Goal: Task Accomplishment & Management: Manage account settings

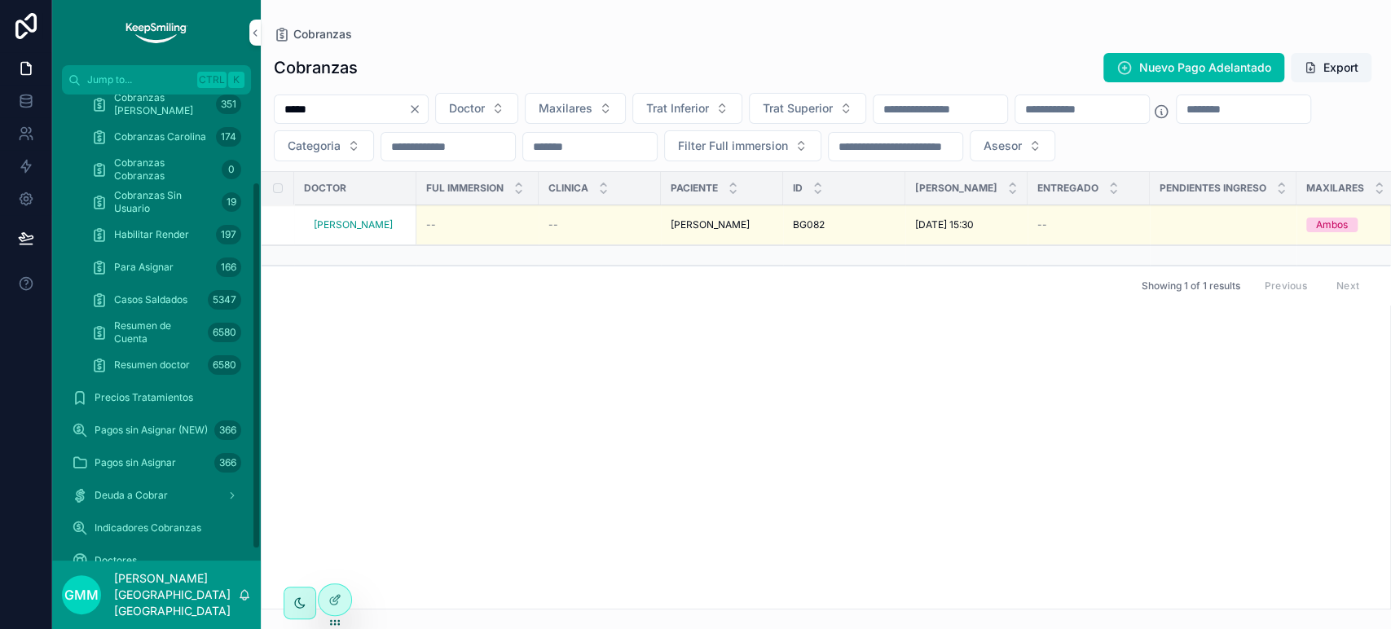
scroll to position [139, 0]
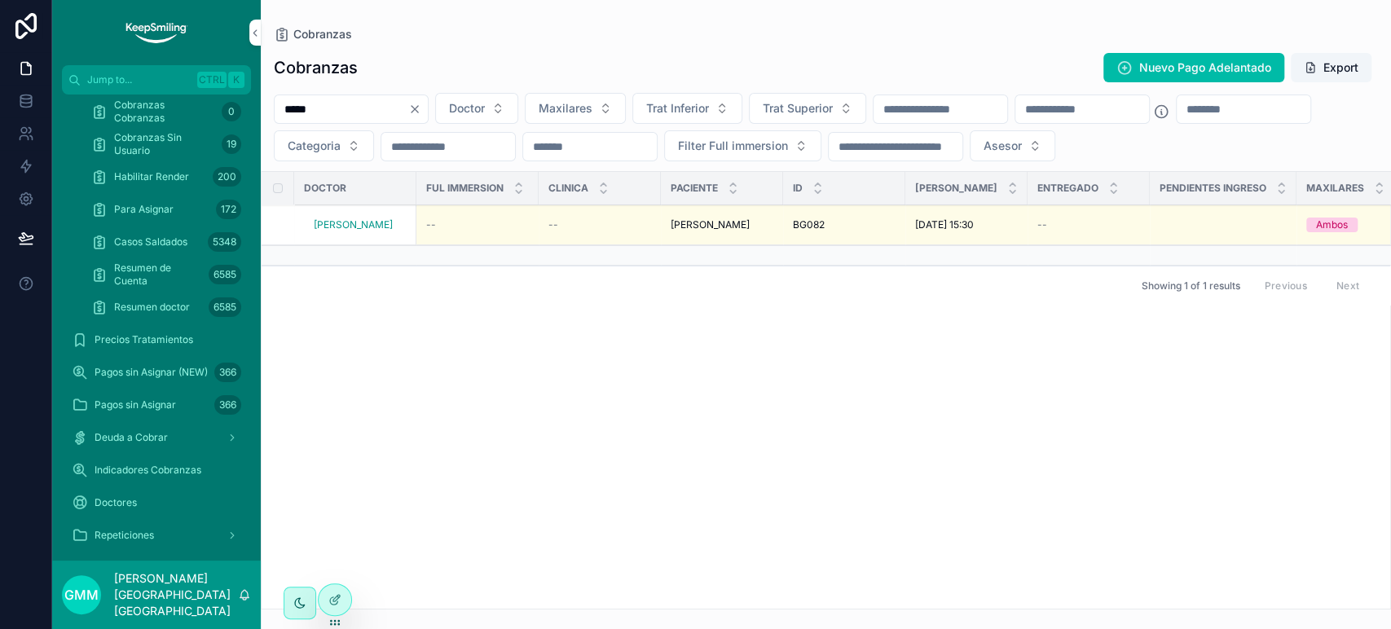
click at [155, 396] on div "Pagos sin Asignar 366" at bounding box center [157, 405] width 170 height 26
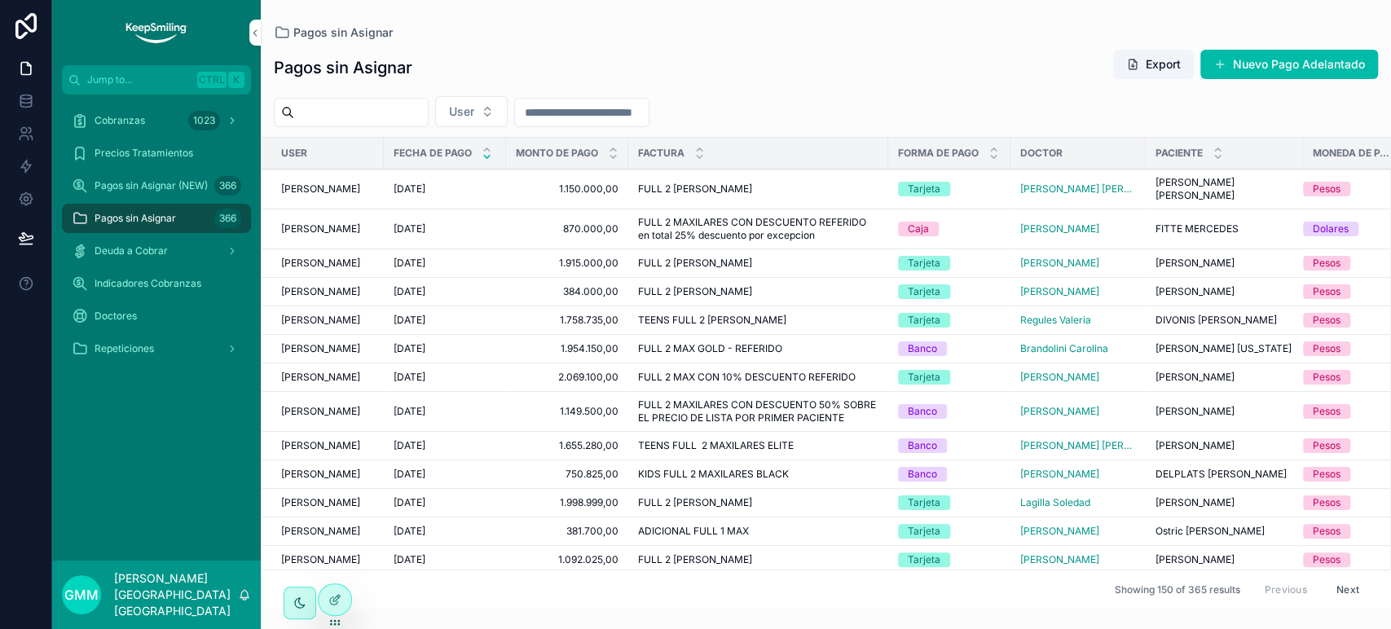
click at [1316, 52] on button "Nuevo Pago Adelantado" at bounding box center [1289, 64] width 178 height 29
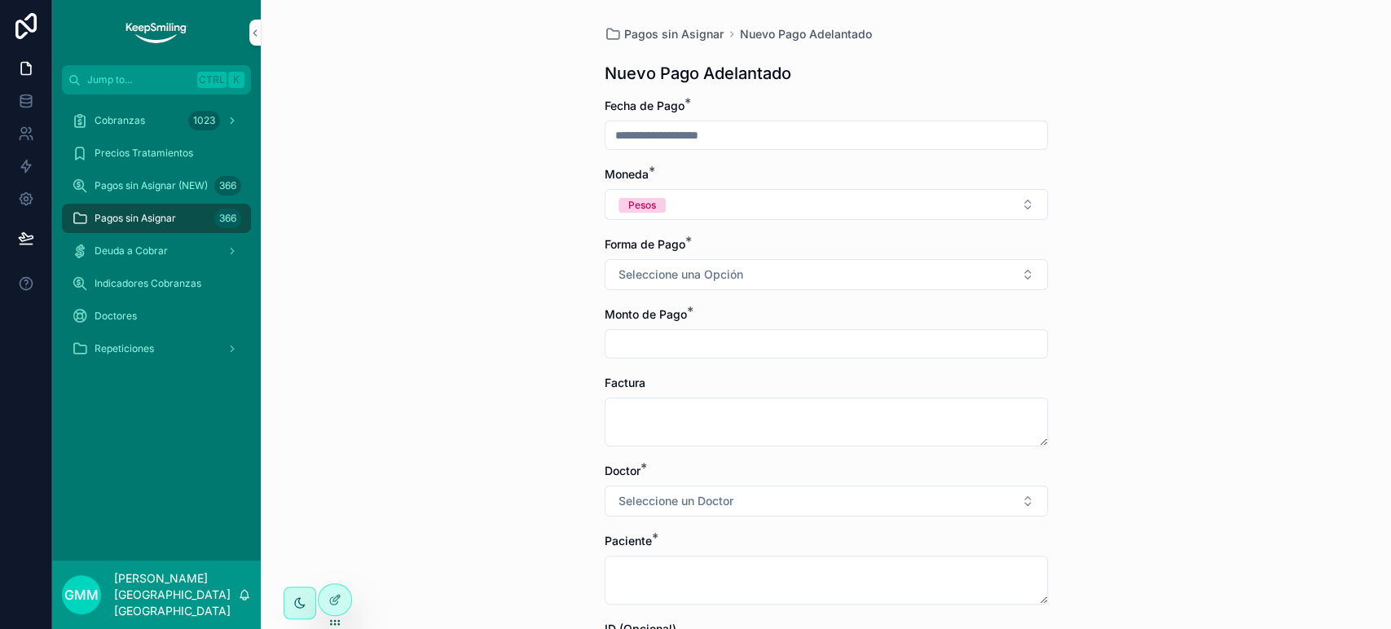
click at [150, 104] on div "Cobranzas 1023" at bounding box center [156, 120] width 209 height 33
click at [205, 106] on link "Cobranzas 1023" at bounding box center [156, 120] width 189 height 29
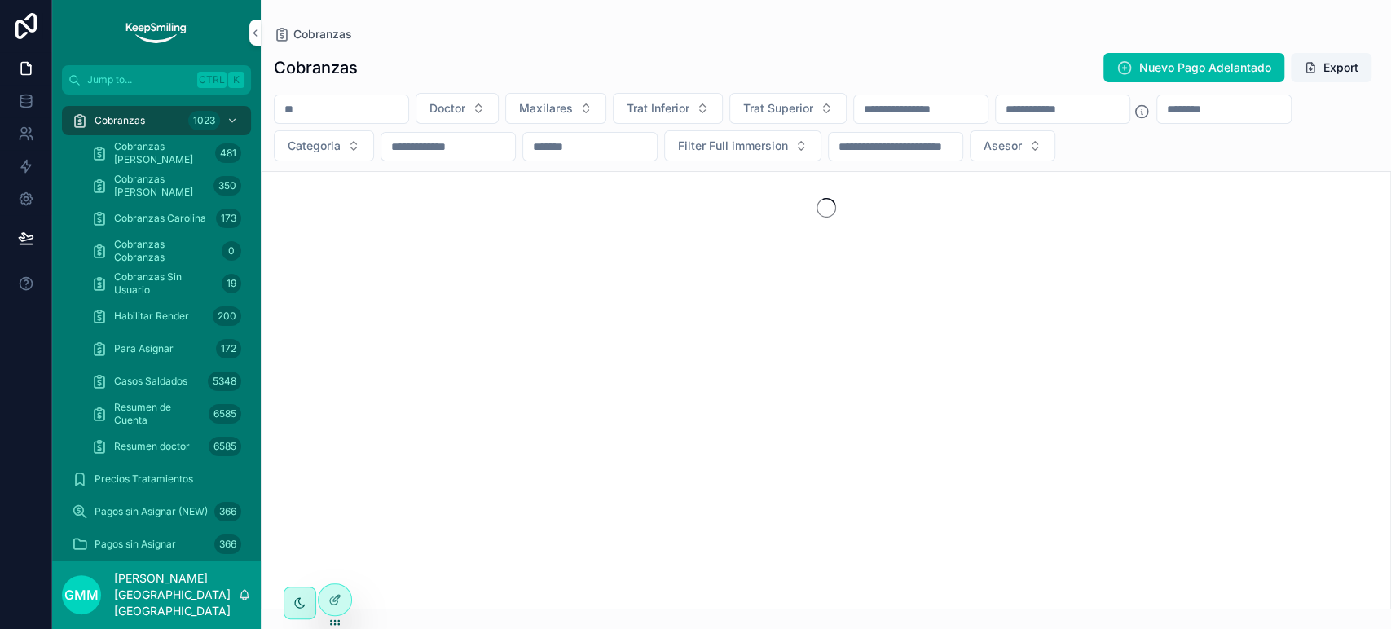
click at [1224, 68] on span "Nuevo Pago Adelantado" at bounding box center [1205, 67] width 132 height 16
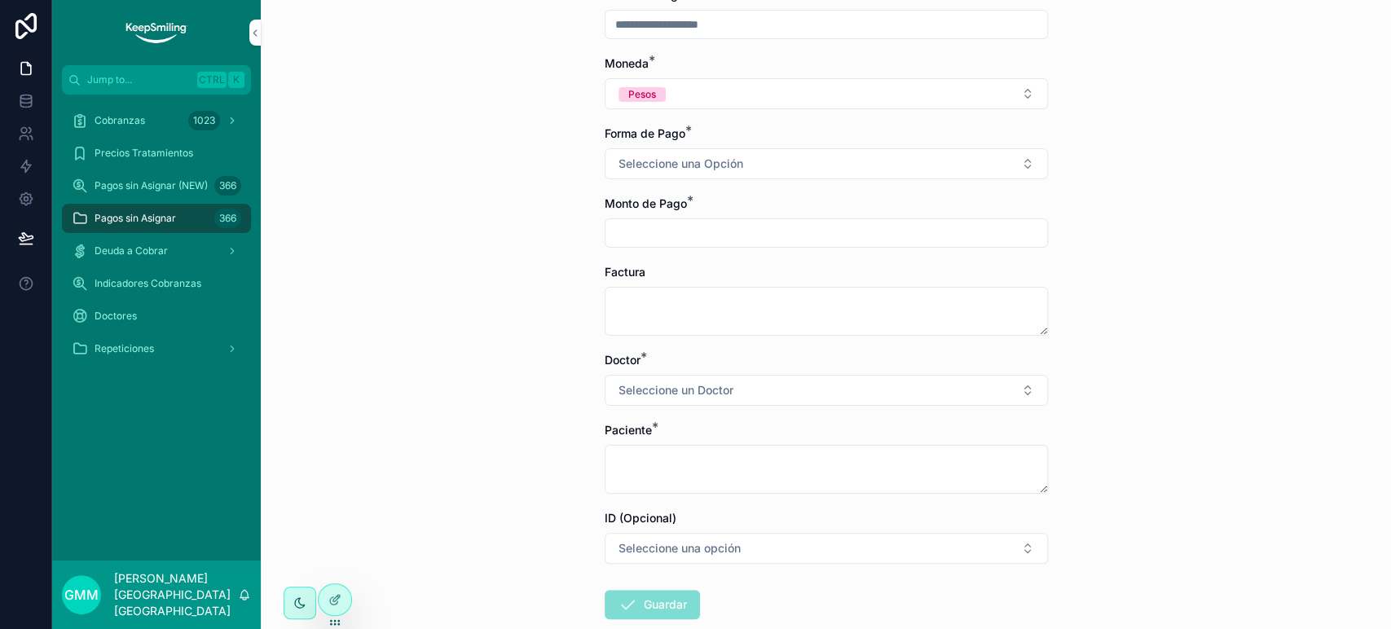
scroll to position [204, 0]
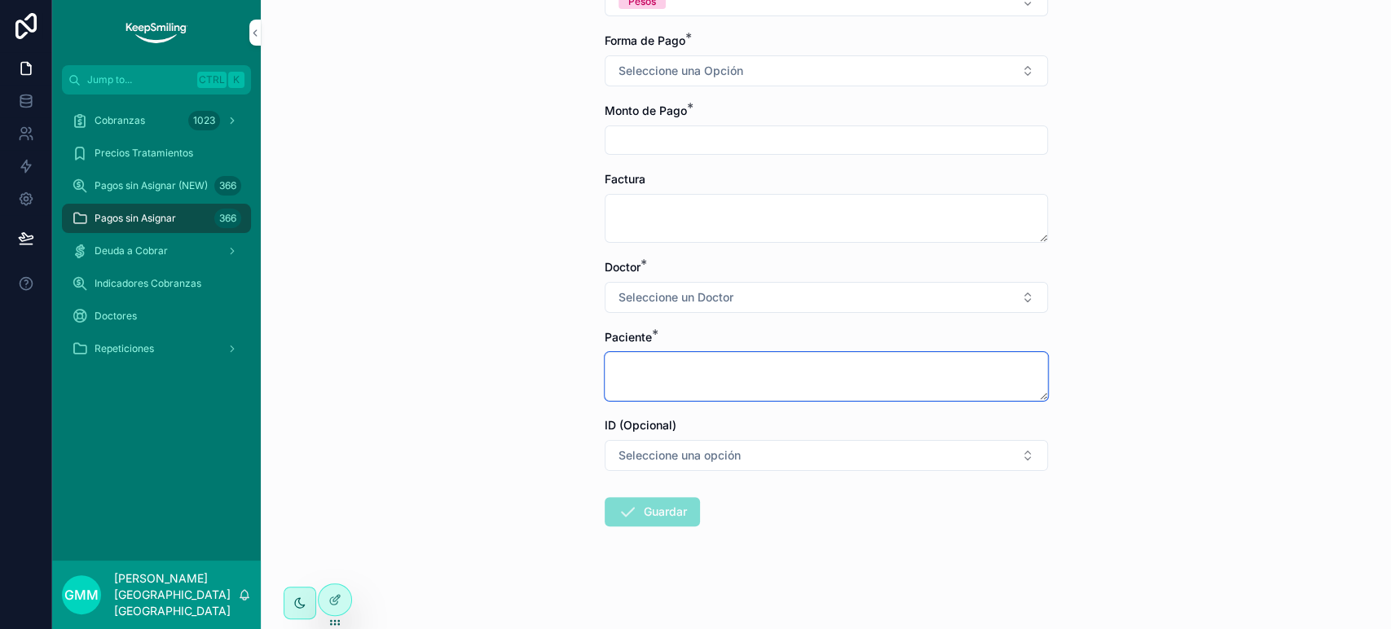
click at [807, 395] on textarea "scrollable content" at bounding box center [826, 376] width 443 height 49
click at [335, 604] on icon at bounding box center [333, 600] width 7 height 7
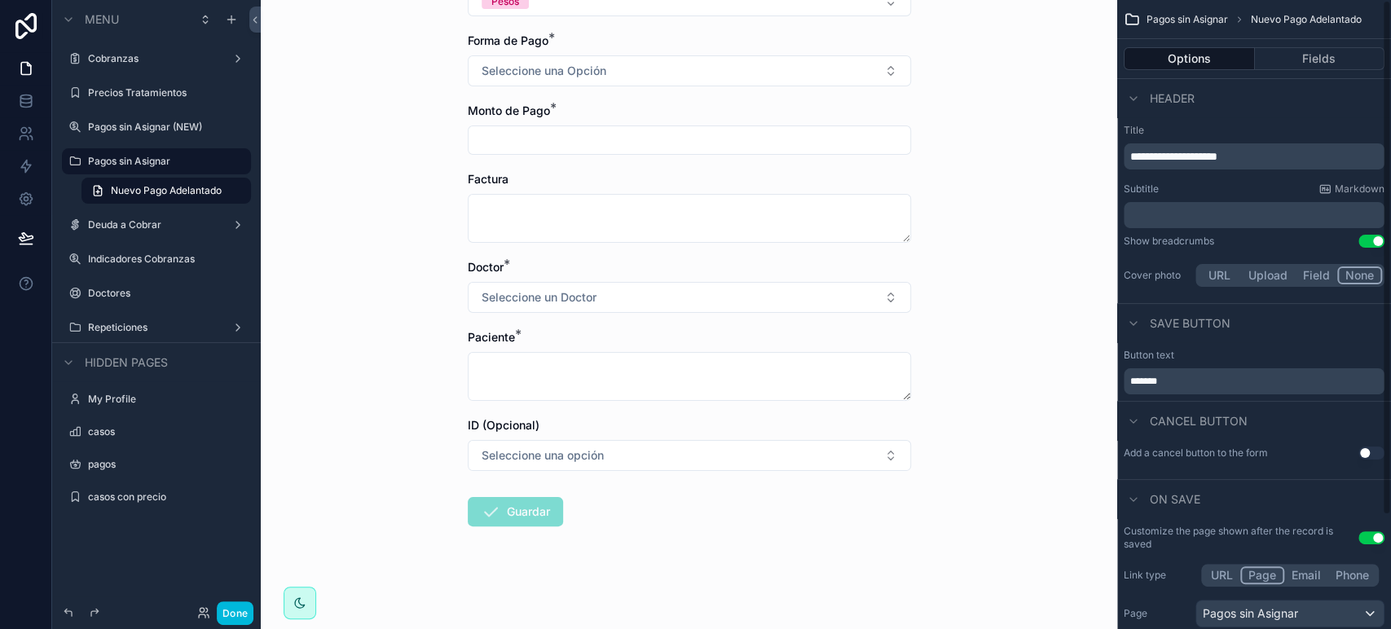
scroll to position [0, 0]
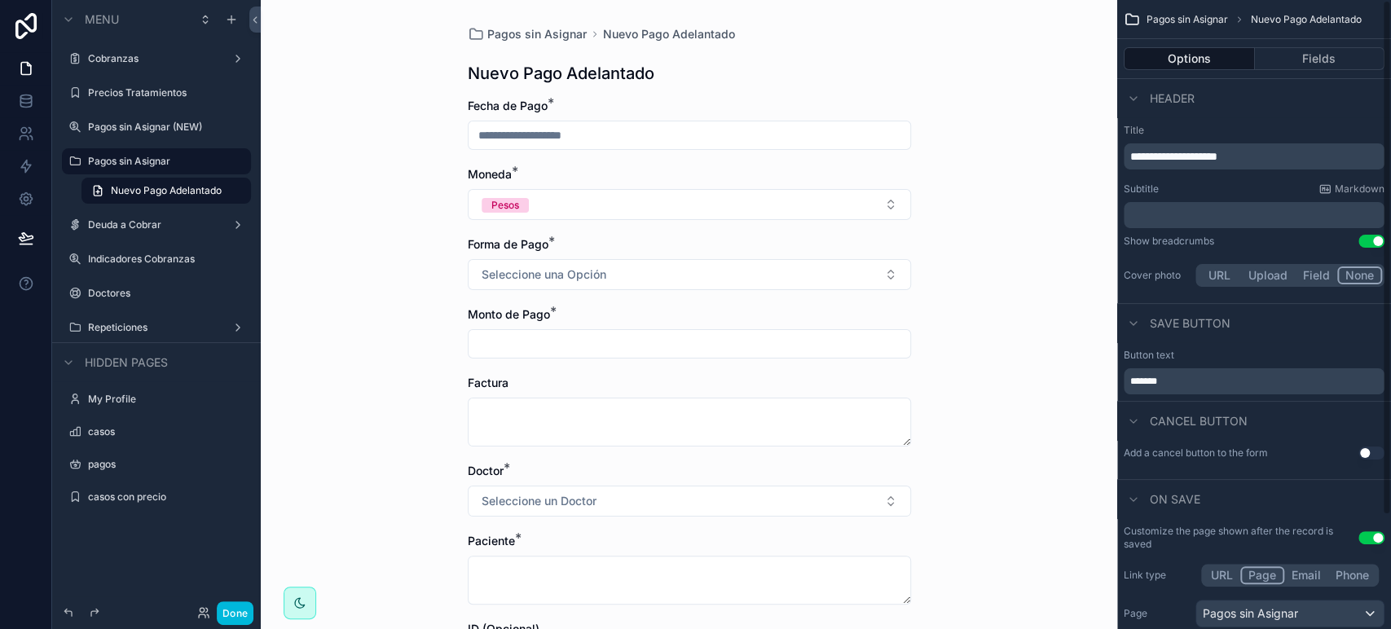
click at [1293, 62] on button "Fields" at bounding box center [1320, 58] width 130 height 23
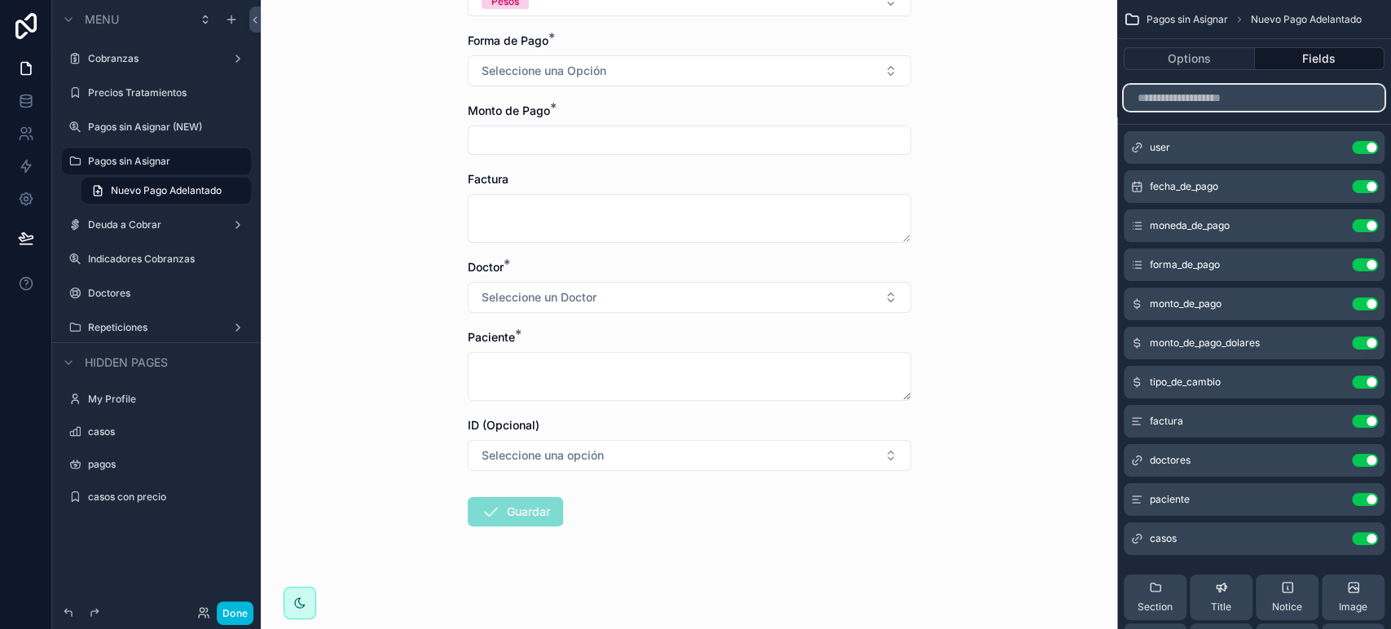
click at [1185, 106] on input "scrollable content" at bounding box center [1254, 98] width 261 height 26
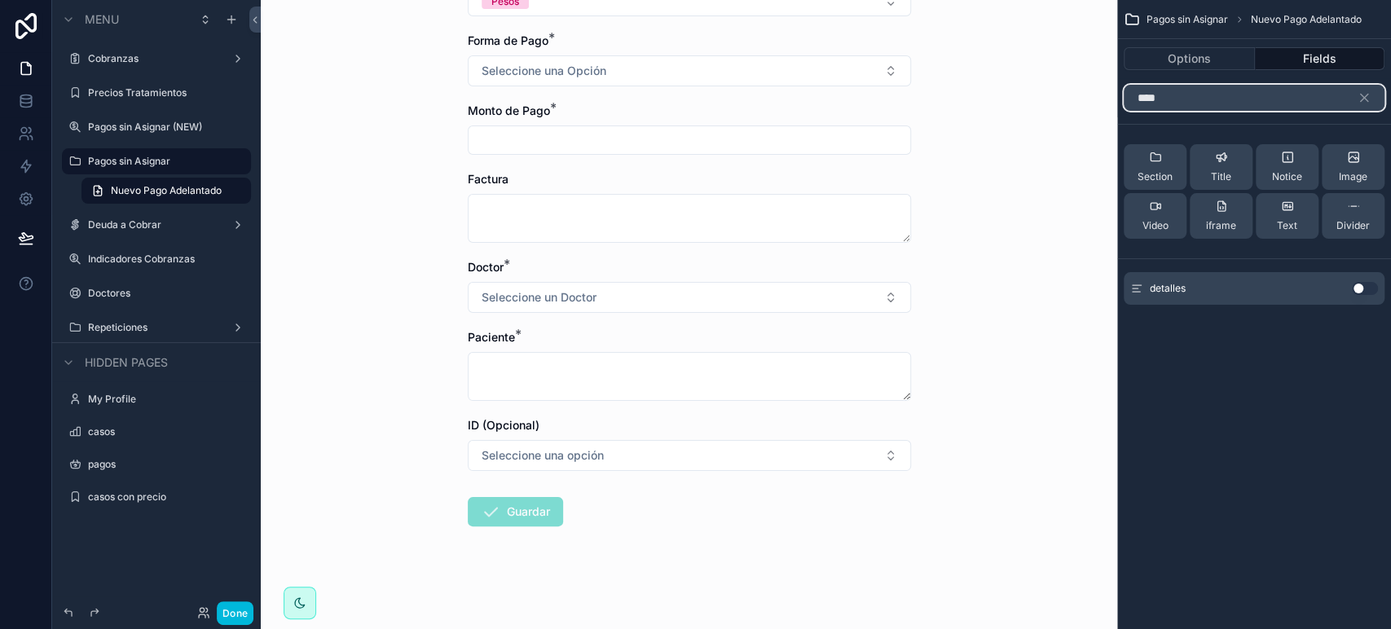
type input "****"
click at [1373, 89] on button "scrollable content" at bounding box center [1371, 98] width 28 height 26
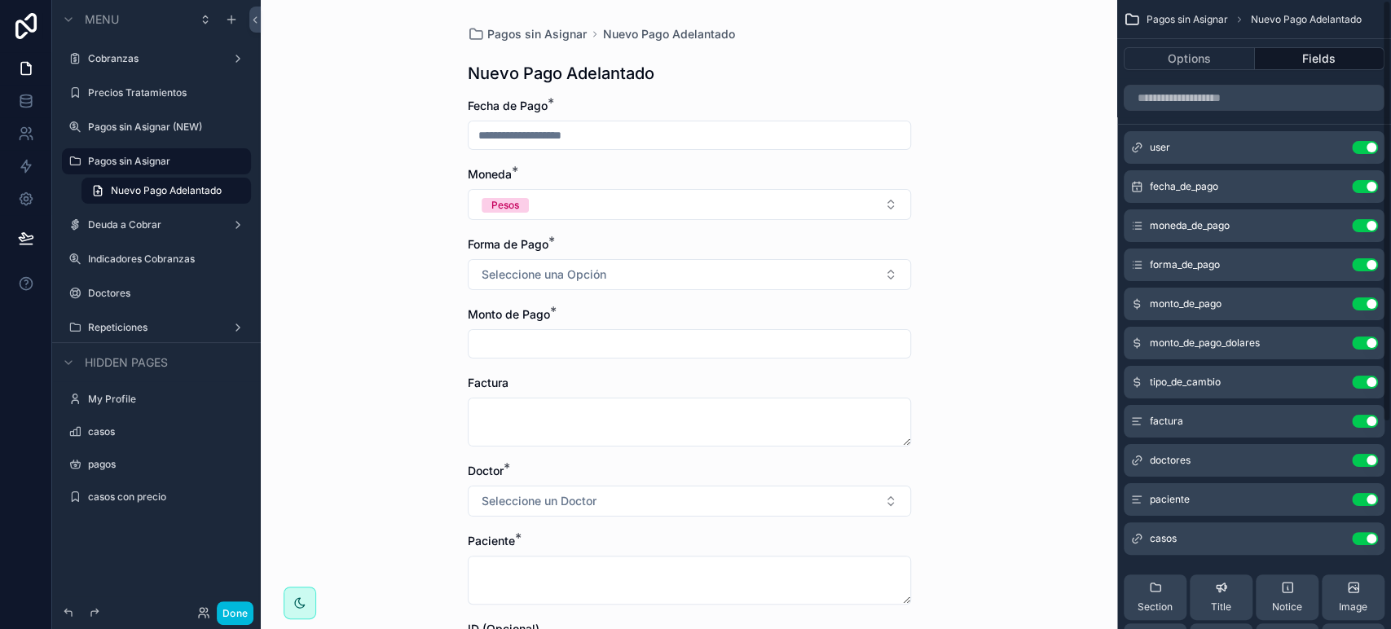
click at [142, 72] on div "Cobranzas" at bounding box center [156, 58] width 209 height 29
click at [144, 59] on label "Cobranzas" at bounding box center [153, 58] width 130 height 13
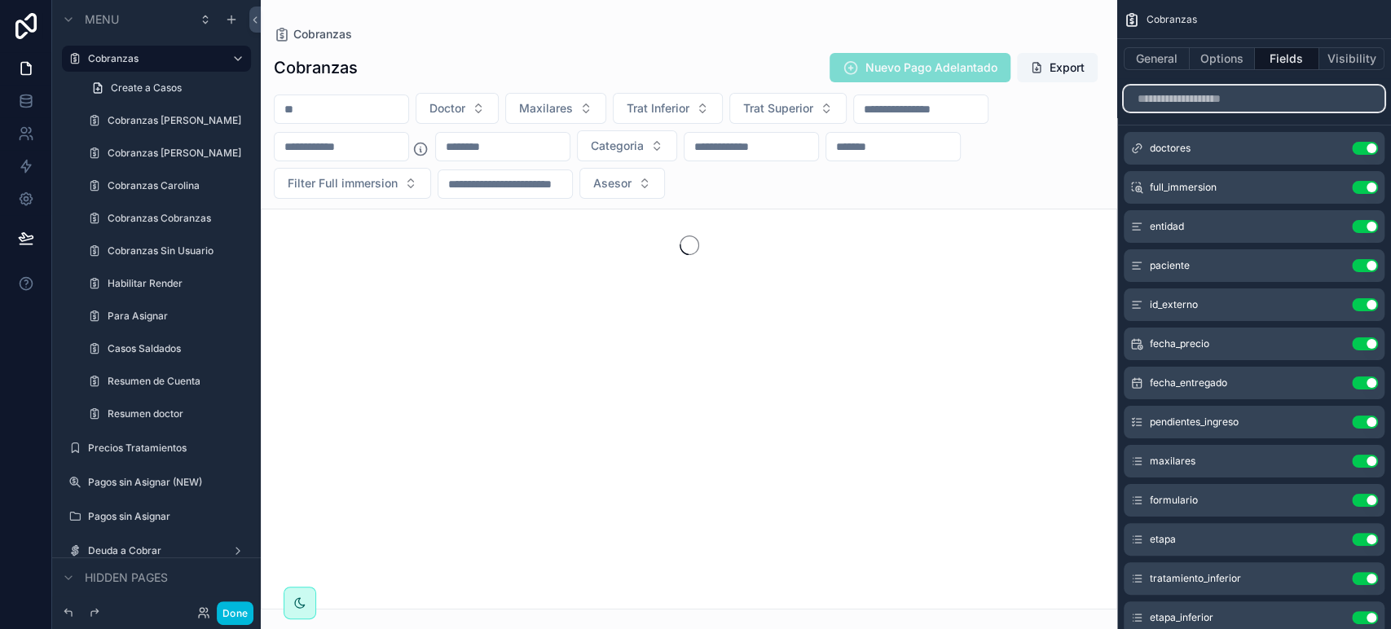
click at [1261, 111] on input "scrollable content" at bounding box center [1254, 99] width 261 height 26
click at [1261, 103] on input "scrollable content" at bounding box center [1254, 99] width 261 height 26
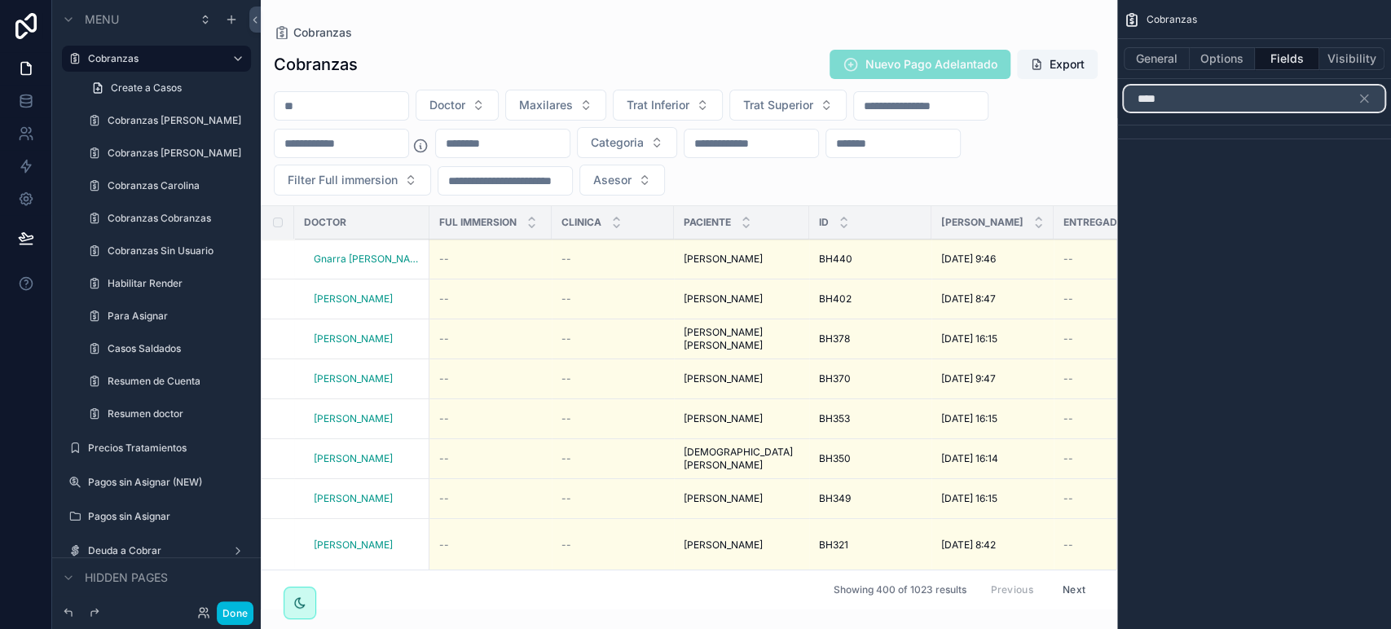
type input "****"
click at [1366, 103] on icon "scrollable content" at bounding box center [1364, 98] width 15 height 15
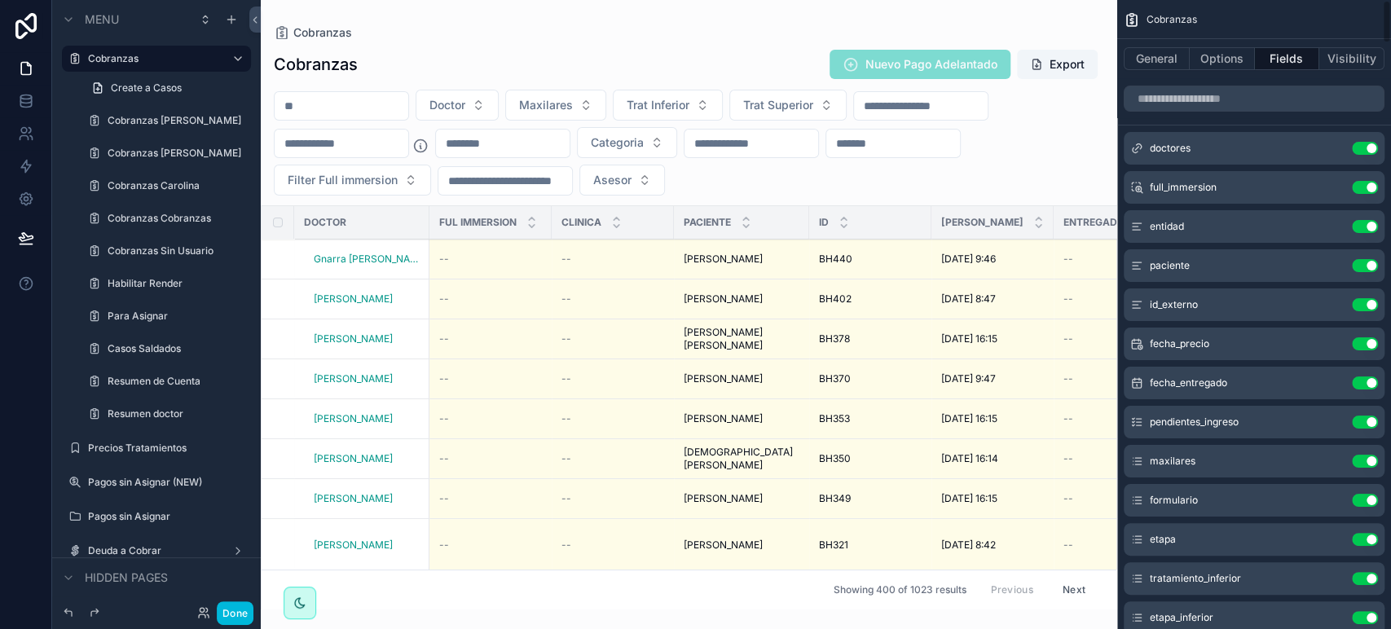
click at [1225, 65] on button "Options" at bounding box center [1222, 58] width 65 height 23
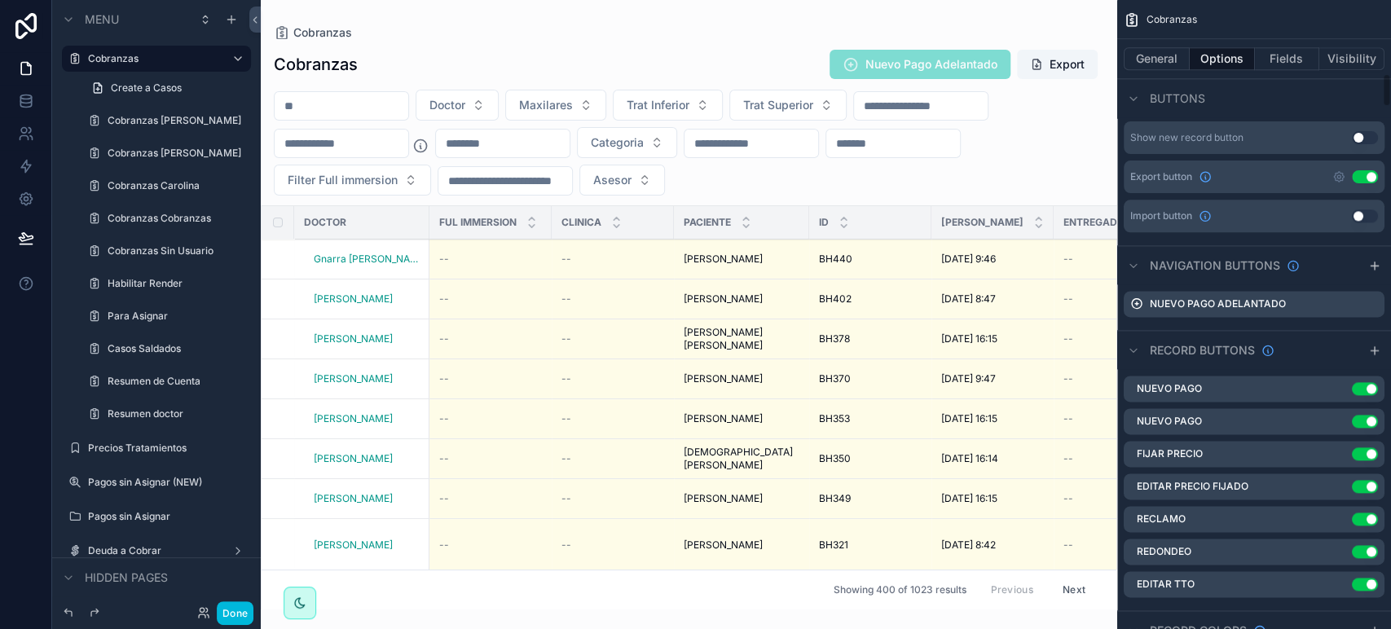
scroll to position [1358, 0]
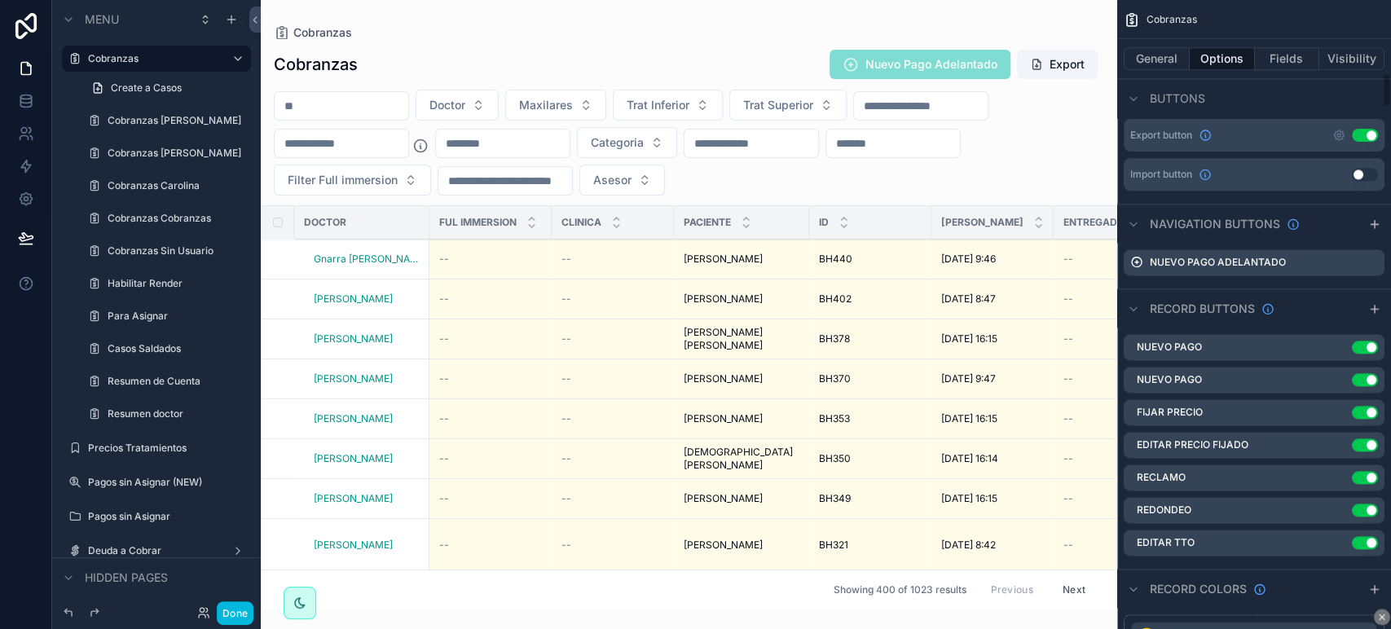
click at [0, 0] on icon "scrollable content" at bounding box center [0, 0] width 0 height 0
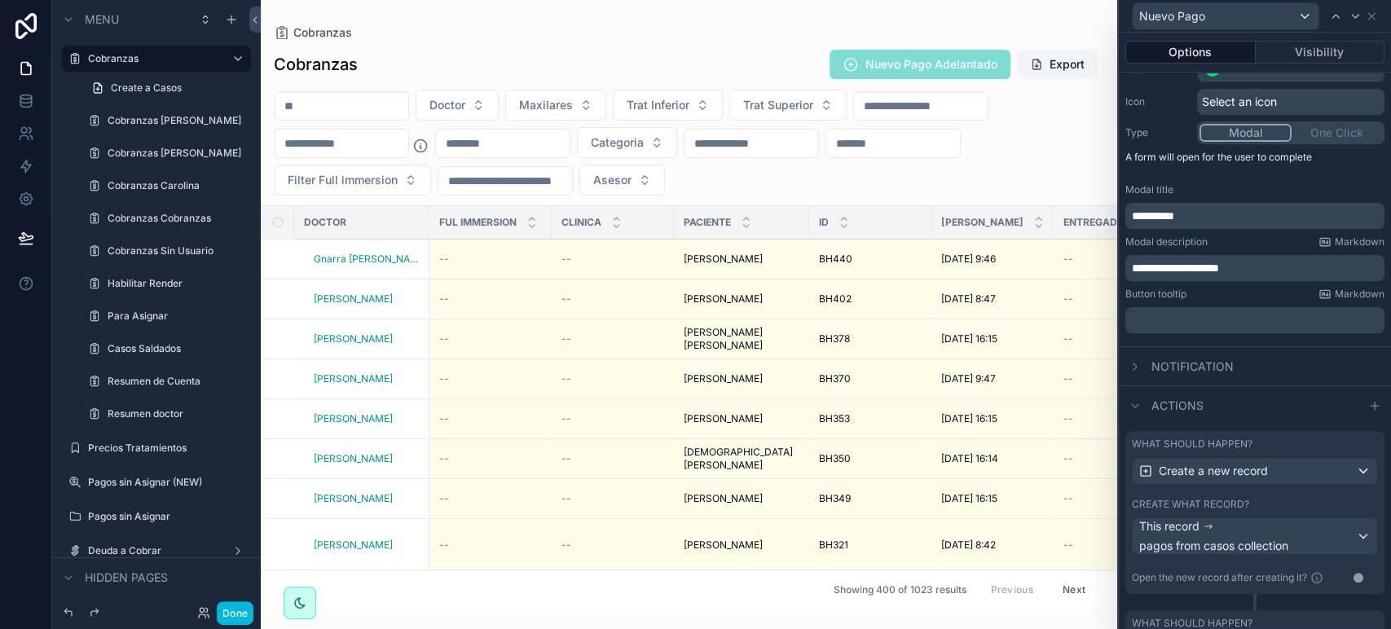
scroll to position [303, 0]
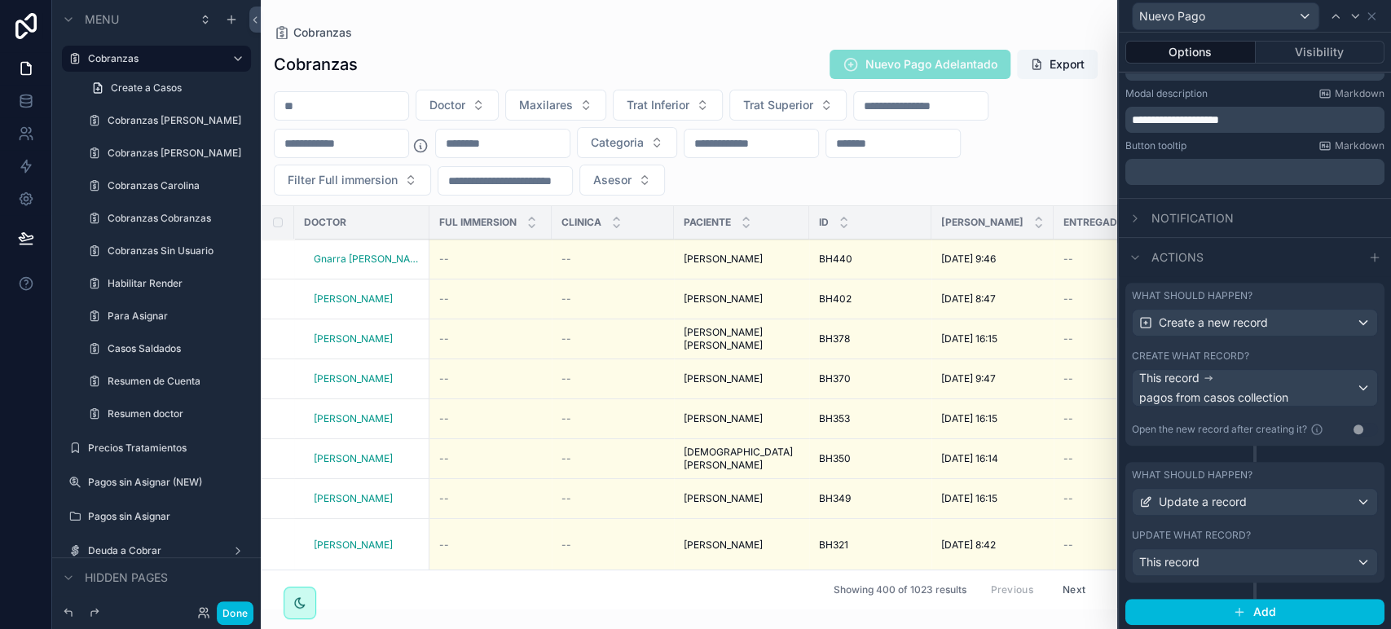
click at [1208, 529] on label "Update what record?" at bounding box center [1191, 535] width 119 height 13
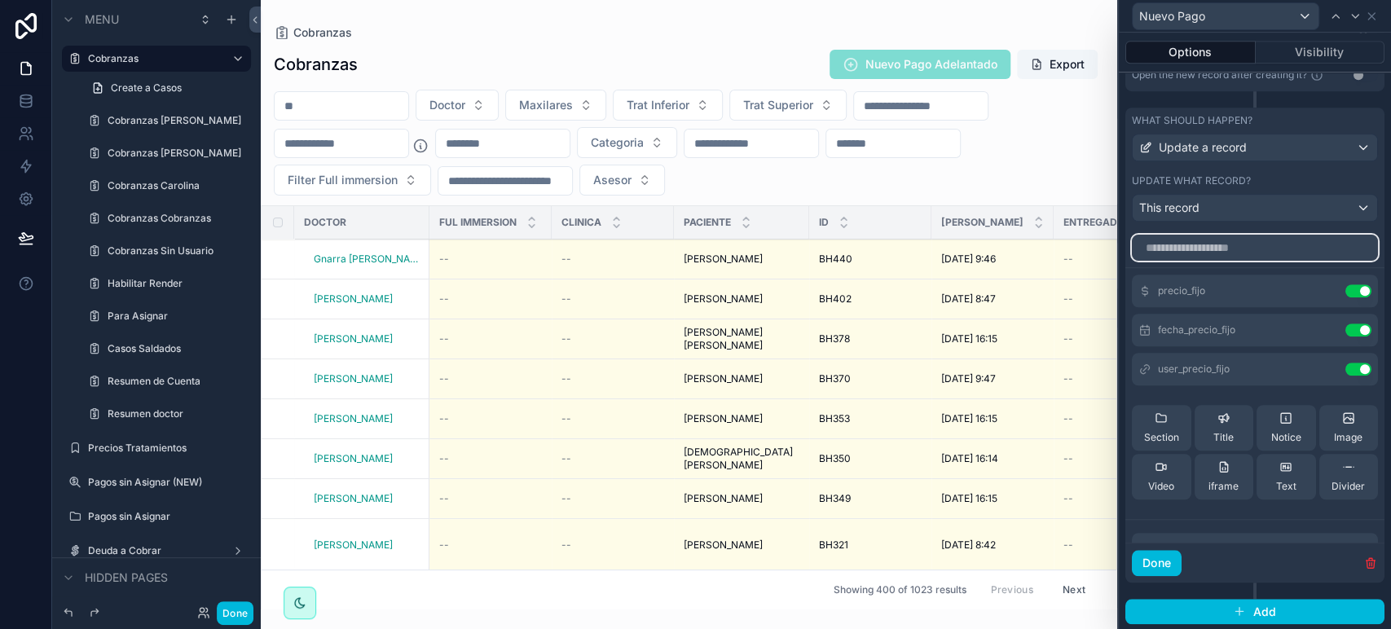
click at [1200, 242] on input "text" at bounding box center [1255, 248] width 246 height 26
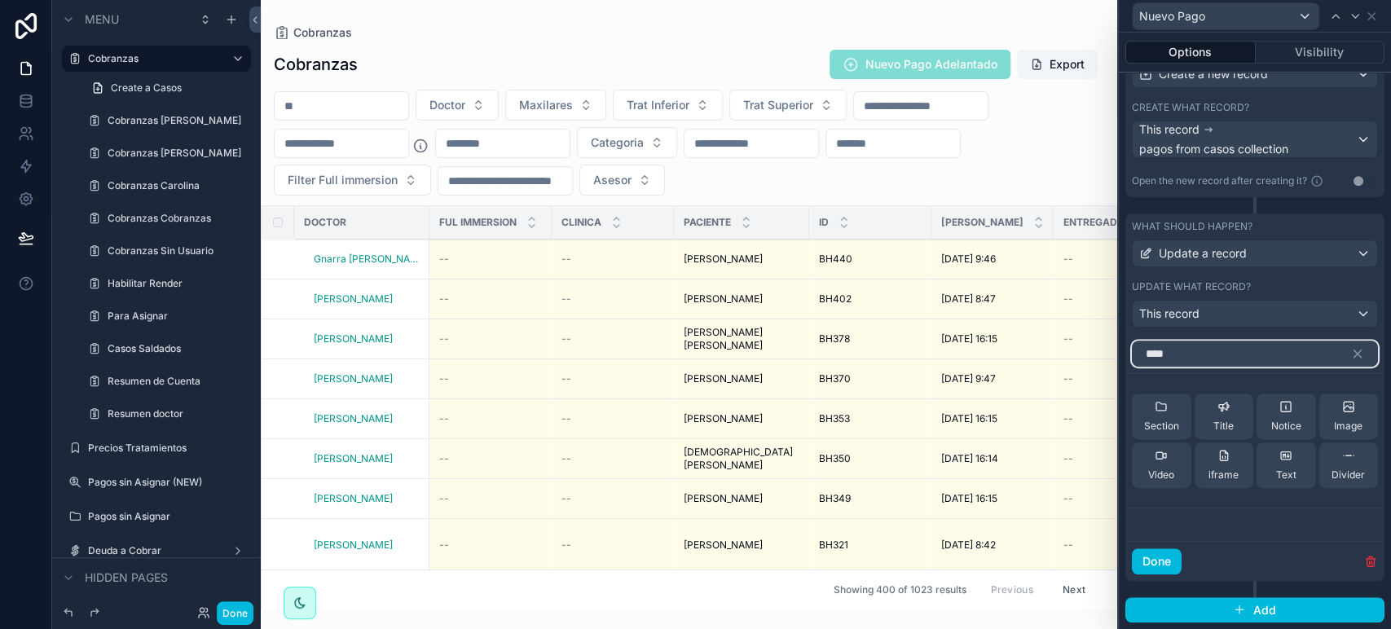
scroll to position [549, 0]
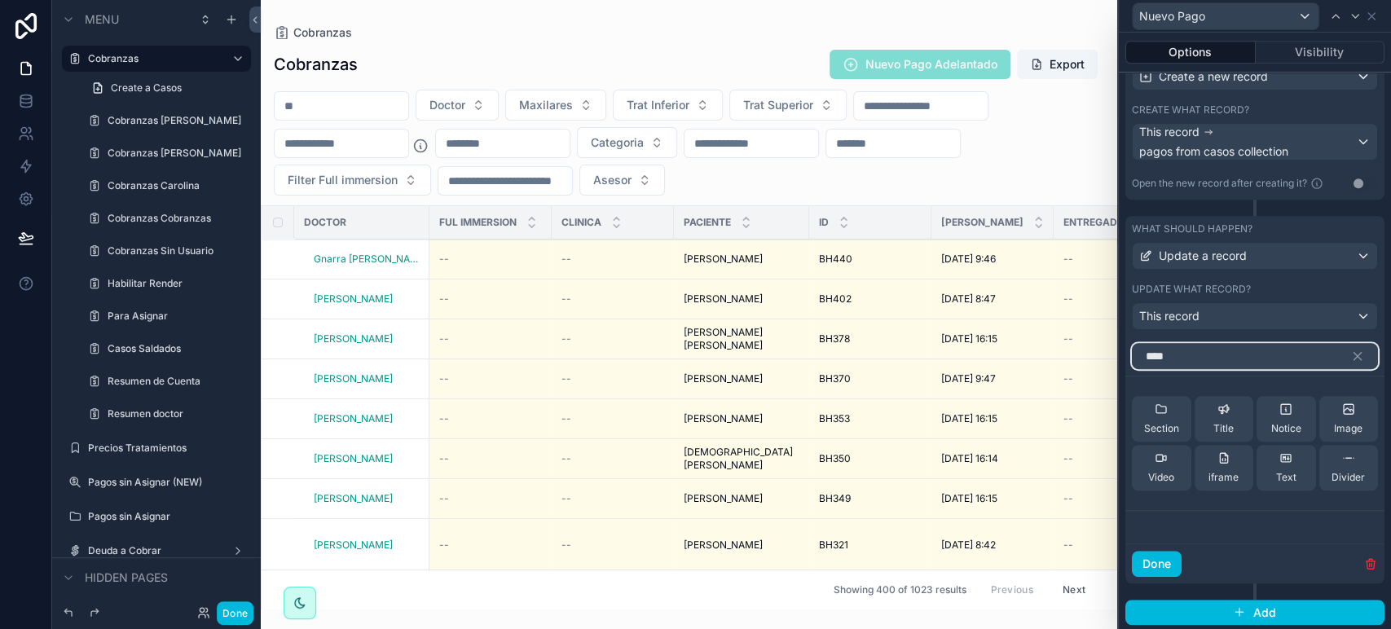
type input "****"
click at [1350, 362] on button "button" at bounding box center [1364, 356] width 28 height 26
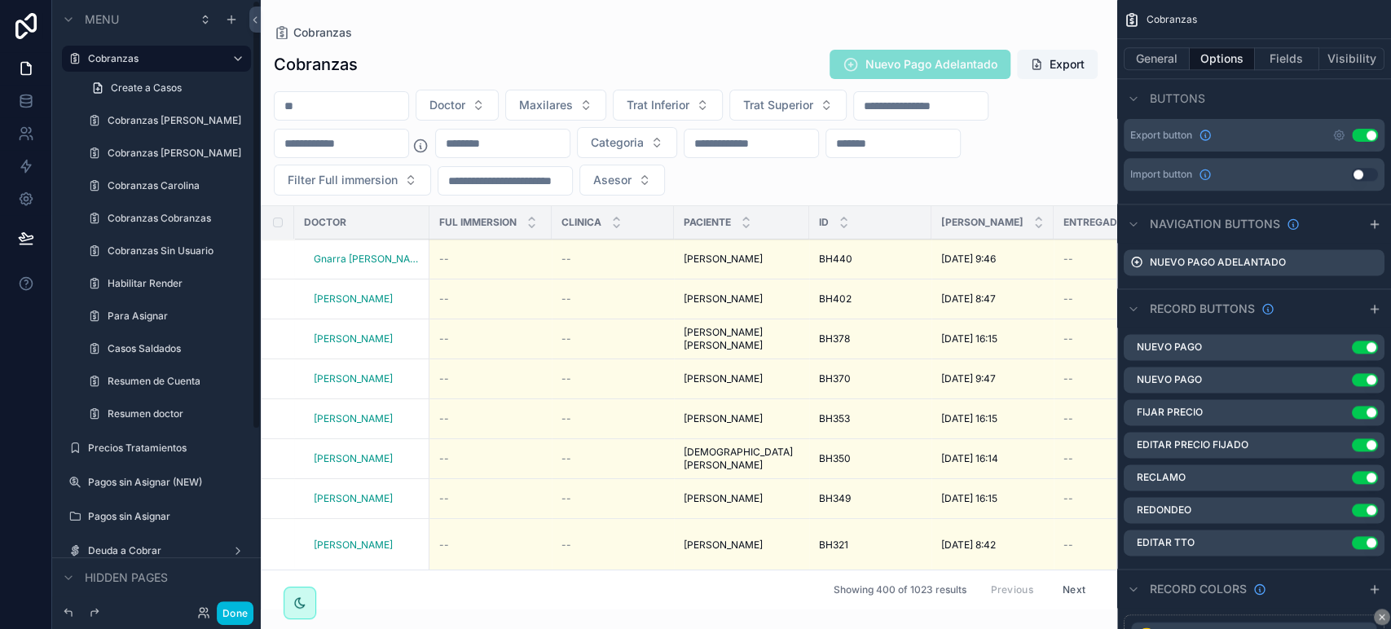
click at [198, 66] on div "Cobranzas" at bounding box center [156, 59] width 137 height 20
click at [0, 0] on icon "scrollable content" at bounding box center [0, 0] width 0 height 0
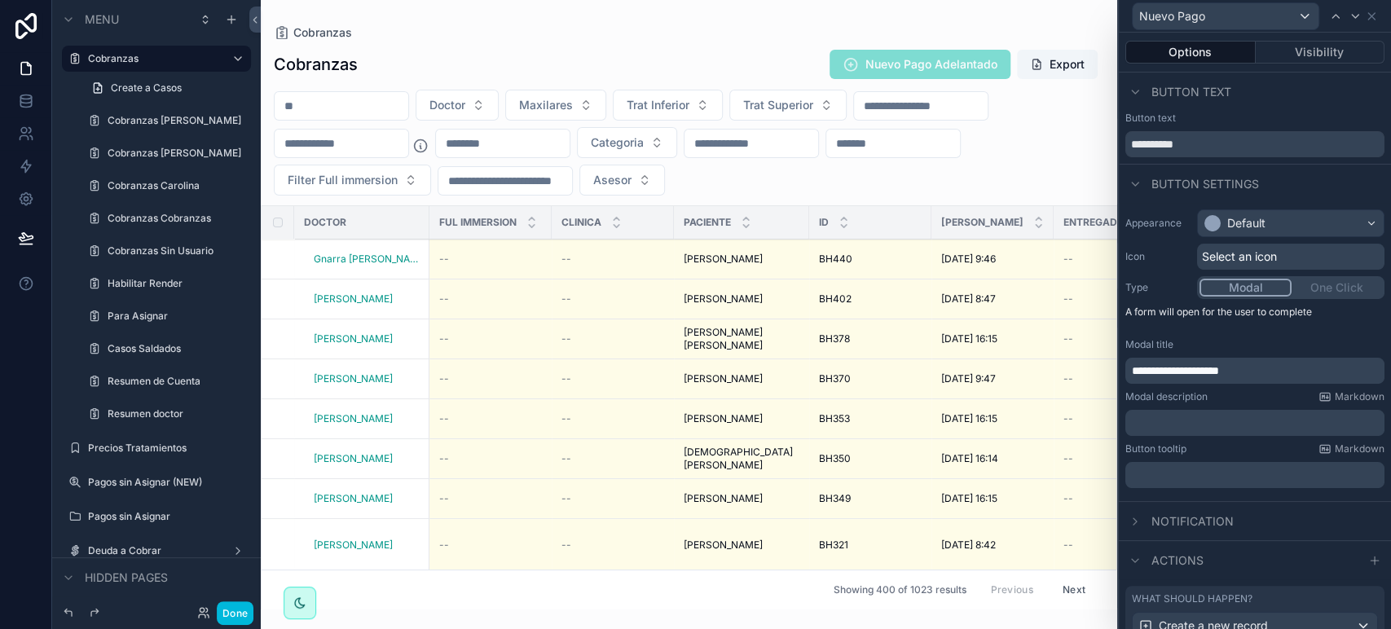
scroll to position [161, 0]
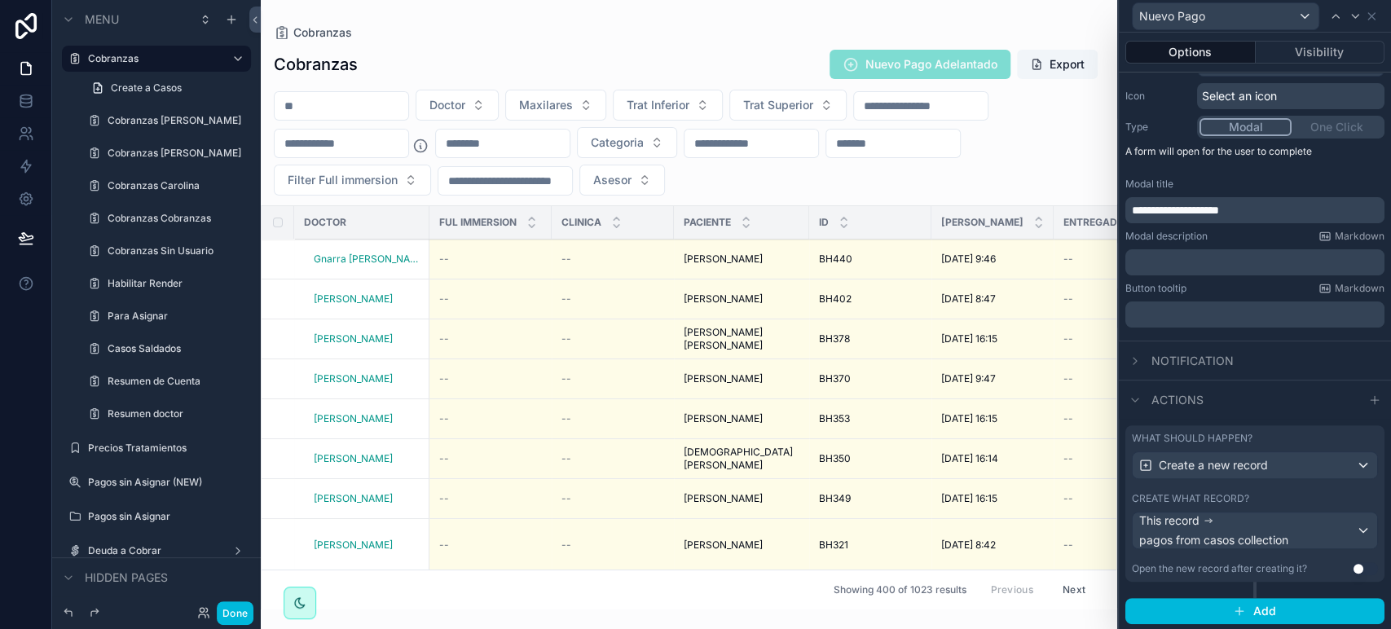
click at [1238, 497] on label "Create what record?" at bounding box center [1190, 498] width 117 height 13
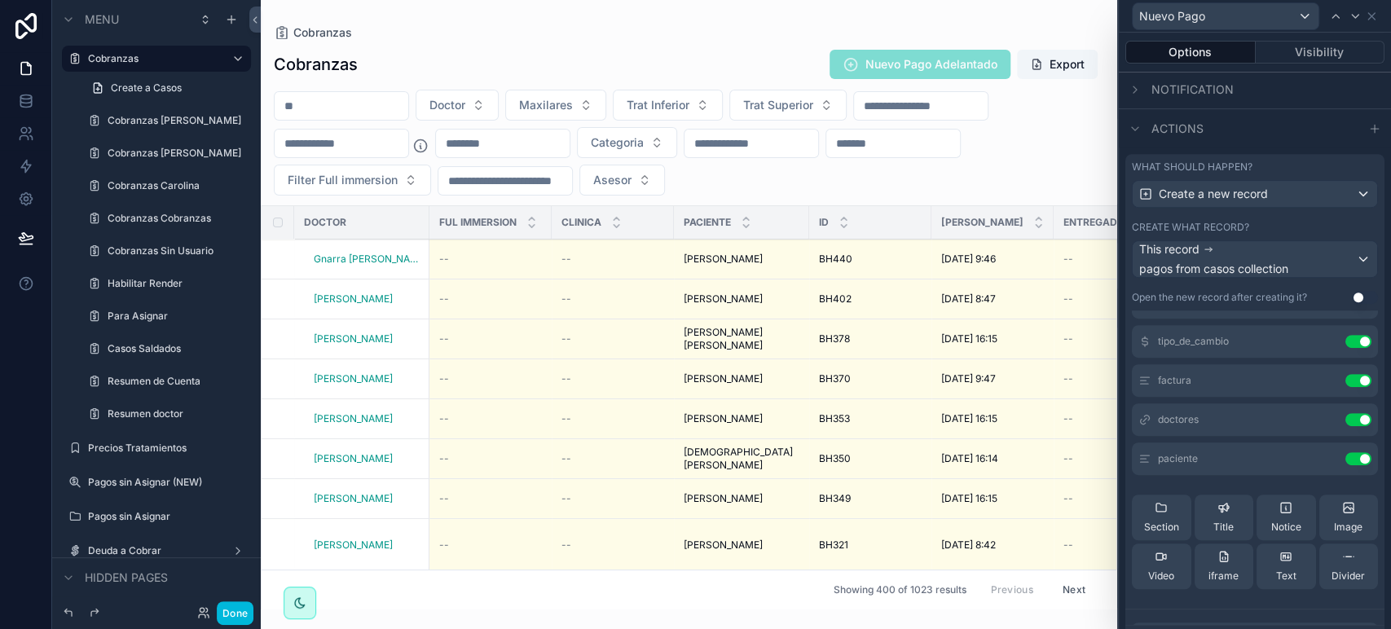
scroll to position [271, 0]
click at [1376, 4] on div "Nuevo Pago" at bounding box center [1254, 16] width 259 height 32
click at [1373, 15] on icon at bounding box center [1371, 16] width 13 height 13
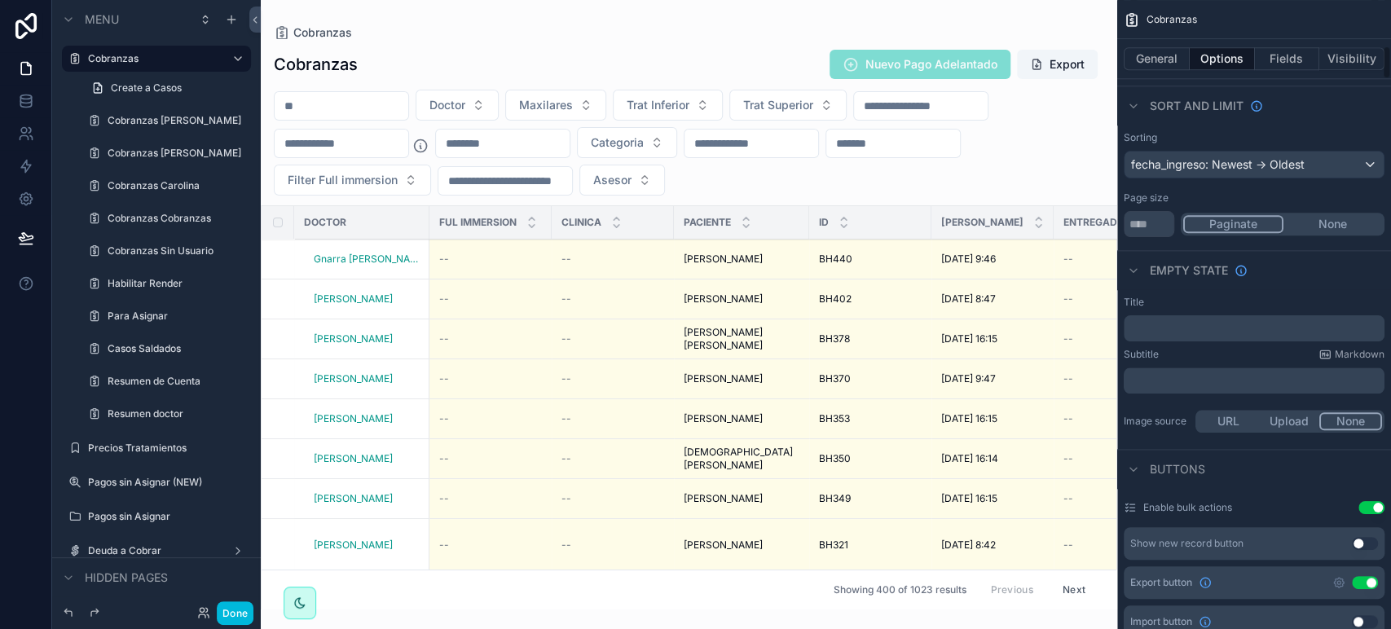
scroll to position [815, 0]
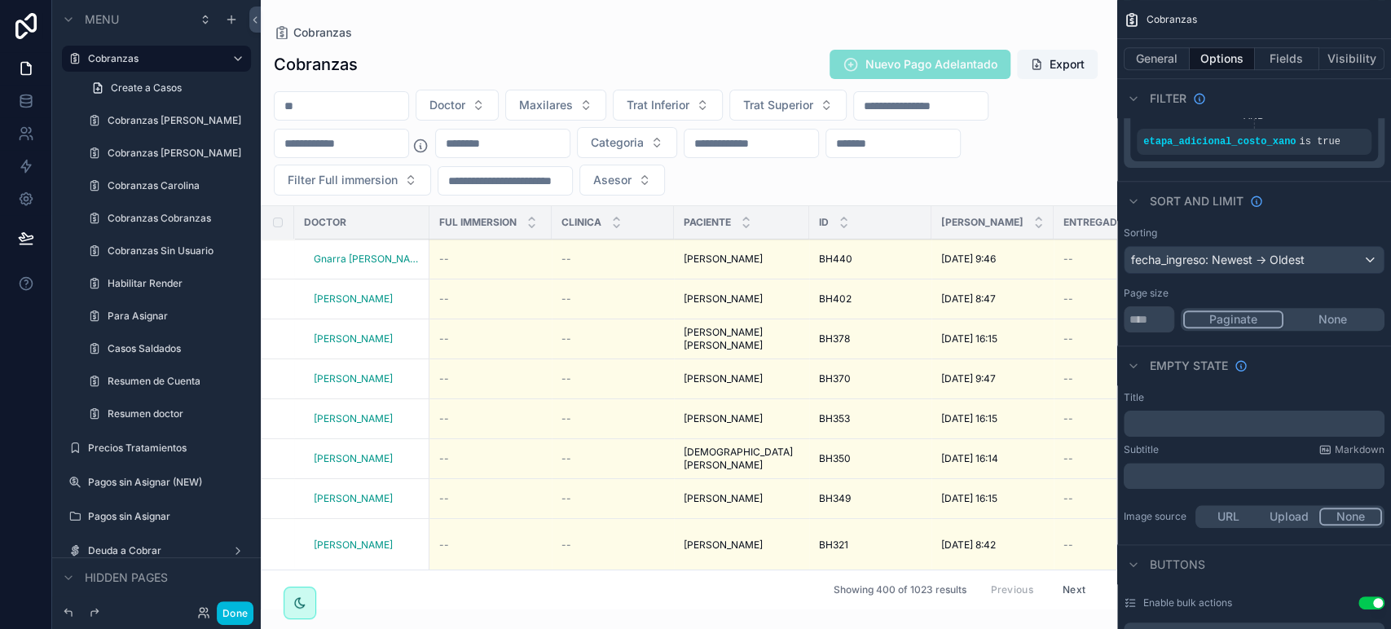
click at [236, 621] on button "Done" at bounding box center [235, 613] width 37 height 24
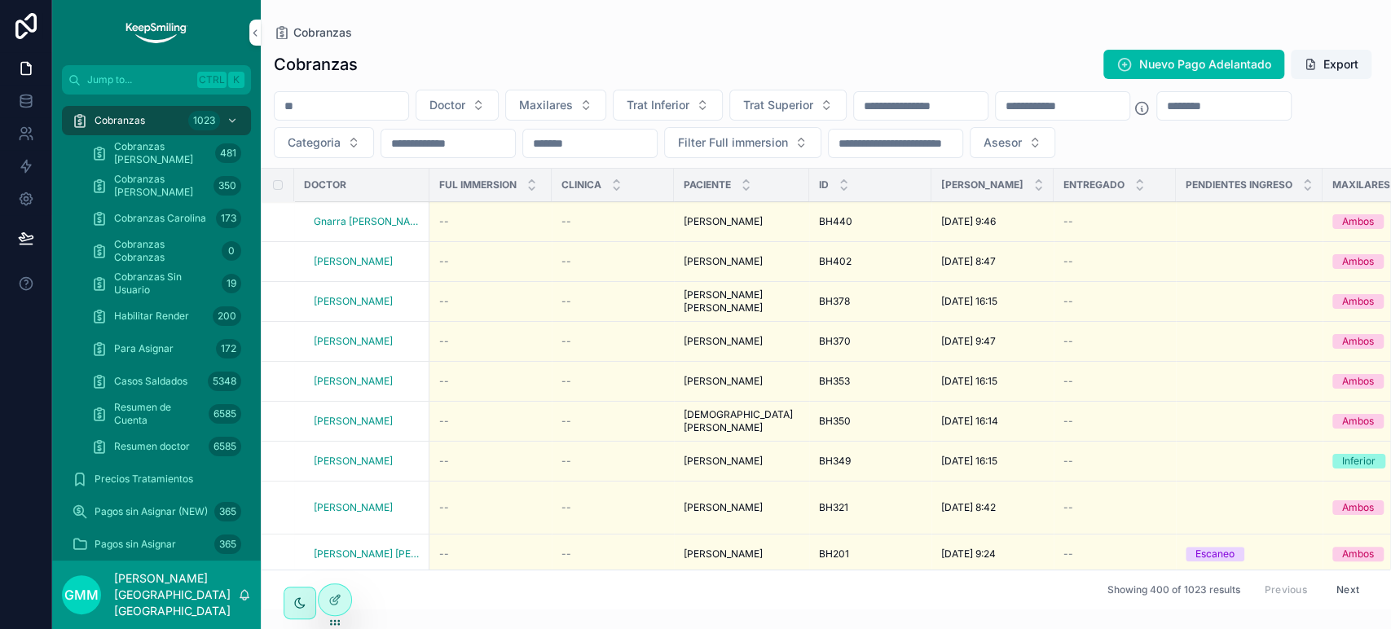
click at [332, 603] on icon at bounding box center [334, 599] width 13 height 13
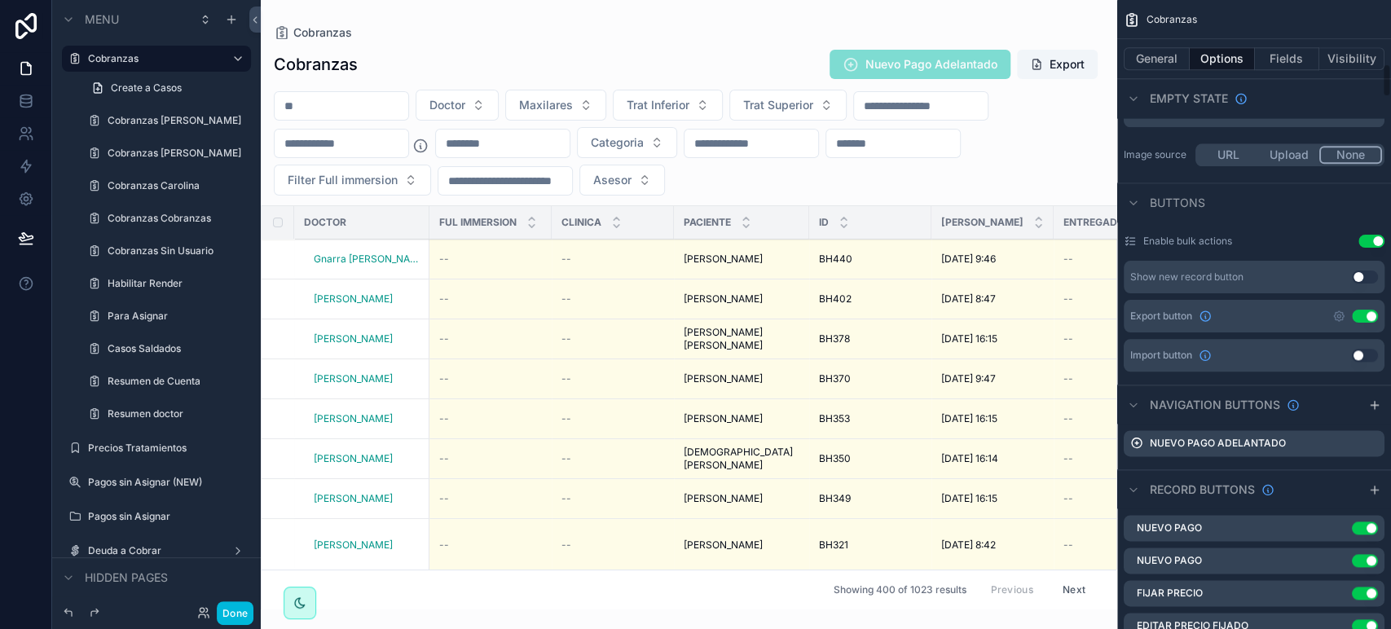
scroll to position [1448, 0]
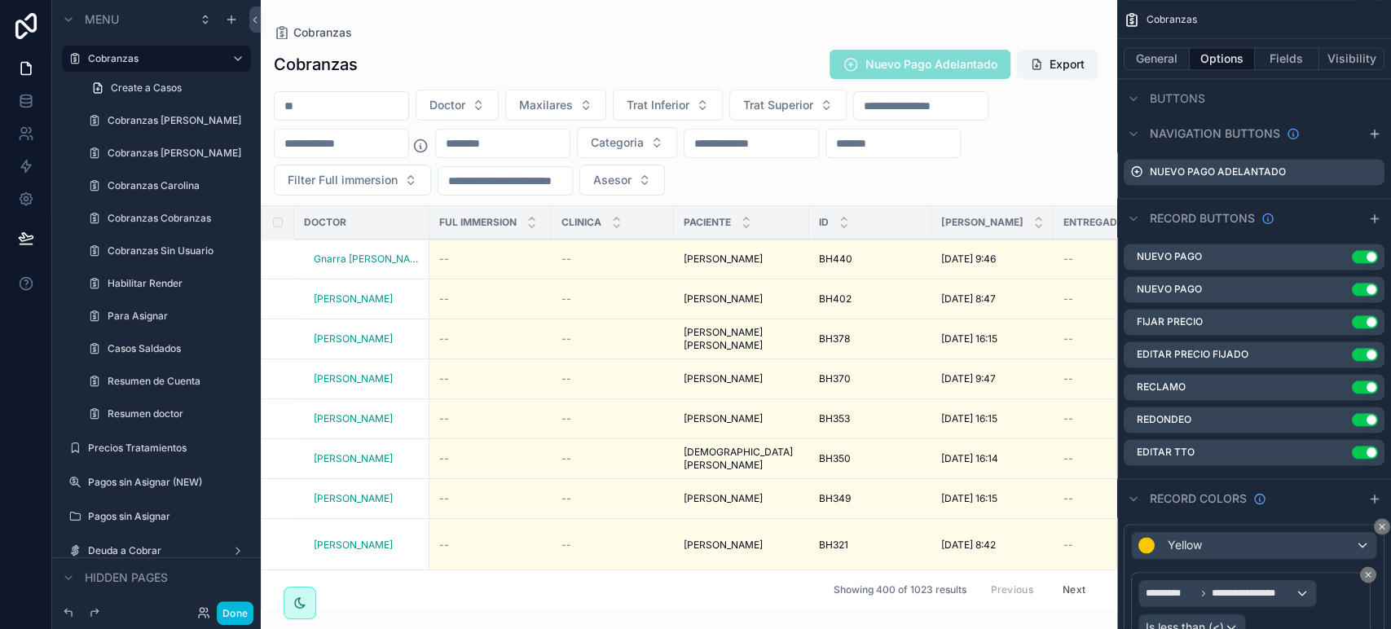
click at [0, 0] on icon "scrollable content" at bounding box center [0, 0] width 0 height 0
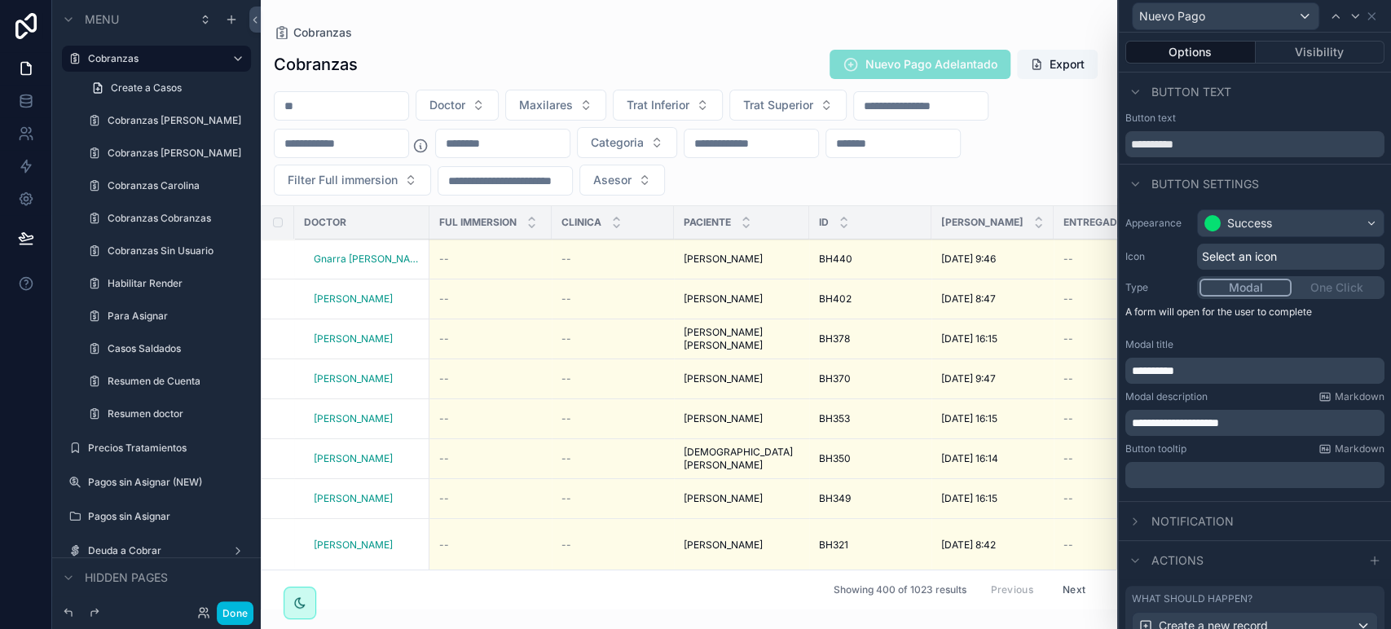
scroll to position [271, 0]
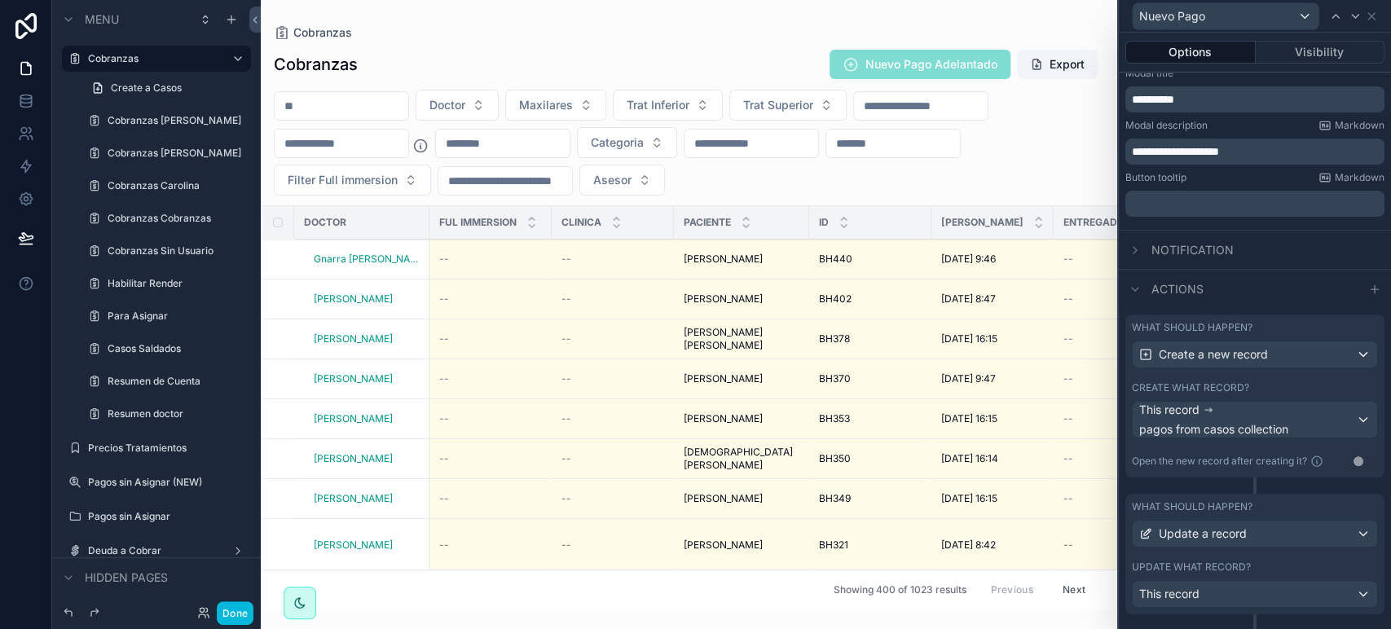
click at [1246, 551] on div "What should happen? Update a record Update what record? This record" at bounding box center [1254, 554] width 259 height 121
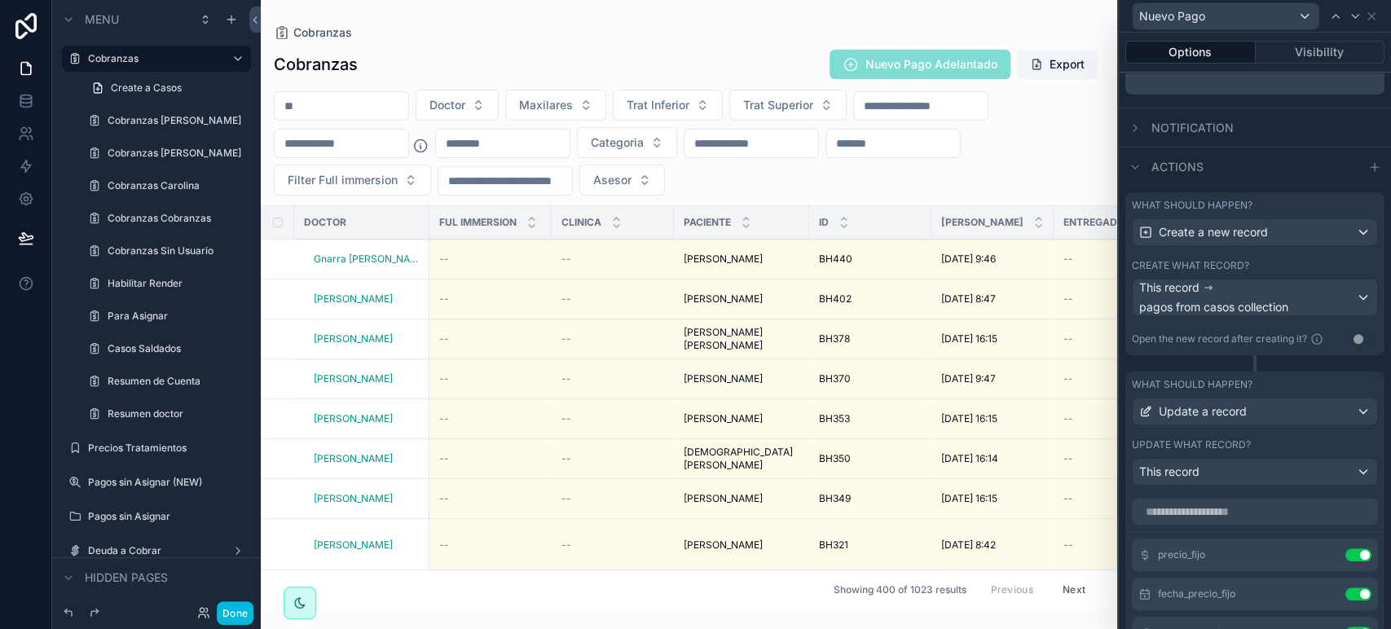
scroll to position [543, 0]
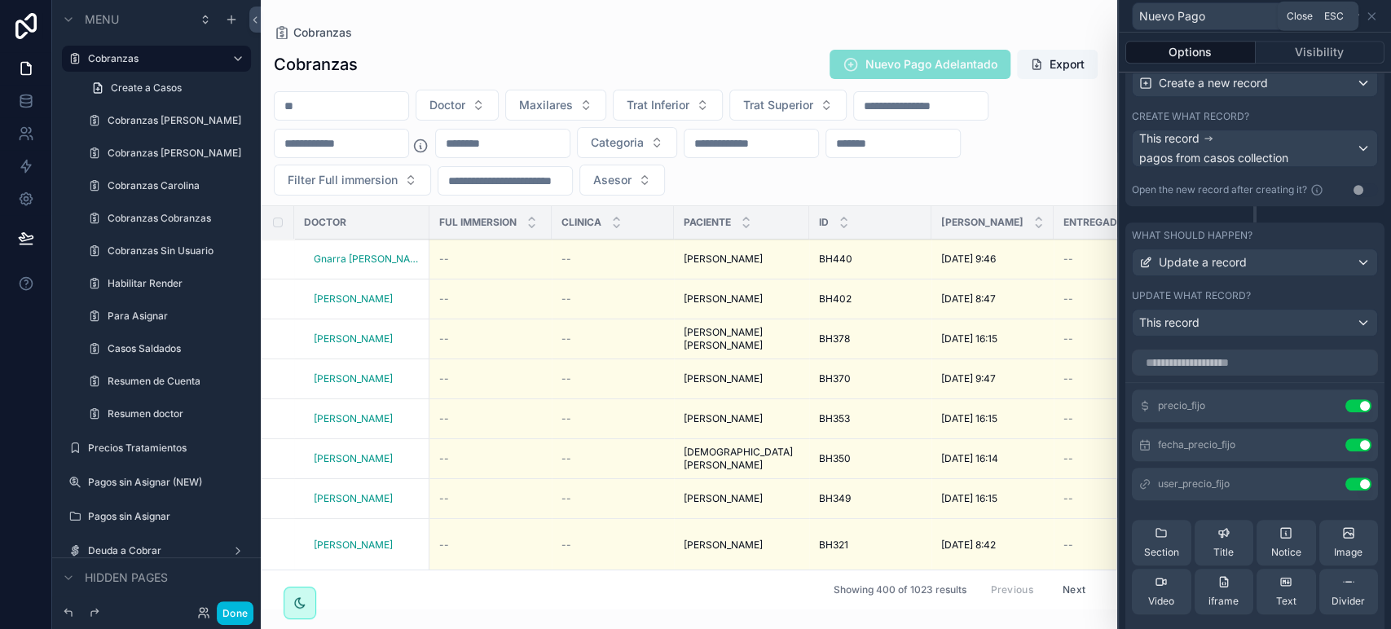
click at [1373, 12] on icon at bounding box center [1371, 16] width 13 height 13
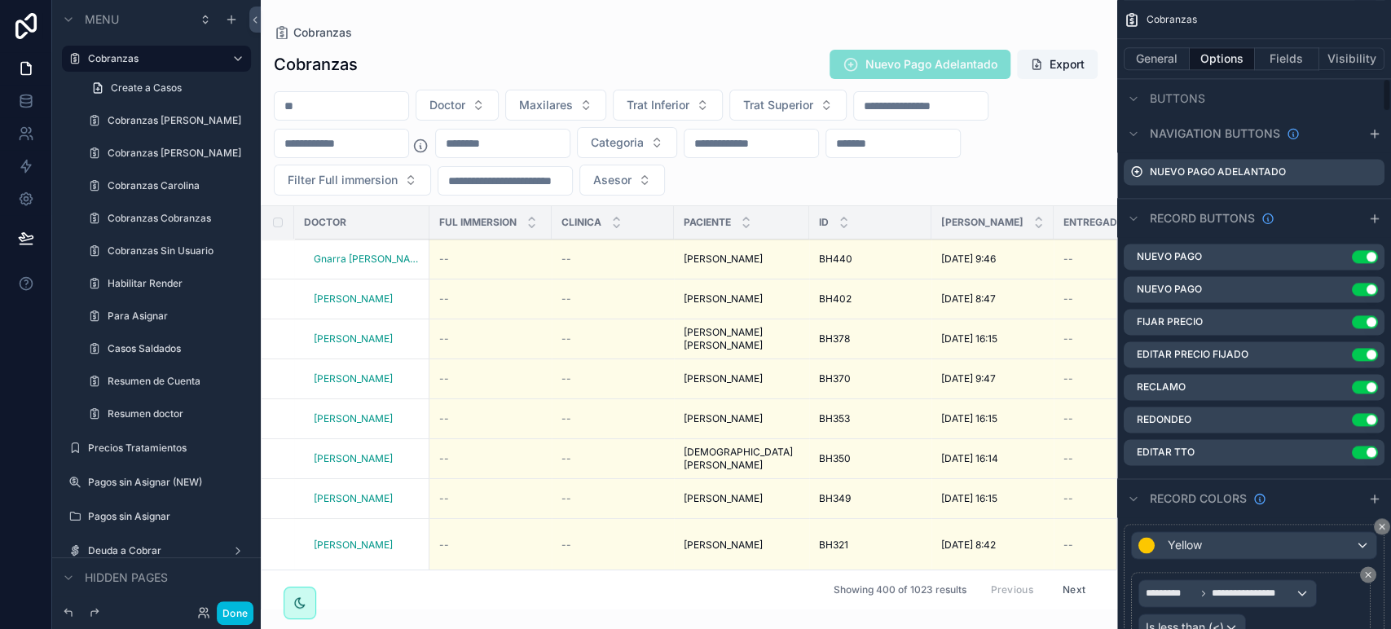
click at [0, 0] on icon "scrollable content" at bounding box center [0, 0] width 0 height 0
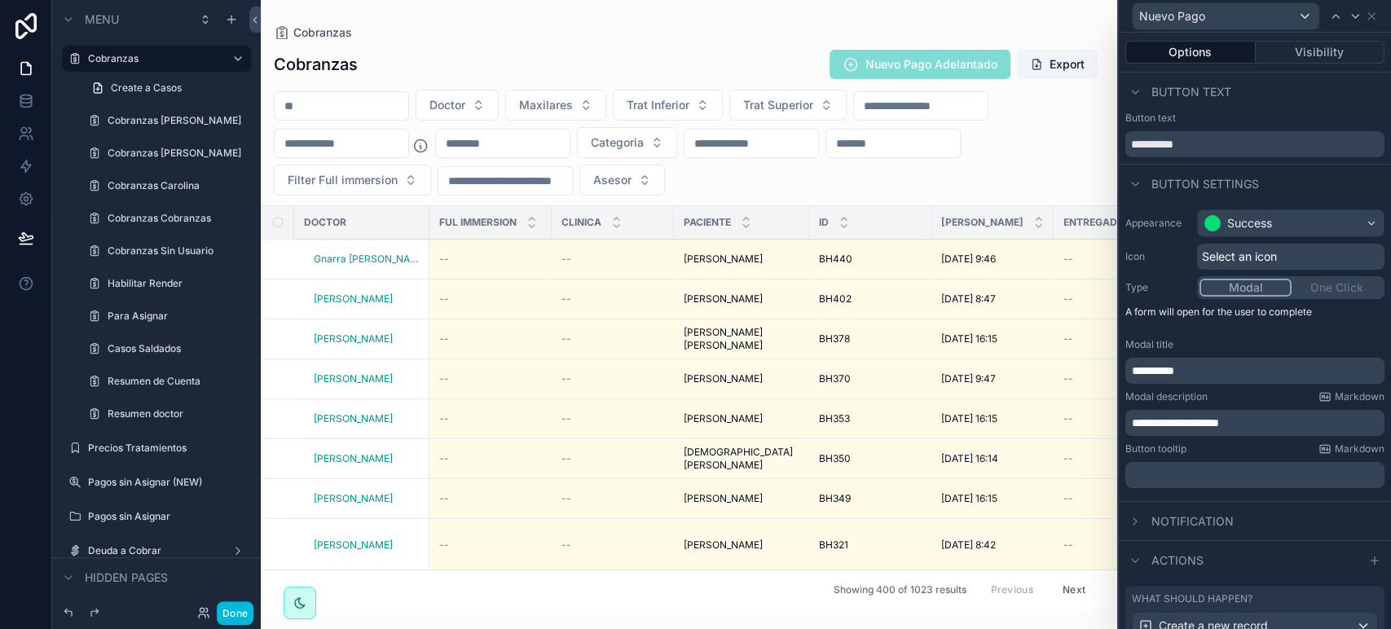
scroll to position [303, 0]
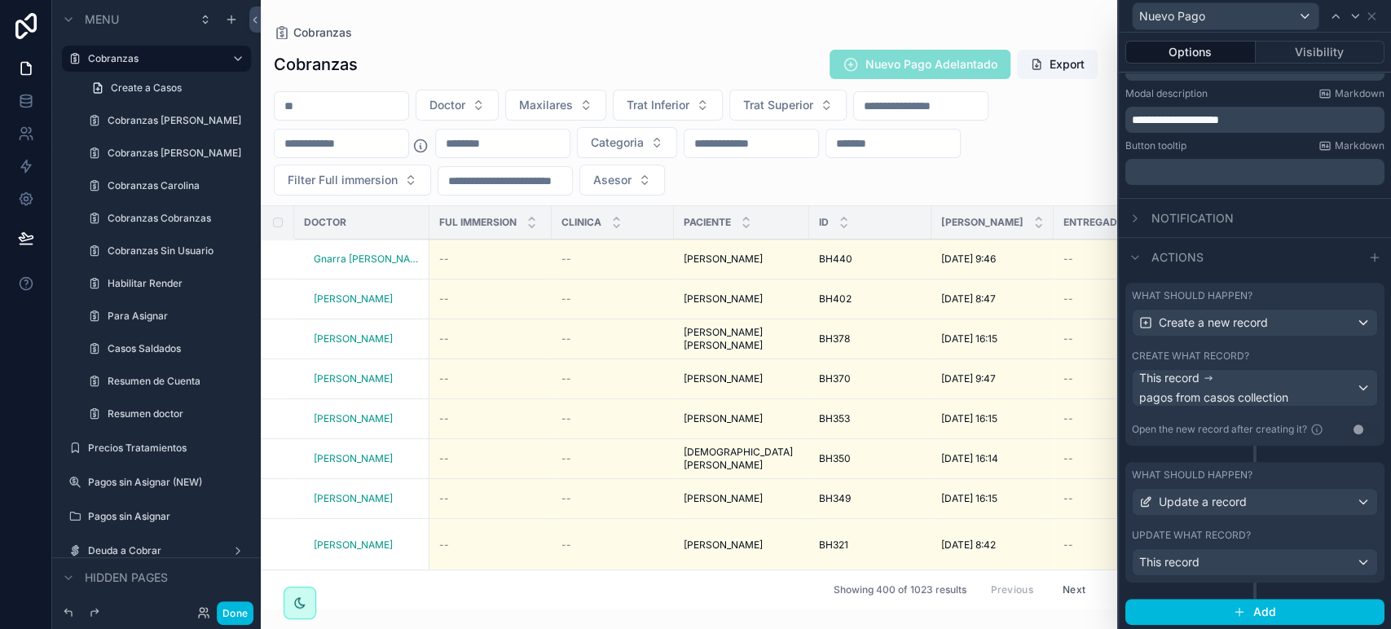
click at [1244, 338] on div "What should happen? Create a new record Create what record? This record pagos f…" at bounding box center [1254, 364] width 259 height 163
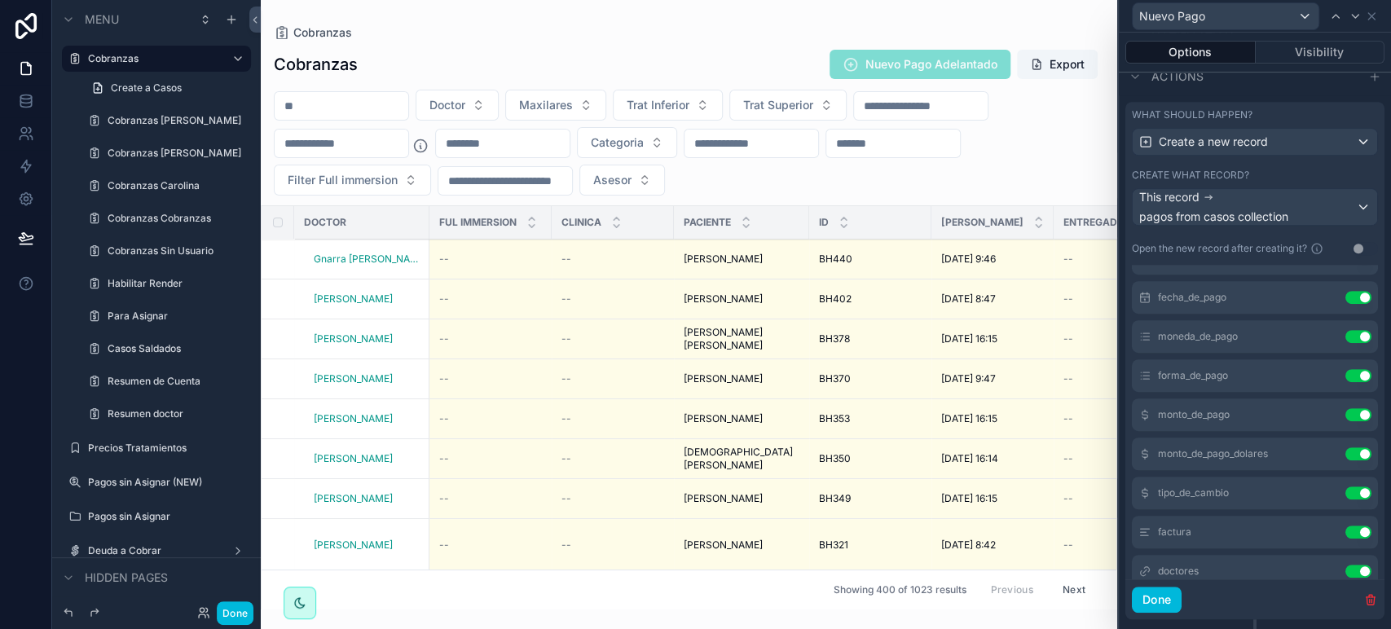
scroll to position [0, 0]
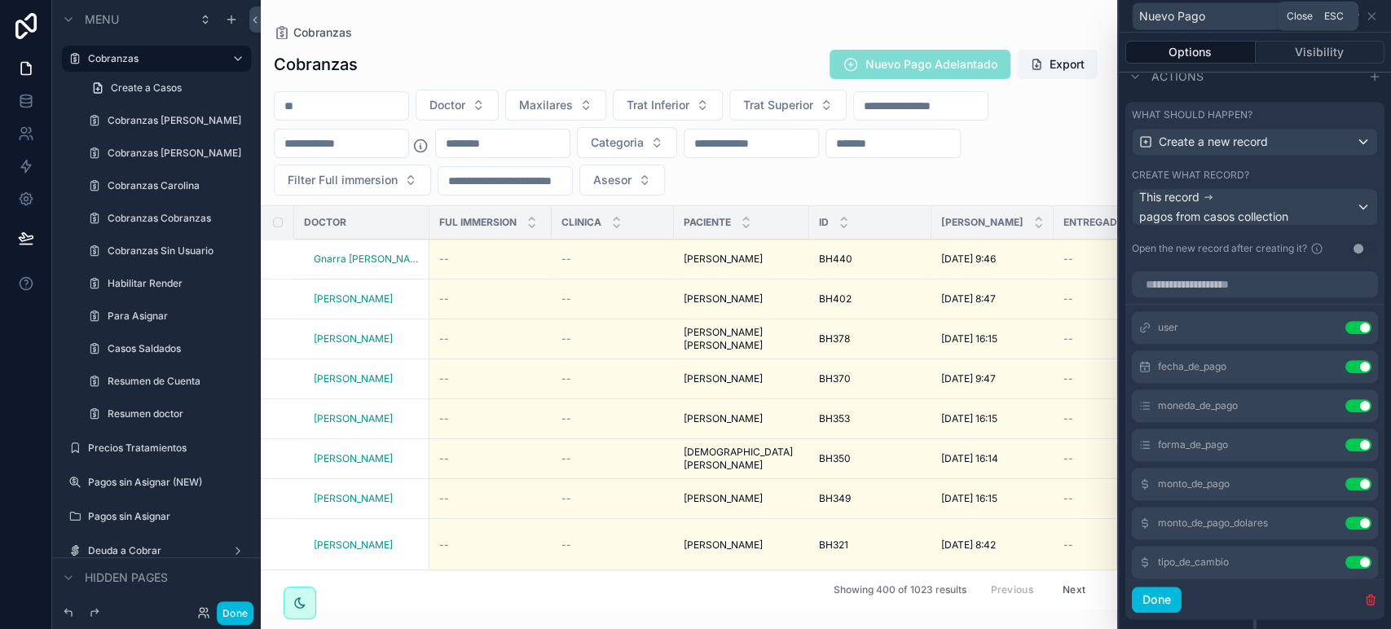
click at [1371, 21] on icon at bounding box center [1371, 16] width 13 height 13
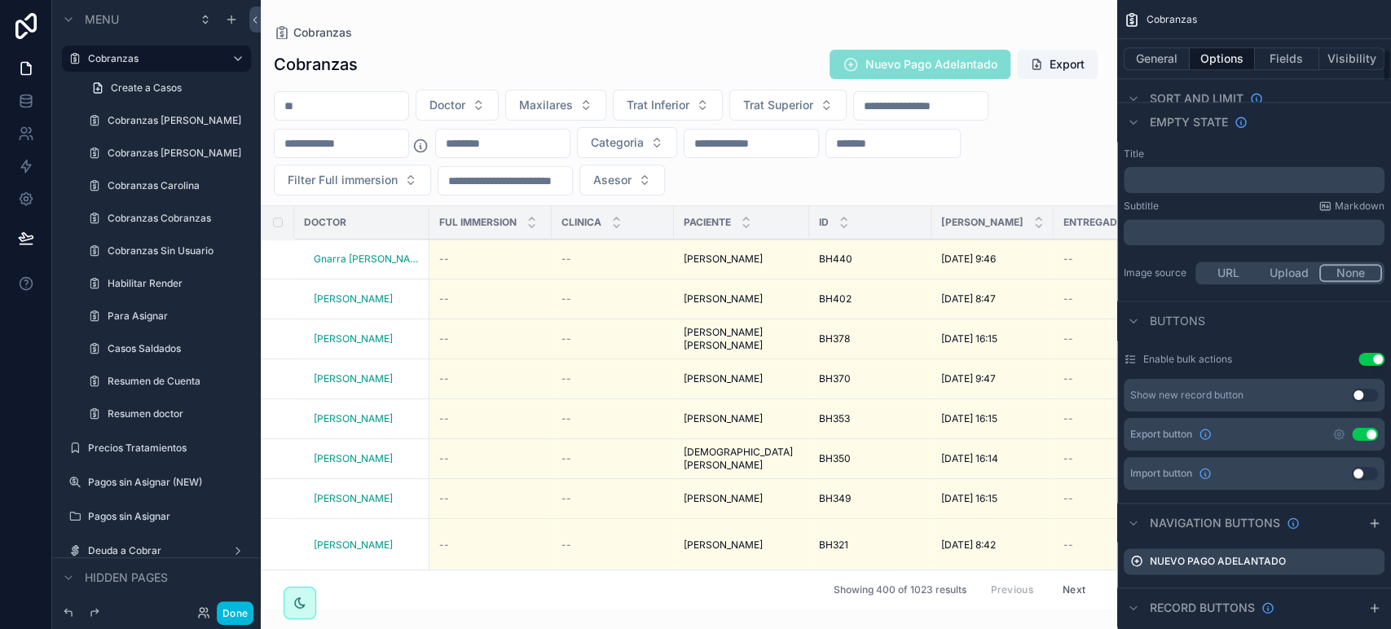
scroll to position [905, 0]
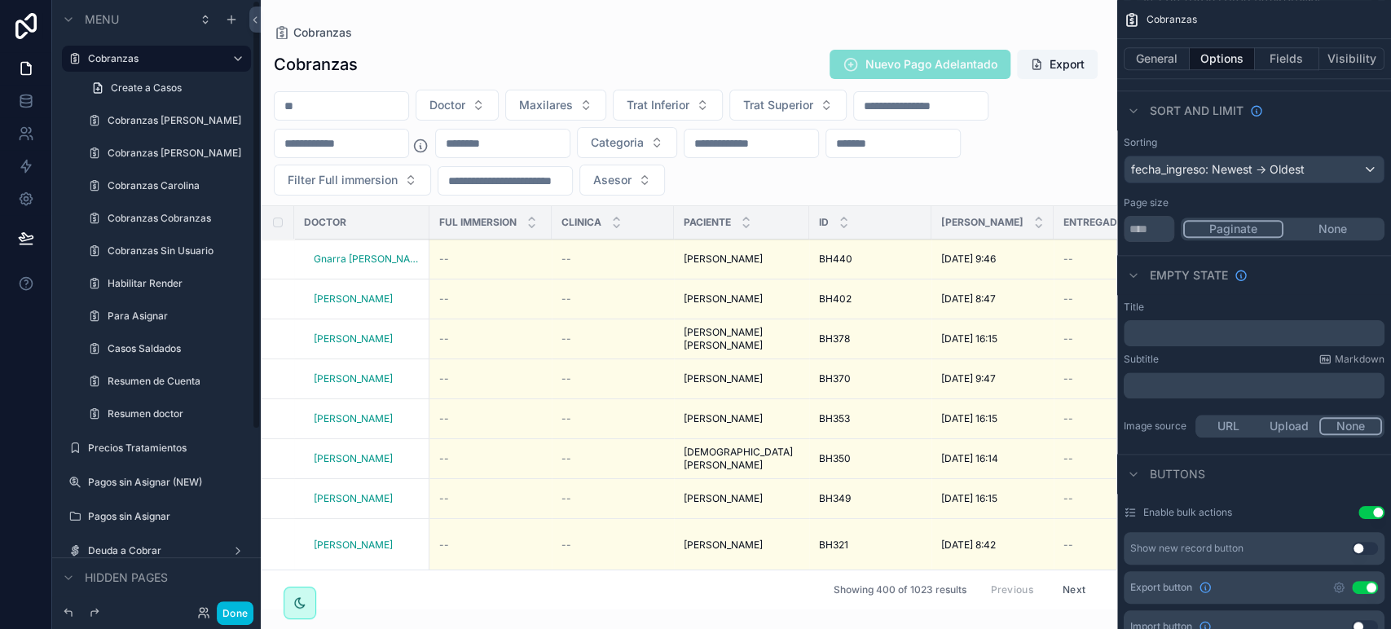
click at [231, 611] on button "Done" at bounding box center [235, 613] width 37 height 24
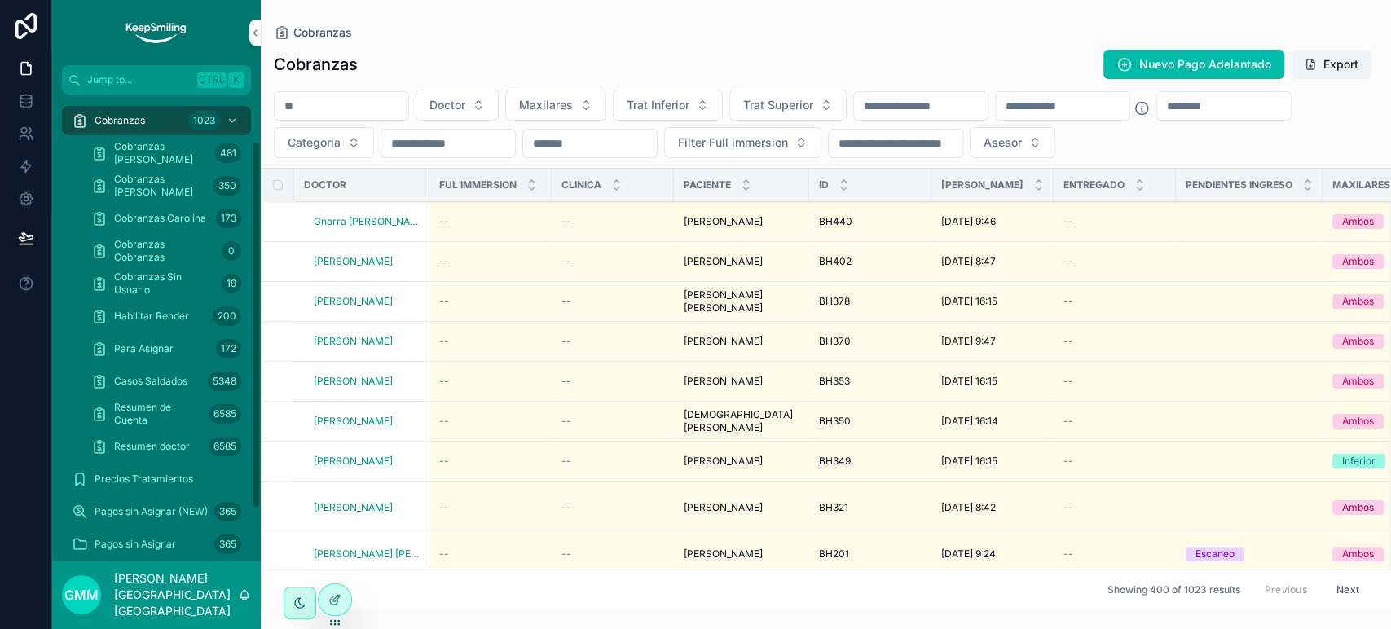
scroll to position [139, 0]
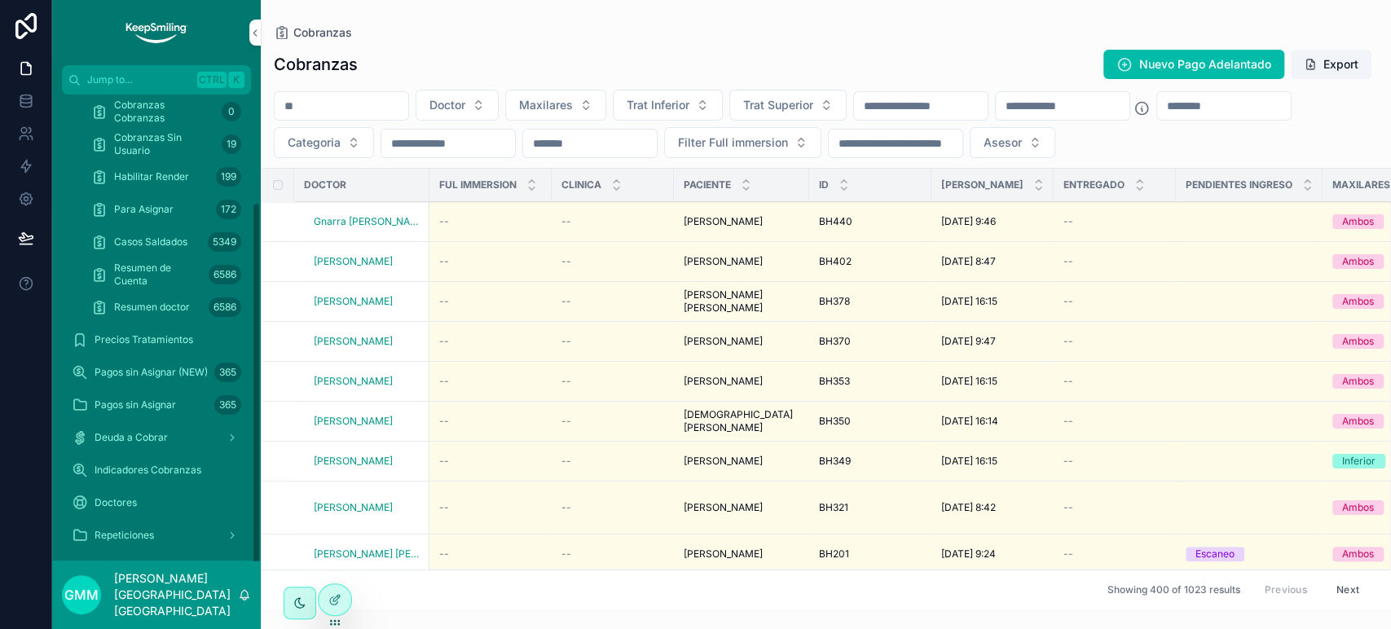
click at [182, 366] on span "Pagos sin Asignar (NEW)" at bounding box center [151, 372] width 113 height 13
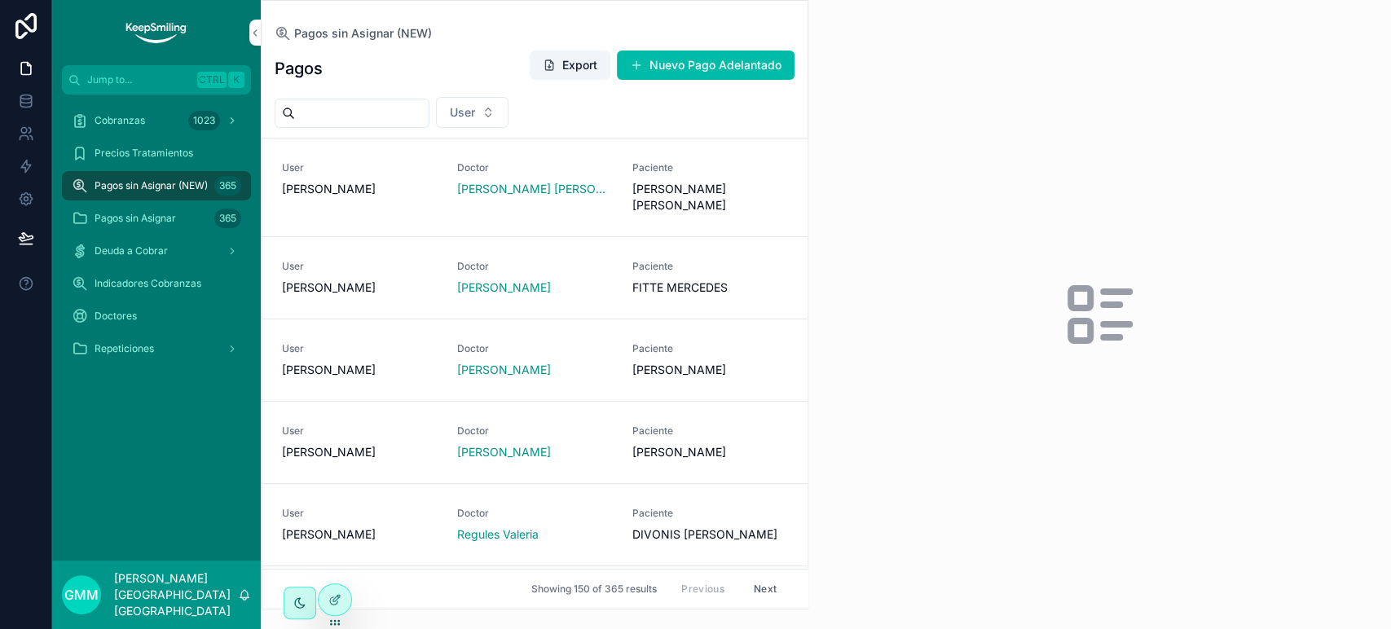
click at [705, 214] on link "User Jimena Espinola Doctor Rodriguez Escudero Barbara Paciente MALM GREEN LOLA" at bounding box center [534, 188] width 545 height 99
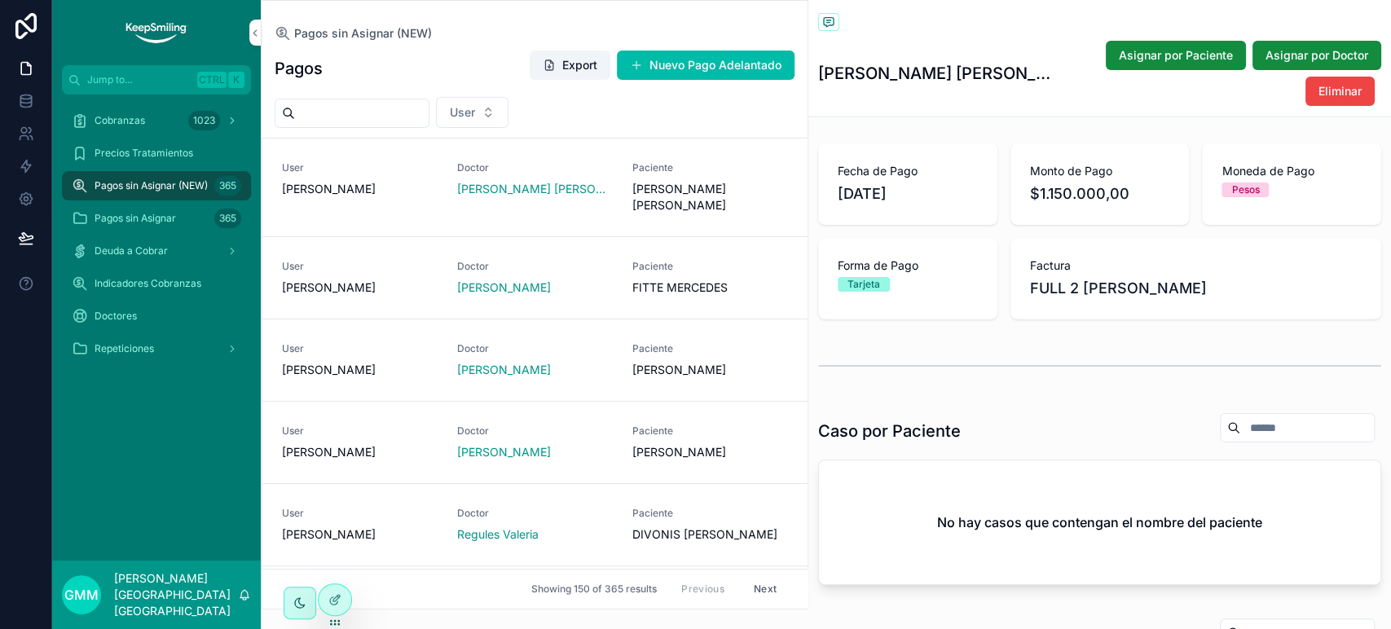
click at [151, 200] on div "Pagos sin Asignar (NEW) 365" at bounding box center [156, 186] width 209 height 33
click at [147, 213] on span "Pagos sin Asignar" at bounding box center [135, 218] width 81 height 13
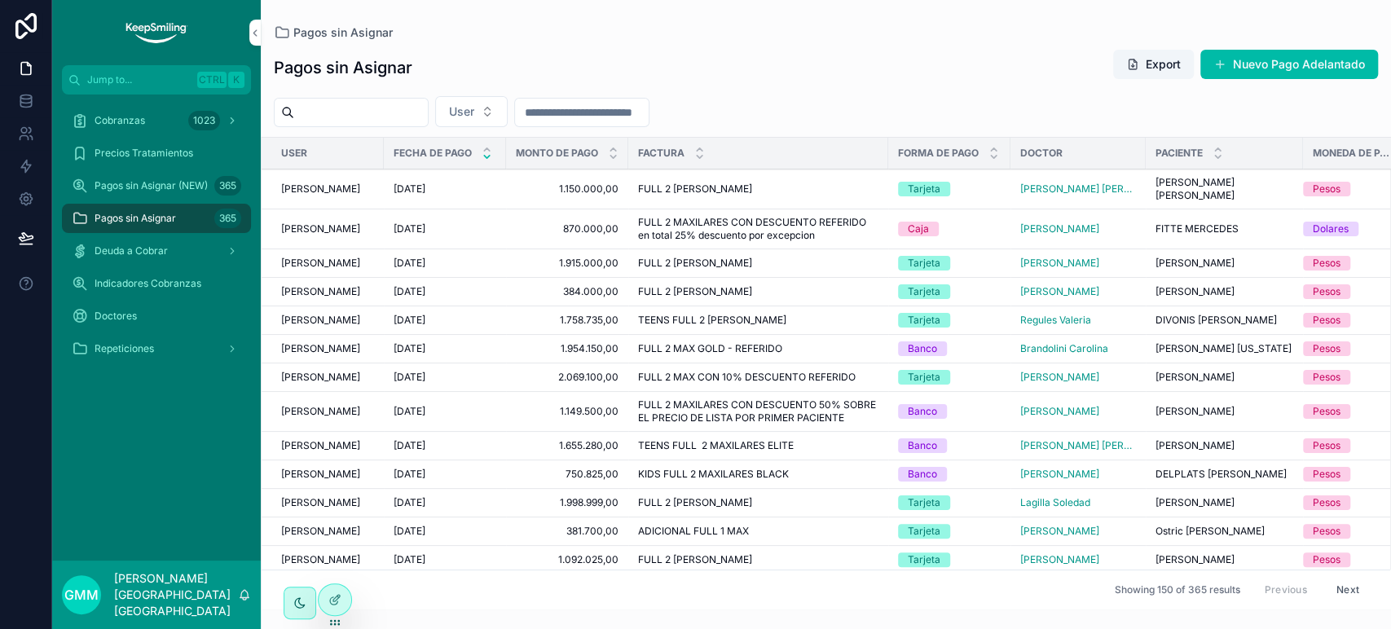
click at [130, 192] on span "Pagos sin Asignar (NEW)" at bounding box center [151, 185] width 113 height 13
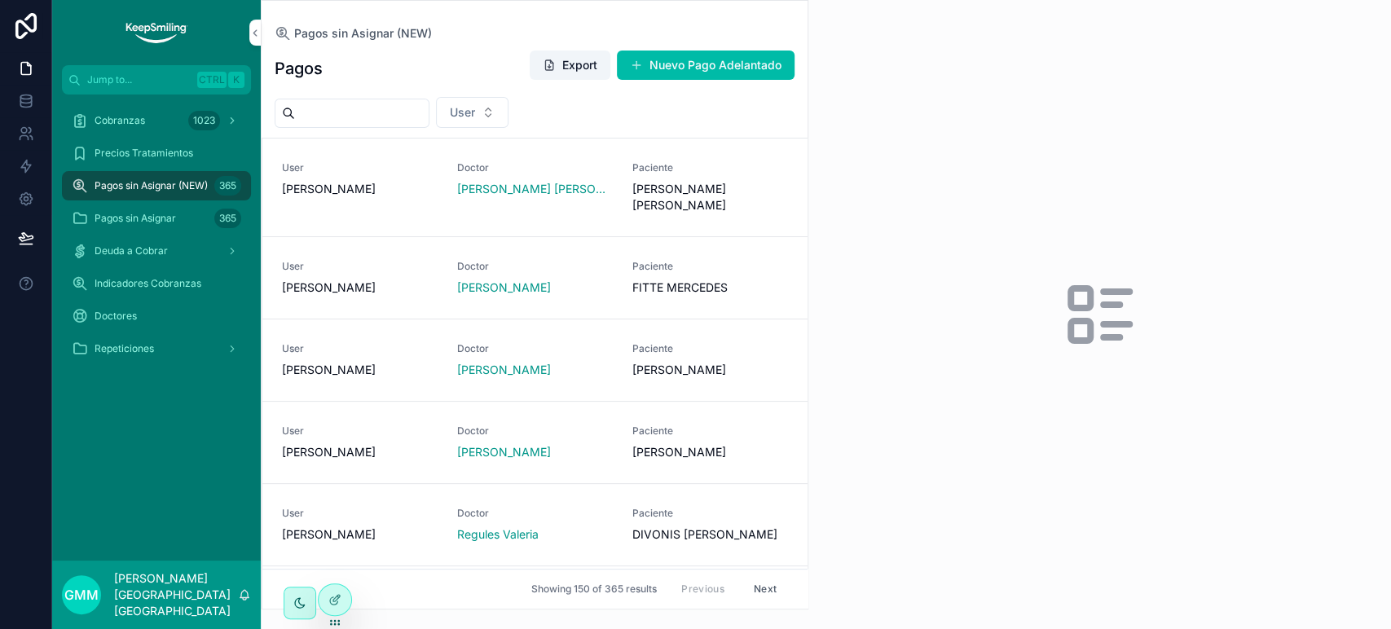
click at [661, 280] on span "FITTE MERCEDES" at bounding box center [710, 288] width 156 height 16
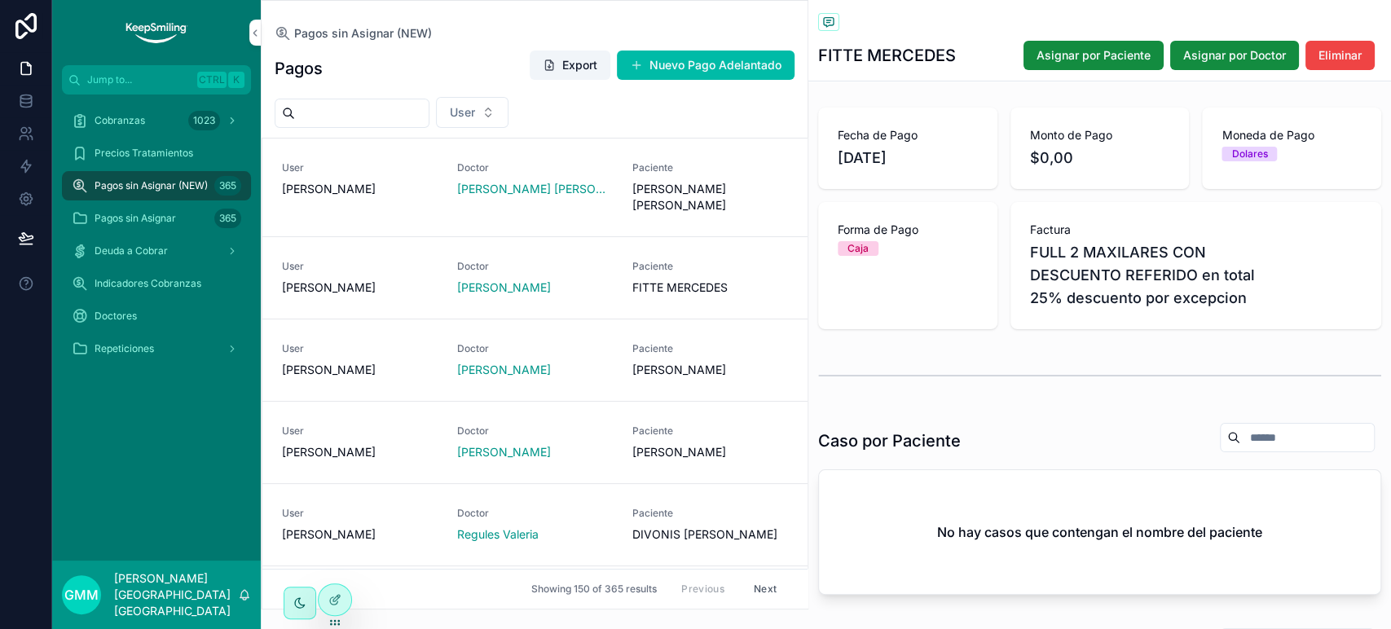
click at [117, 218] on span "Pagos sin Asignar" at bounding box center [135, 218] width 81 height 13
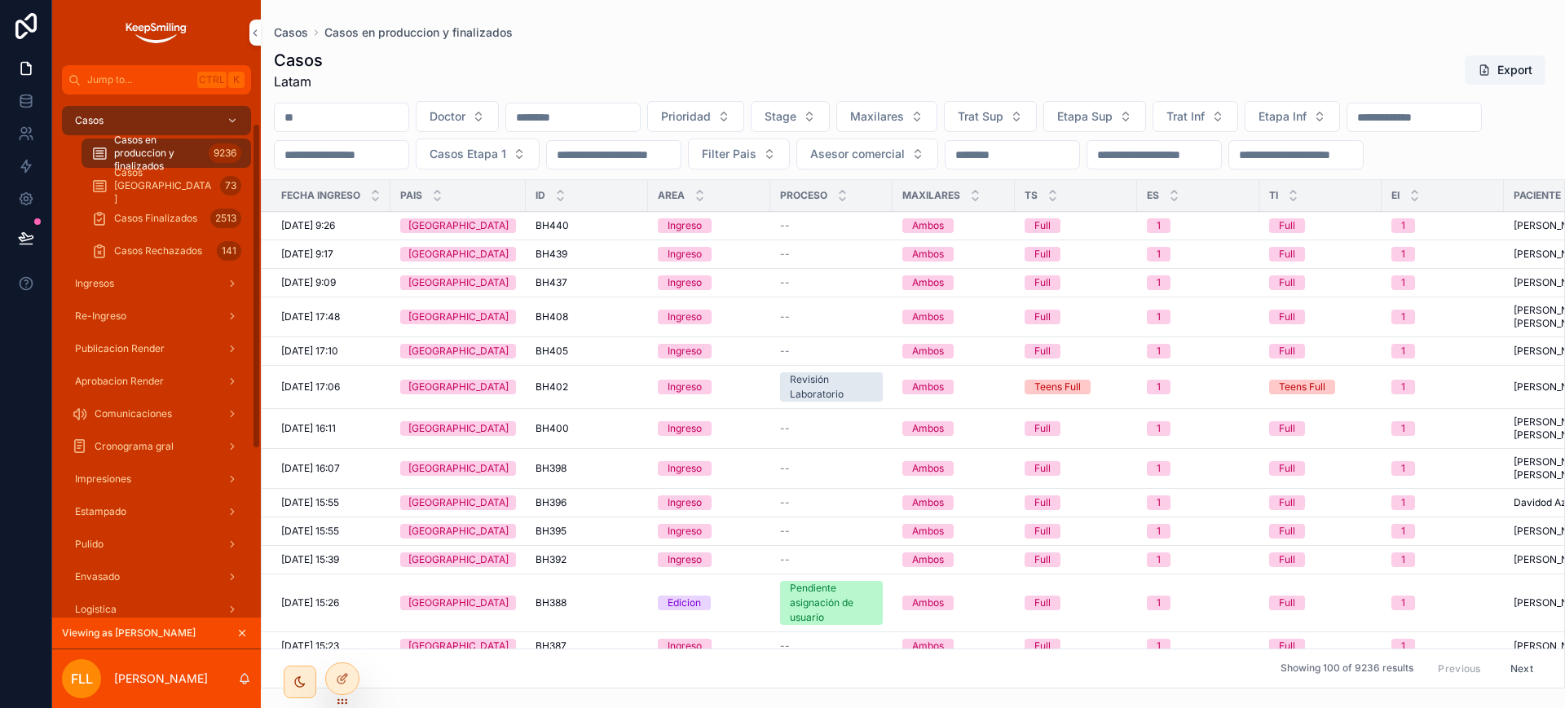
scroll to position [315, 0]
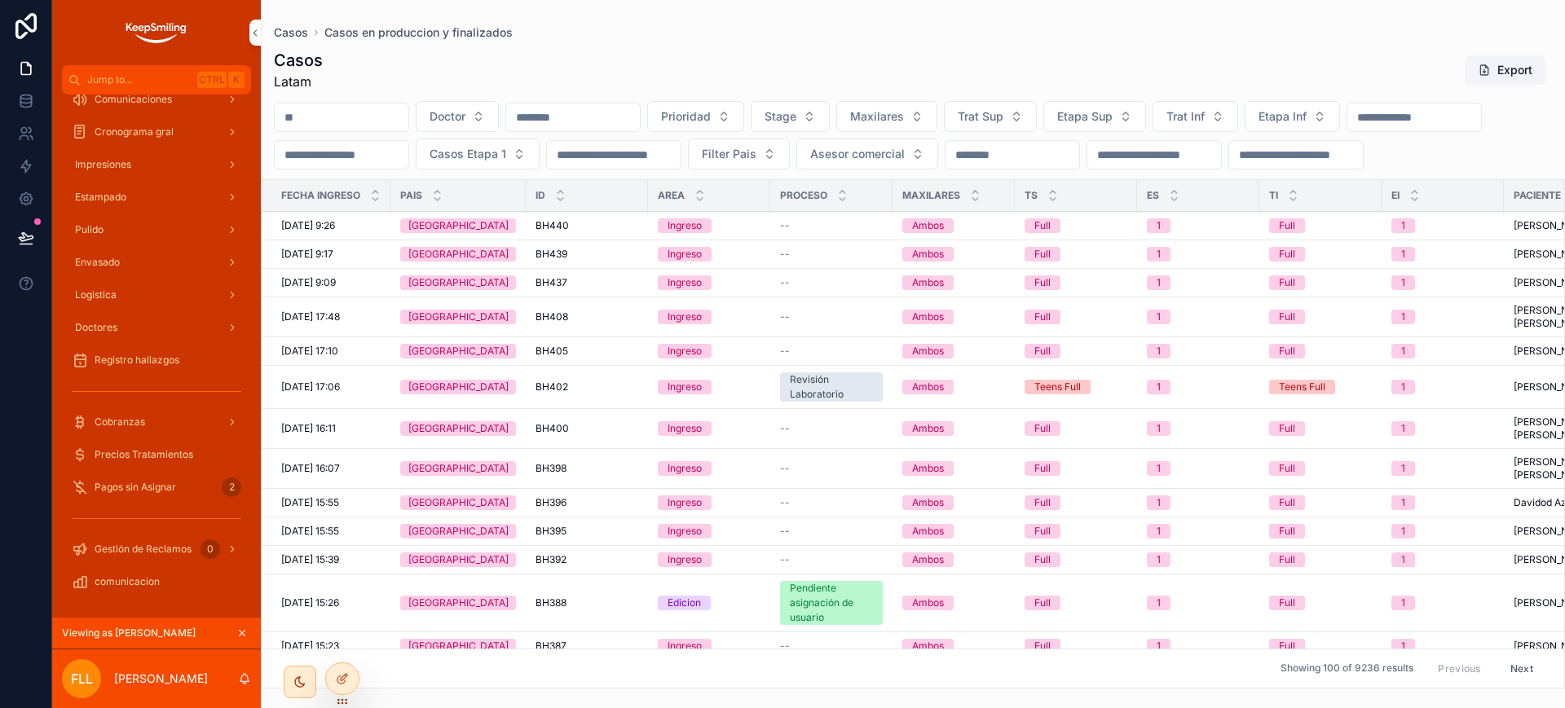
click at [130, 421] on span "Cobranzas" at bounding box center [120, 422] width 51 height 13
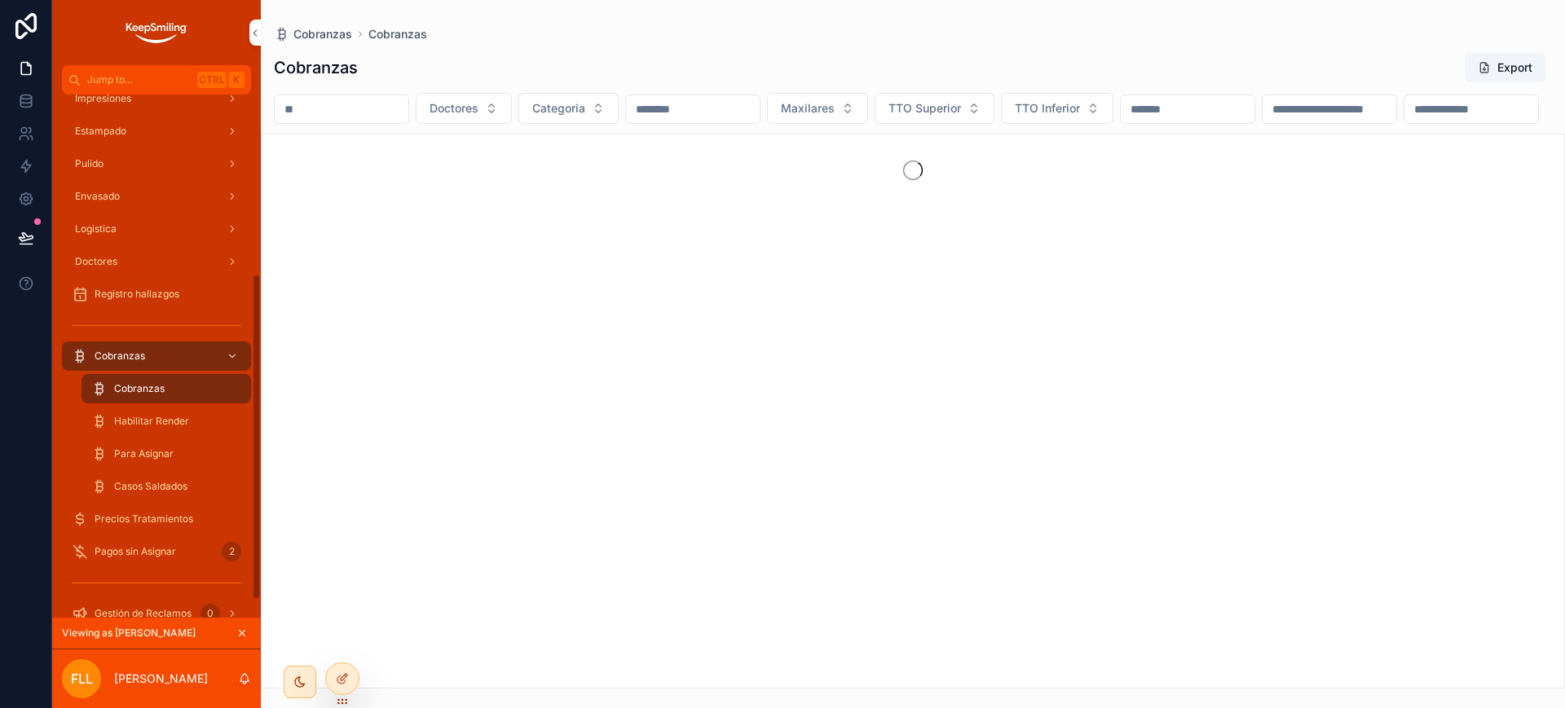
scroll to position [286, 0]
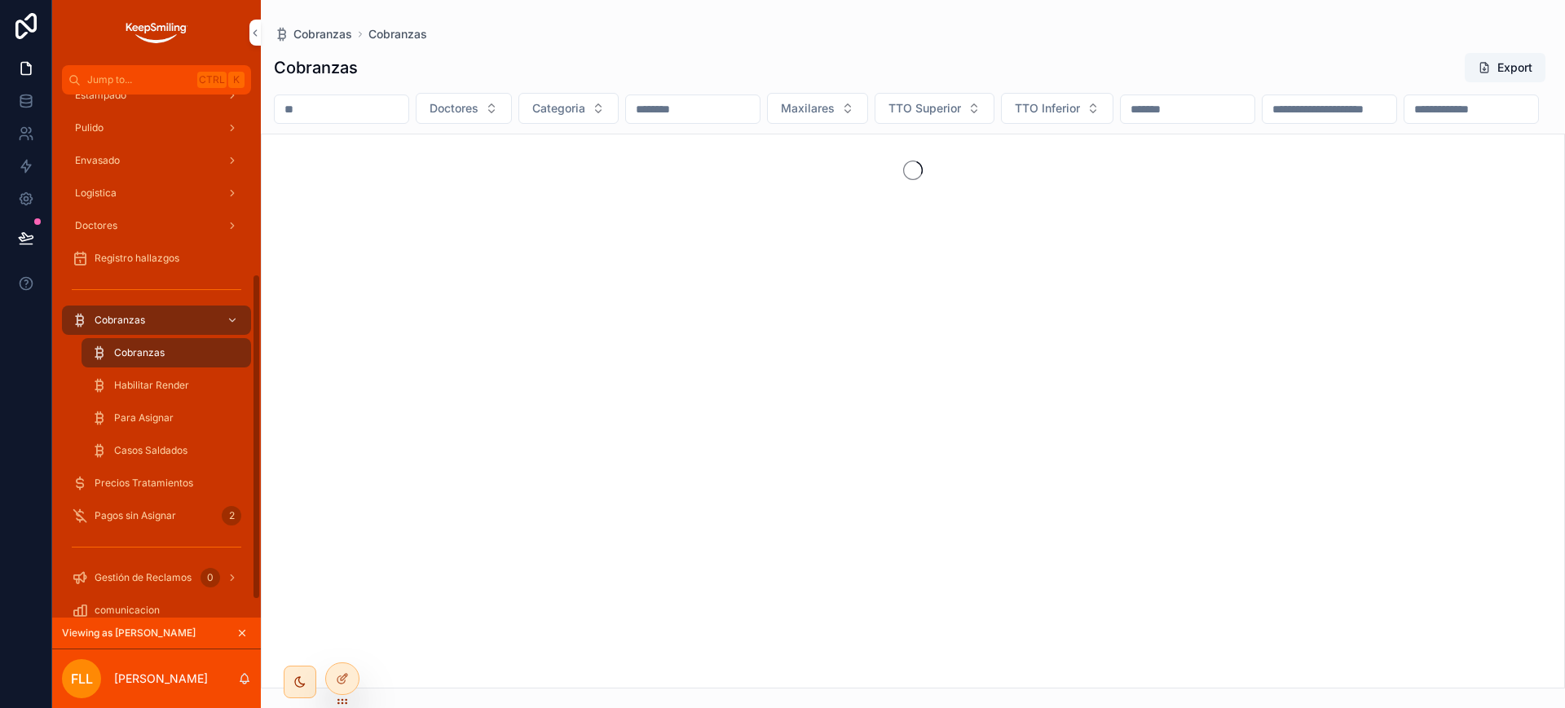
click at [137, 429] on div "Para Asignar" at bounding box center [166, 418] width 150 height 26
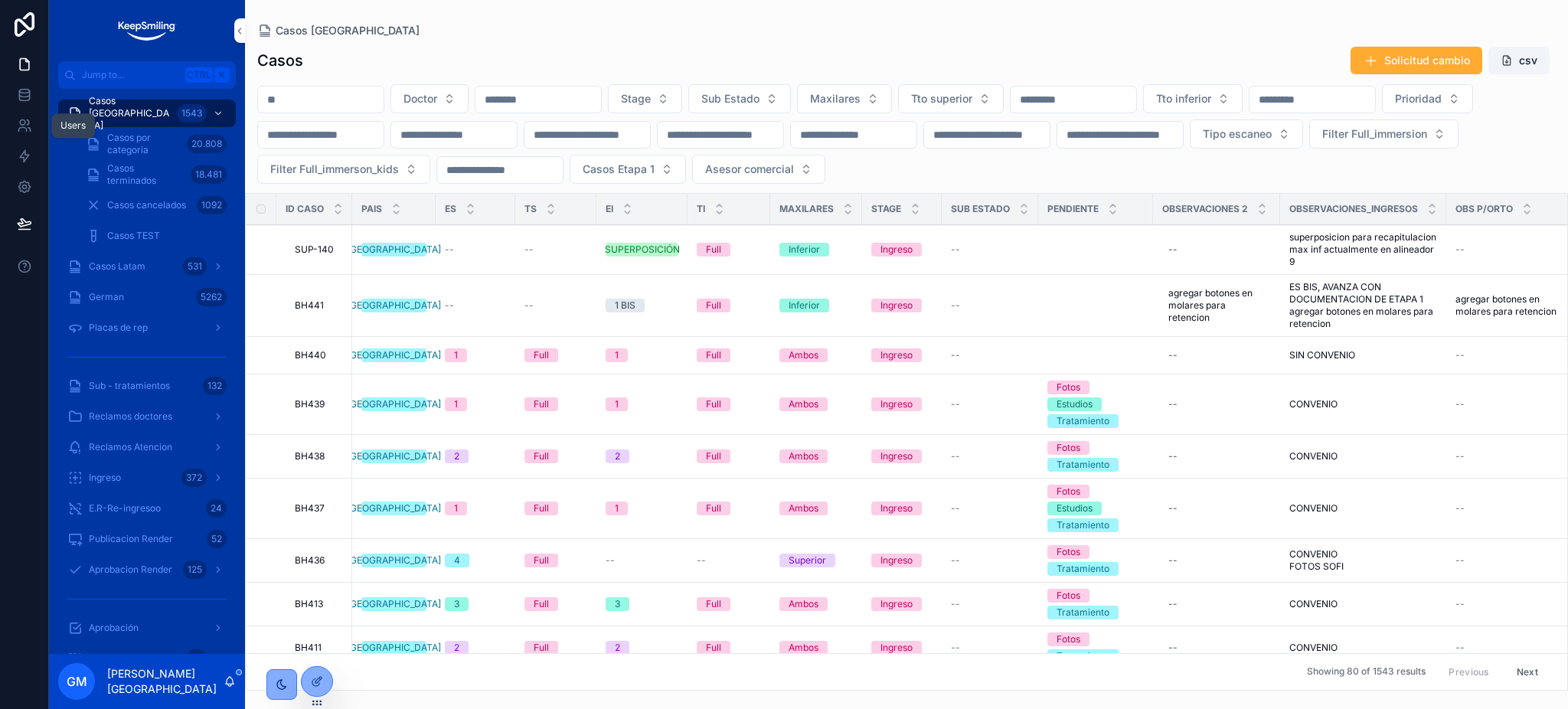
click at [22, 138] on link at bounding box center [23, 125] width 48 height 31
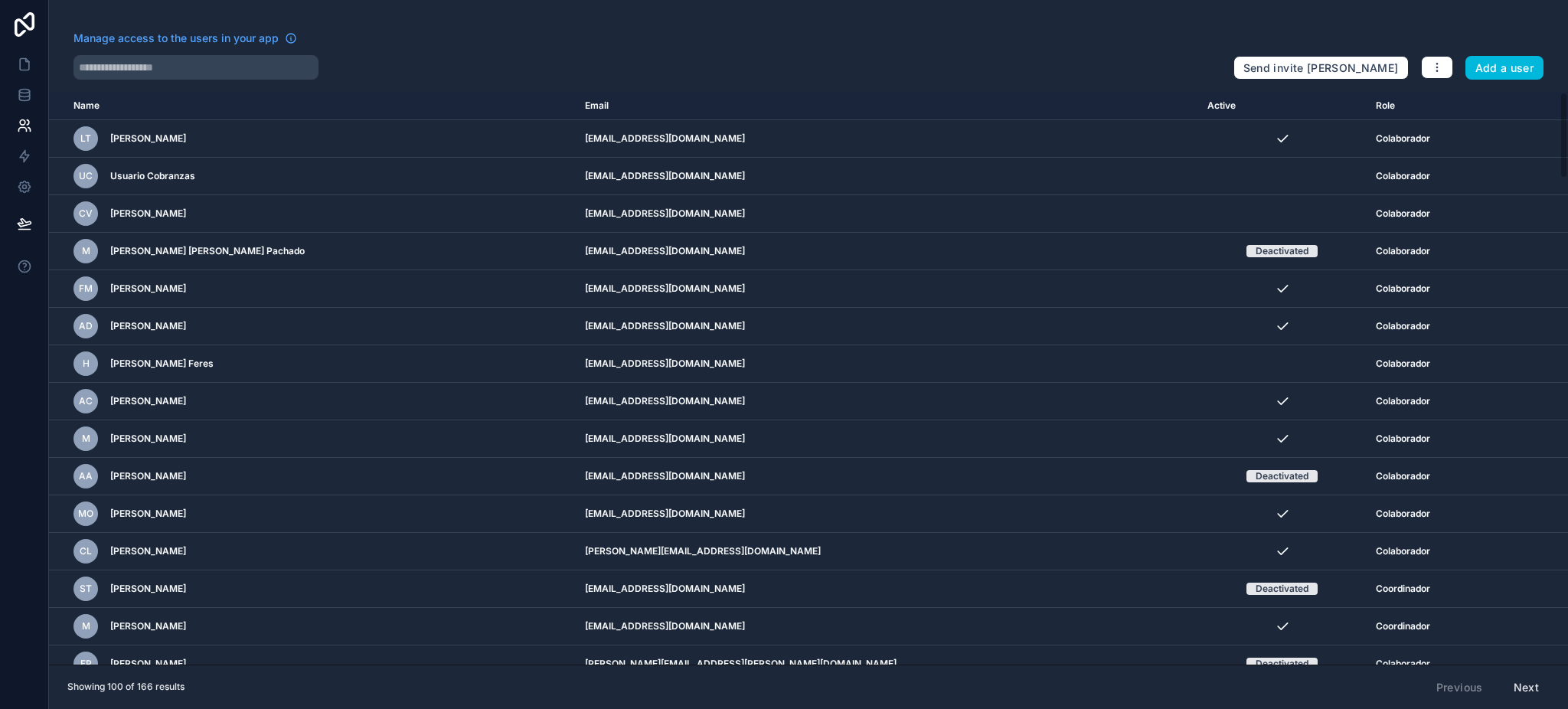
click at [1490, 71] on button "Add a user" at bounding box center [1505, 68] width 79 height 24
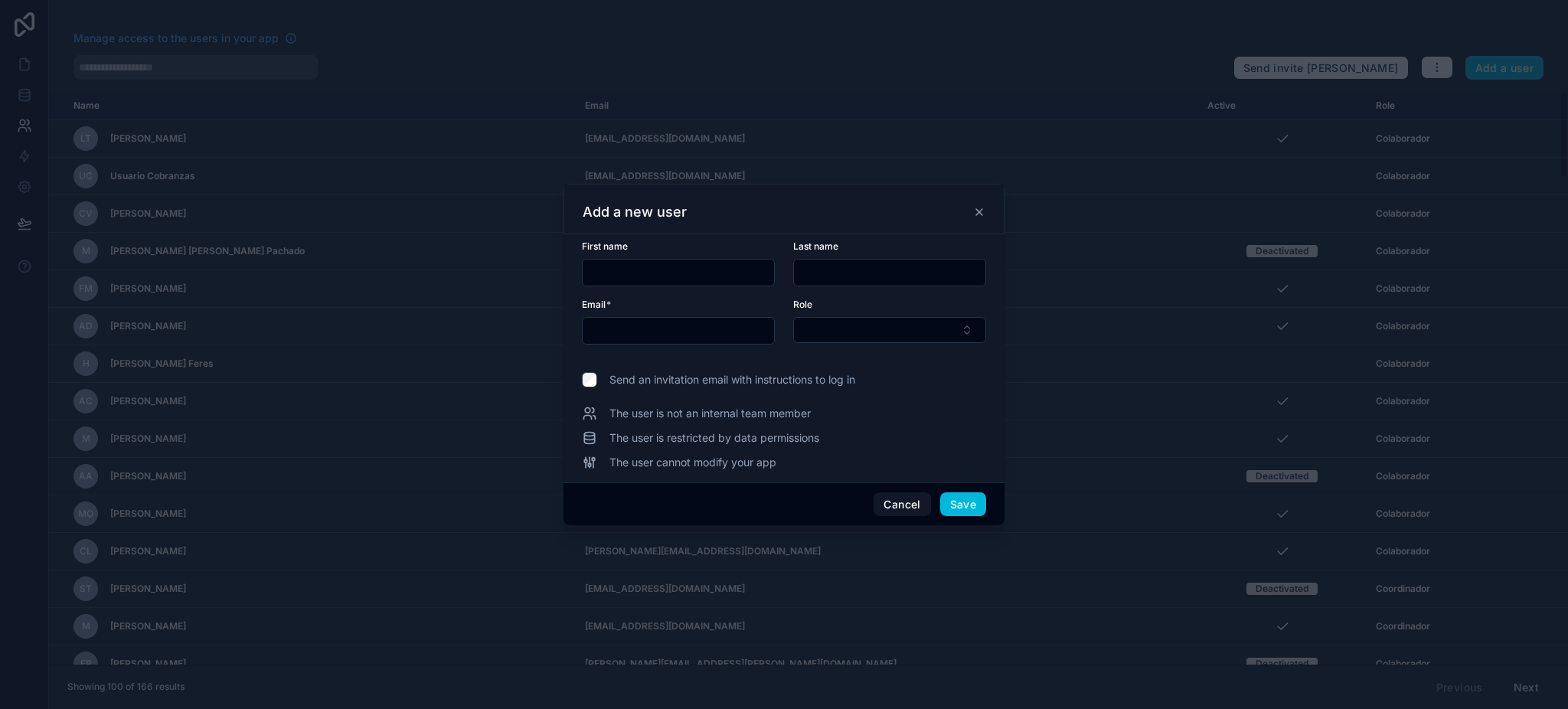
click at [673, 257] on div "First name" at bounding box center [677, 263] width 193 height 46
click at [665, 276] on input "text" at bounding box center [678, 272] width 192 height 22
paste input "**********"
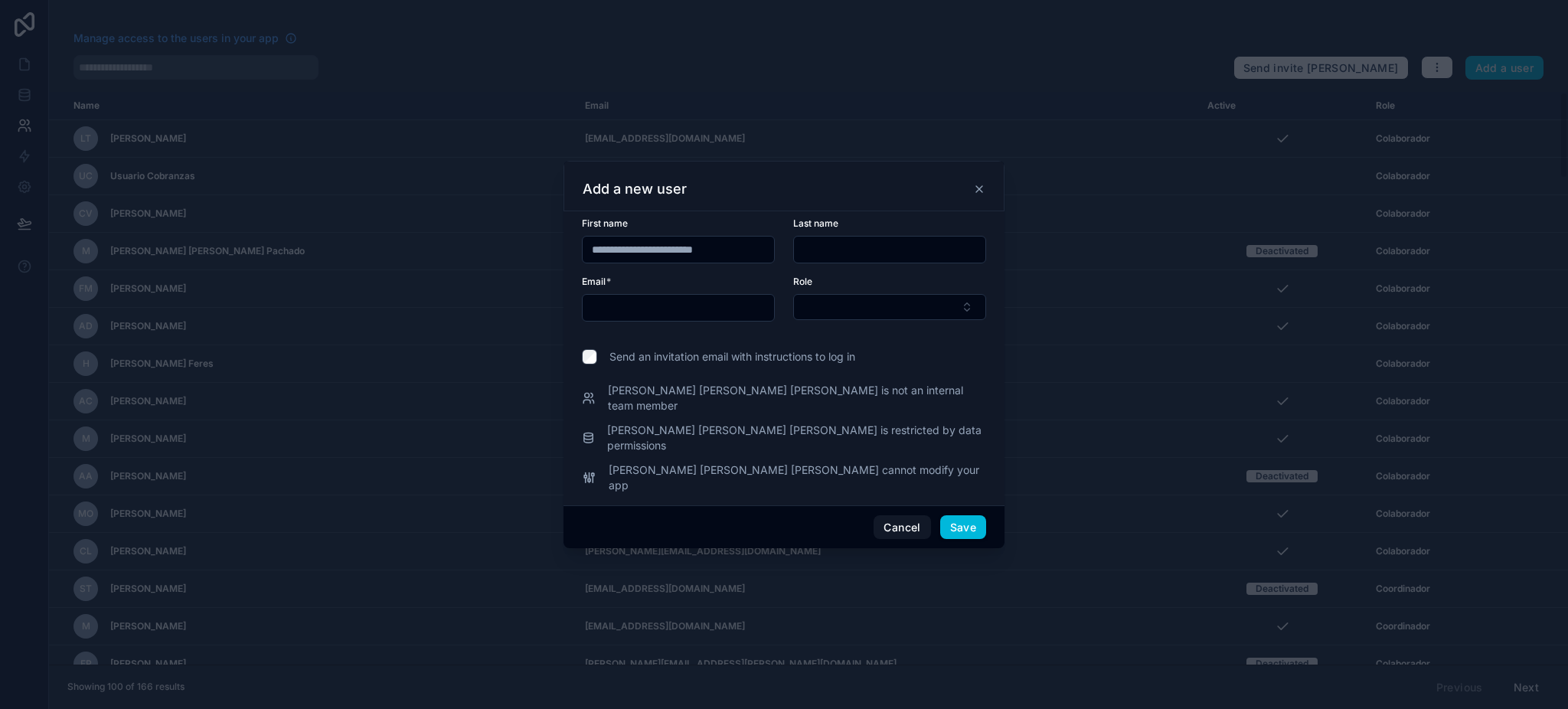
drag, startPoint x: 669, startPoint y: 275, endPoint x: 755, endPoint y: 268, distance: 86.3
click at [755, 260] on input "**********" at bounding box center [678, 249] width 192 height 22
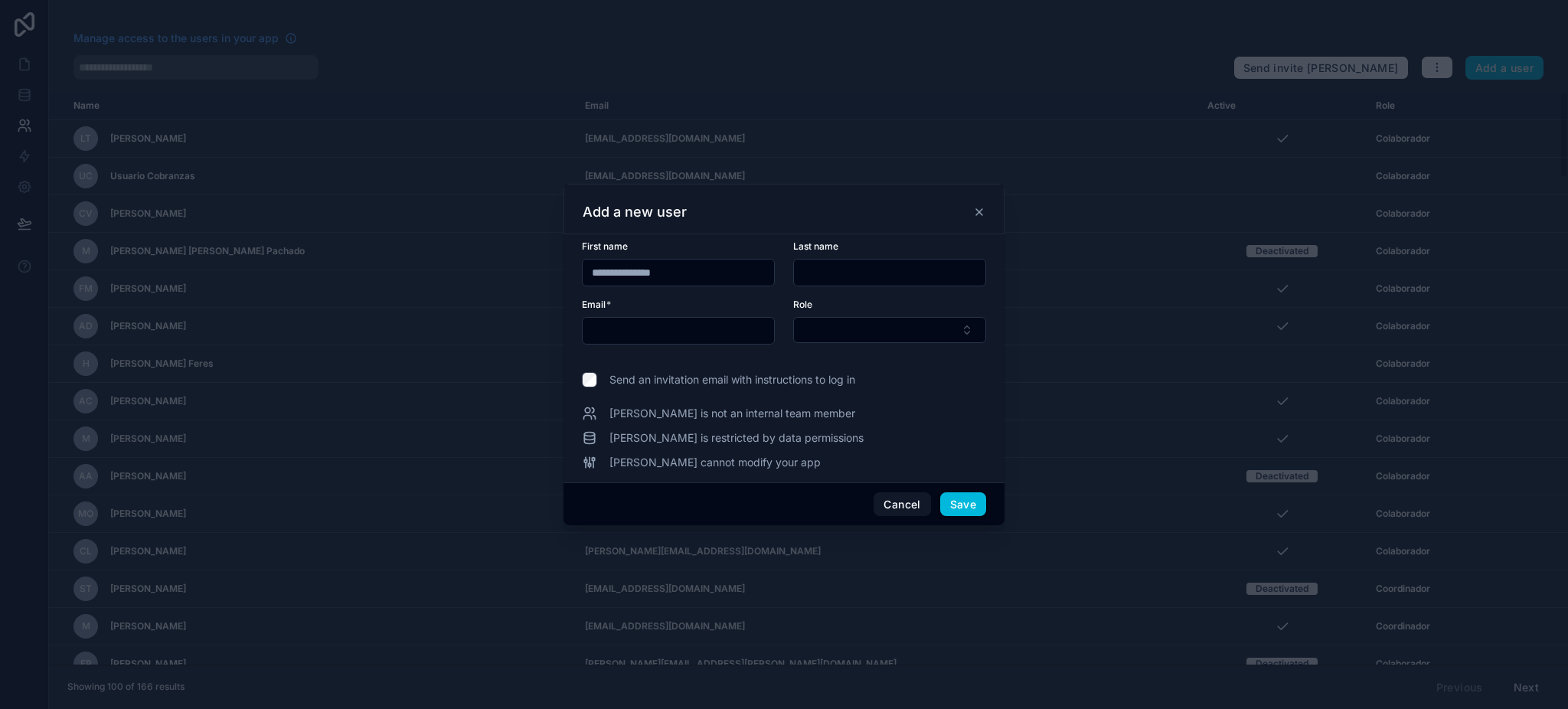
type input "**********"
click at [813, 276] on input "text" at bounding box center [890, 272] width 192 height 22
paste input "**********"
type input "**********"
click at [701, 275] on input "**********" at bounding box center [678, 272] width 192 height 22
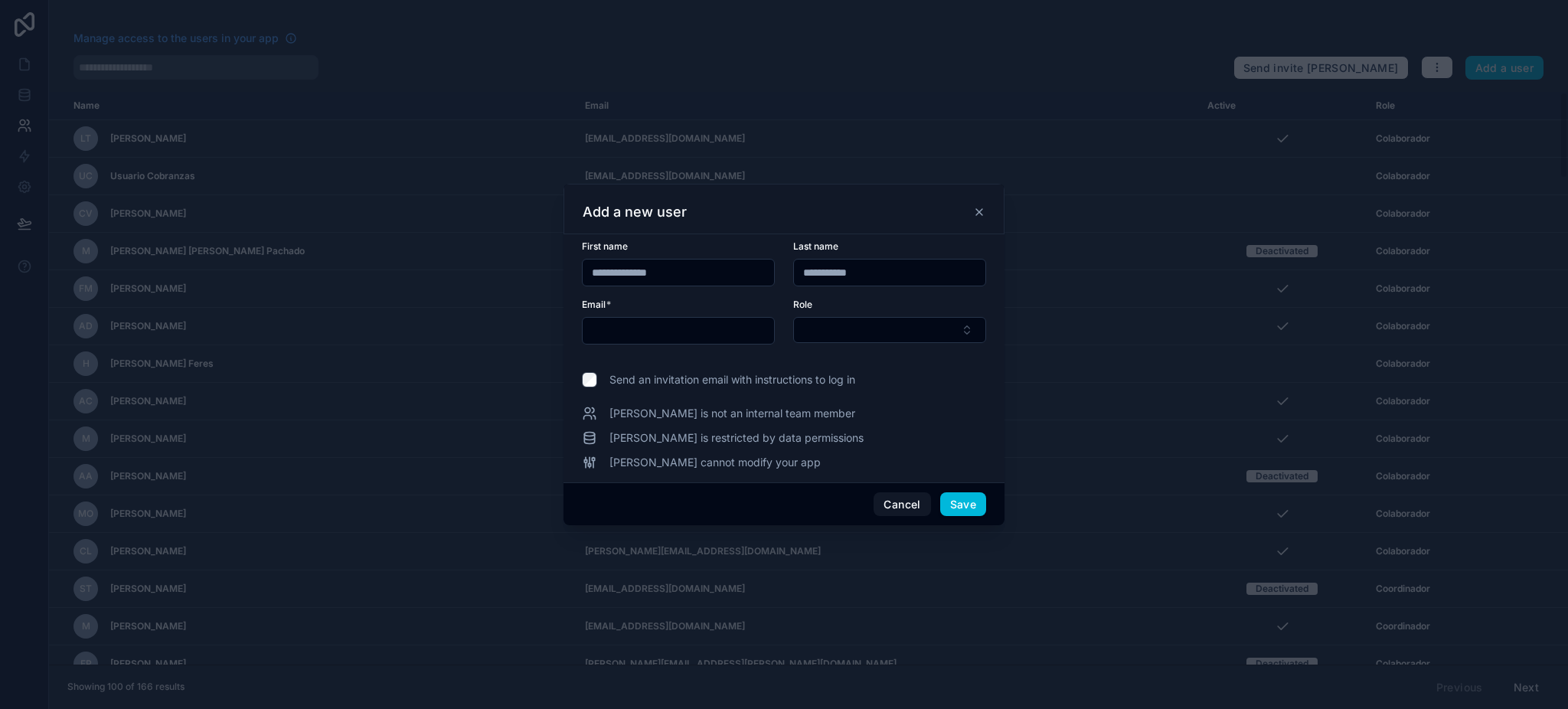
click at [598, 270] on input "**********" at bounding box center [678, 272] width 192 height 22
type input "**********"
click at [635, 320] on input "text" at bounding box center [678, 331] width 192 height 22
paste input "**********"
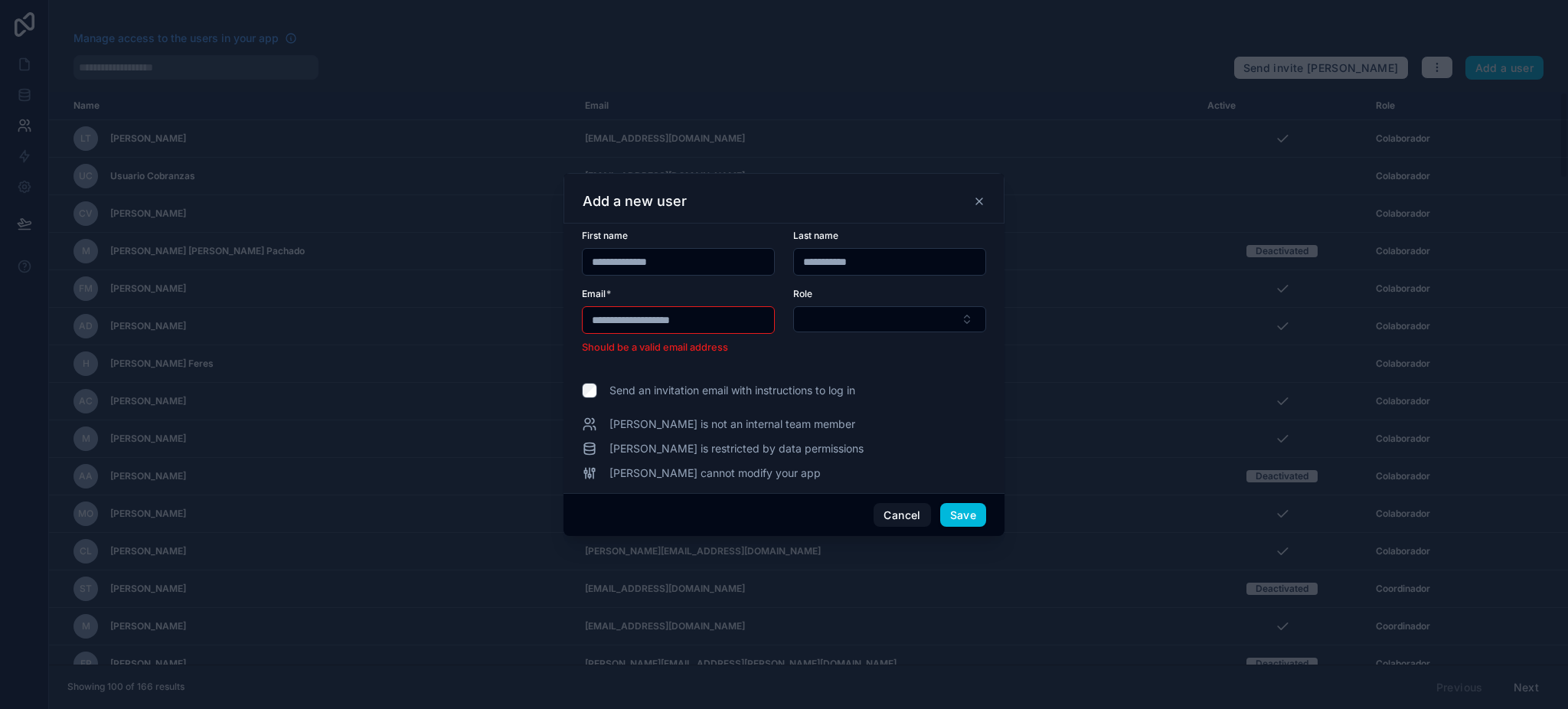
click at [598, 318] on input "**********" at bounding box center [678, 319] width 192 height 22
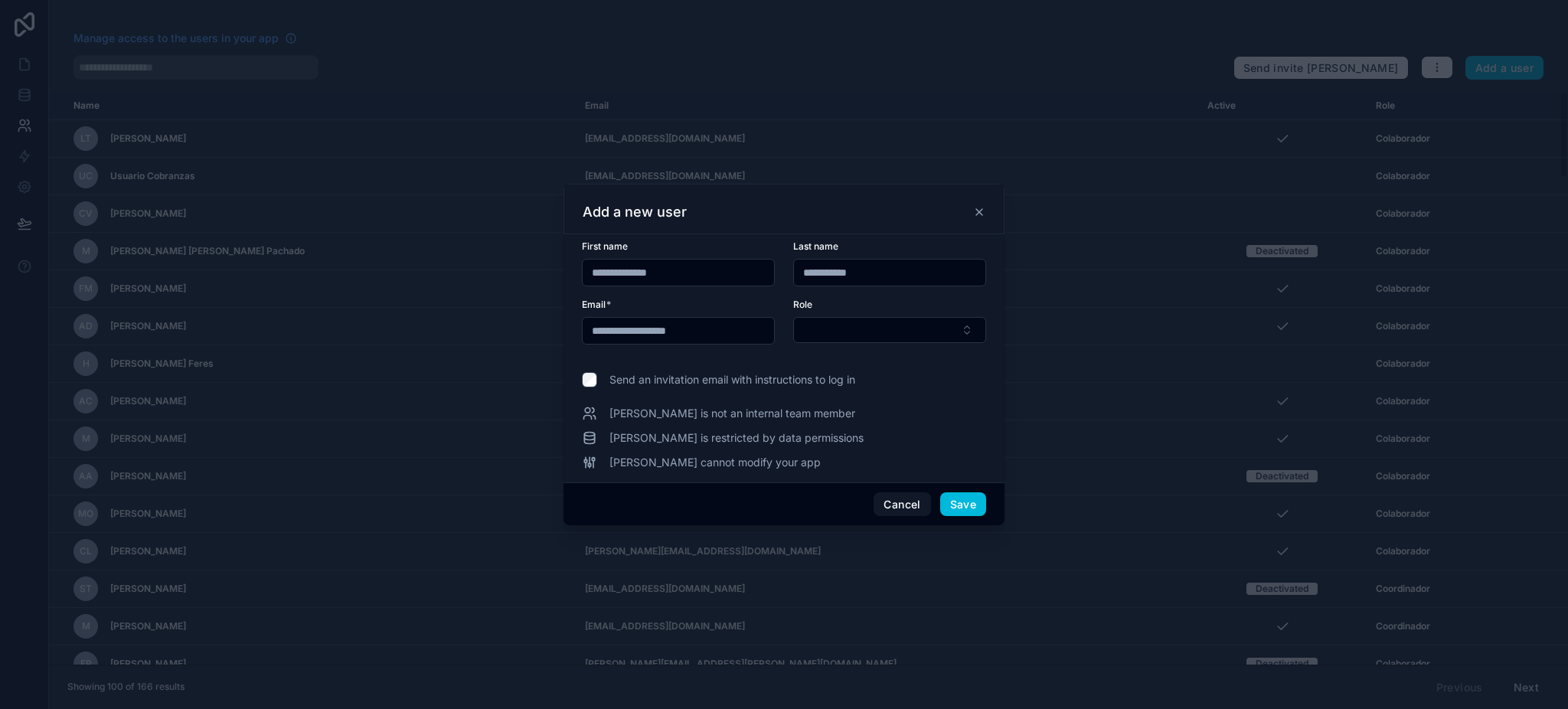
type input "**********"
click at [937, 329] on button "Select Button" at bounding box center [889, 330] width 193 height 26
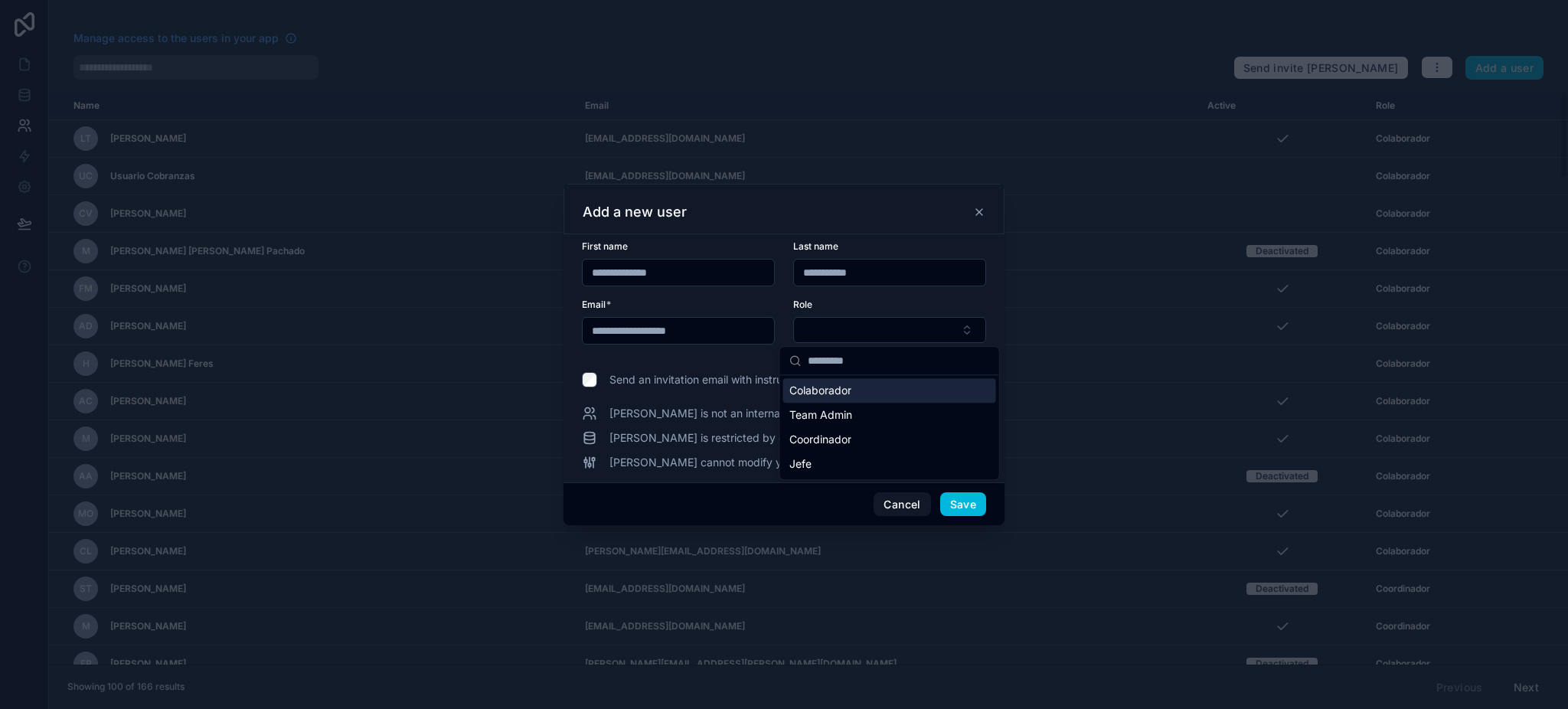
click at [815, 382] on span "Colaborador" at bounding box center [820, 390] width 62 height 15
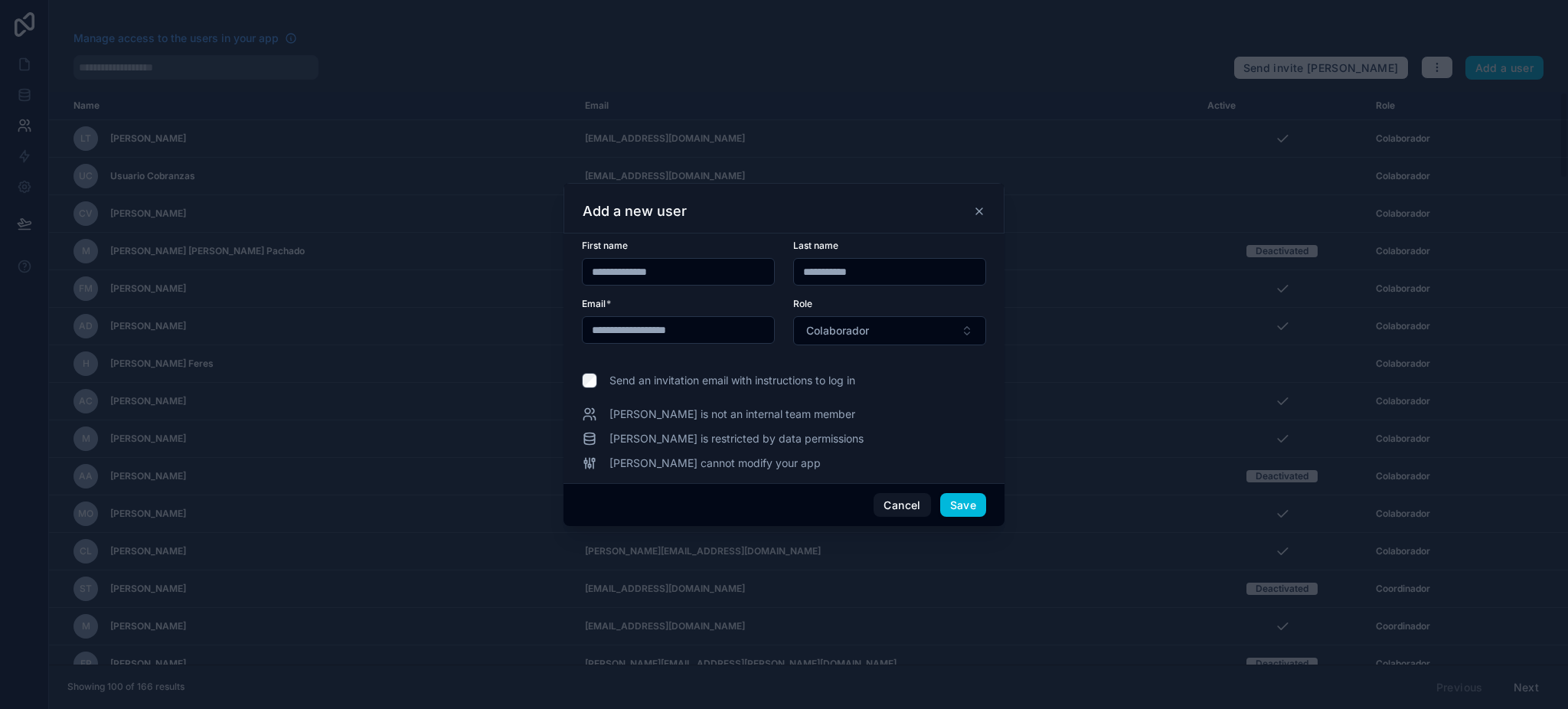
click at [956, 502] on button "Save" at bounding box center [963, 505] width 46 height 24
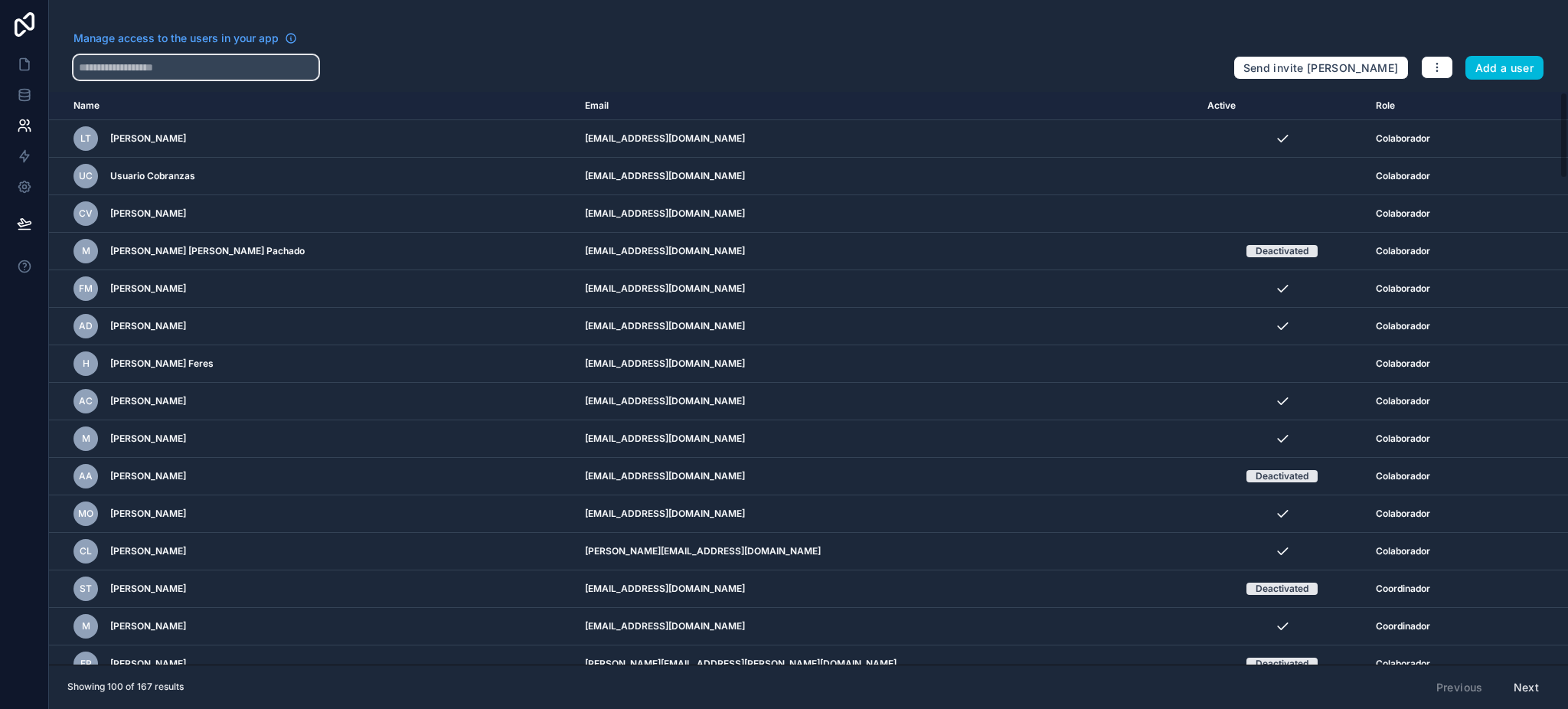
click at [182, 66] on input "text" at bounding box center [195, 68] width 245 height 24
paste input "**********"
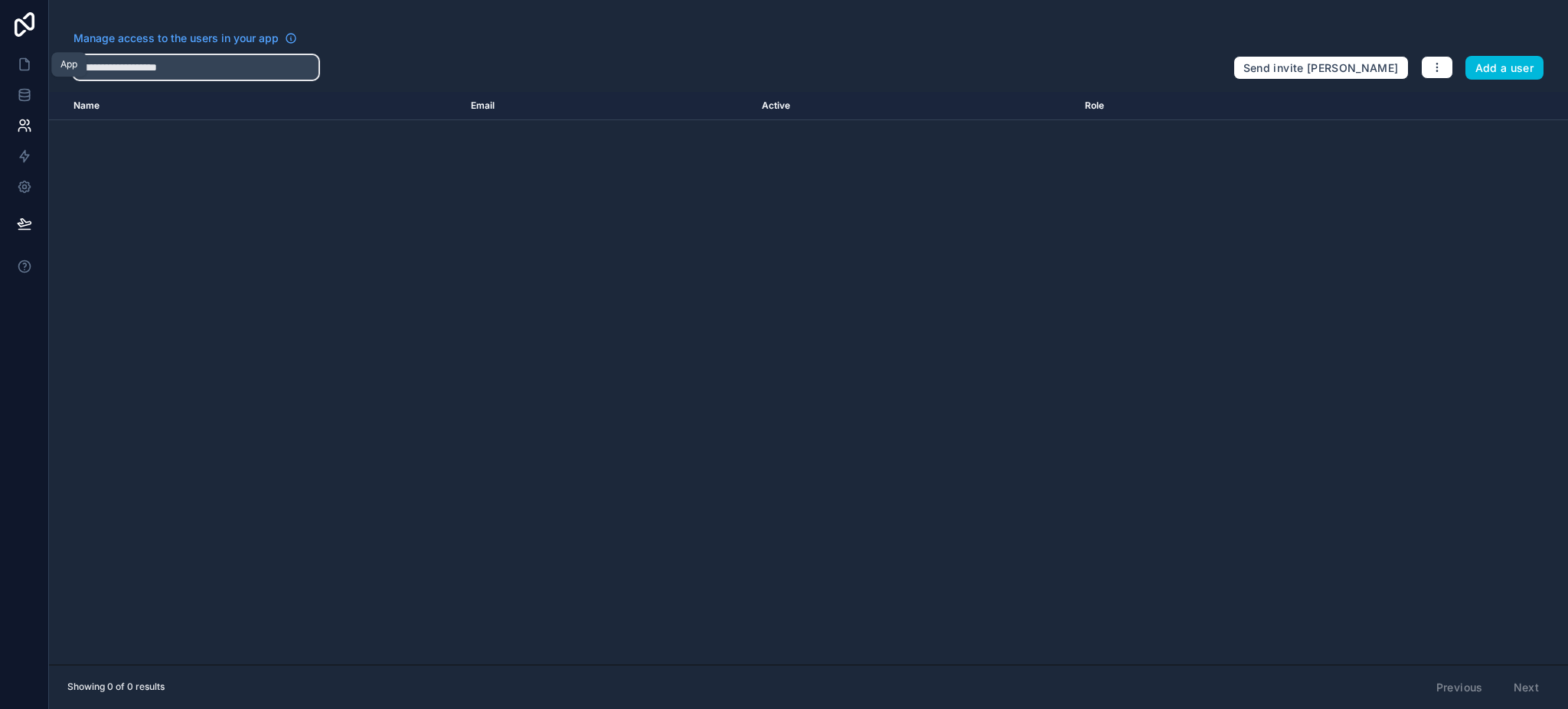
drag, startPoint x: 242, startPoint y: 57, endPoint x: 0, endPoint y: 52, distance: 242.1
click at [0, 52] on div "**********" at bounding box center [784, 354] width 1568 height 709
type input "**********"
drag, startPoint x: 22, startPoint y: 58, endPoint x: 30, endPoint y: 132, distance: 74.4
click at [22, 59] on icon at bounding box center [24, 65] width 9 height 11
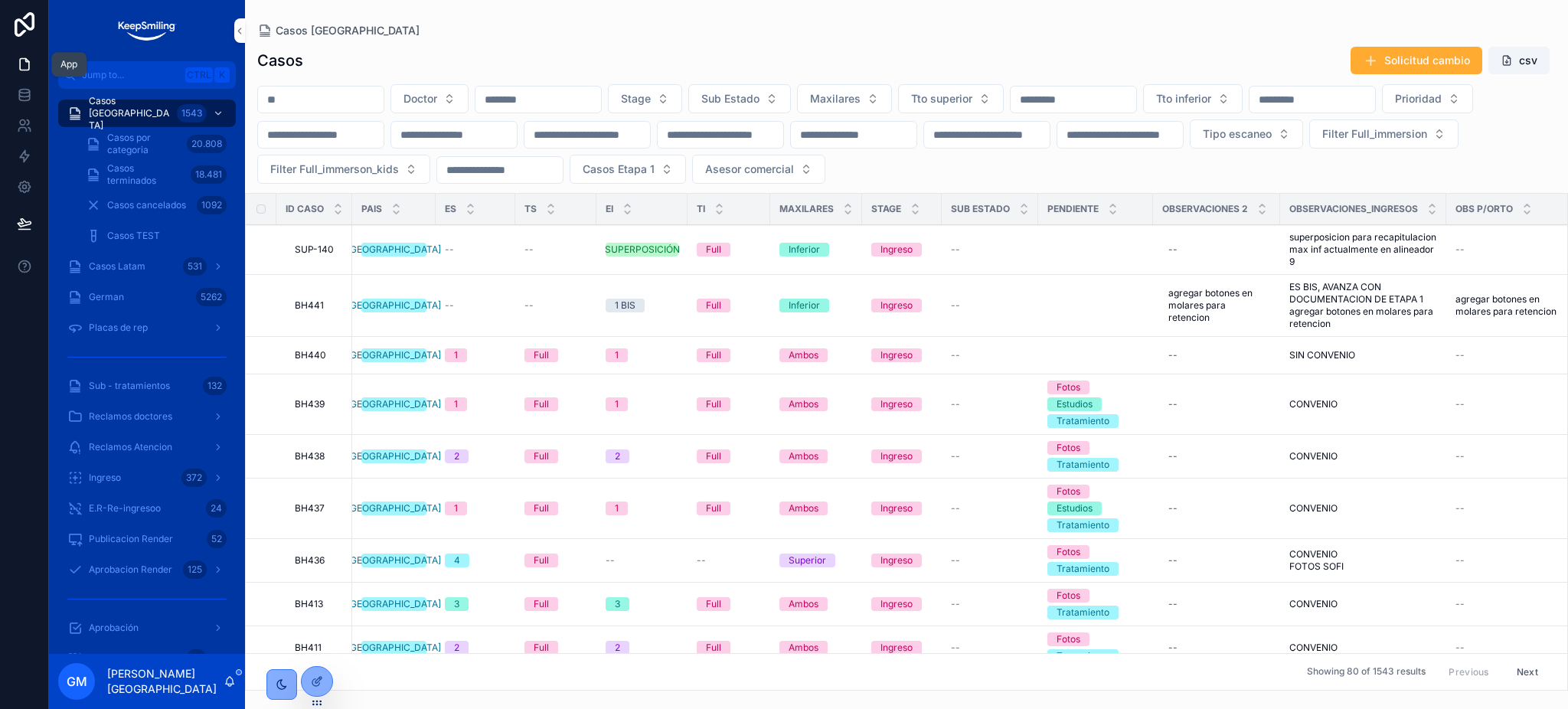
click at [30, 132] on icon at bounding box center [24, 125] width 15 height 15
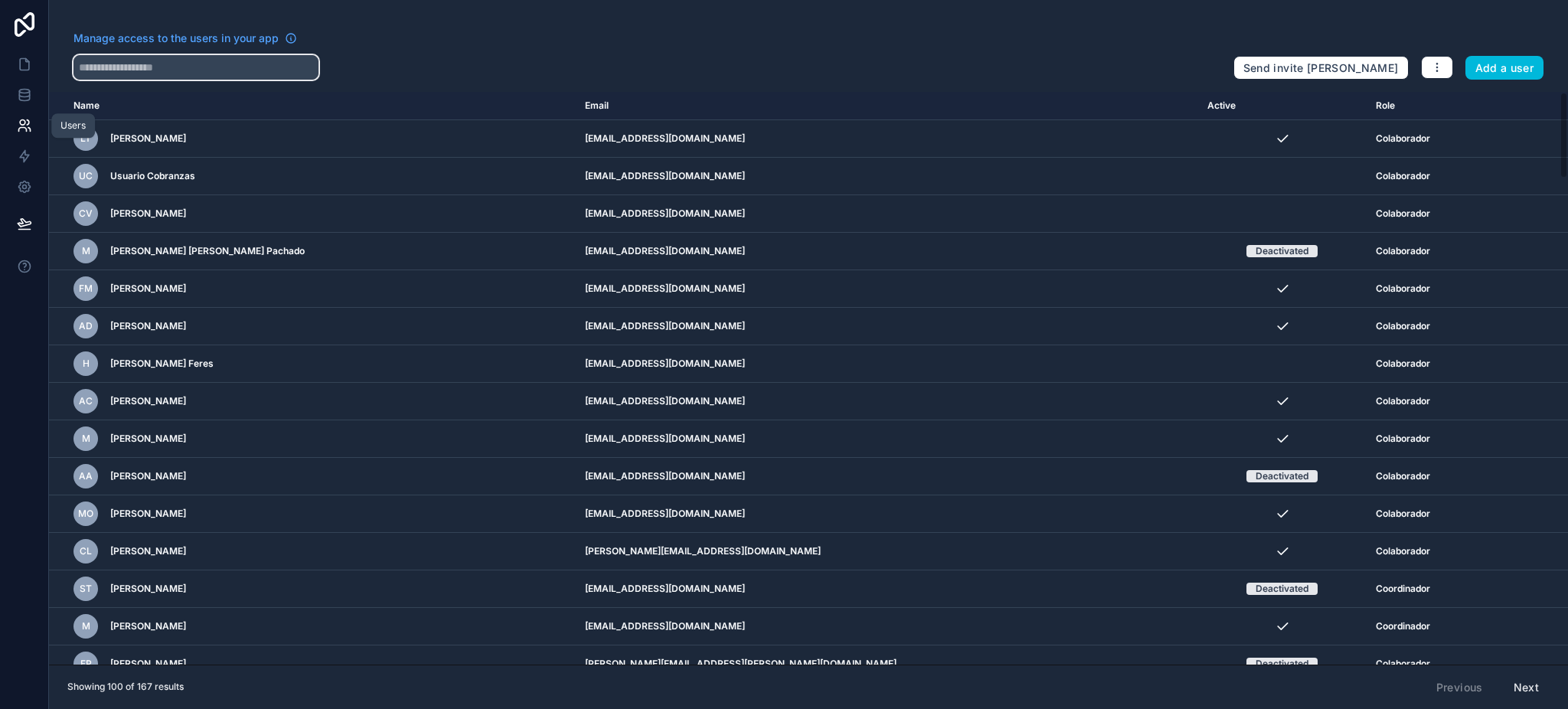
click at [179, 64] on input "text" at bounding box center [195, 68] width 245 height 24
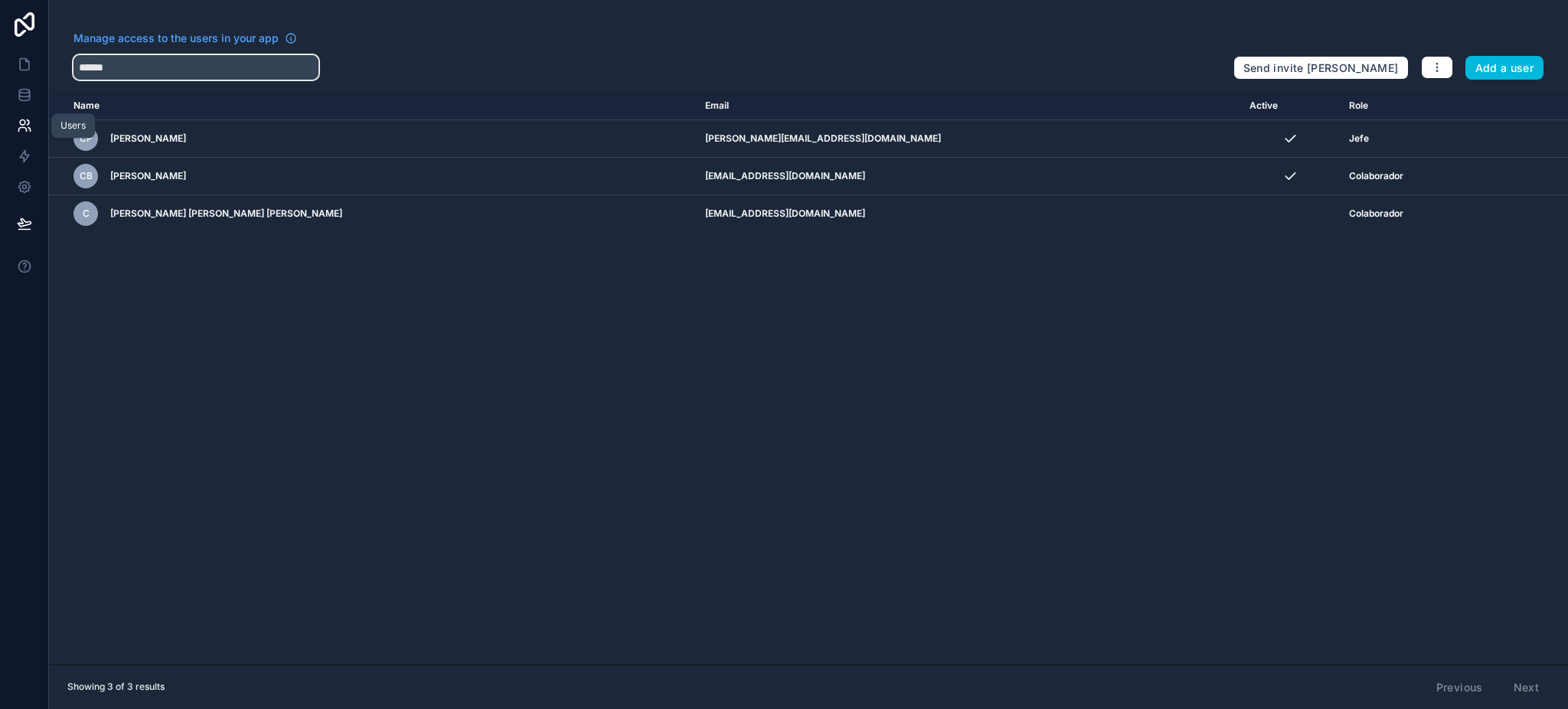
type input "******"
click at [0, 0] on icon "scrollable content" at bounding box center [0, 0] width 0 height 0
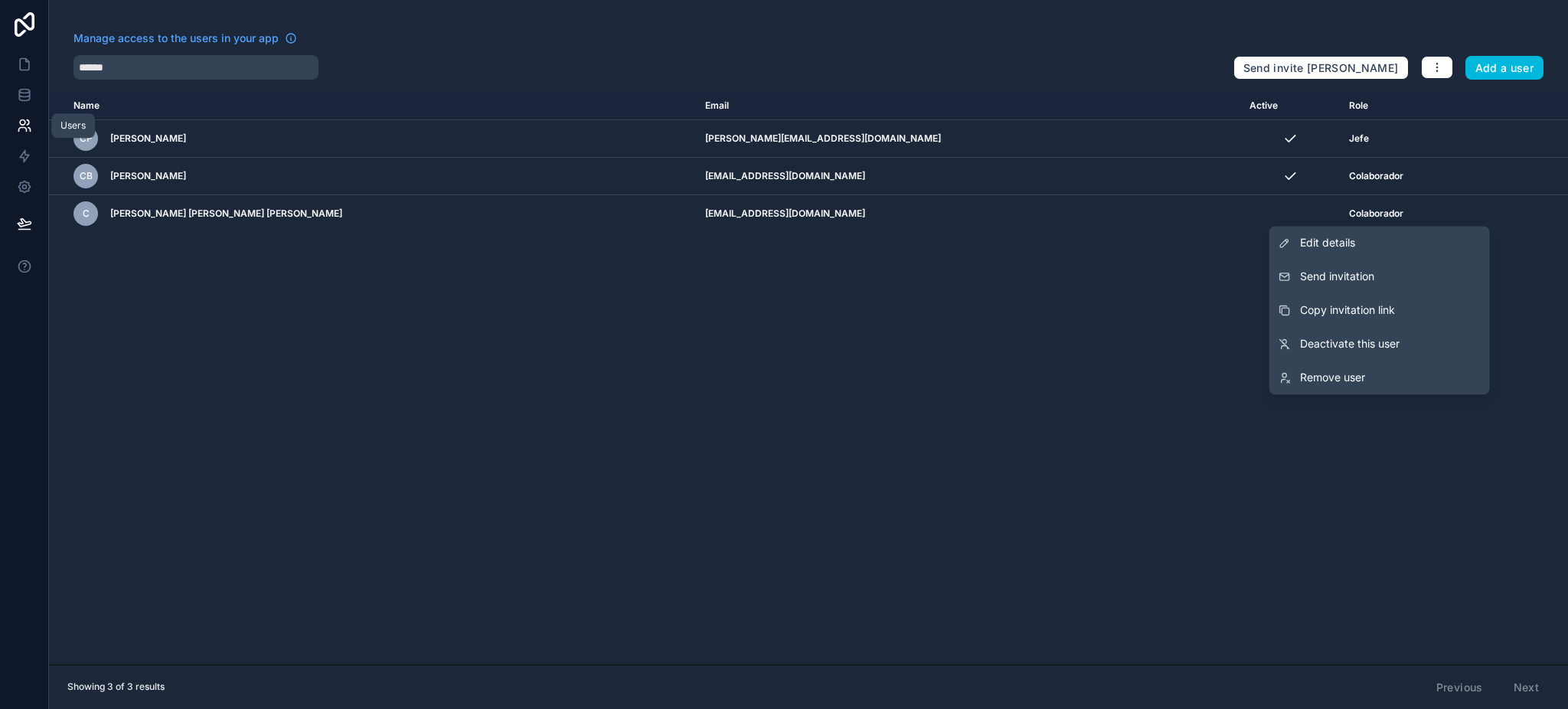
click at [1322, 273] on span "Send invitation" at bounding box center [1337, 276] width 74 height 15
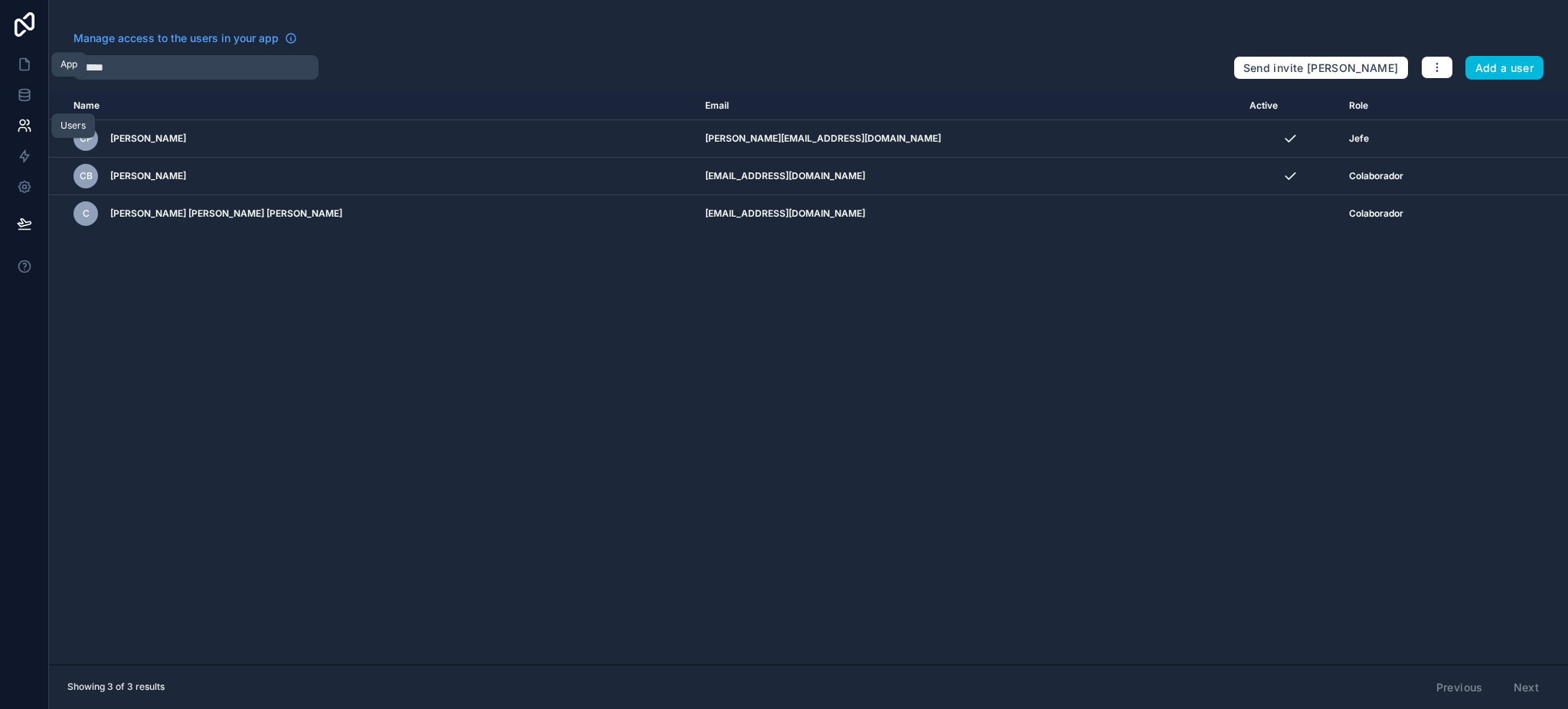
click at [10, 55] on link at bounding box center [23, 64] width 48 height 31
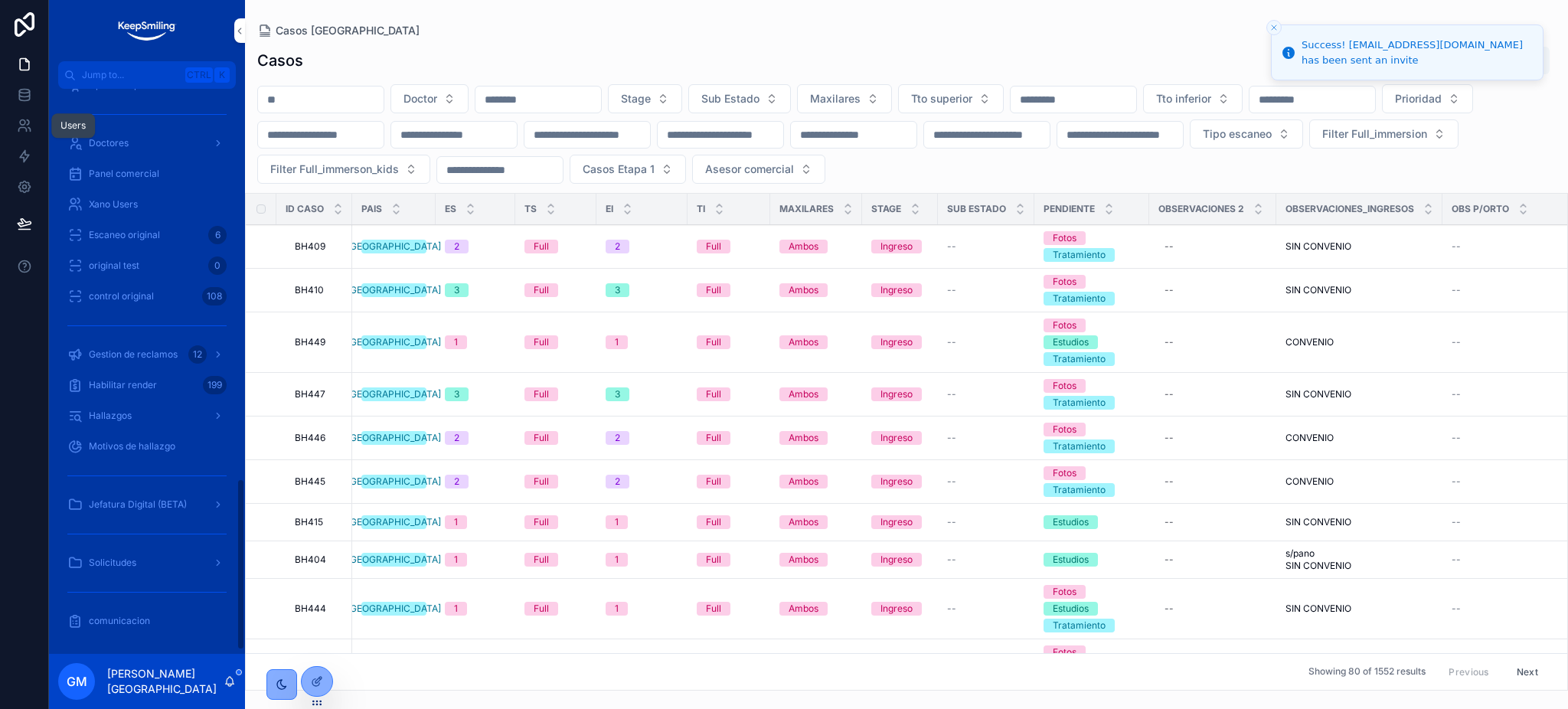
scroll to position [1196, 0]
click at [145, 313] on div "Xano Users" at bounding box center [147, 307] width 160 height 24
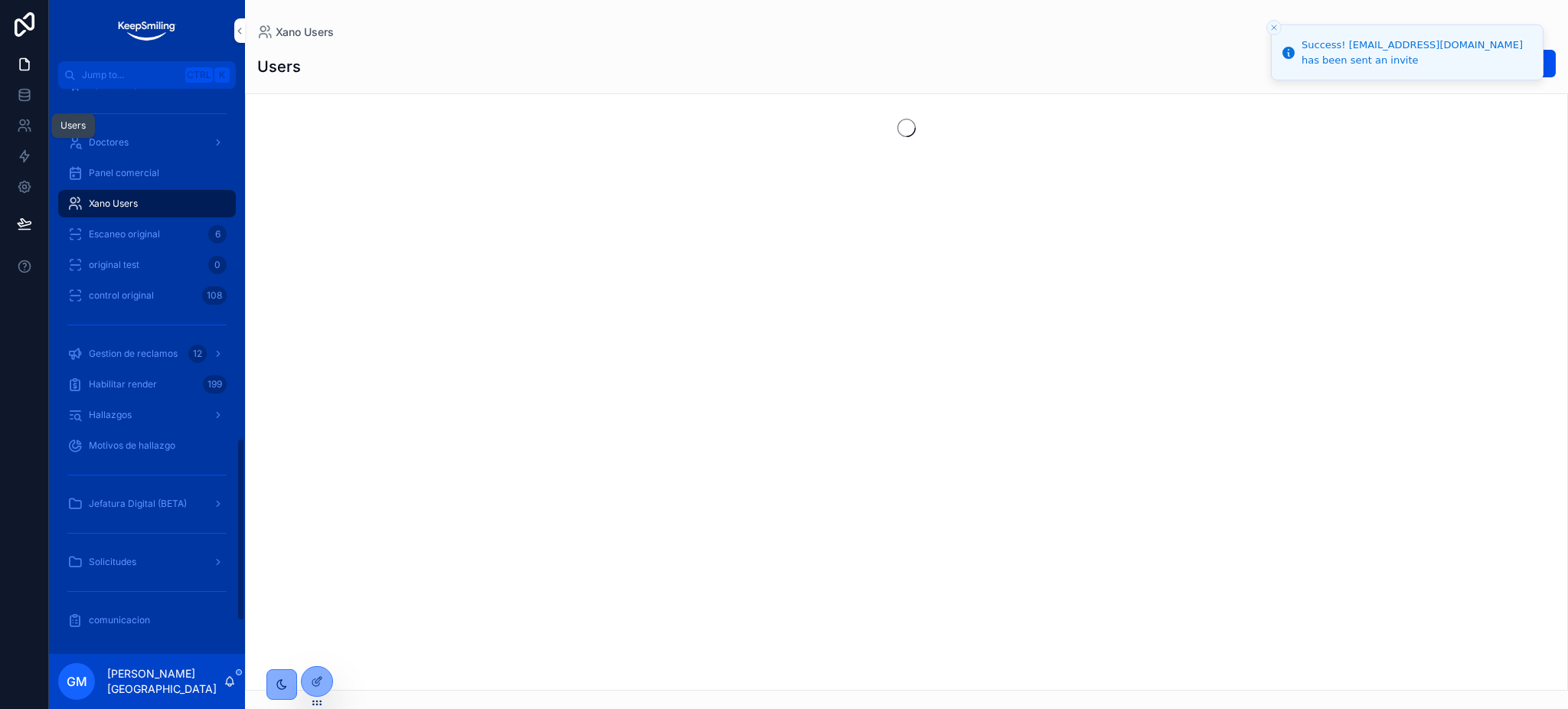
scroll to position [1073, 0]
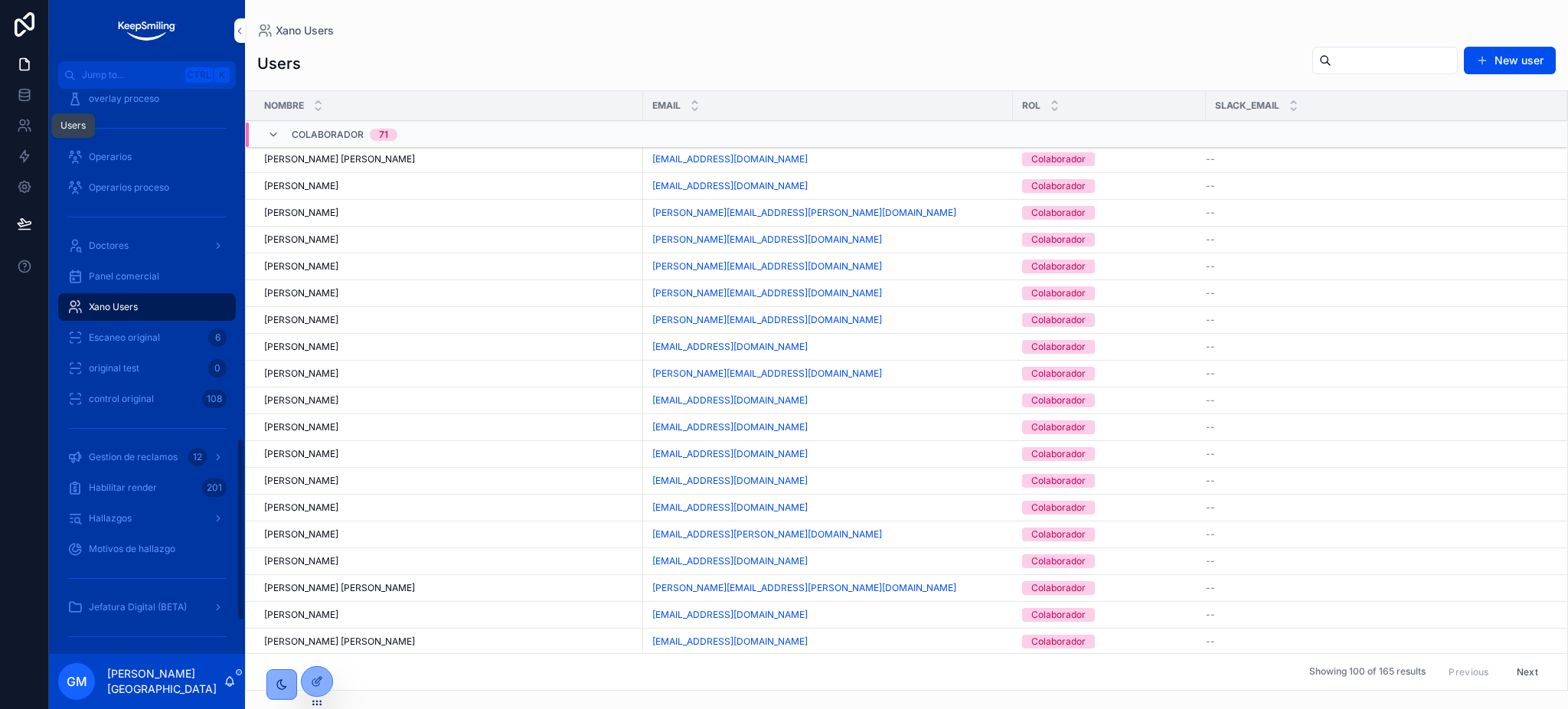
click at [1502, 57] on button "New user" at bounding box center [1510, 60] width 92 height 27
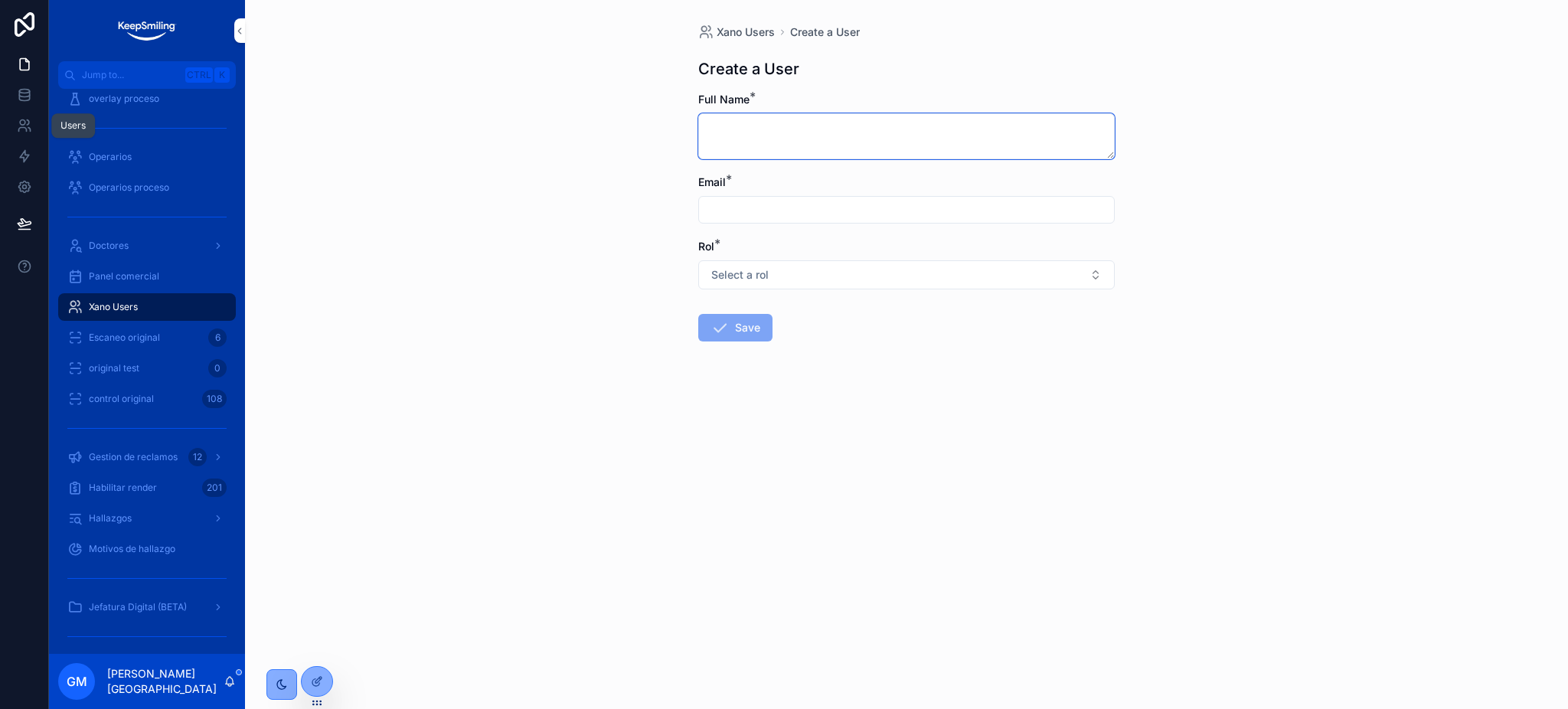
click at [809, 135] on textarea "scrollable content" at bounding box center [906, 136] width 416 height 46
paste textarea "**********"
type textarea "**********"
click at [807, 227] on input "scrollable content" at bounding box center [907, 230] width 415 height 22
paste input "**********"
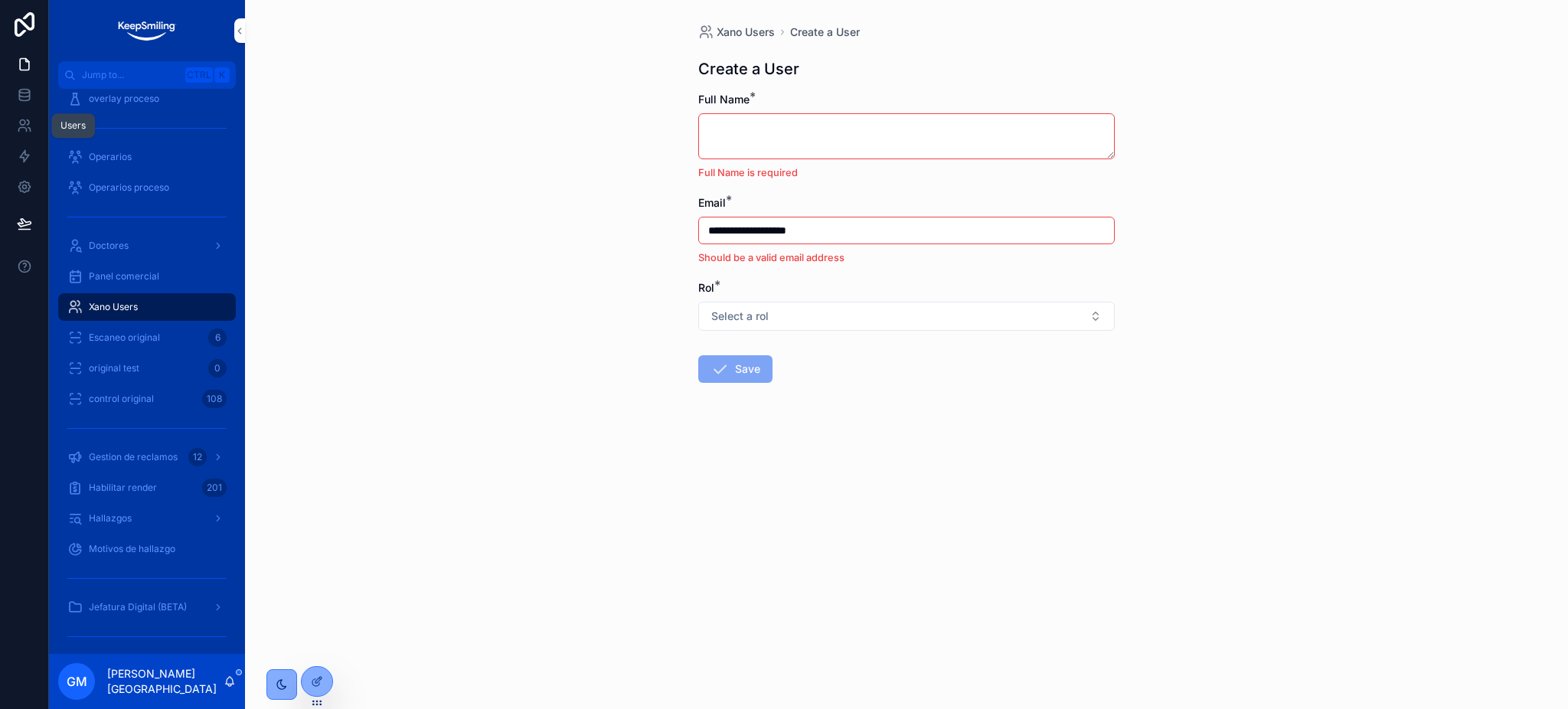
click at [706, 224] on input "**********" at bounding box center [907, 230] width 415 height 22
type input "**********"
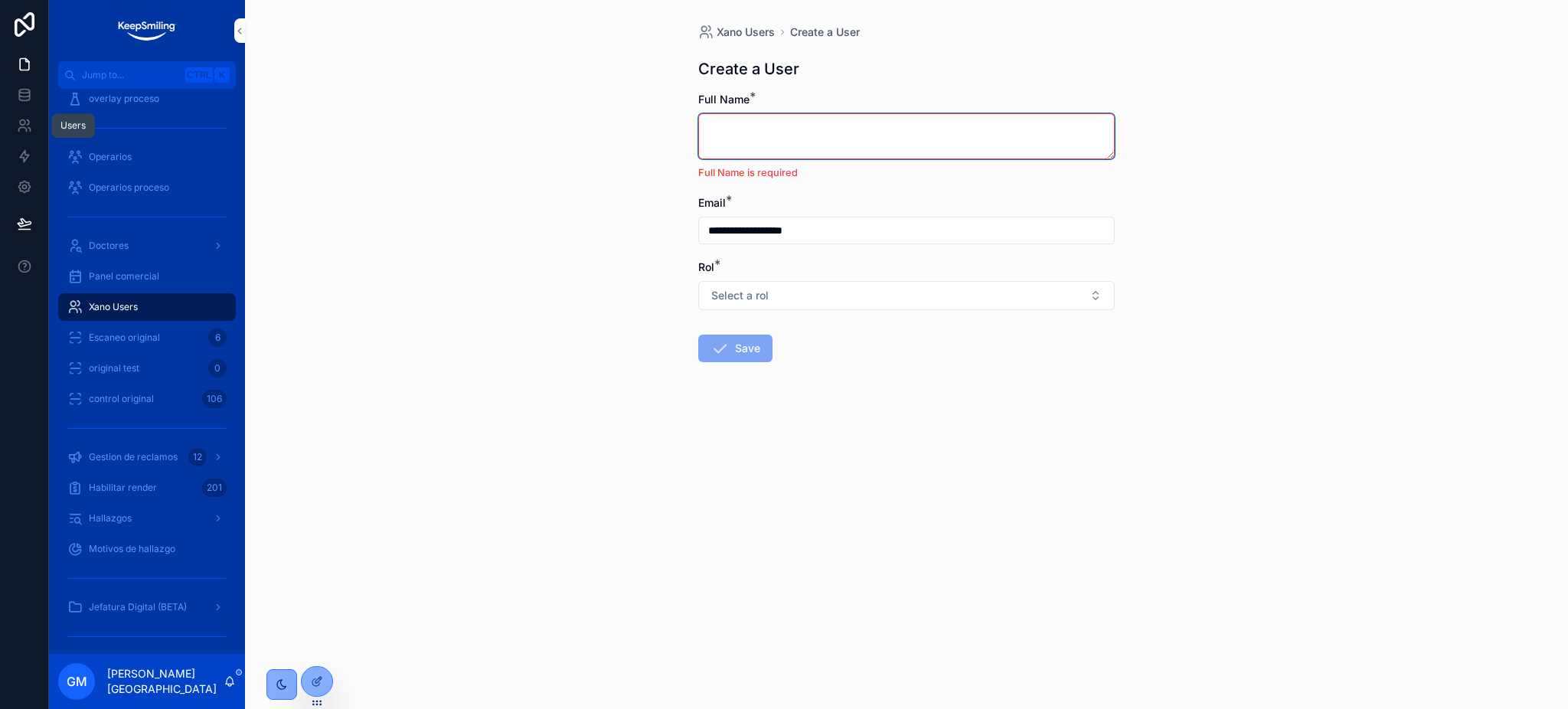
click at [768, 128] on textarea "scrollable content" at bounding box center [906, 136] width 416 height 46
paste textarea "**********"
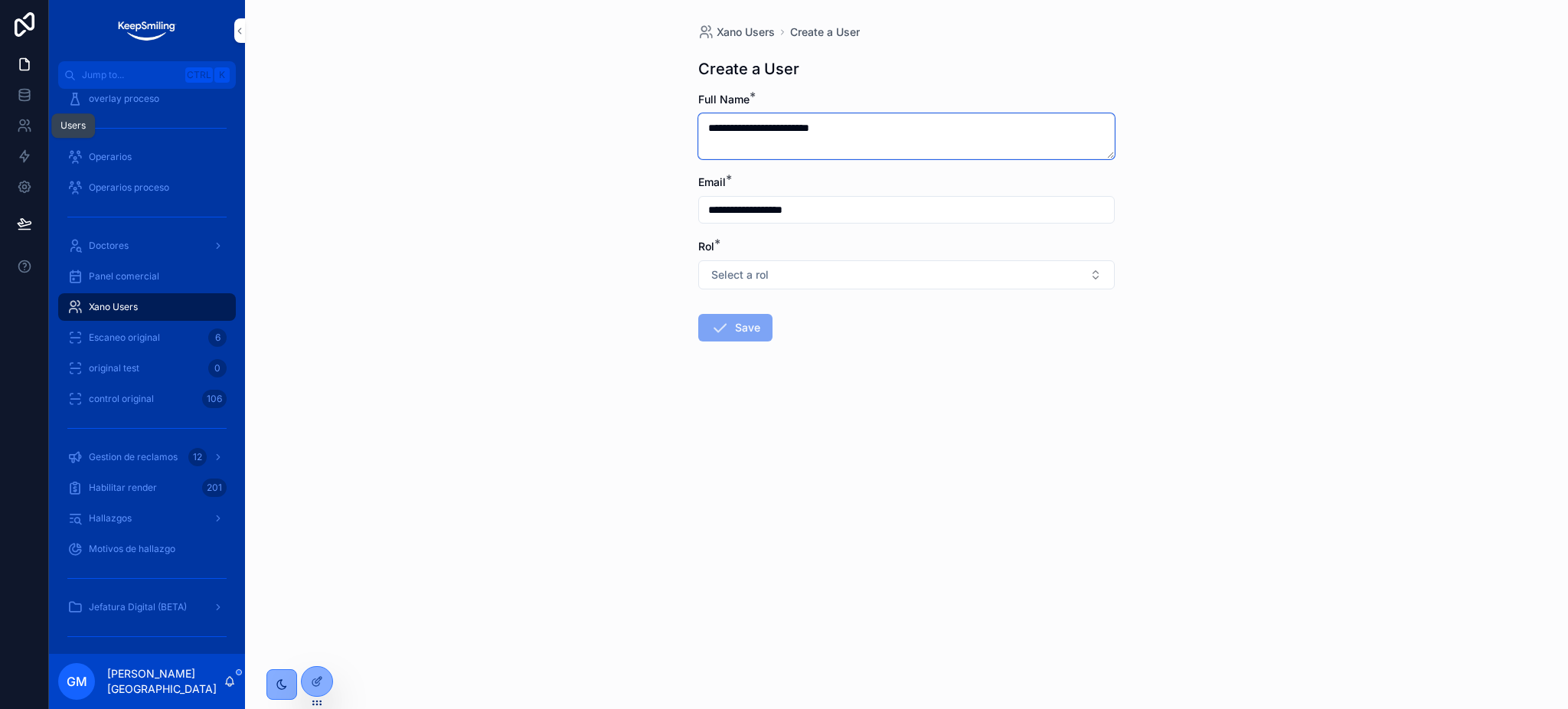
click at [706, 131] on textarea "**********" at bounding box center [906, 136] width 416 height 46
type textarea "**********"
click at [1022, 253] on div "Rol *" at bounding box center [906, 246] width 416 height 15
click at [1020, 266] on button "Select a rol" at bounding box center [906, 274] width 416 height 29
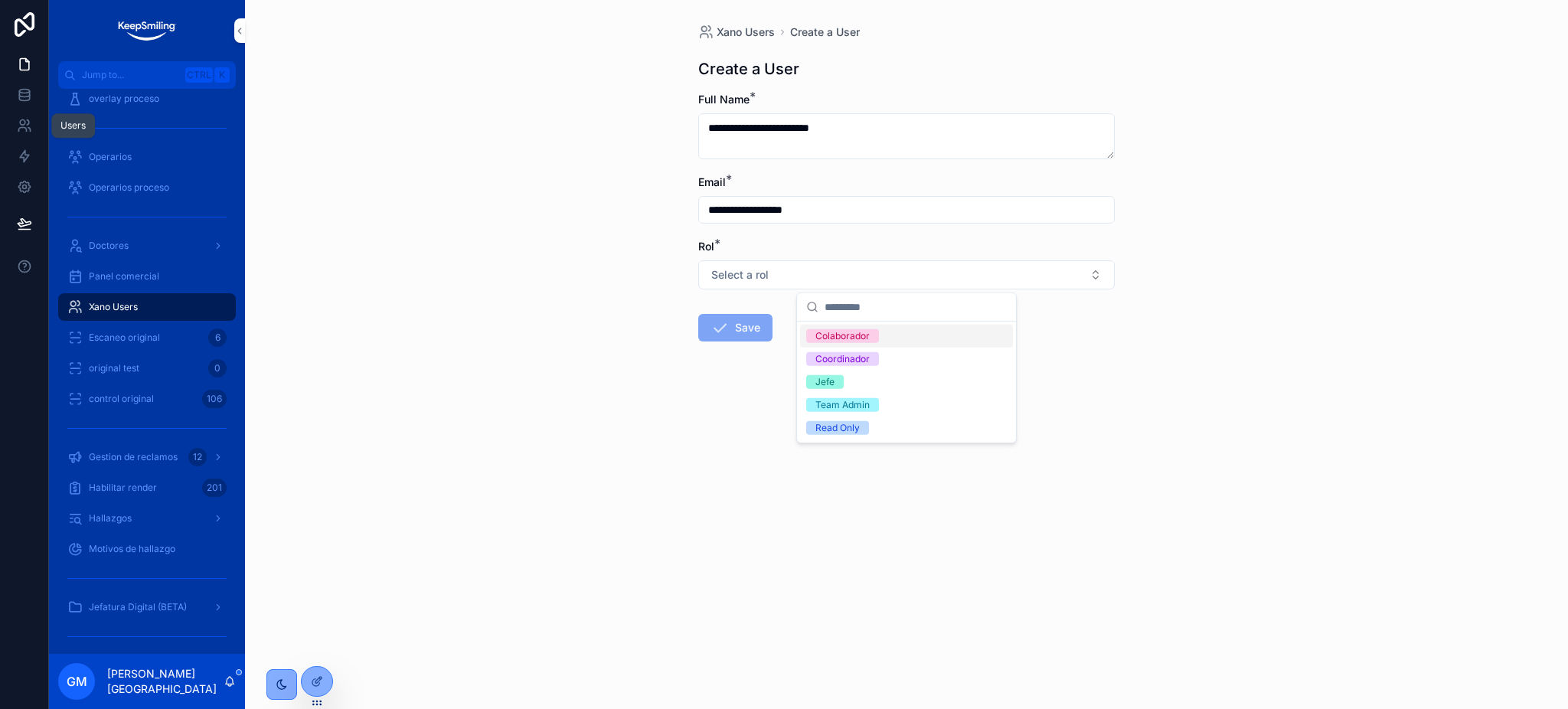
click at [846, 342] on div "Colaborador" at bounding box center [843, 335] width 54 height 14
click at [738, 337] on button "Save" at bounding box center [735, 327] width 74 height 27
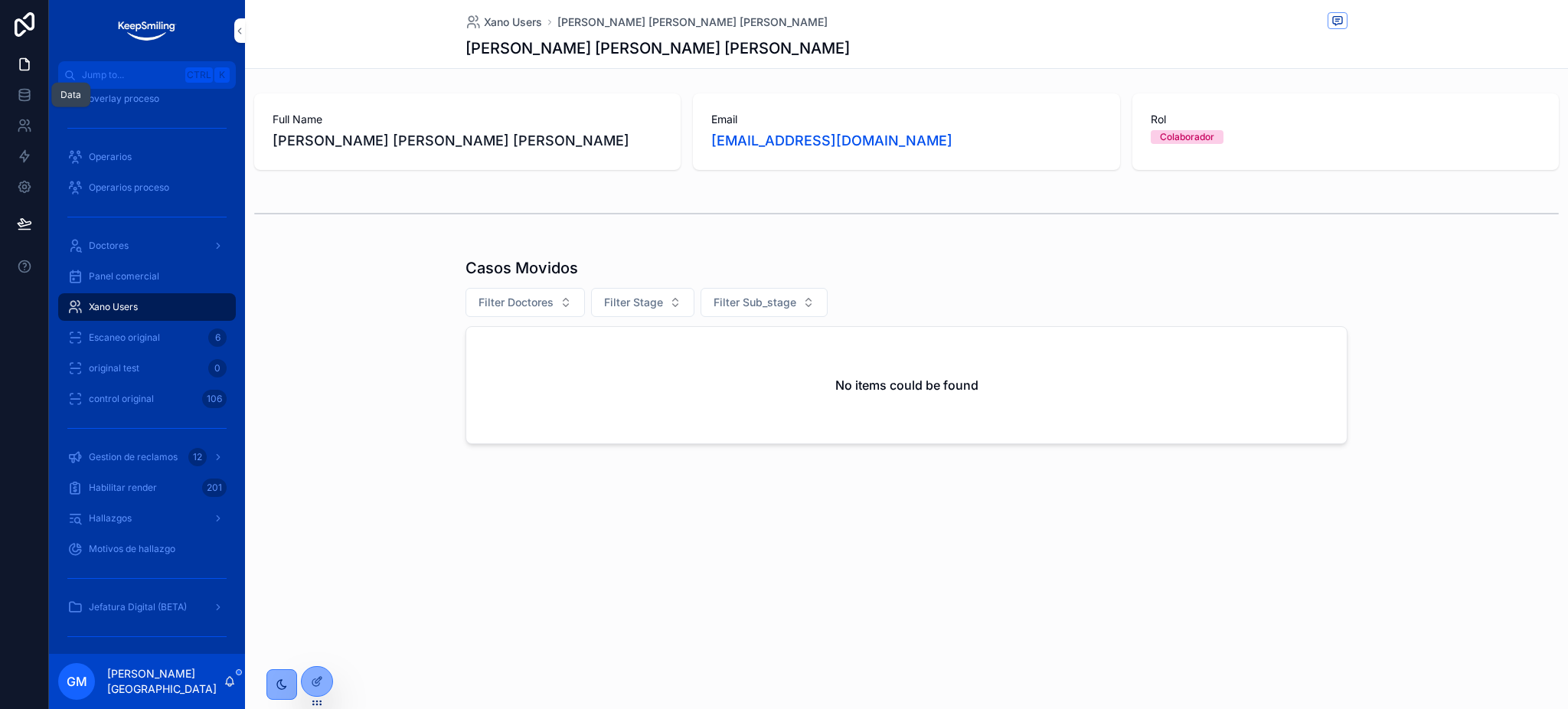
click at [8, 99] on link at bounding box center [23, 95] width 48 height 31
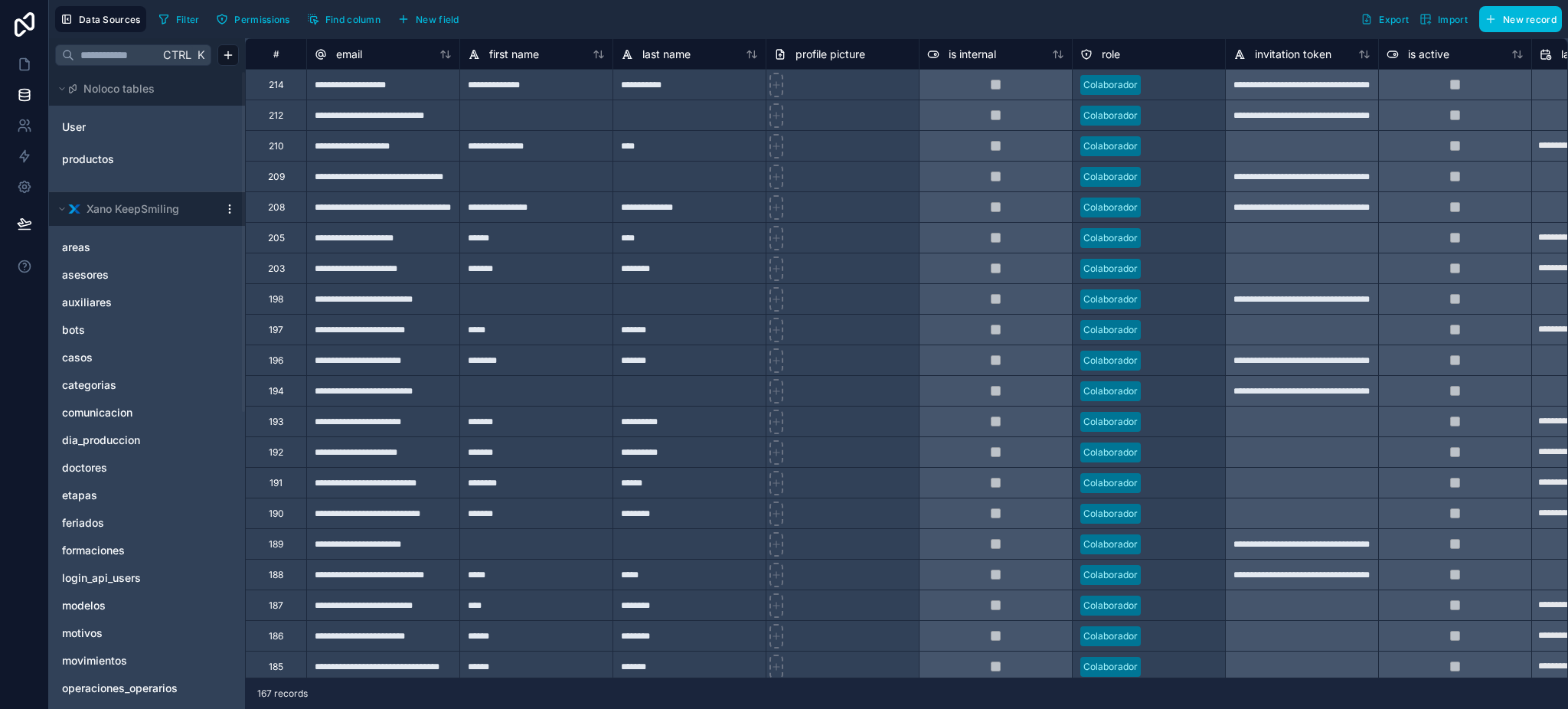
click at [382, 92] on div "**********" at bounding box center [382, 84] width 153 height 31
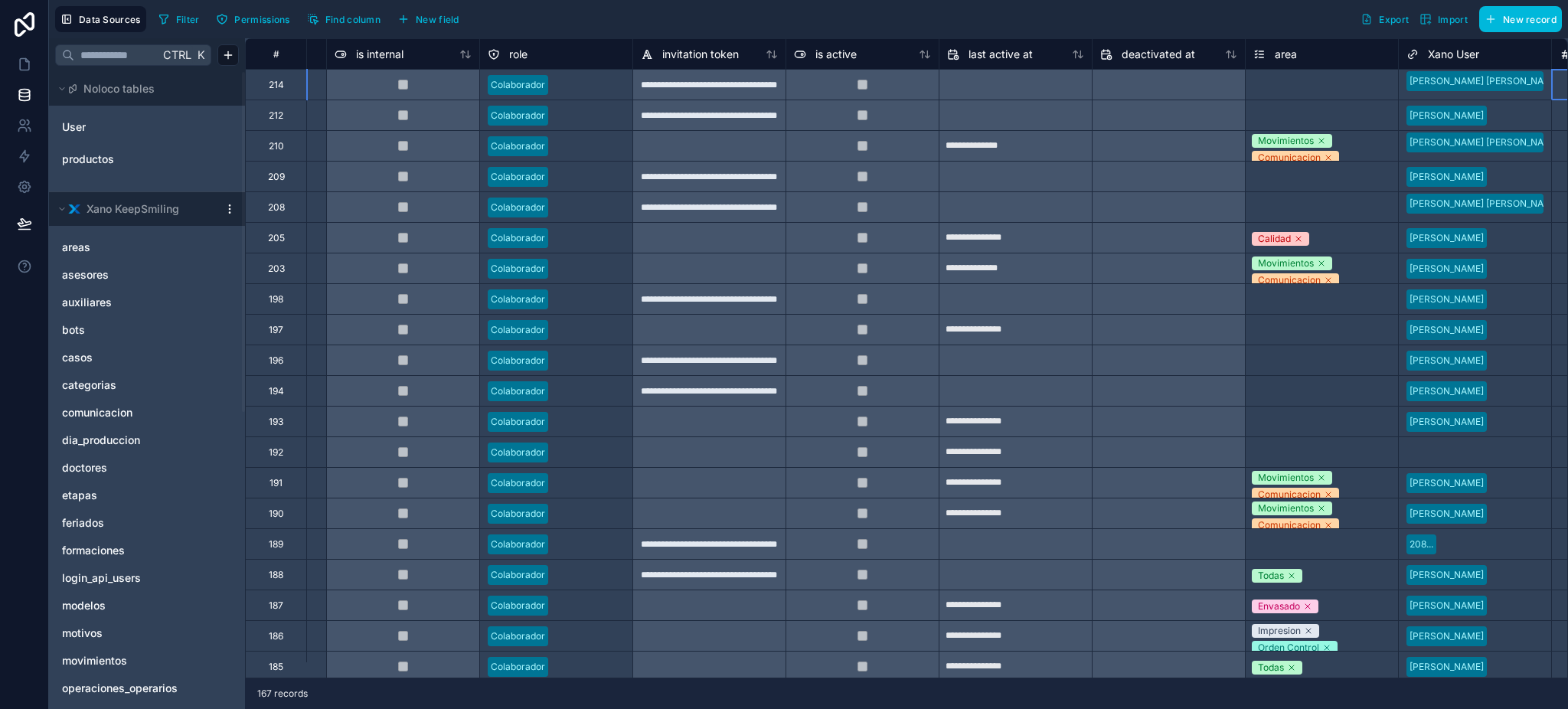
scroll to position [0, 745]
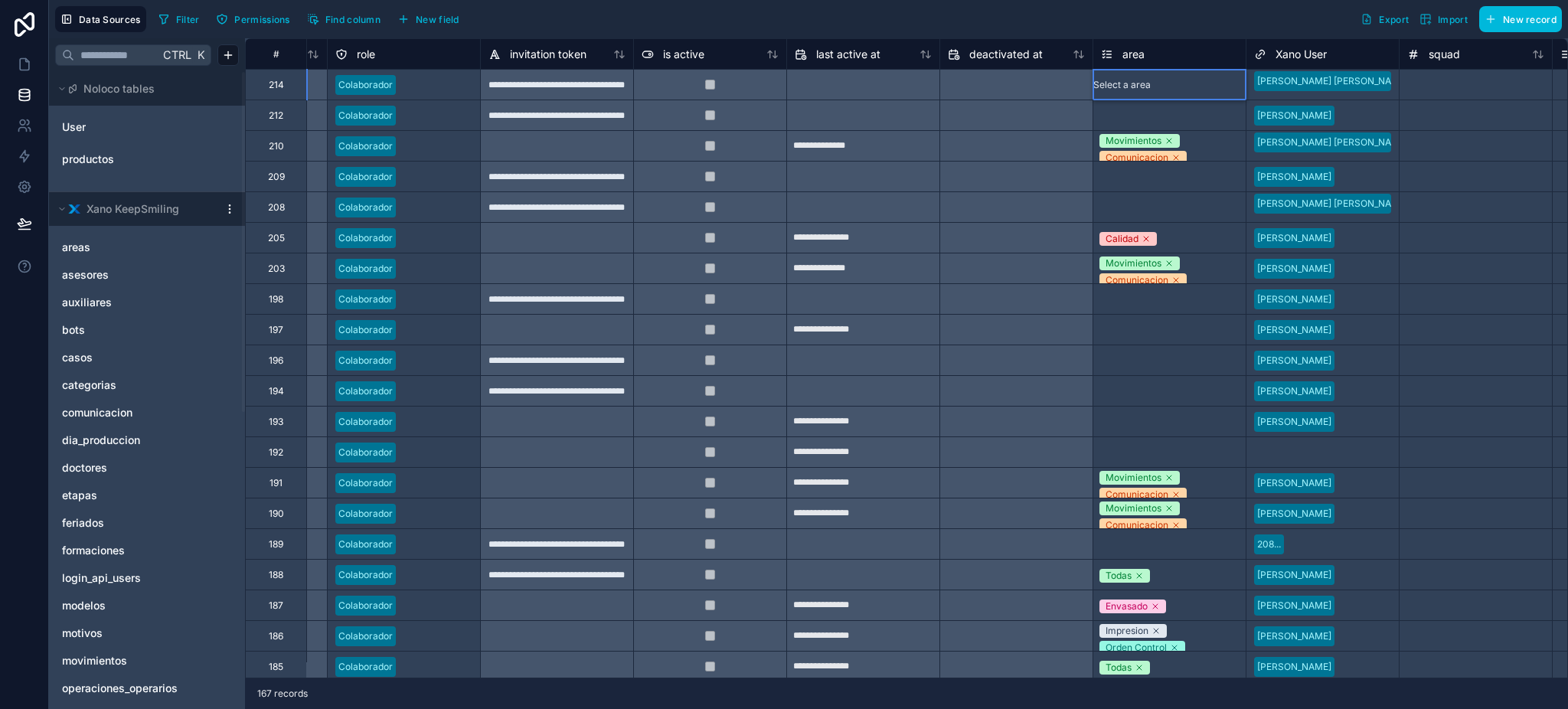
click at [1151, 80] on div "Select a area" at bounding box center [1122, 85] width 57 height 12
click at [1151, 177] on div "Select a area" at bounding box center [1122, 177] width 57 height 12
click at [1166, 96] on div "Select a area" at bounding box center [1170, 85] width 152 height 30
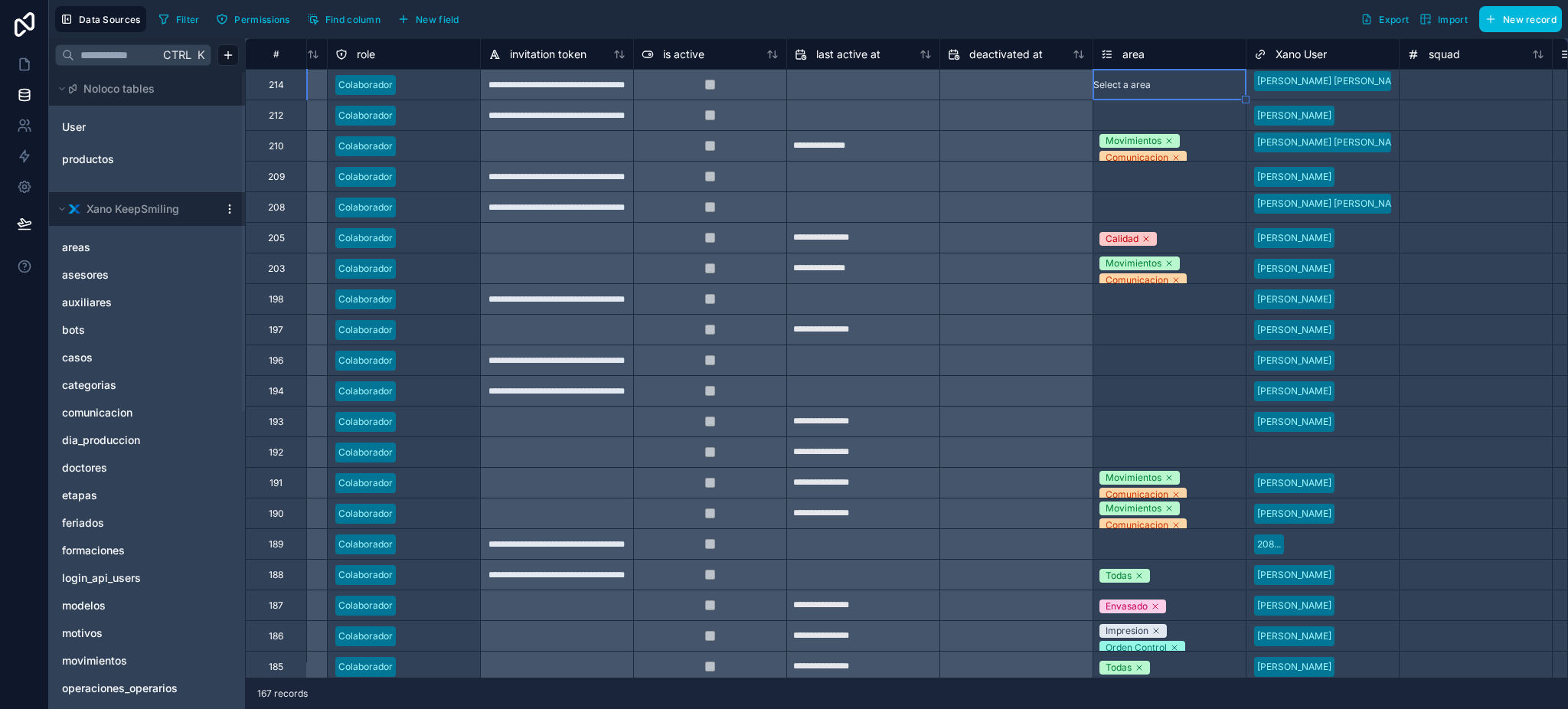
click at [1166, 96] on div "Select a area" at bounding box center [1170, 85] width 152 height 30
click at [1180, 80] on div "Movimientos" at bounding box center [1137, 85] width 86 height 14
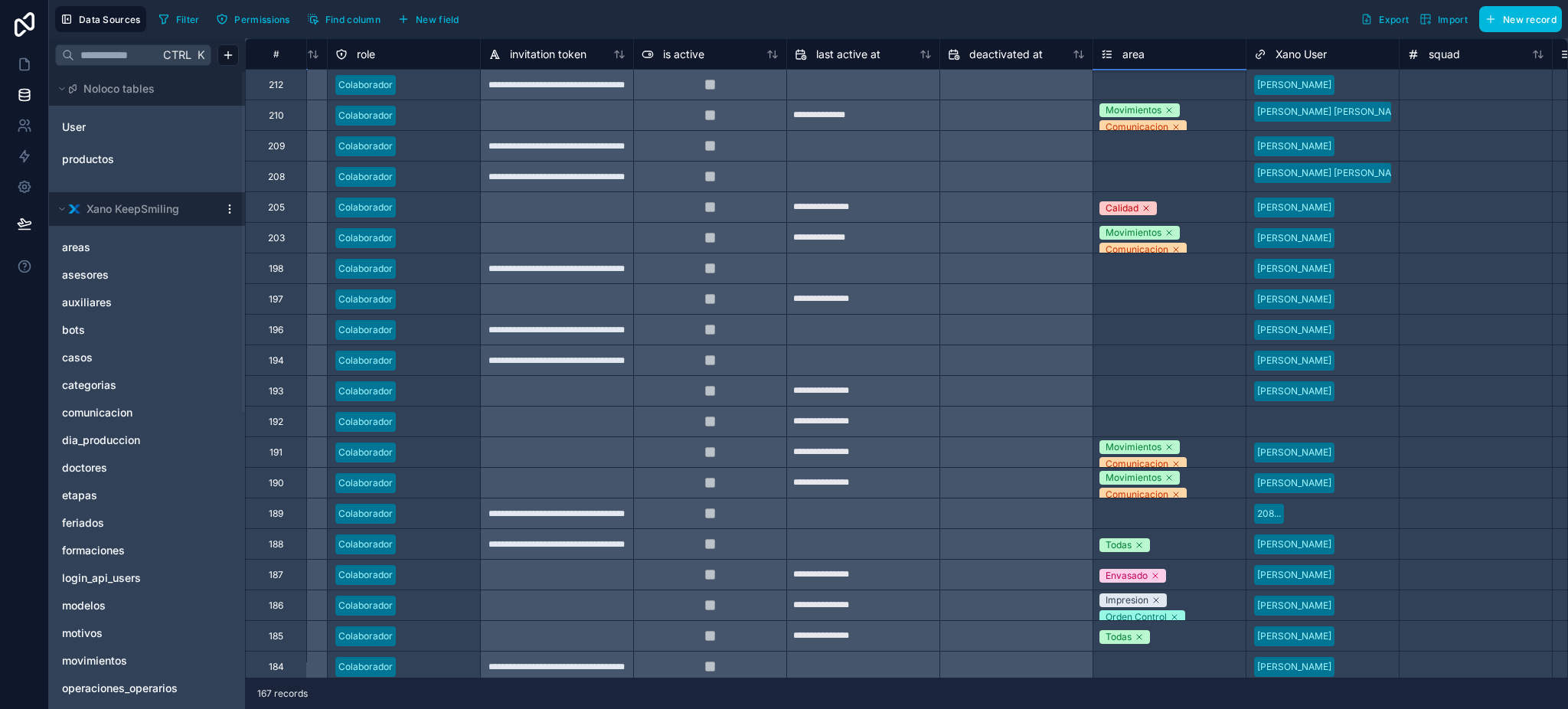
scroll to position [0, 745]
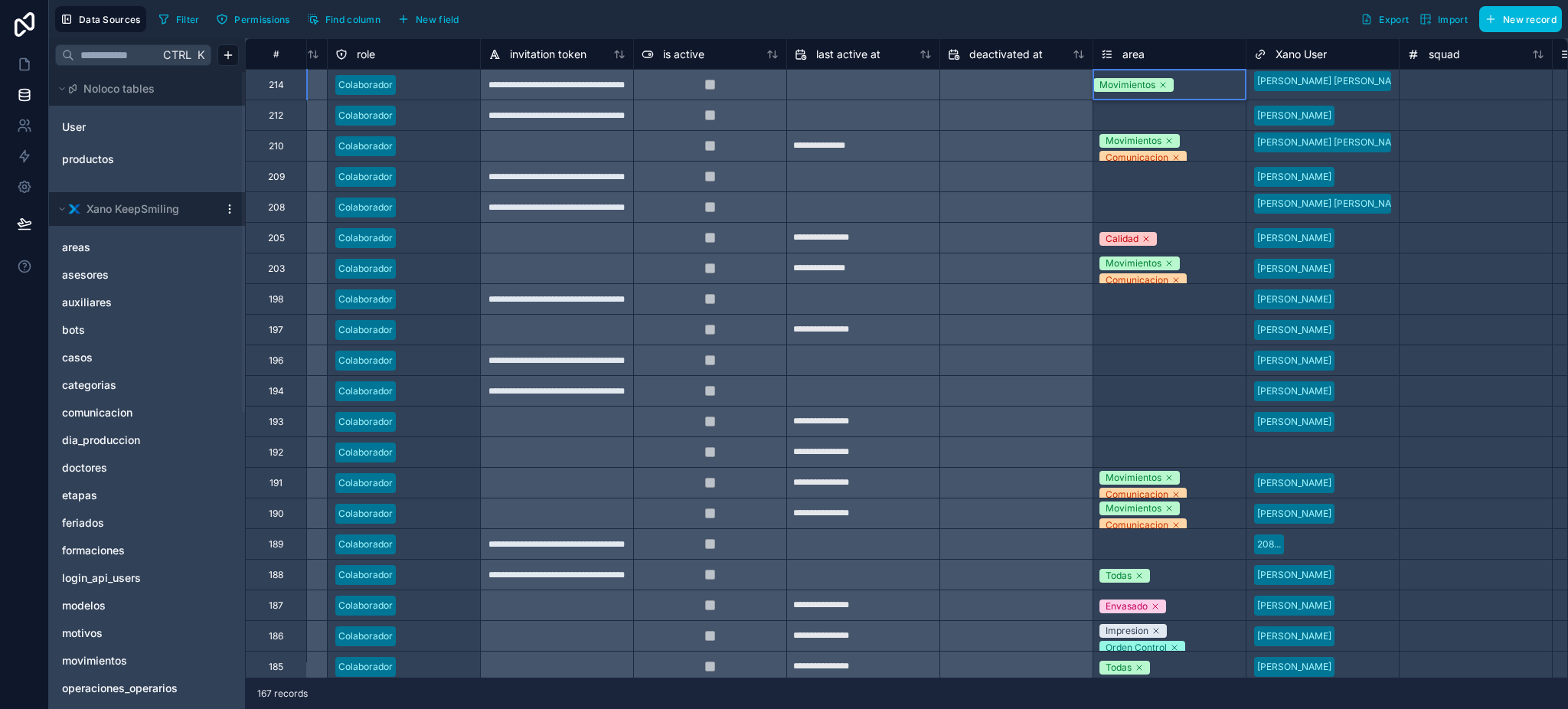
click at [1180, 89] on div "Movimientos" at bounding box center [1137, 85] width 86 height 14
click at [1180, 85] on div "Movimientos" at bounding box center [1137, 85] width 86 height 14
click at [1180, 82] on div "Movimientos" at bounding box center [1137, 85] width 86 height 14
click at [1210, 123] on div "Select a area" at bounding box center [1170, 116] width 152 height 30
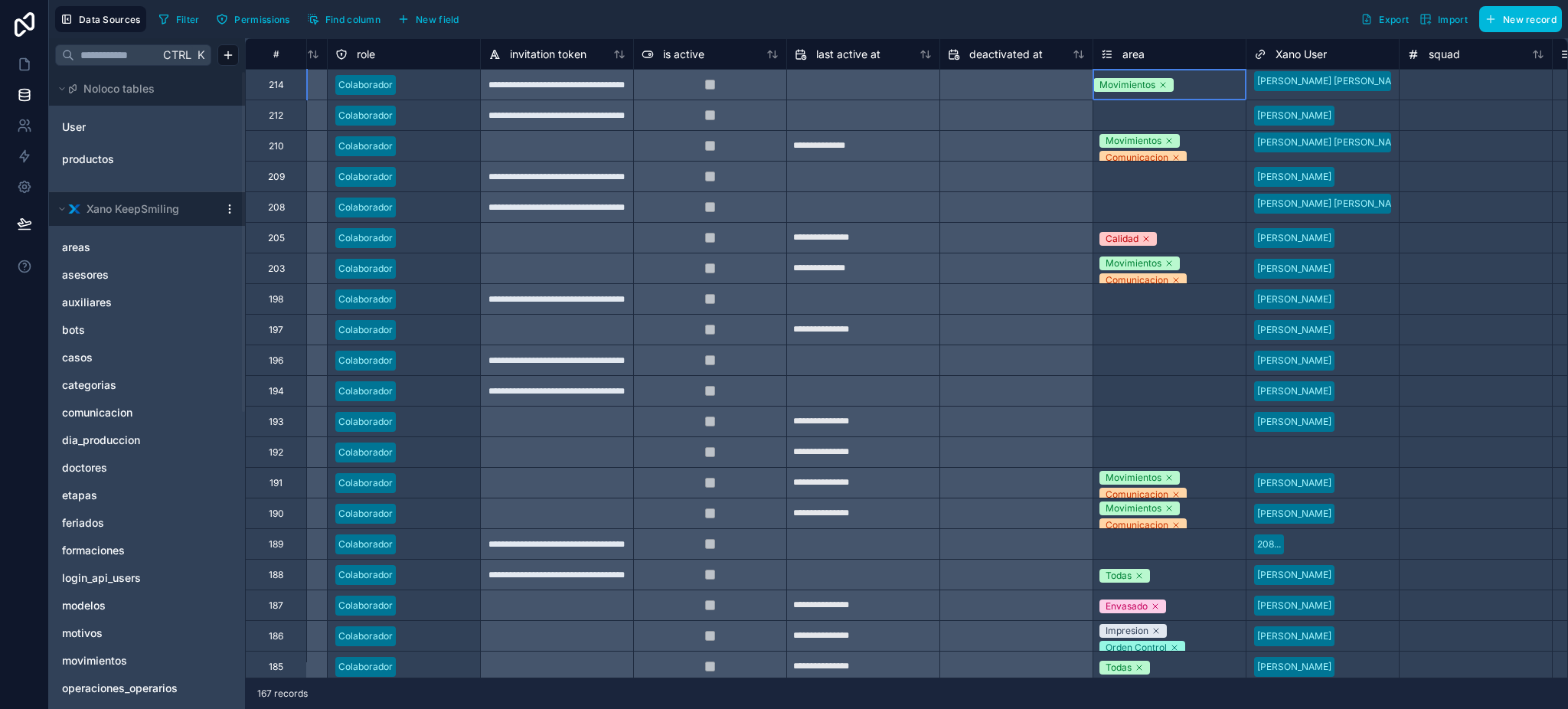
click at [1180, 79] on div "Movimientos" at bounding box center [1137, 85] width 86 height 14
click at [1180, 78] on div "Movimientos" at bounding box center [1137, 85] width 86 height 14
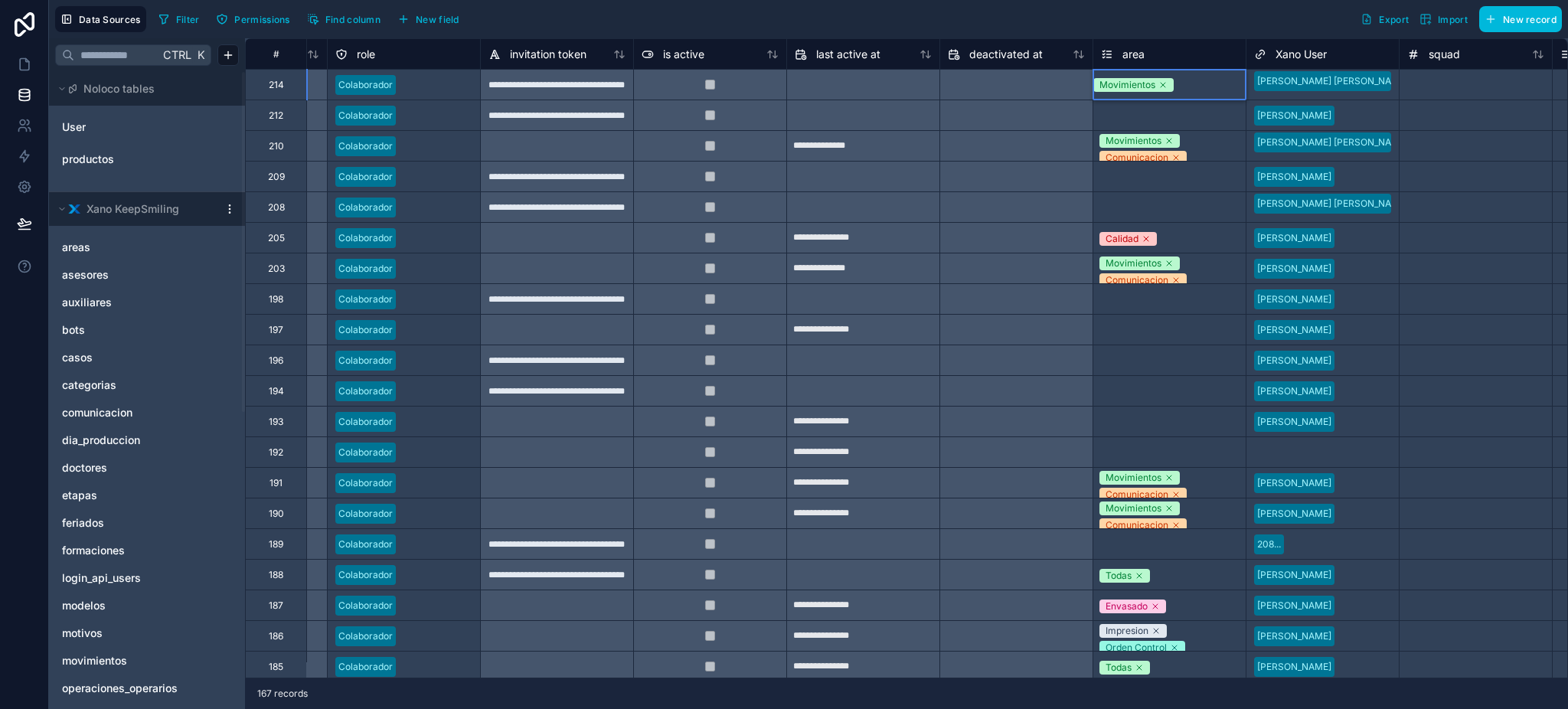
click at [1180, 86] on div "Movimientos" at bounding box center [1137, 85] width 86 height 14
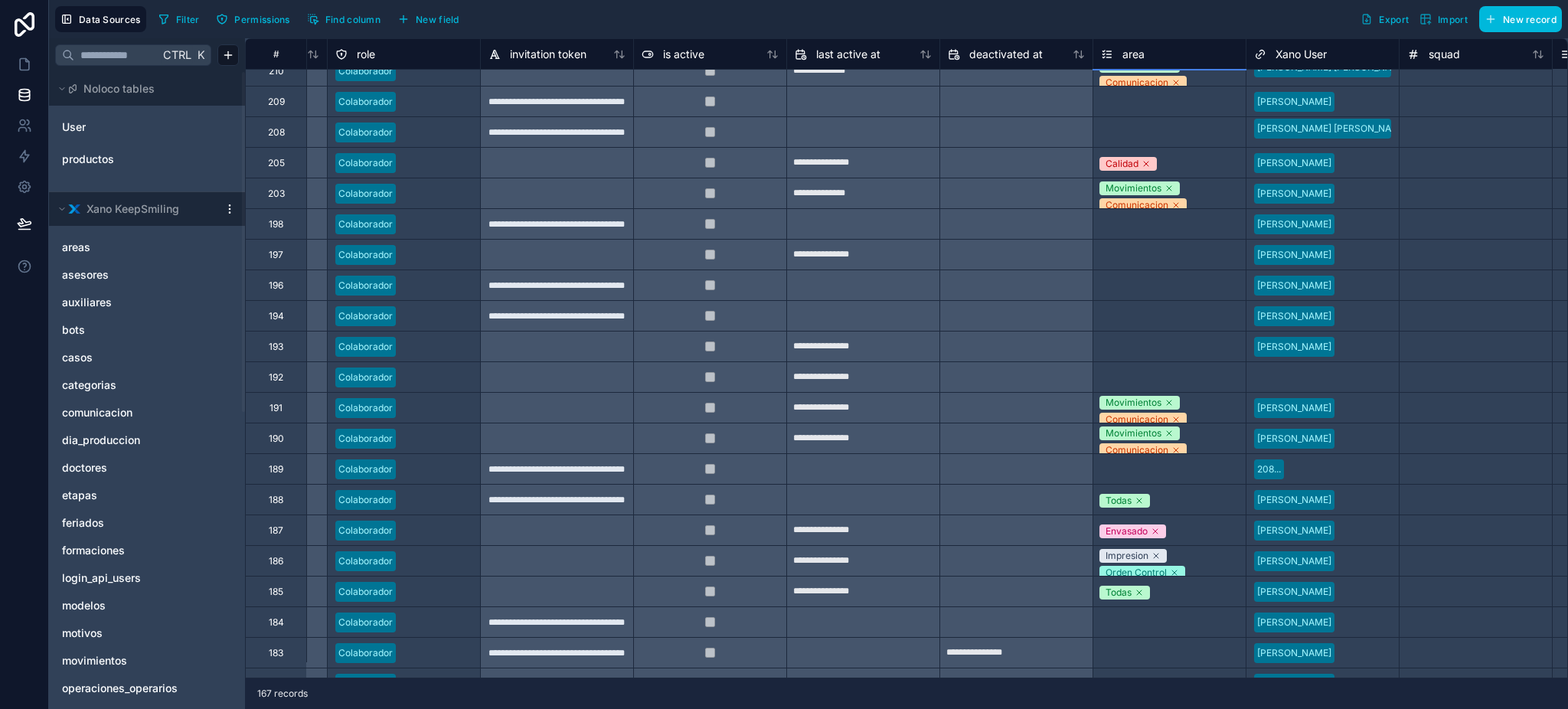
scroll to position [0, 745]
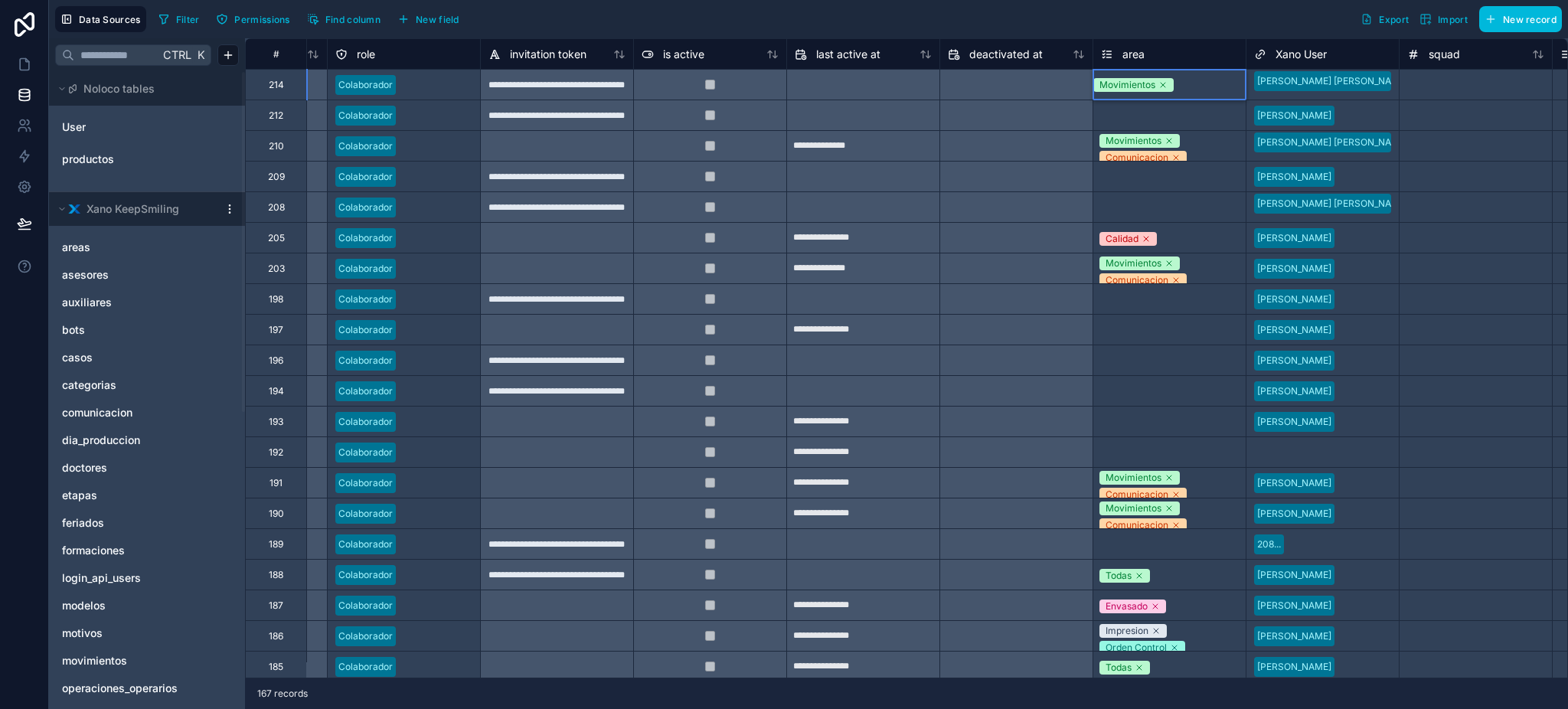
click at [1180, 78] on div "Movimientos" at bounding box center [1137, 85] width 86 height 14
click at [1187, 72] on div "Movimientos" at bounding box center [1170, 85] width 152 height 30
click at [966, 93] on div at bounding box center [1017, 85] width 152 height 24
click at [1240, 80] on div "Movimientos" at bounding box center [1170, 85] width 152 height 19
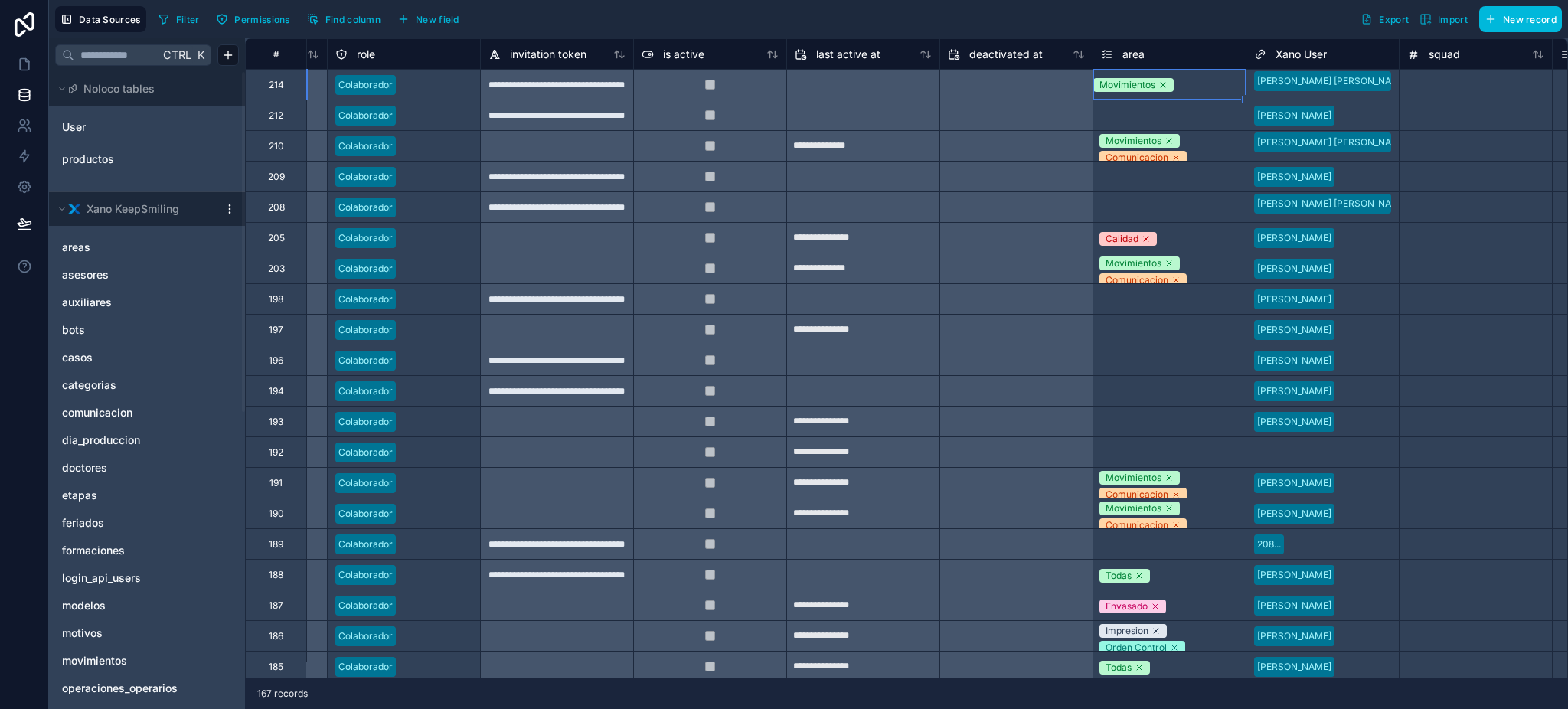
click at [1180, 80] on div "Movimientos" at bounding box center [1137, 85] width 86 height 14
click at [1019, 95] on div at bounding box center [1017, 85] width 152 height 24
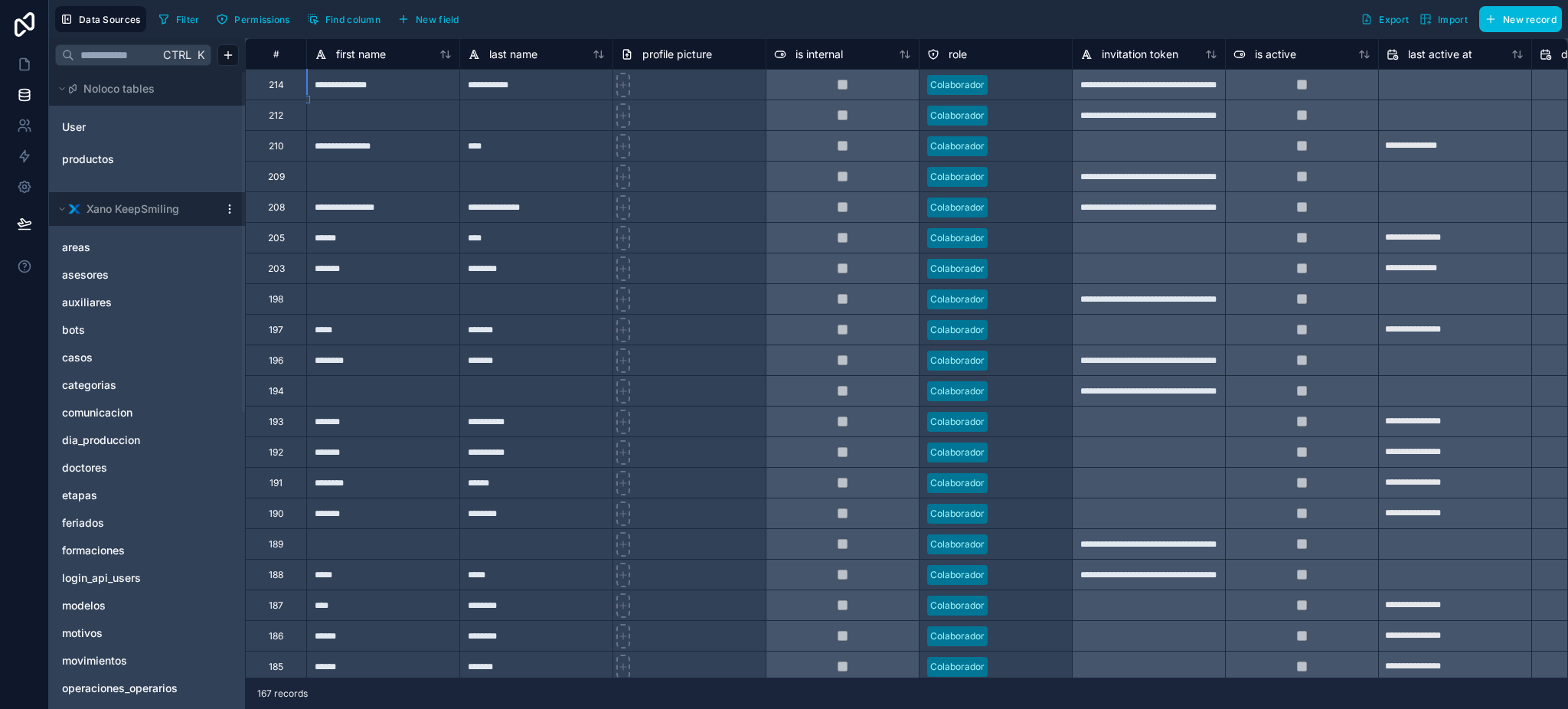
scroll to position [0, 0]
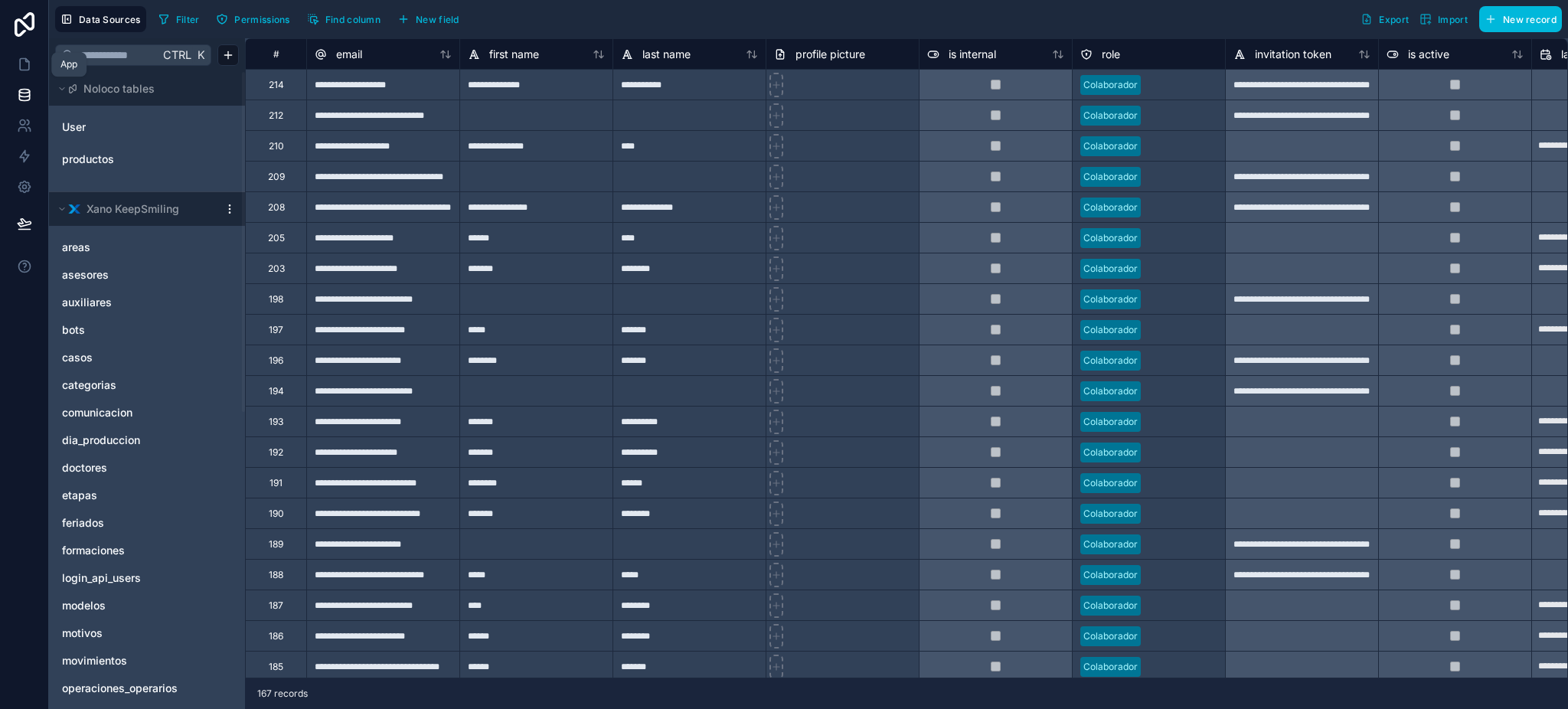
click at [21, 72] on link at bounding box center [23, 64] width 48 height 31
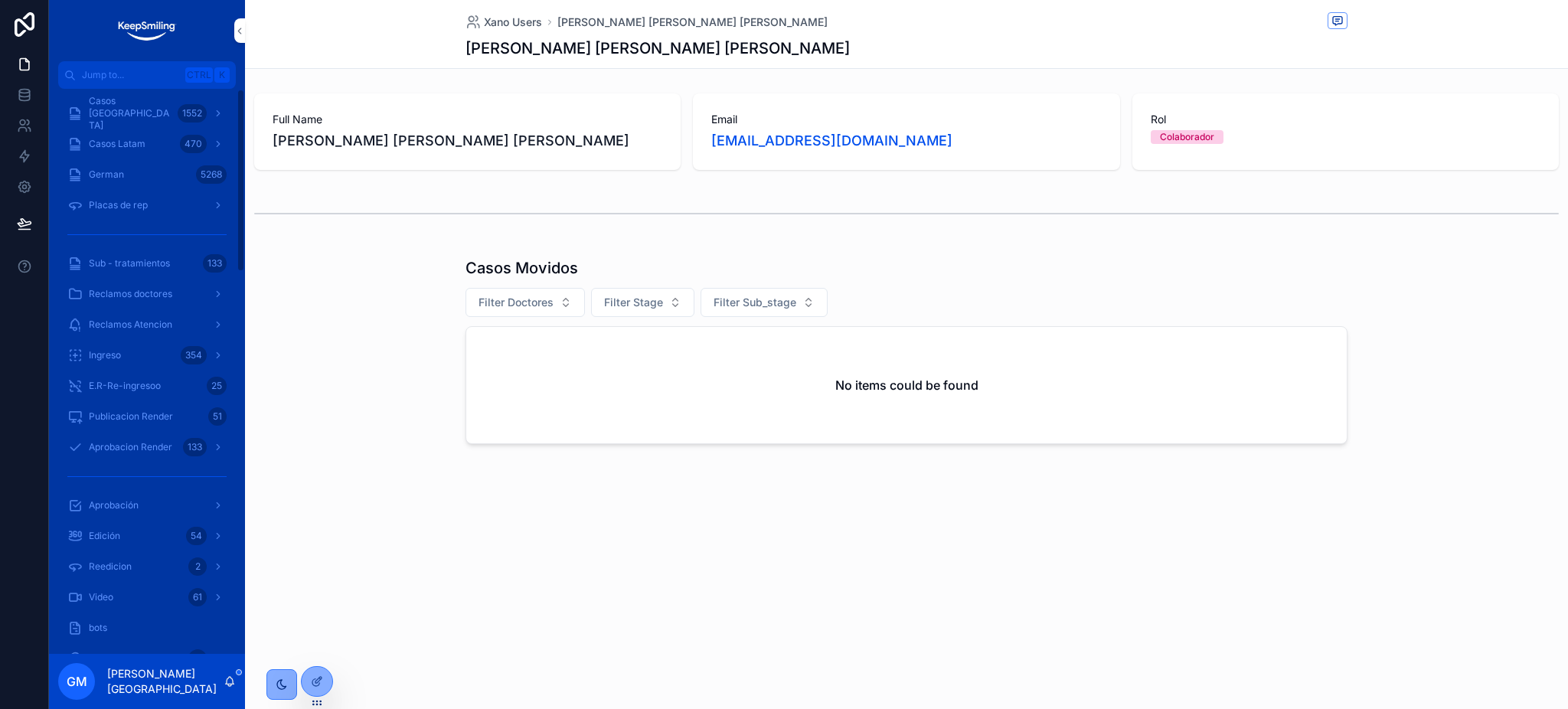
click at [83, 109] on div "Casos Argentina 1552" at bounding box center [147, 114] width 160 height 24
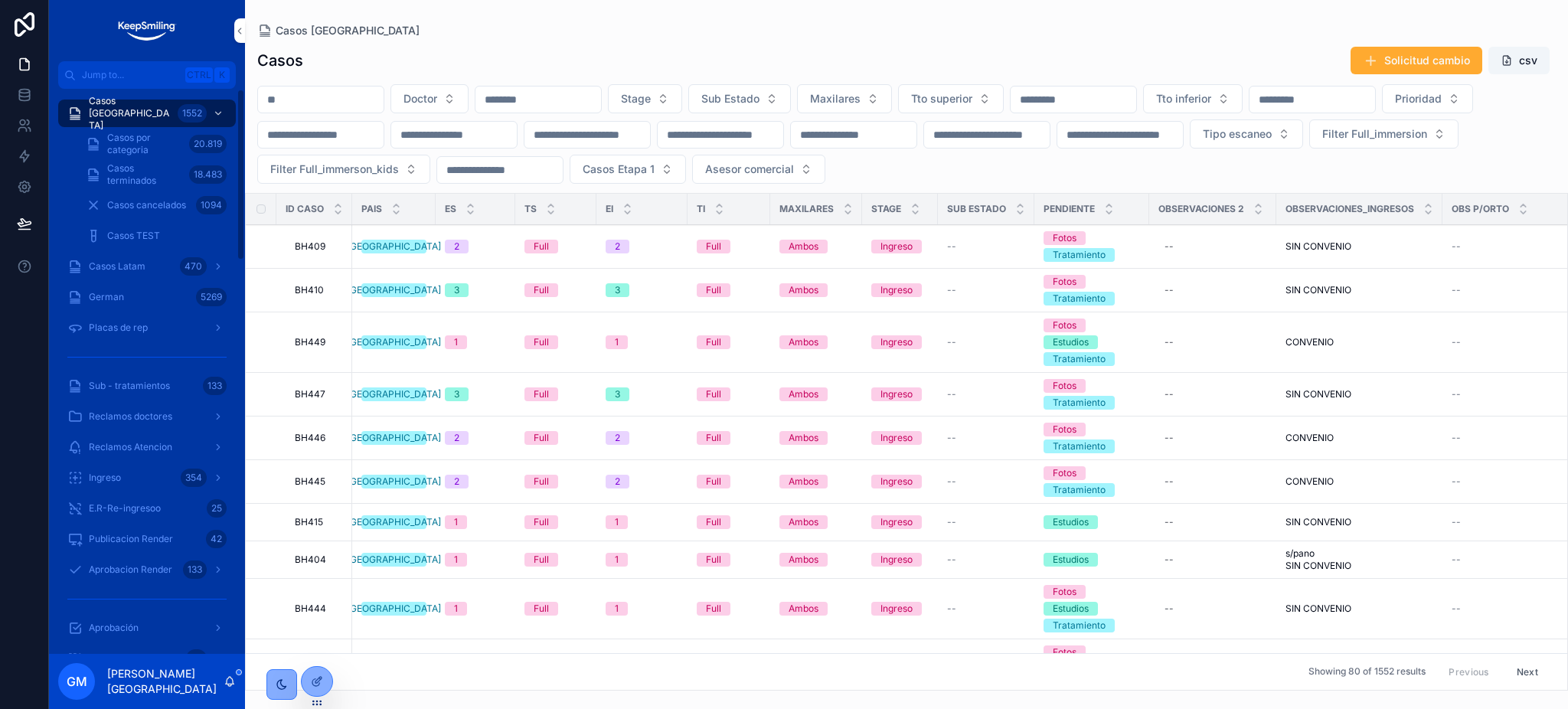
drag, startPoint x: 116, startPoint y: 340, endPoint x: 1342, endPoint y: 185, distance: 1235.8
click at [116, 340] on link "Placas de rep" at bounding box center [147, 327] width 178 height 27
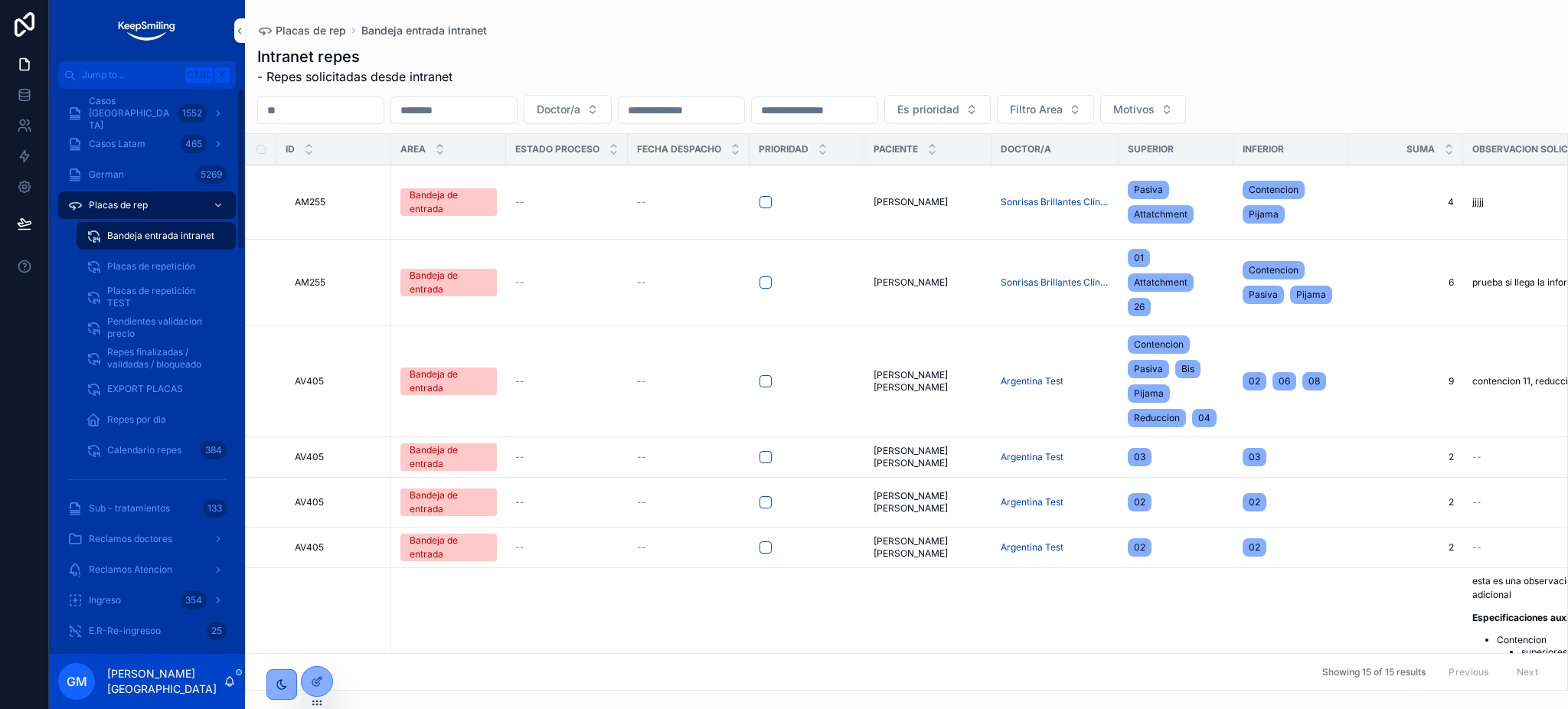
click at [176, 267] on span "Placas de repetición" at bounding box center [151, 266] width 88 height 12
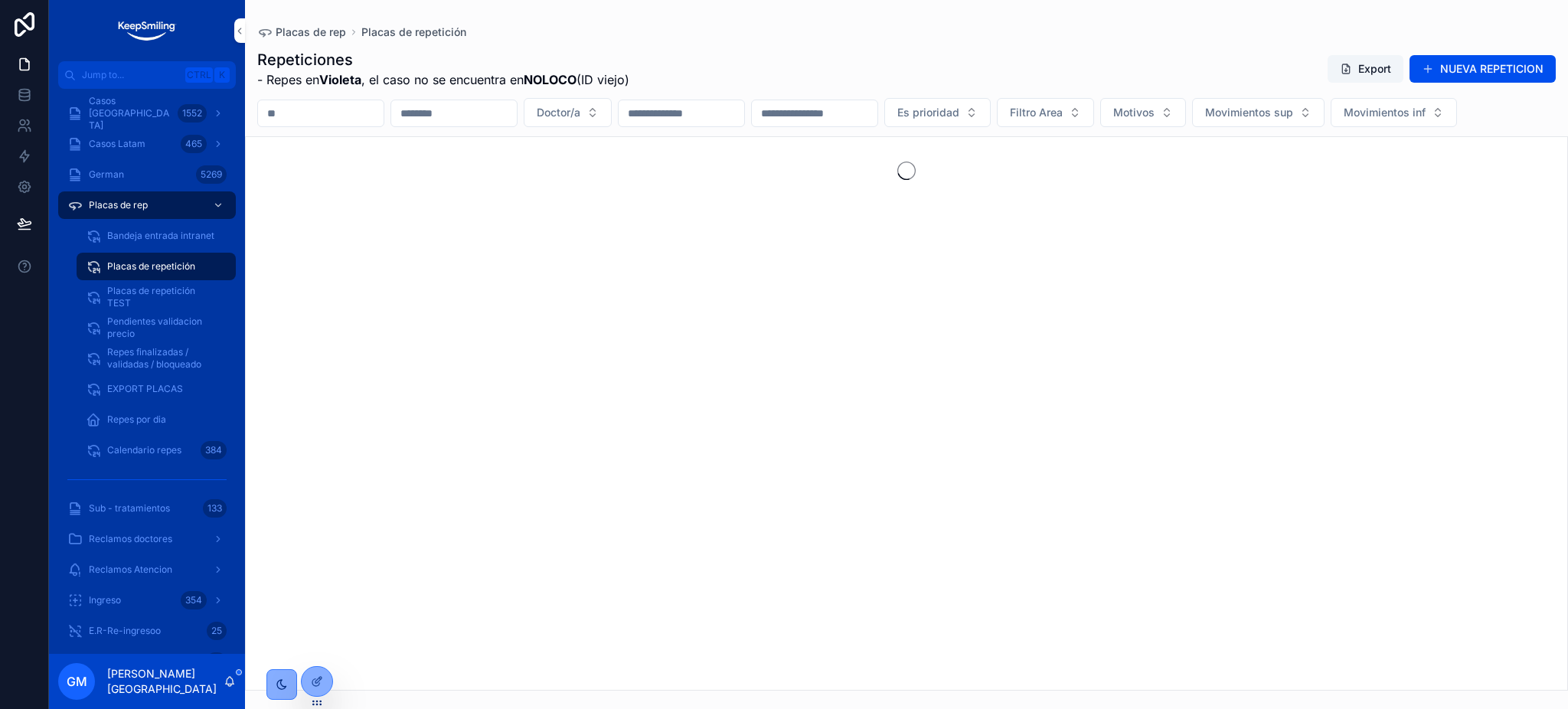
click at [1525, 61] on button "NUEVA REPETICION" at bounding box center [1483, 69] width 147 height 27
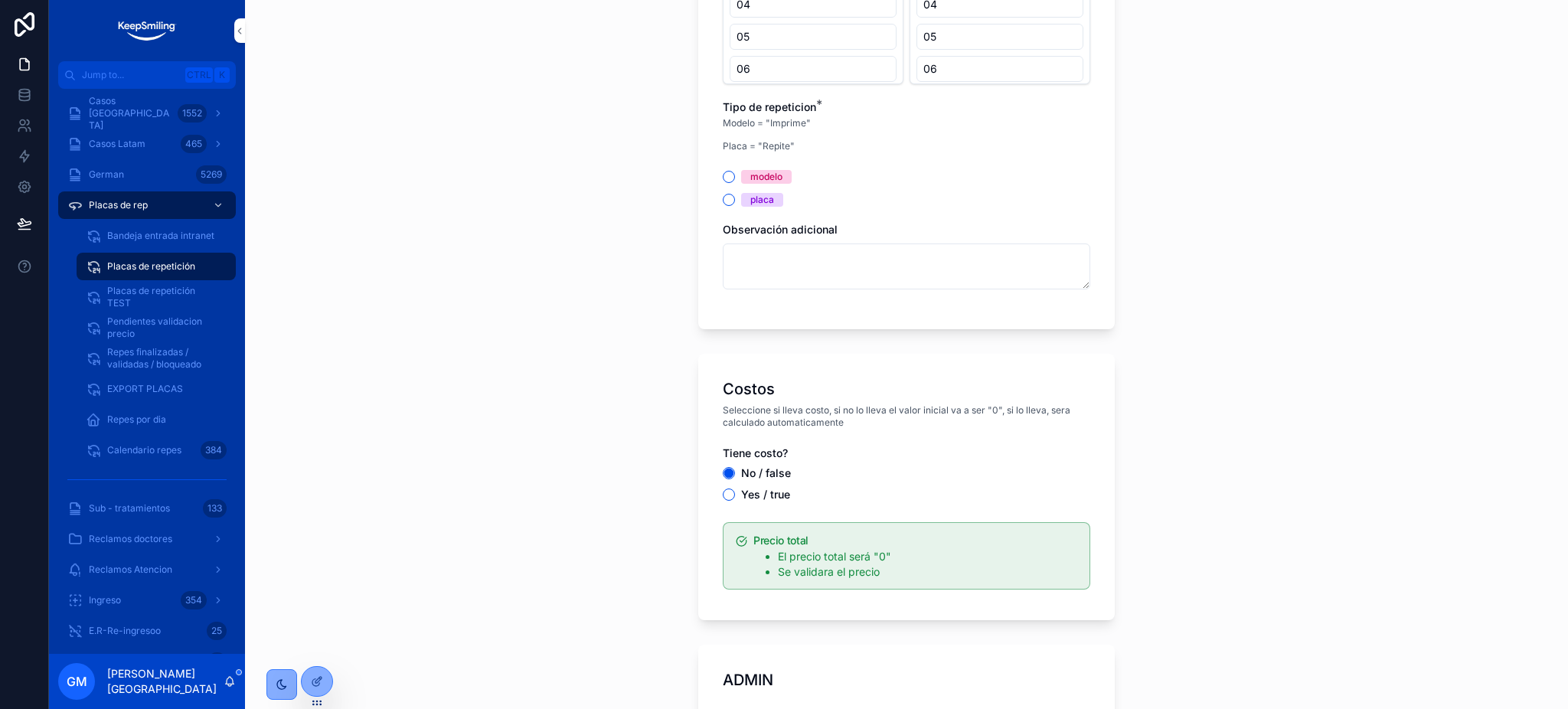
scroll to position [1428, 0]
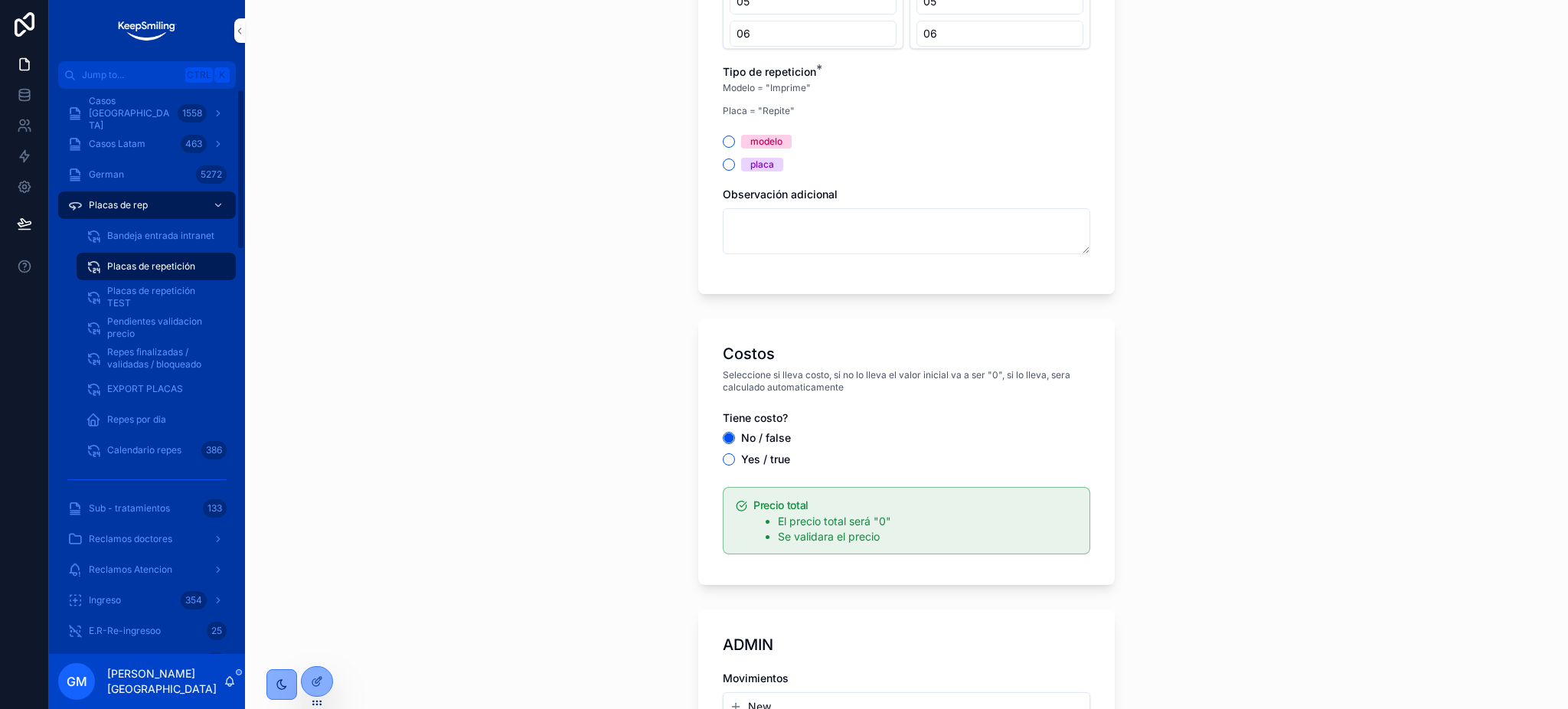
drag, startPoint x: 112, startPoint y: 335, endPoint x: 120, endPoint y: 358, distance: 24.4
click at [112, 335] on span "Pendientes validacion precio" at bounding box center [163, 328] width 114 height 24
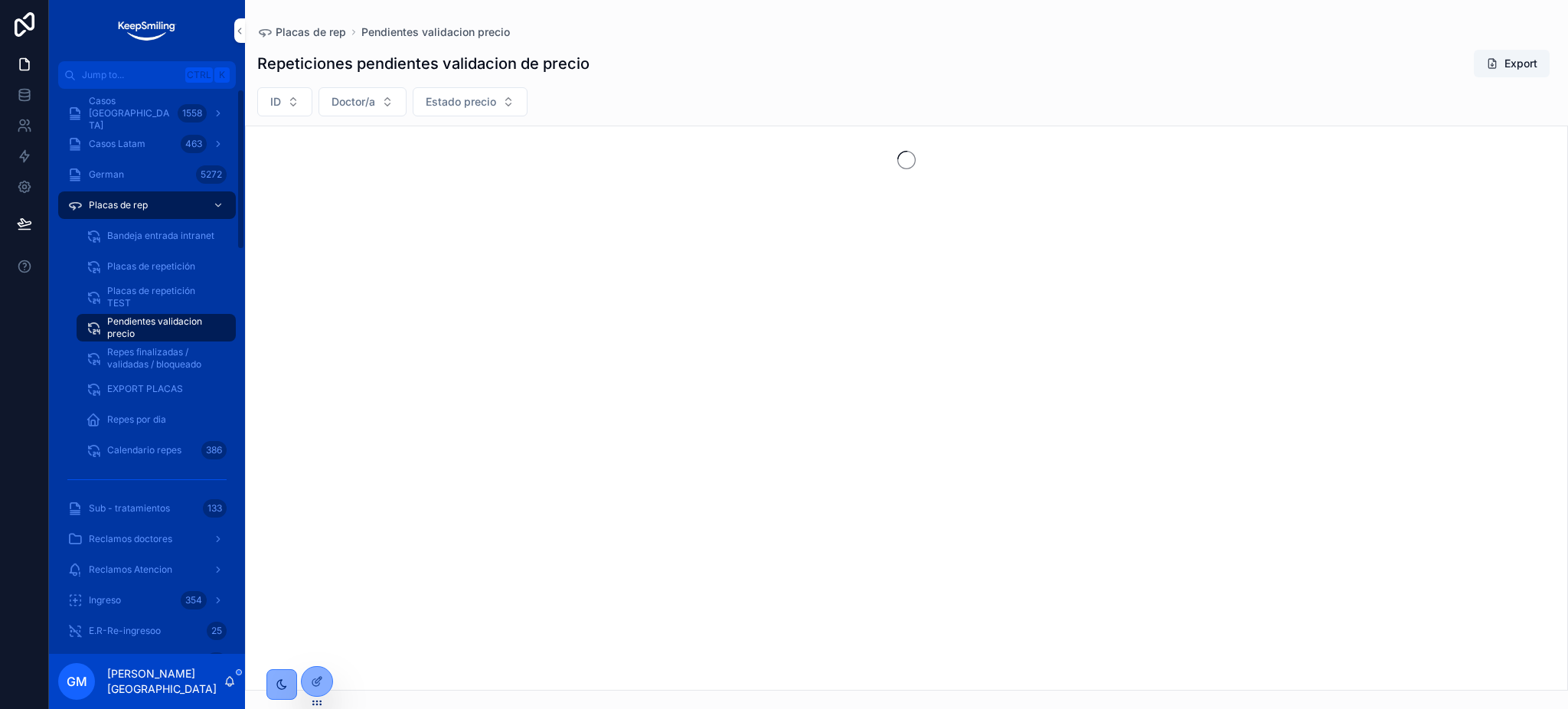
drag, startPoint x: 120, startPoint y: 358, endPoint x: 129, endPoint y: 378, distance: 21.9
click at [120, 359] on span "Repes finalizadas / validadas / bloqueado" at bounding box center [163, 358] width 114 height 24
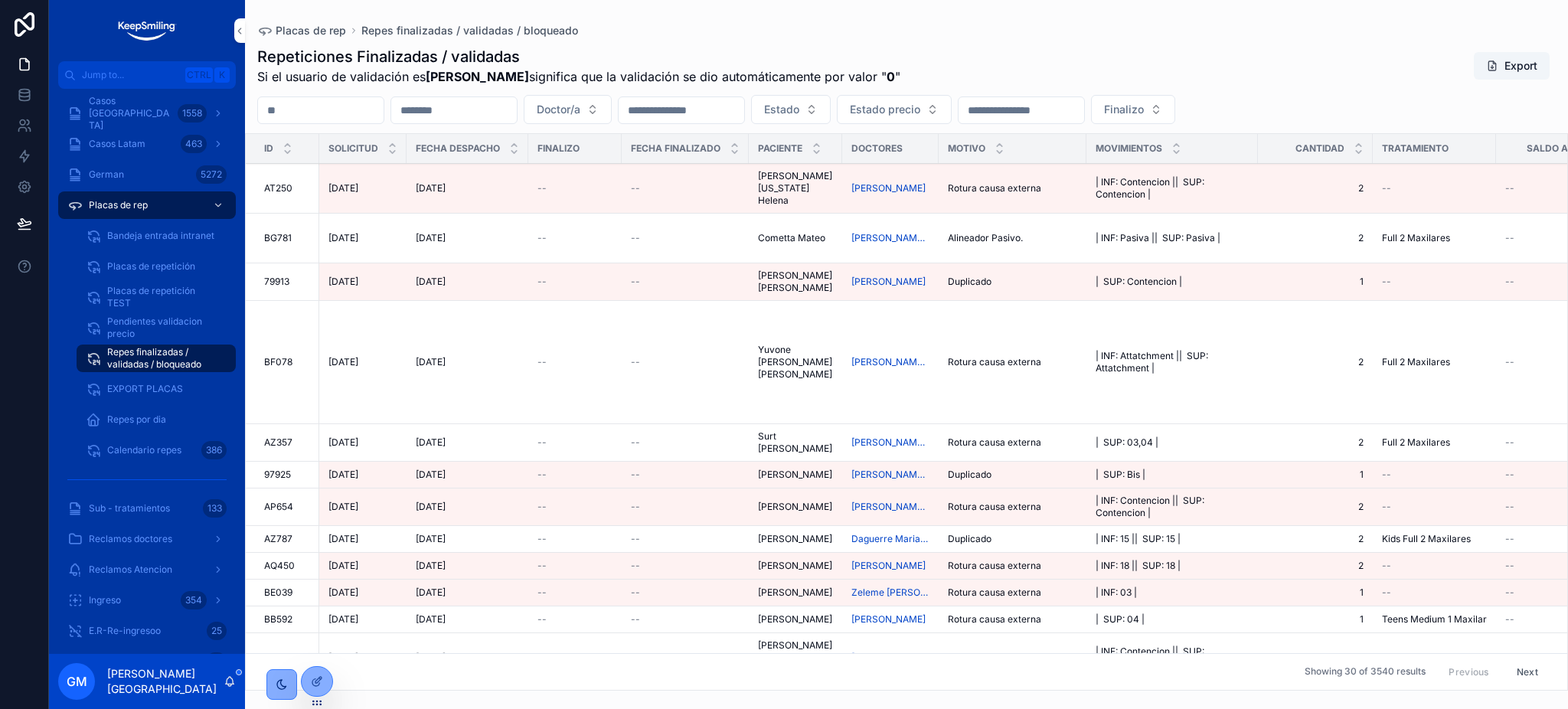
click at [320, 673] on div at bounding box center [317, 681] width 31 height 29
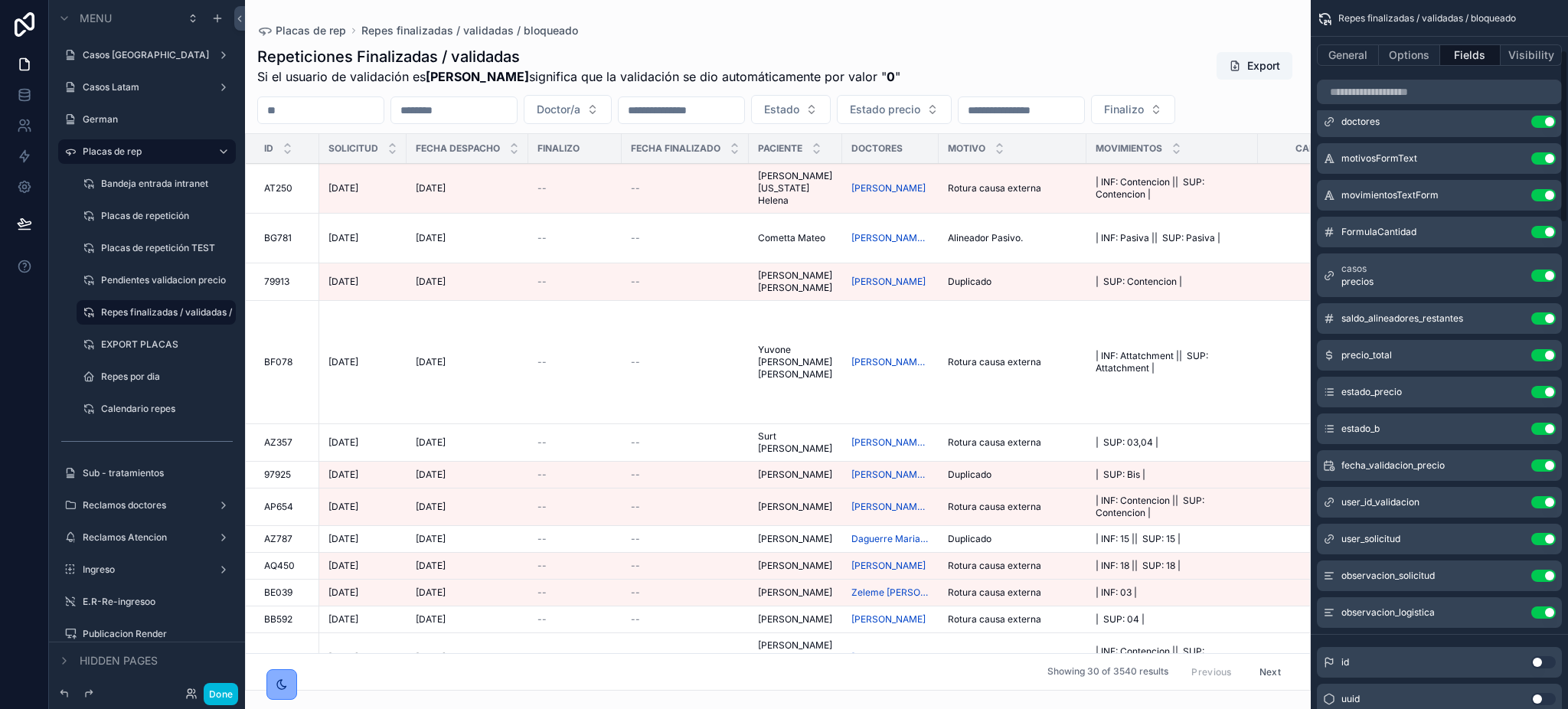
scroll to position [204, 0]
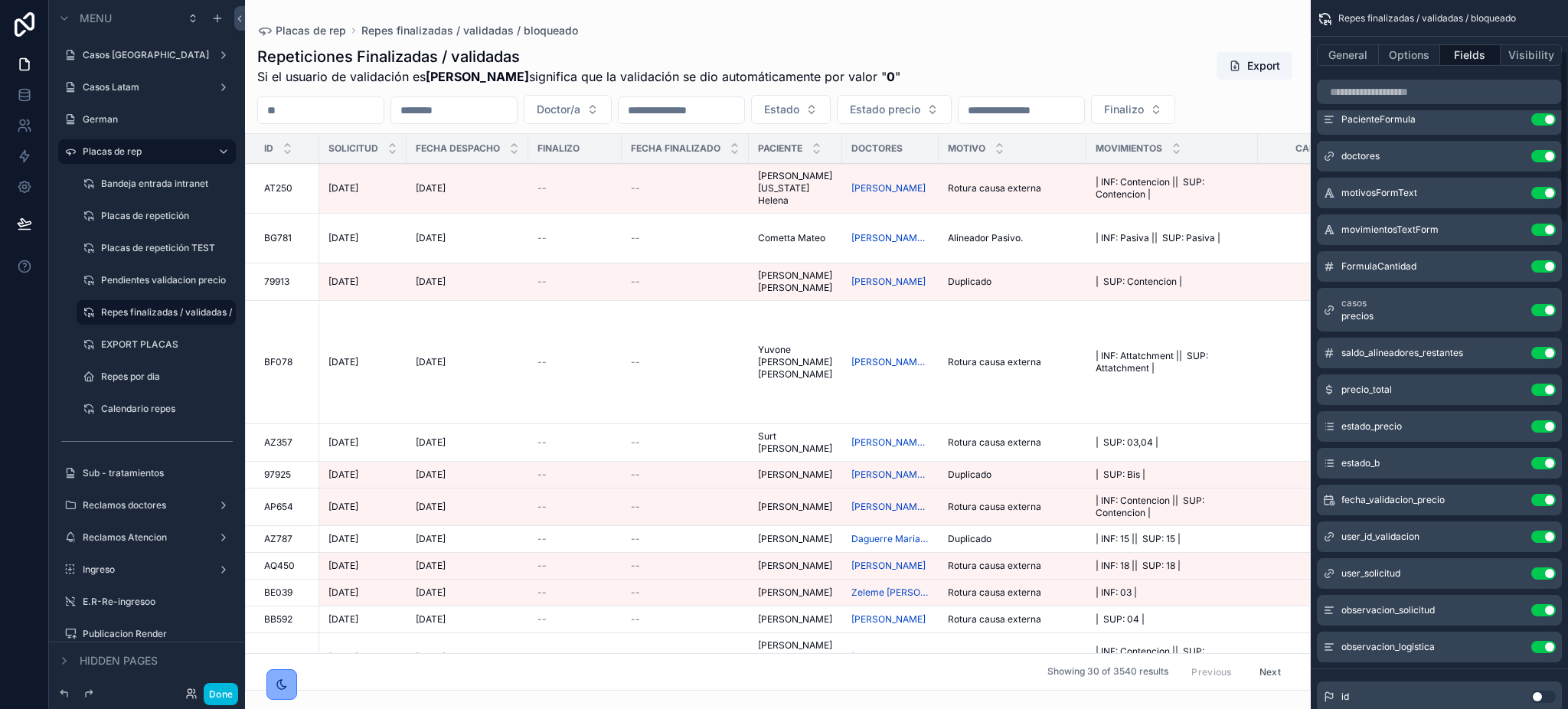
click at [206, 693] on button "Done" at bounding box center [221, 694] width 35 height 23
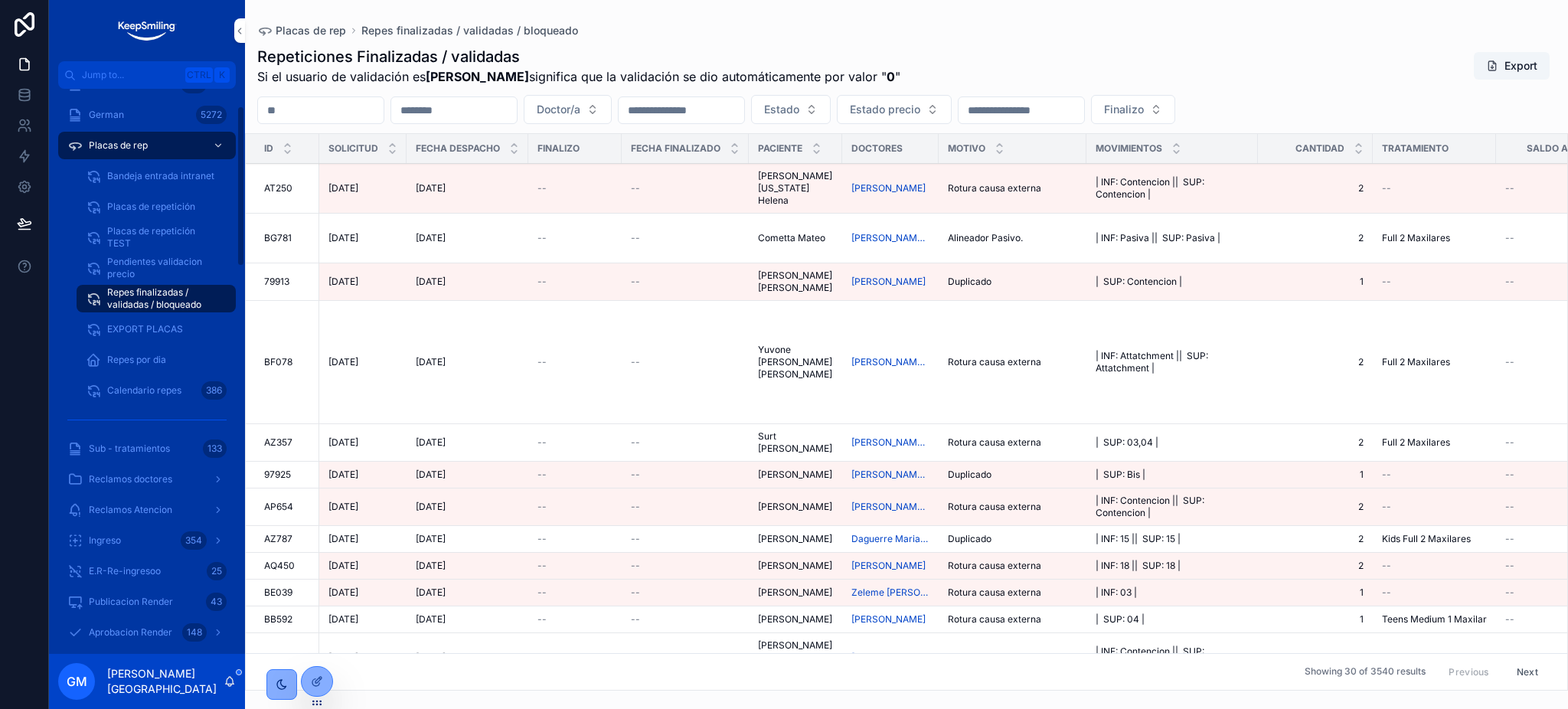
scroll to position [0, 0]
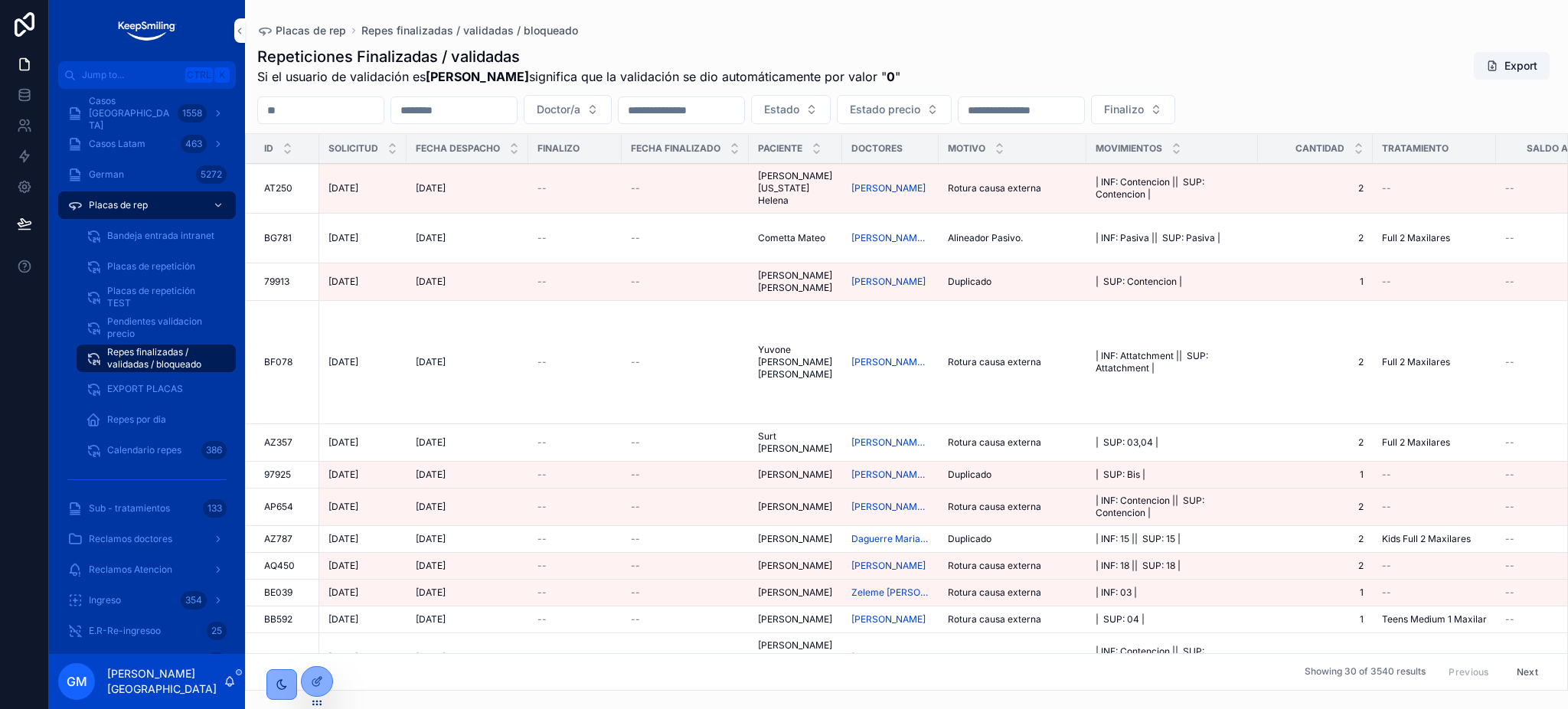
drag, startPoint x: 163, startPoint y: 94, endPoint x: 163, endPoint y: 101, distance: 7.0
click at [157, 114] on span "Casos Argentina" at bounding box center [131, 113] width 83 height 37
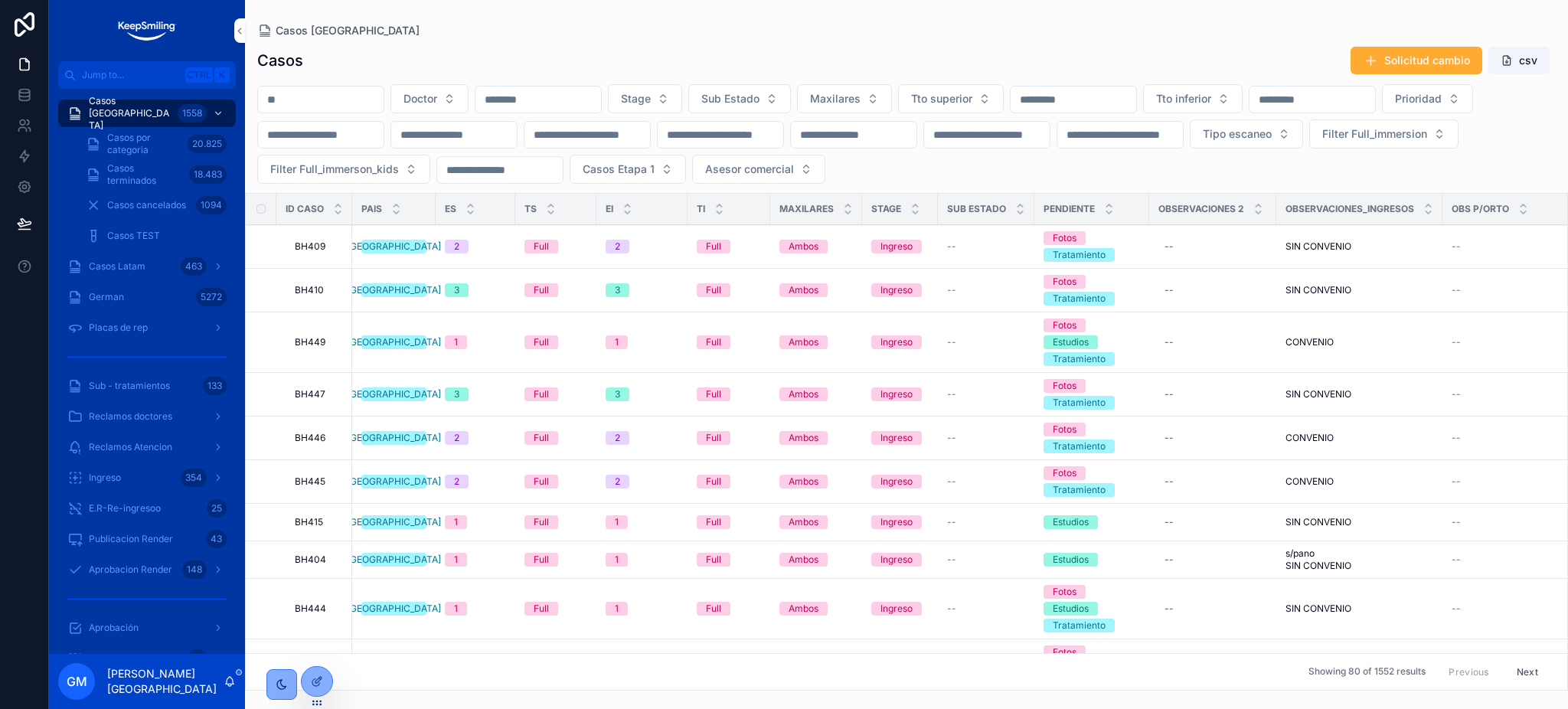
click at [161, 139] on span "Casos por categoria" at bounding box center [144, 144] width 74 height 24
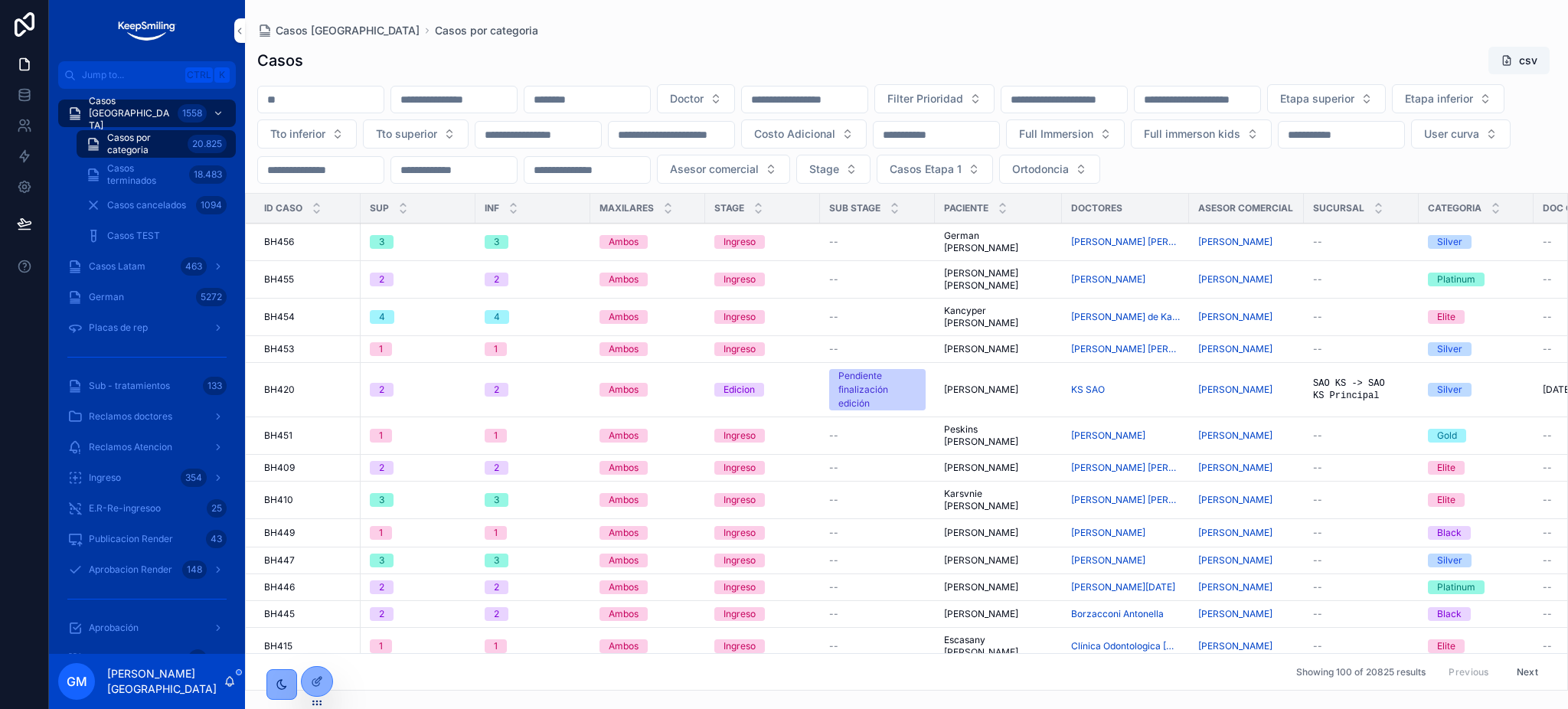
click at [325, 139] on span "Tto inferior" at bounding box center [298, 133] width 55 height 15
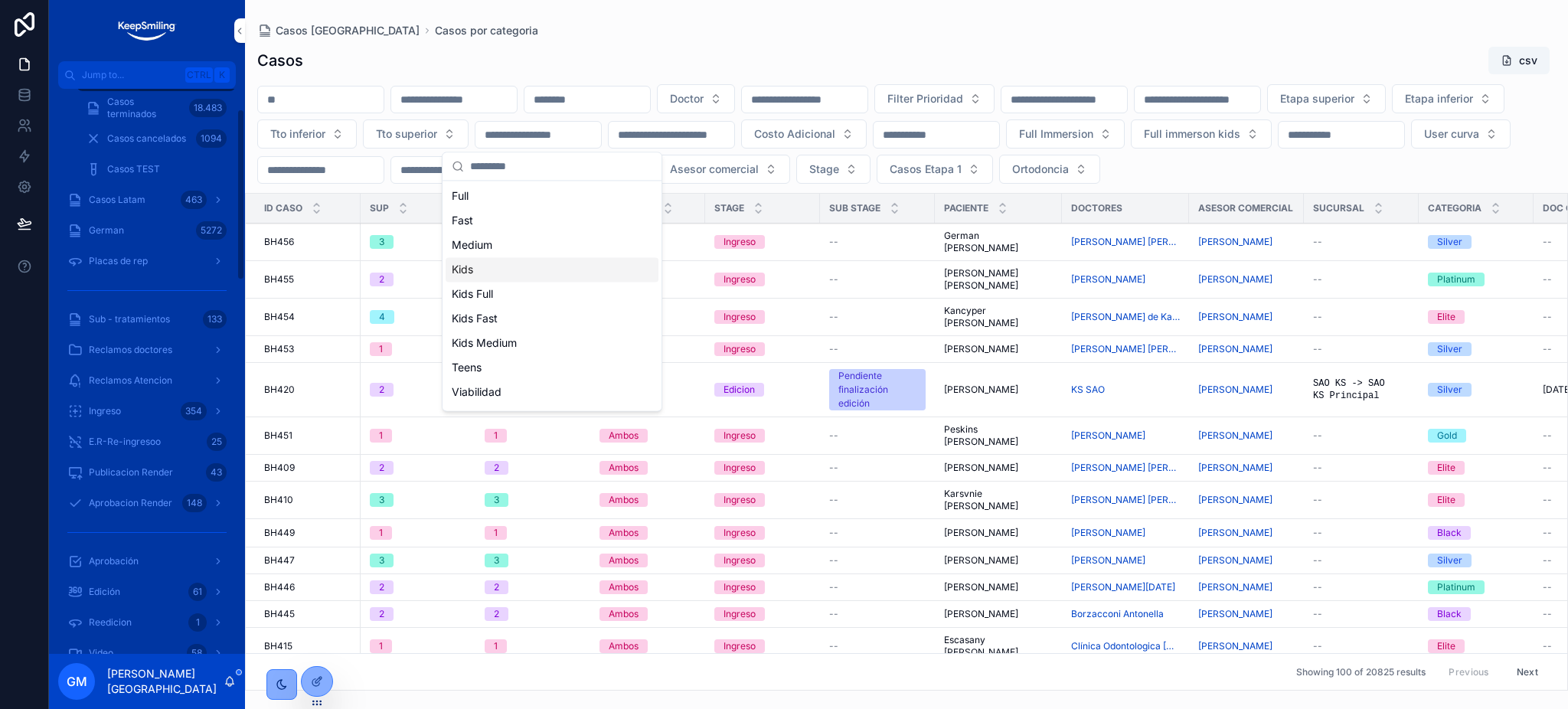
scroll to position [101, 0]
click at [162, 287] on span "Sub - tratamientos" at bounding box center [130, 284] width 81 height 12
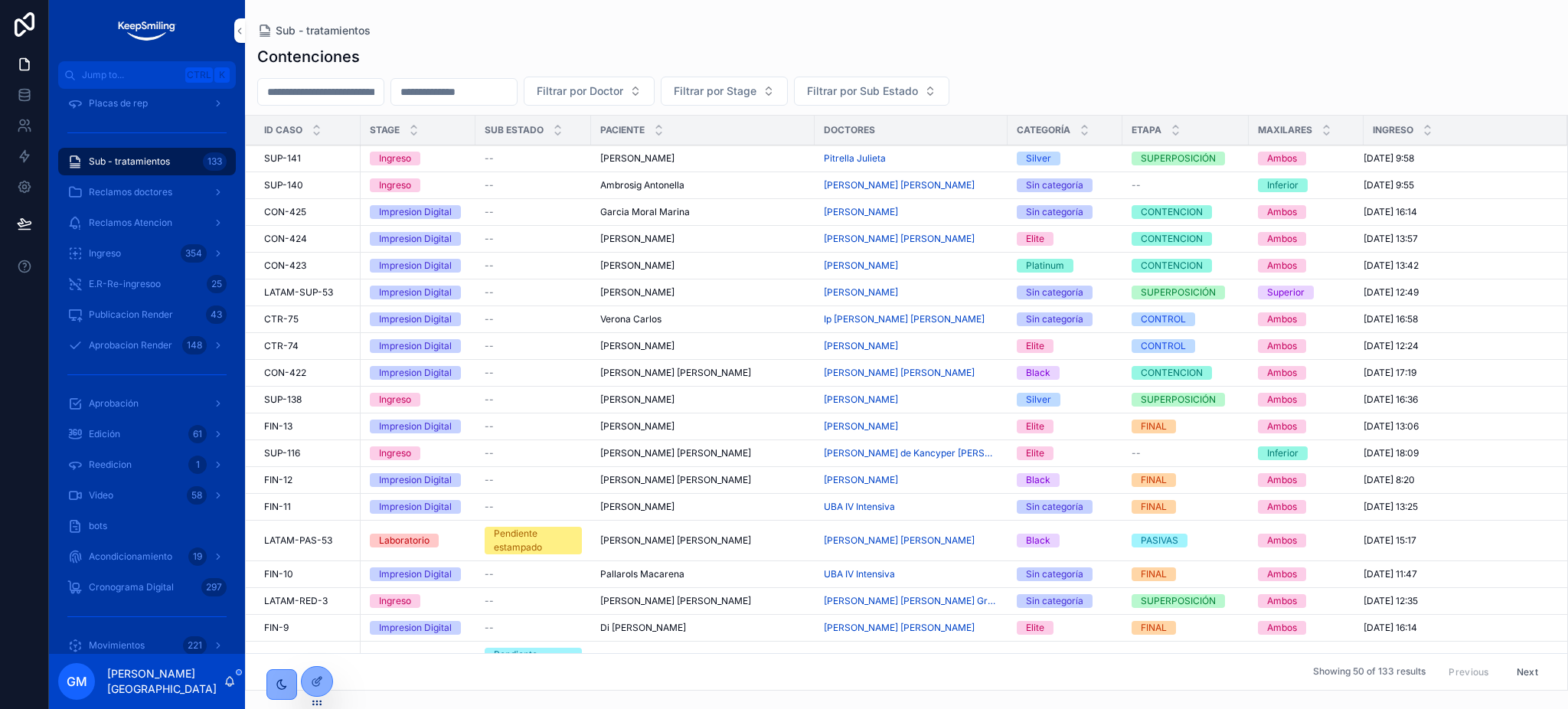
click at [1514, 671] on button "Next" at bounding box center [1528, 670] width 43 height 23
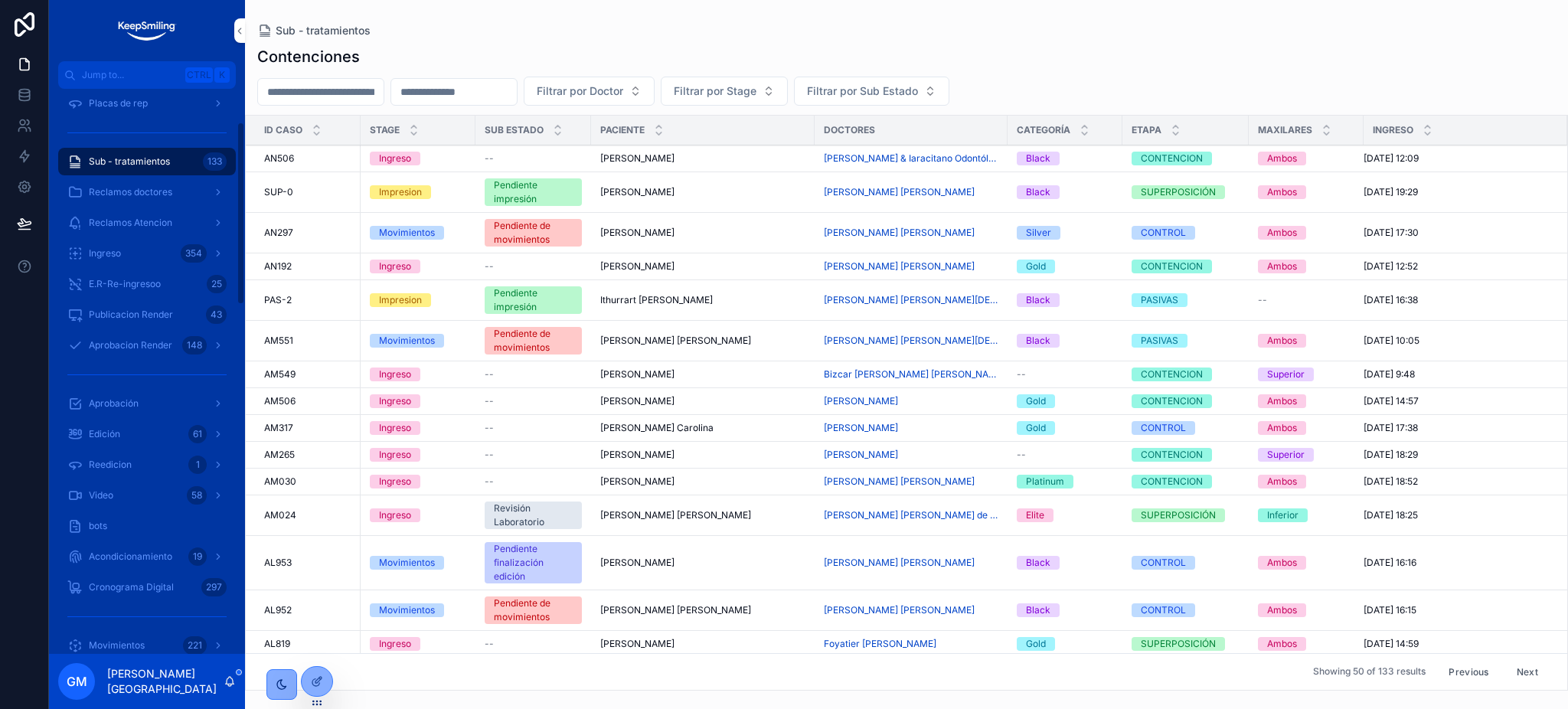
click at [193, 156] on div "Sub - tratamientos 133" at bounding box center [147, 162] width 160 height 24
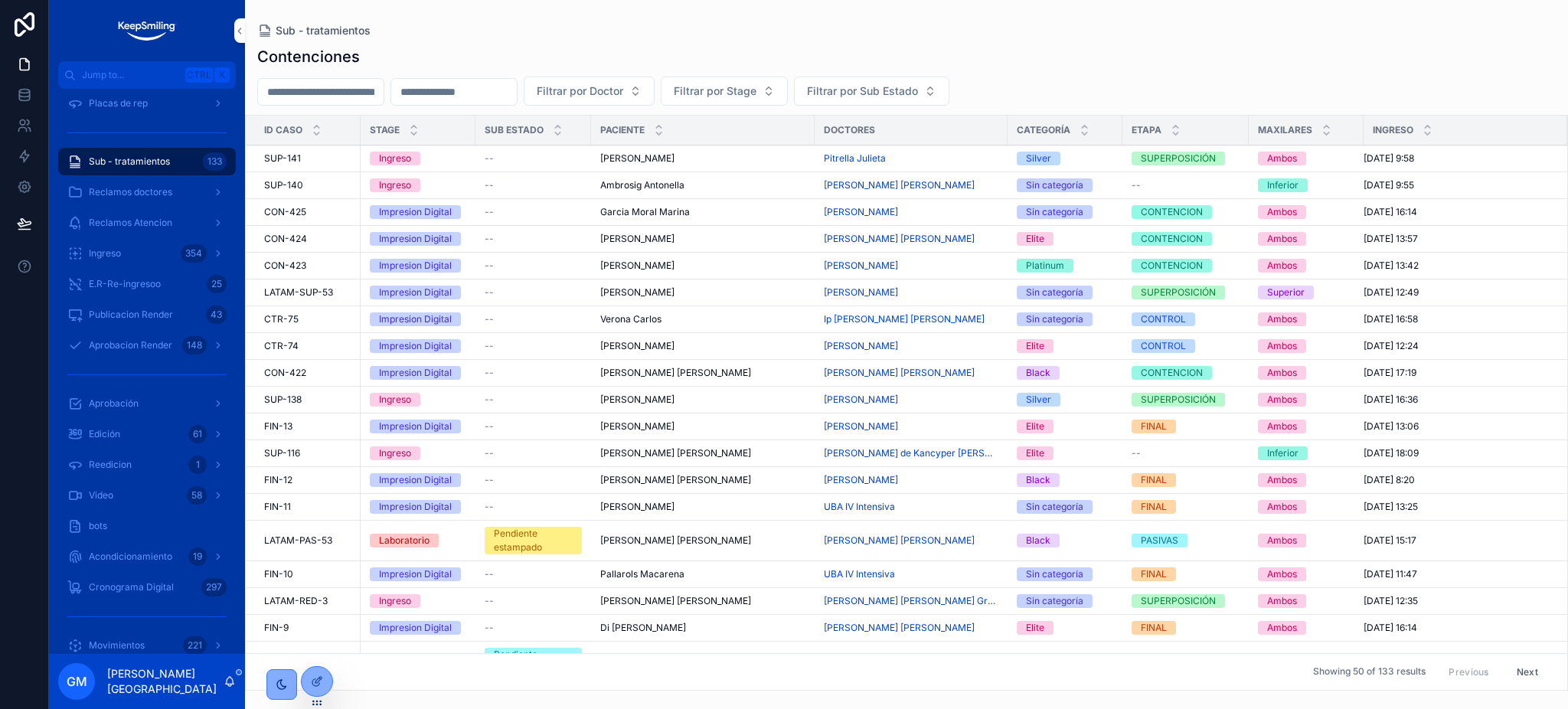
click at [925, 163] on div "Pitrella Julieta" at bounding box center [911, 158] width 175 height 12
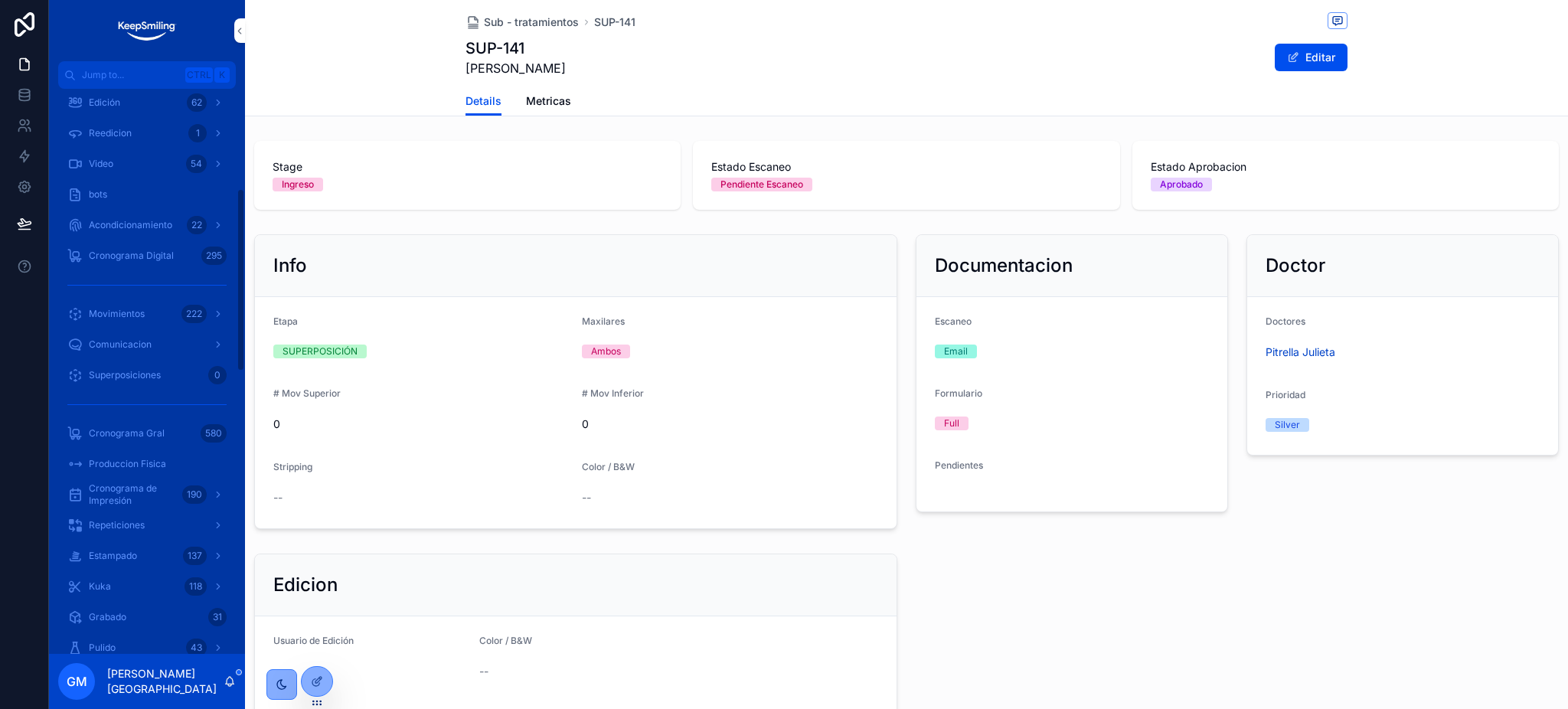
scroll to position [510, 0]
click at [132, 246] on div "Movimientos 222" at bounding box center [147, 238] width 160 height 24
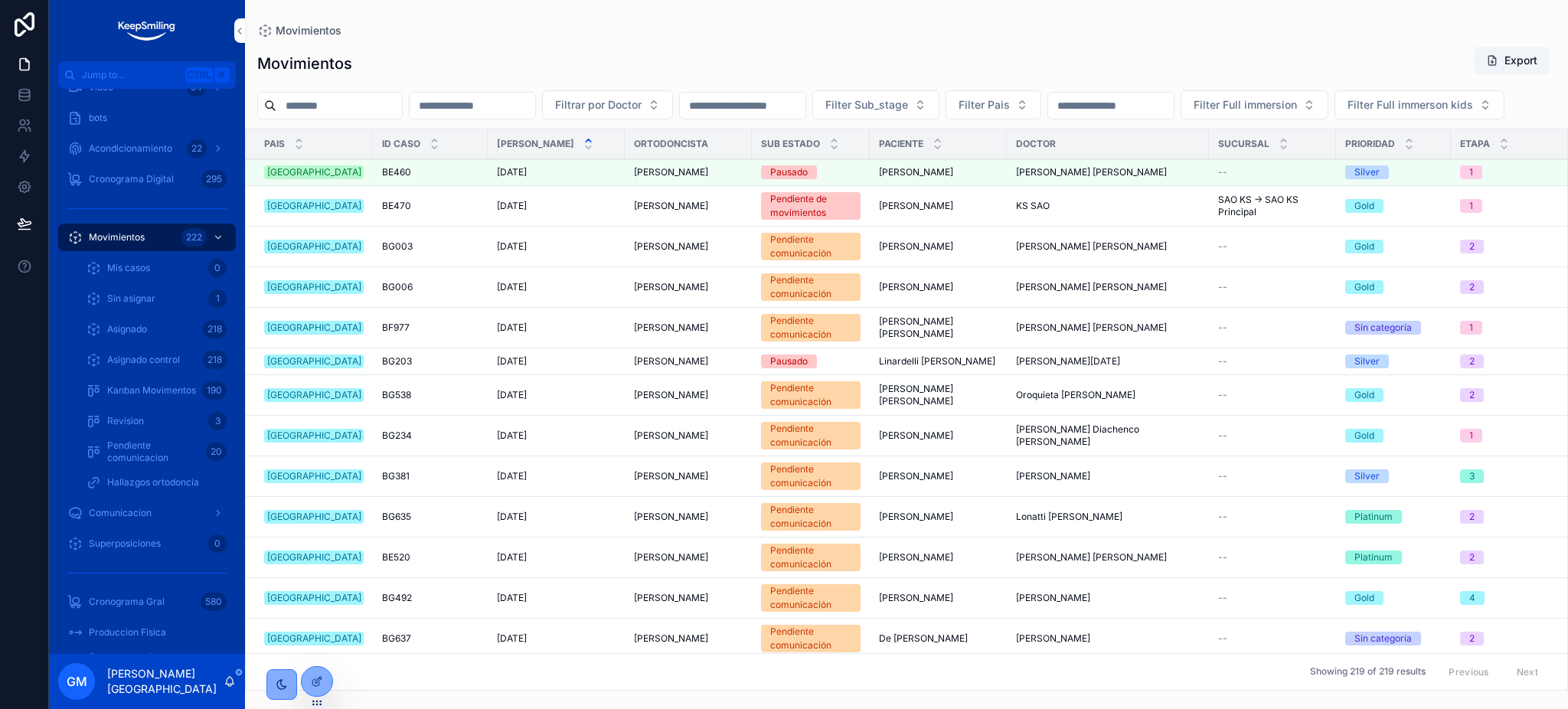
click at [0, 0] on span "Detalles" at bounding box center [0, 0] width 0 height 0
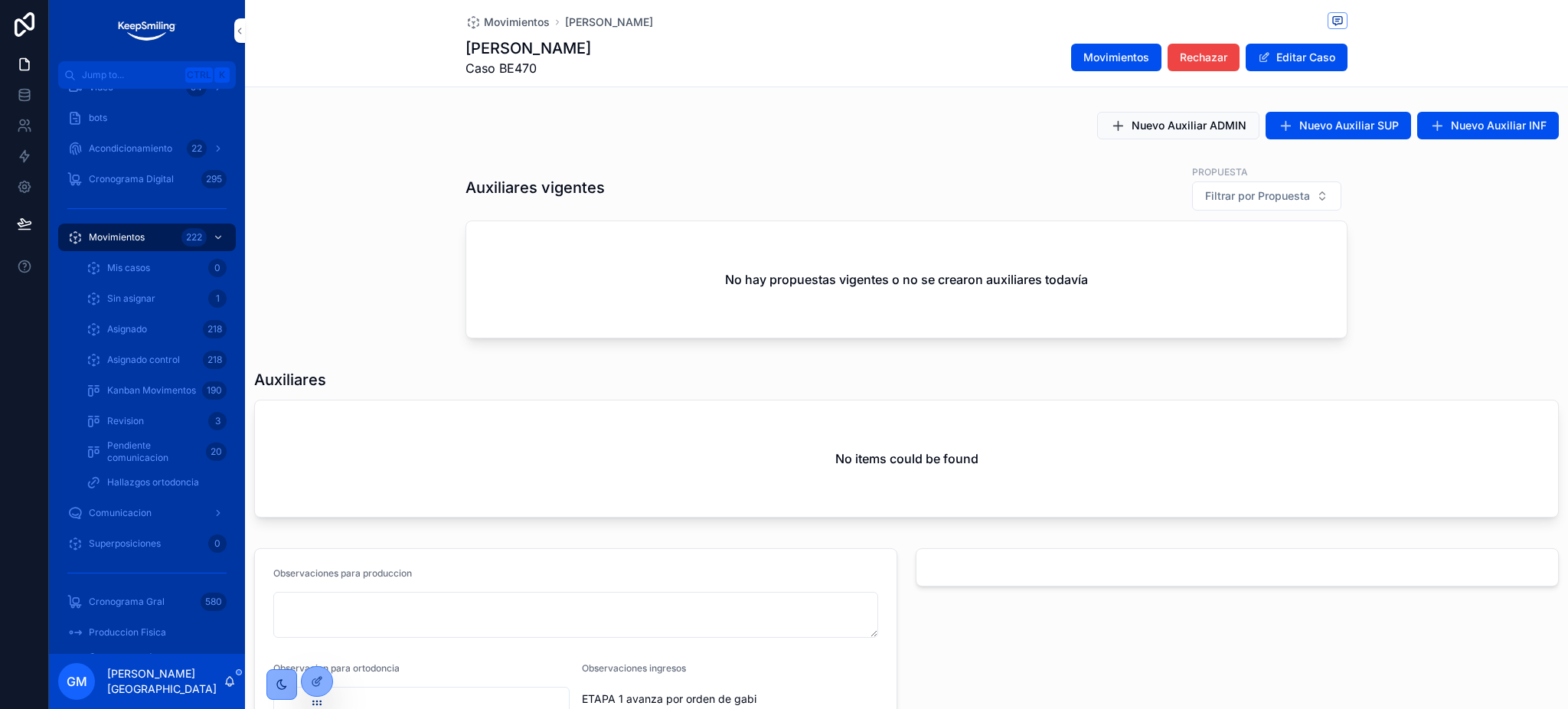
click at [1334, 136] on button "Nuevo Auxiliar SUP" at bounding box center [1338, 125] width 146 height 27
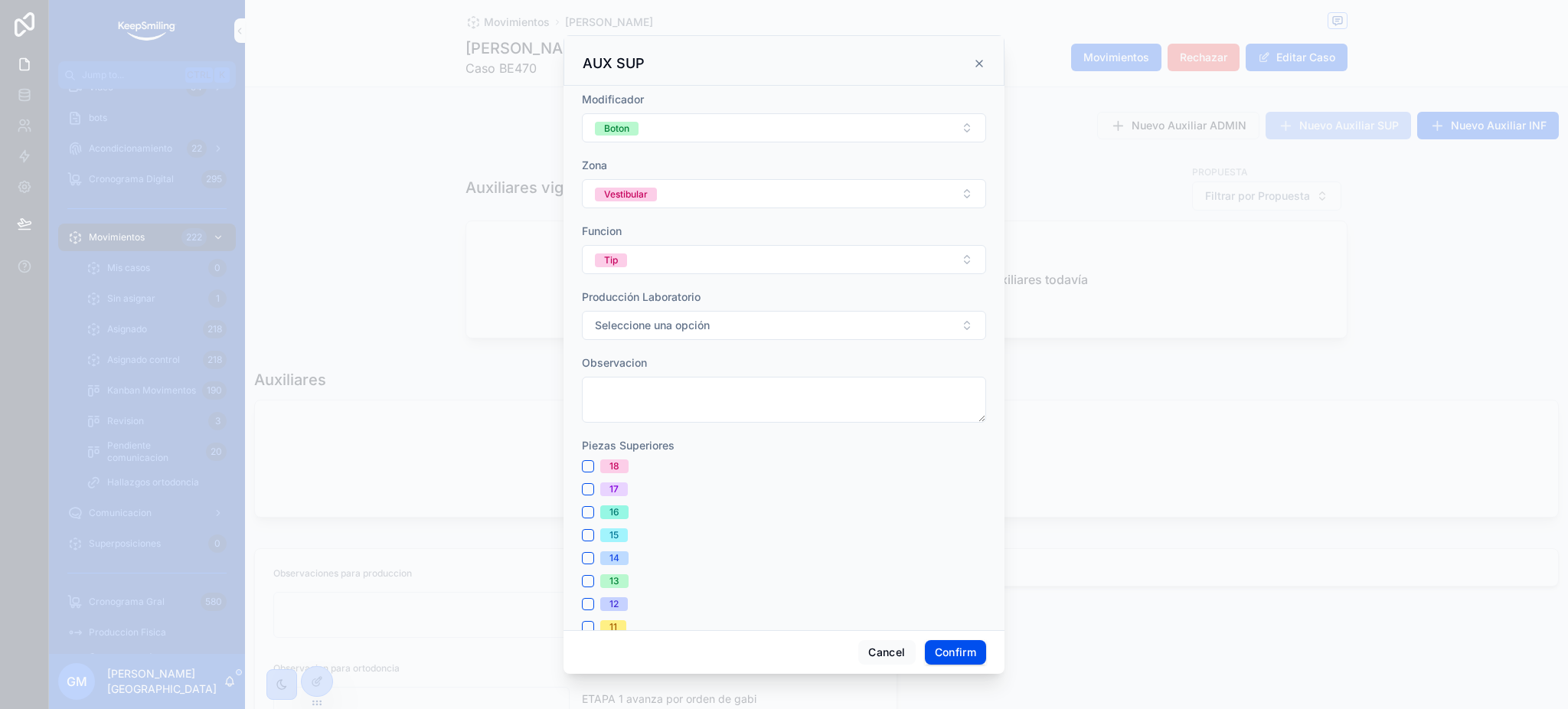
click at [694, 134] on button "Boton" at bounding box center [784, 128] width 404 height 29
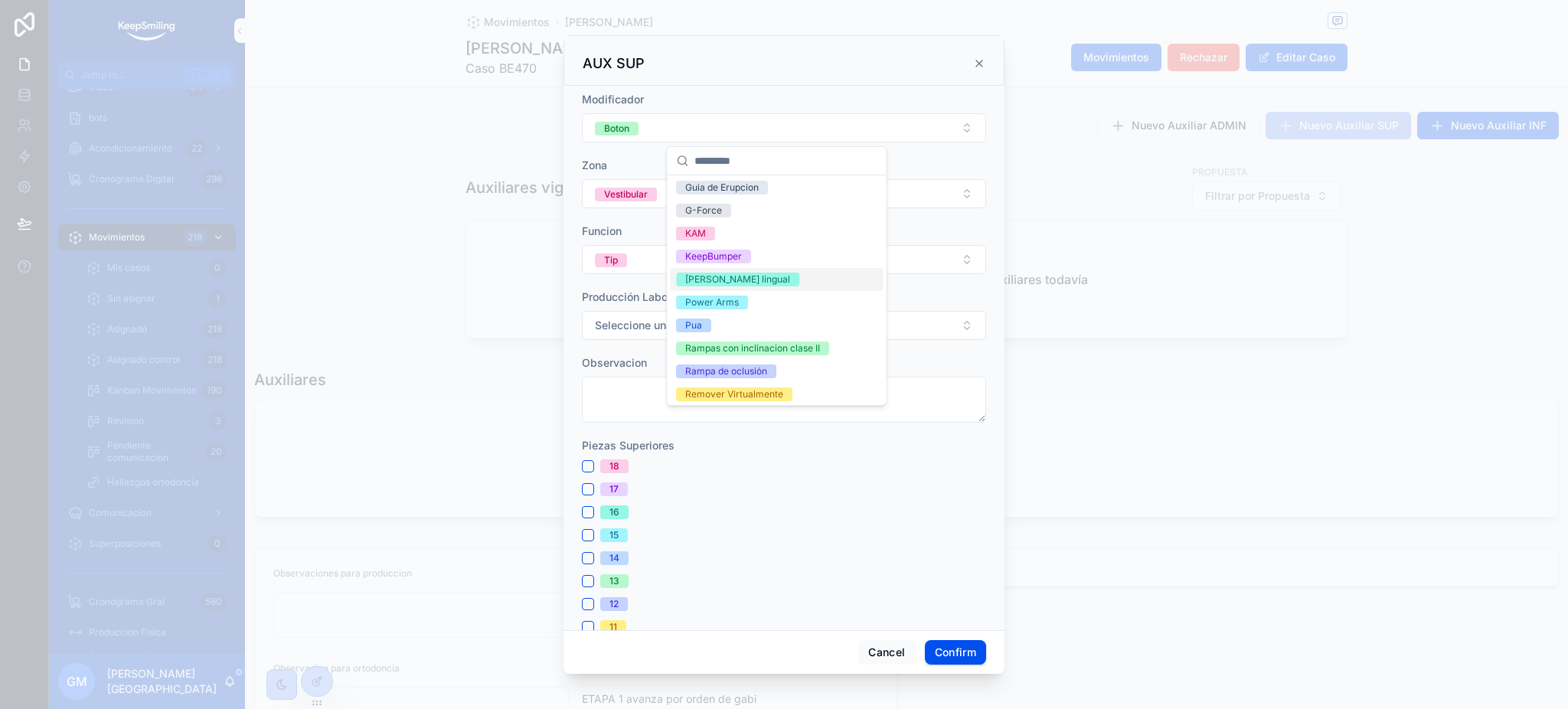
scroll to position [282, 0]
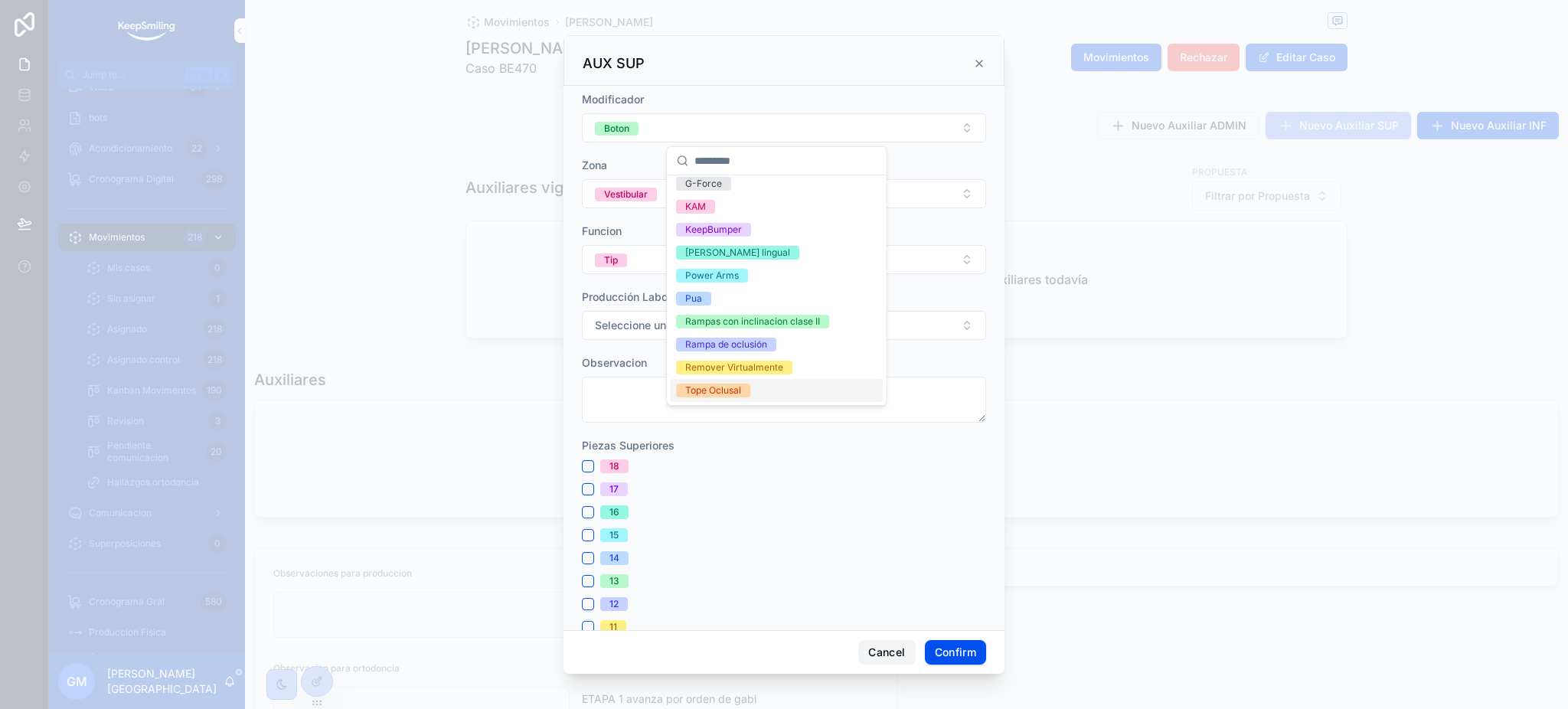
click at [871, 659] on button "Cancel" at bounding box center [887, 652] width 56 height 24
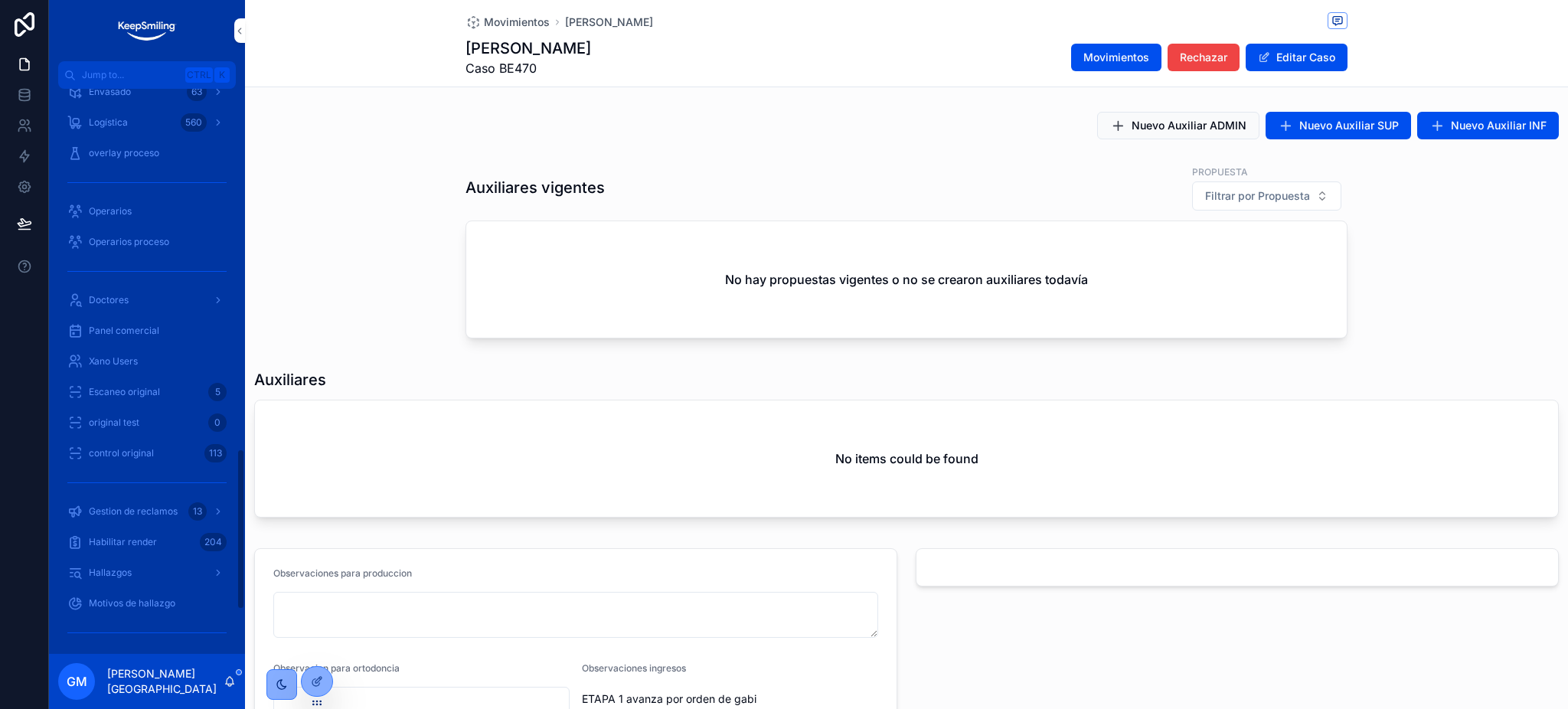
scroll to position [1421, 0]
click at [134, 208] on span "Xano Users" at bounding box center [114, 204] width 49 height 12
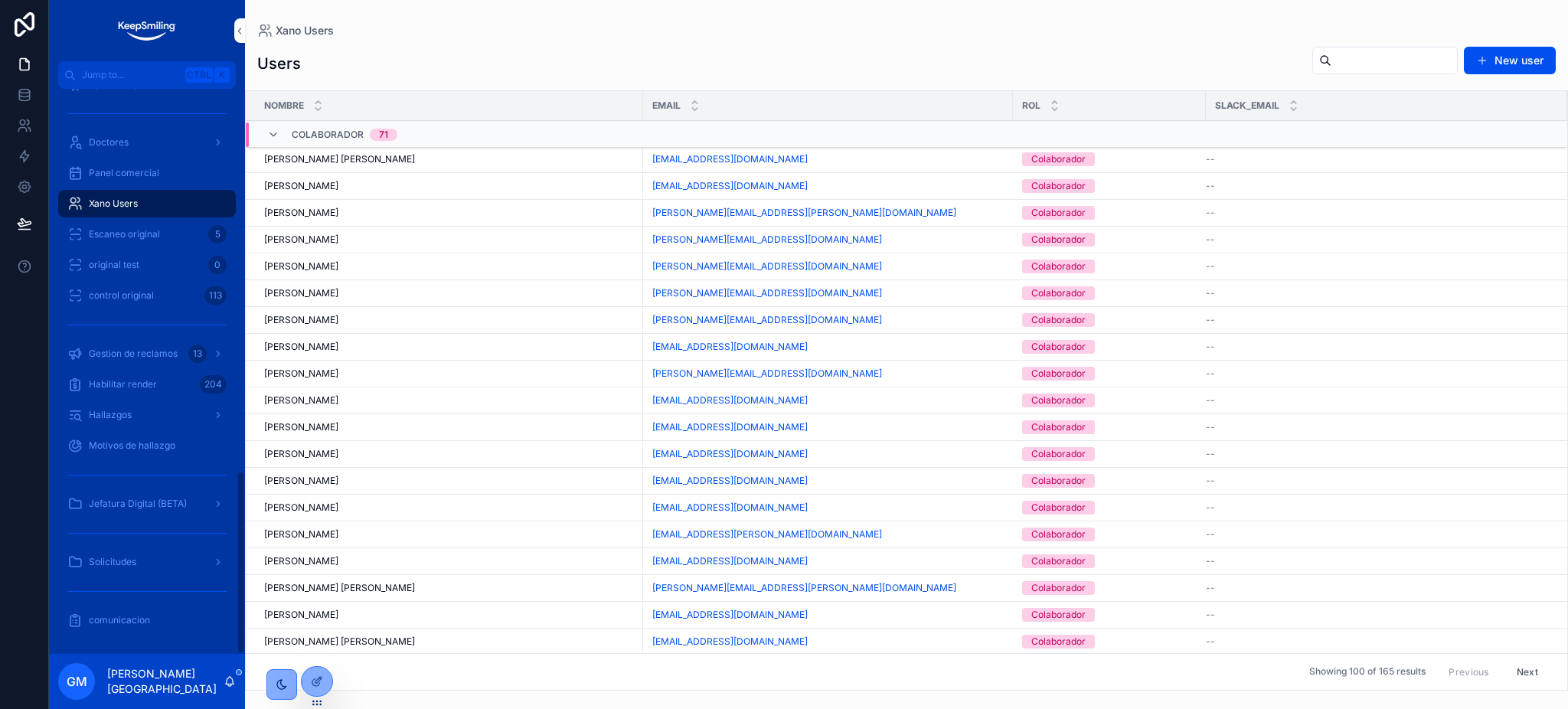
scroll to position [1177, 0]
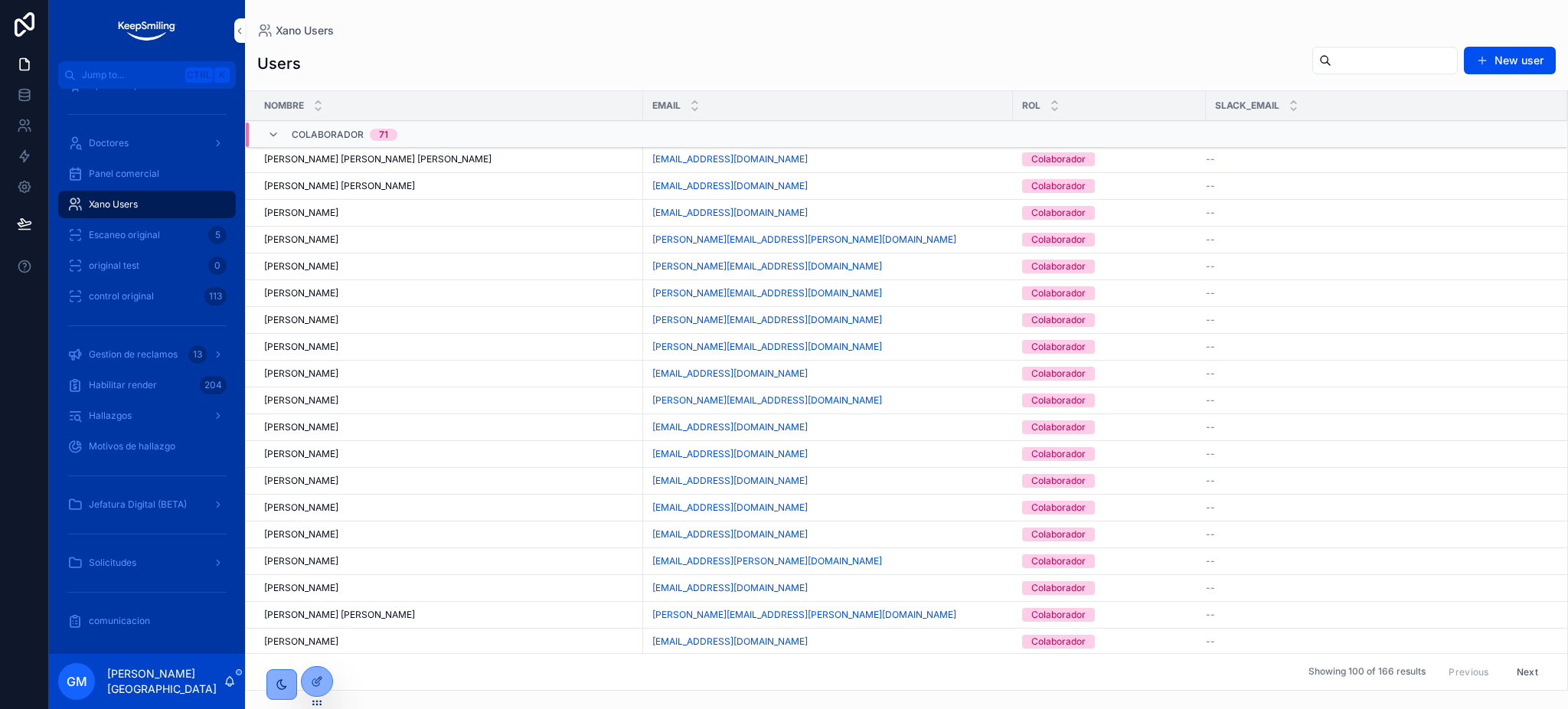
click at [1387, 58] on input "scrollable content" at bounding box center [1394, 60] width 126 height 22
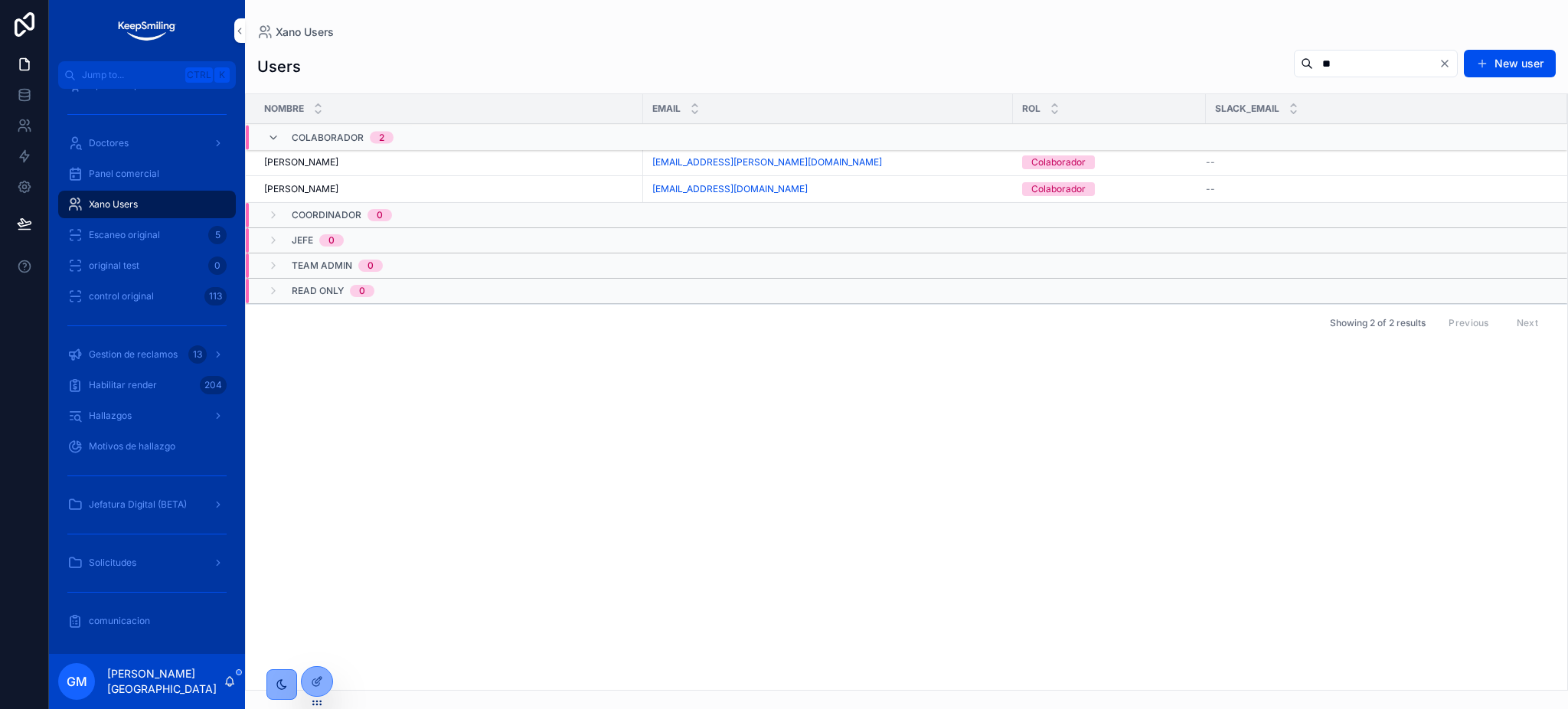
type input "*"
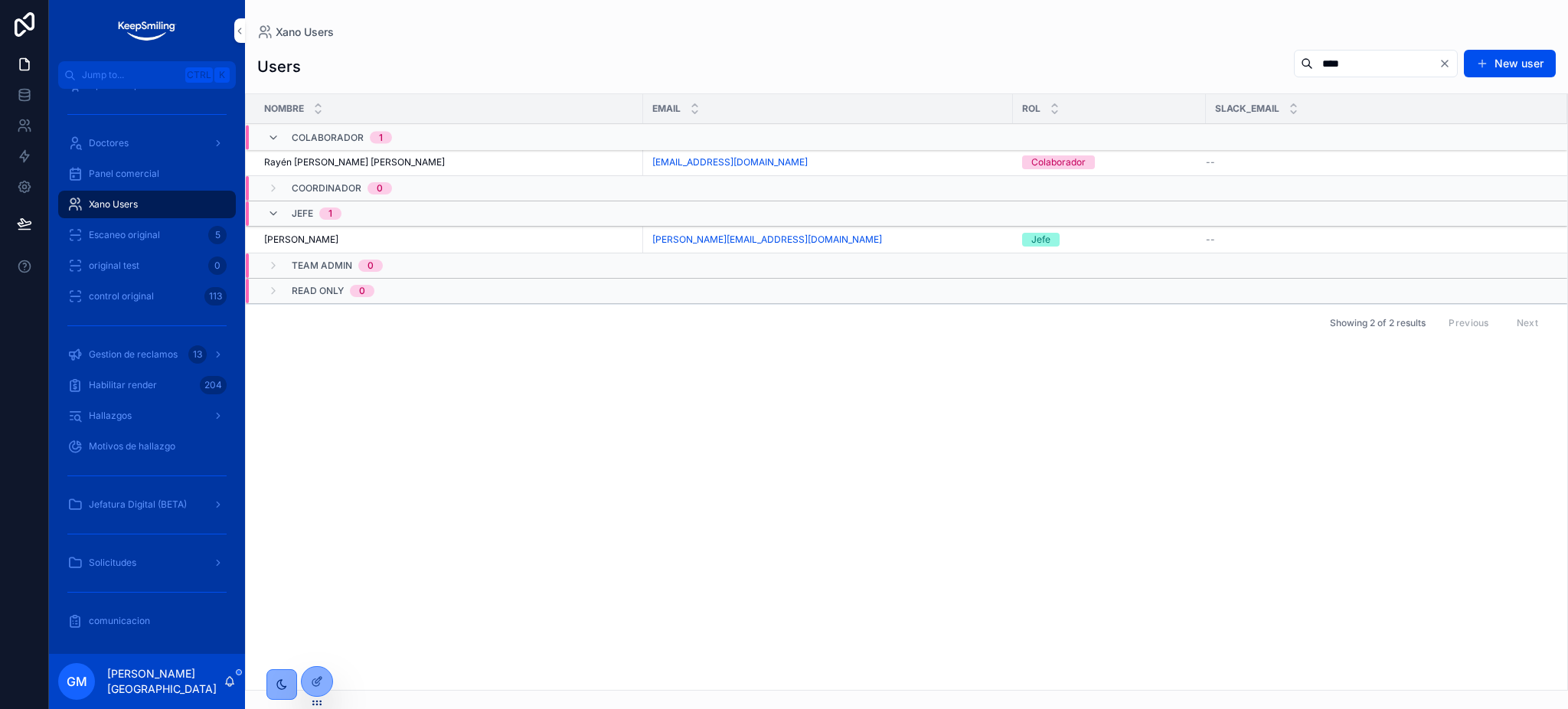
type input "****"
click at [0, 0] on button "Editar" at bounding box center [0, 0] width 0 height 0
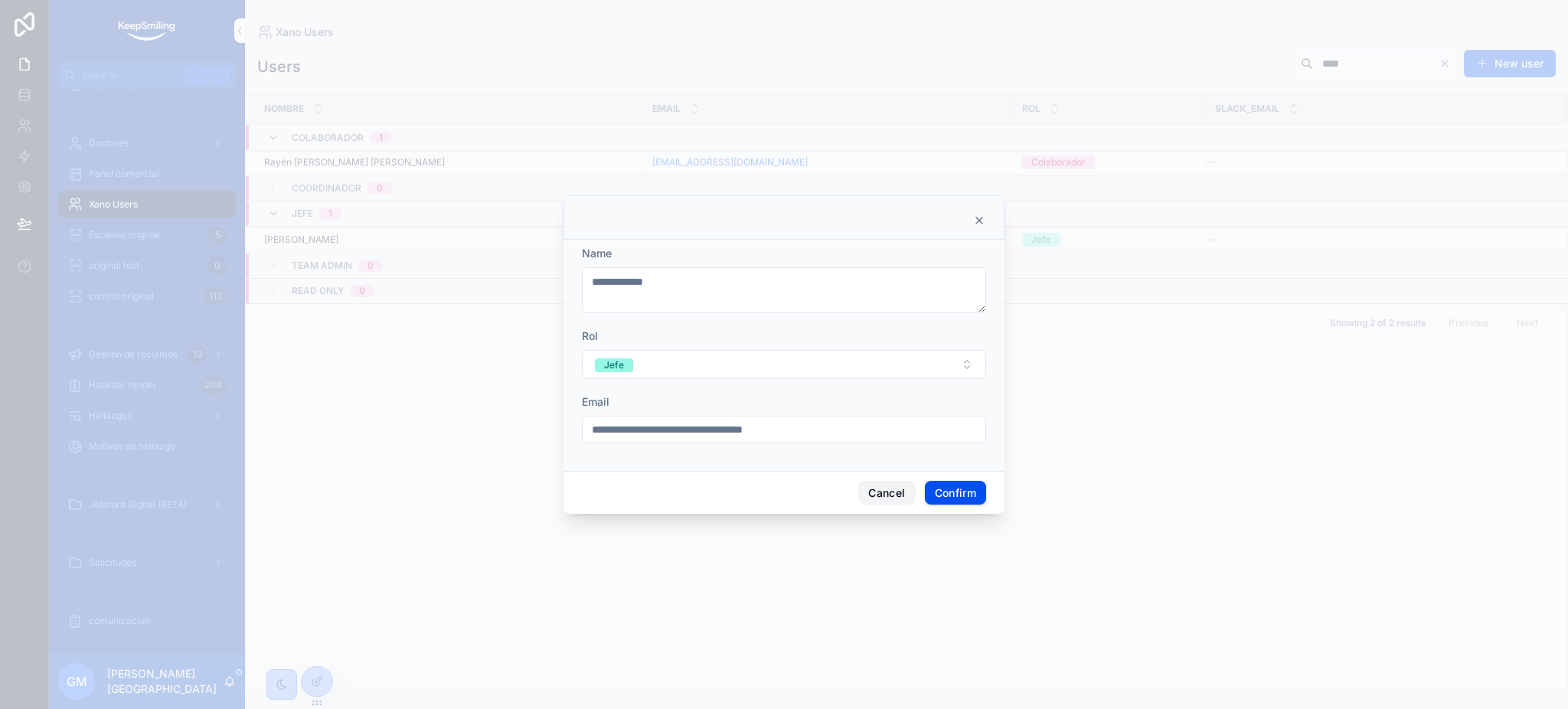
click at [871, 484] on button "Cancel" at bounding box center [887, 493] width 56 height 24
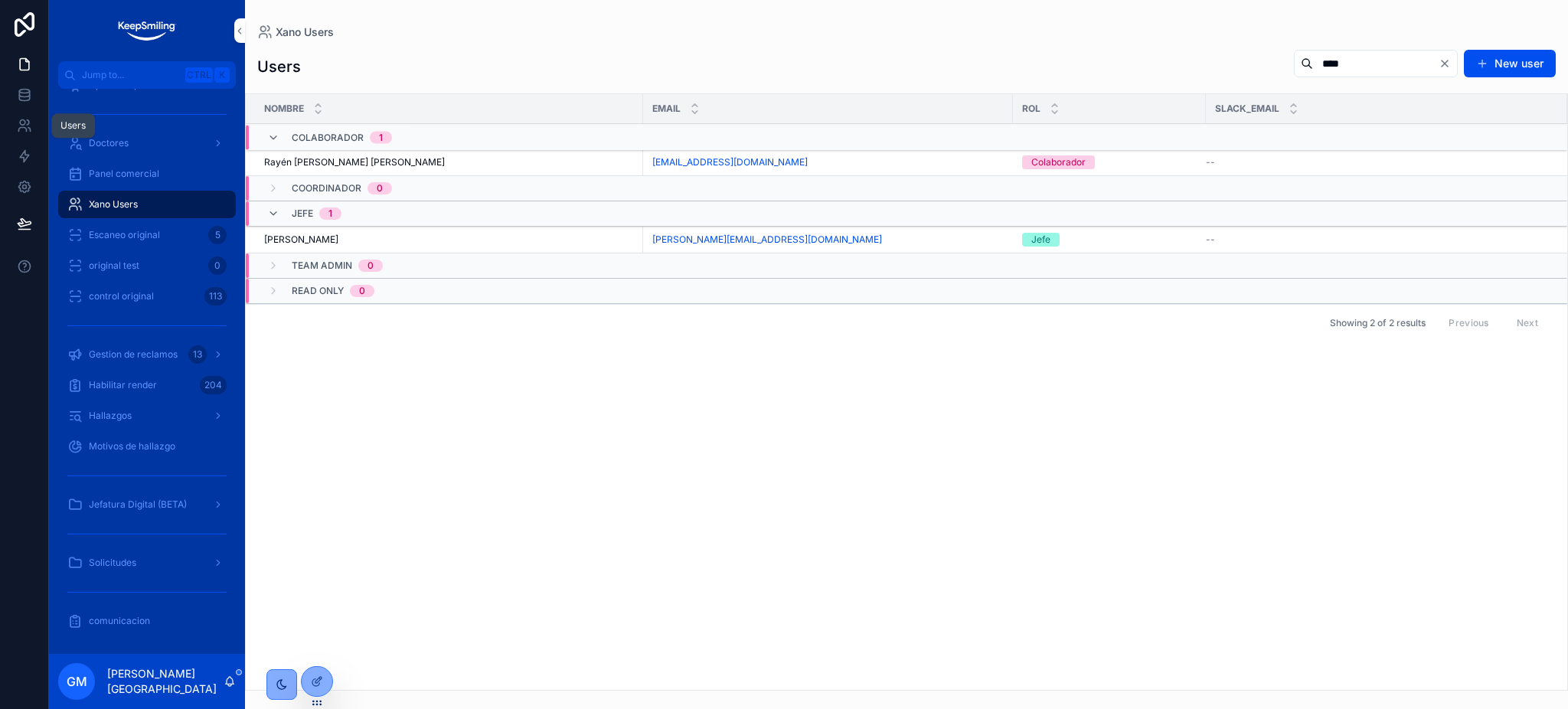
click at [26, 121] on icon at bounding box center [24, 125] width 15 height 15
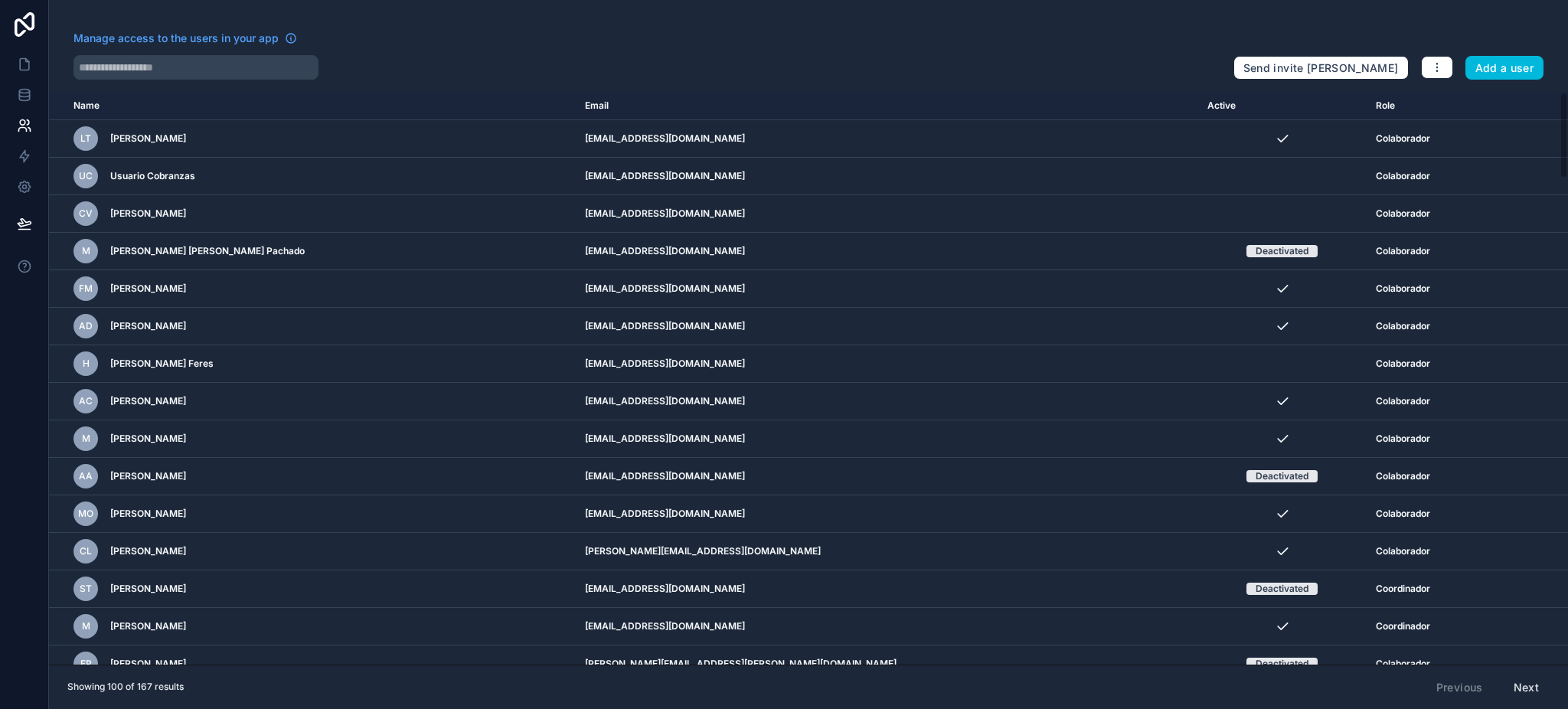
click at [241, 48] on div "Manage access to the users in your app" at bounding box center [647, 43] width 1148 height 24
click at [230, 64] on input "text" at bounding box center [195, 68] width 245 height 24
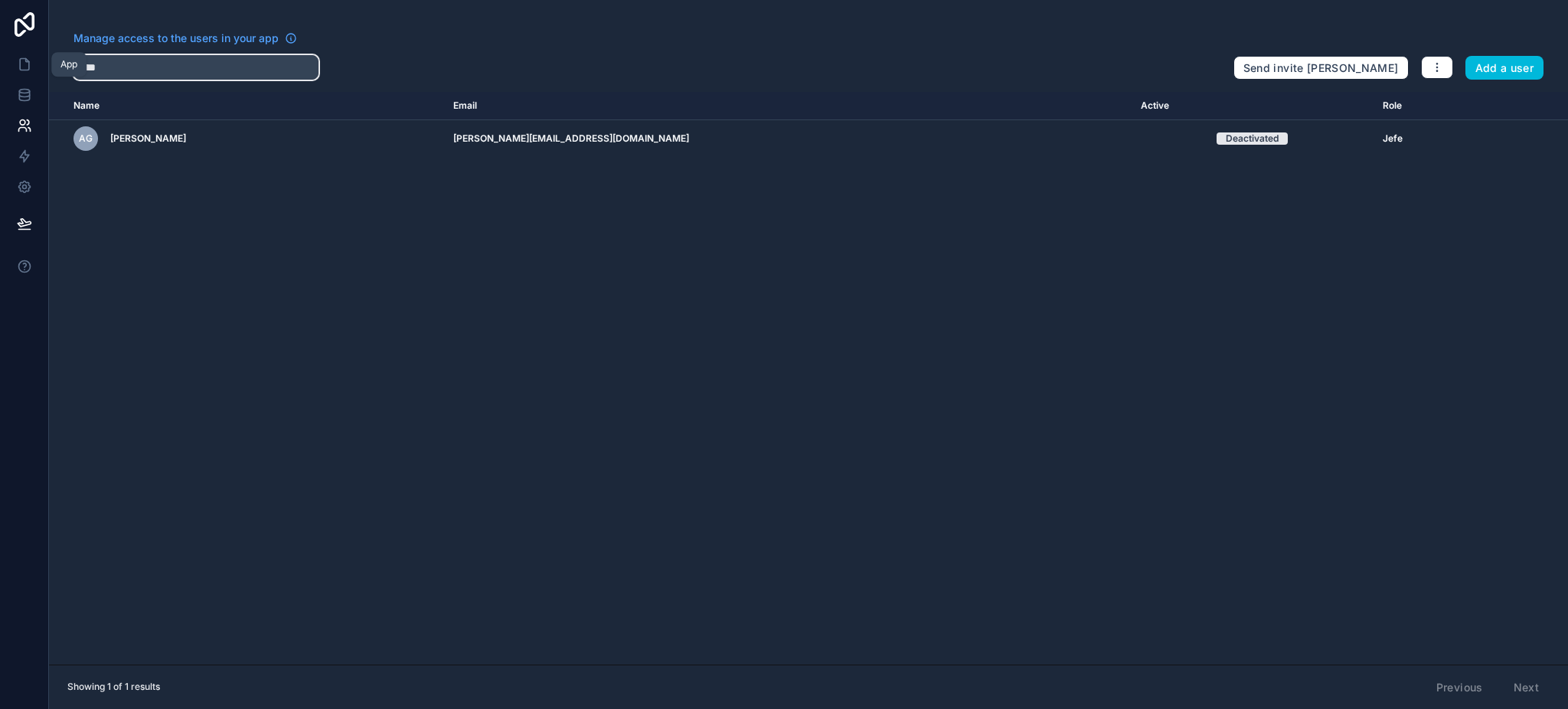
type input "****"
click at [26, 62] on icon at bounding box center [24, 64] width 15 height 15
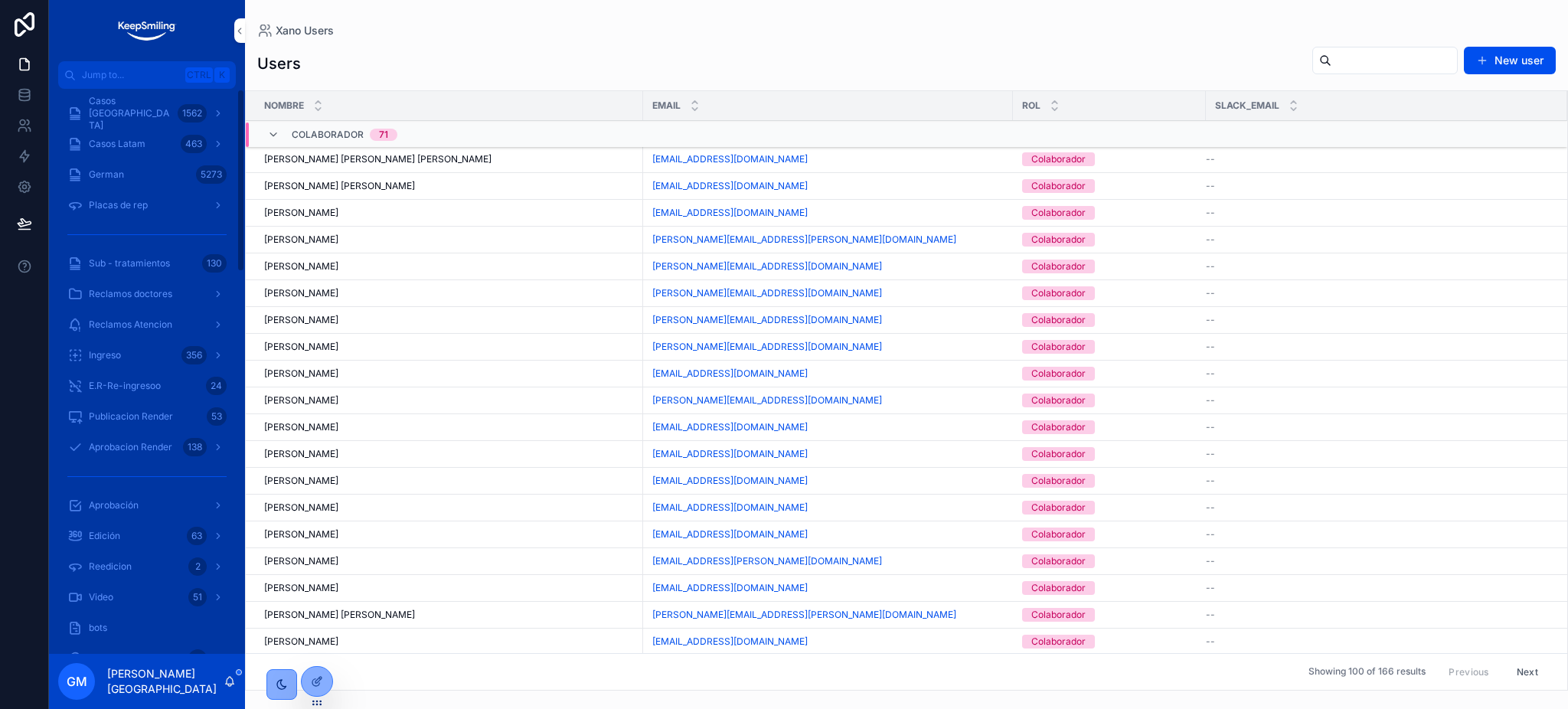
click at [131, 114] on span "Casos Argentina" at bounding box center [131, 113] width 83 height 37
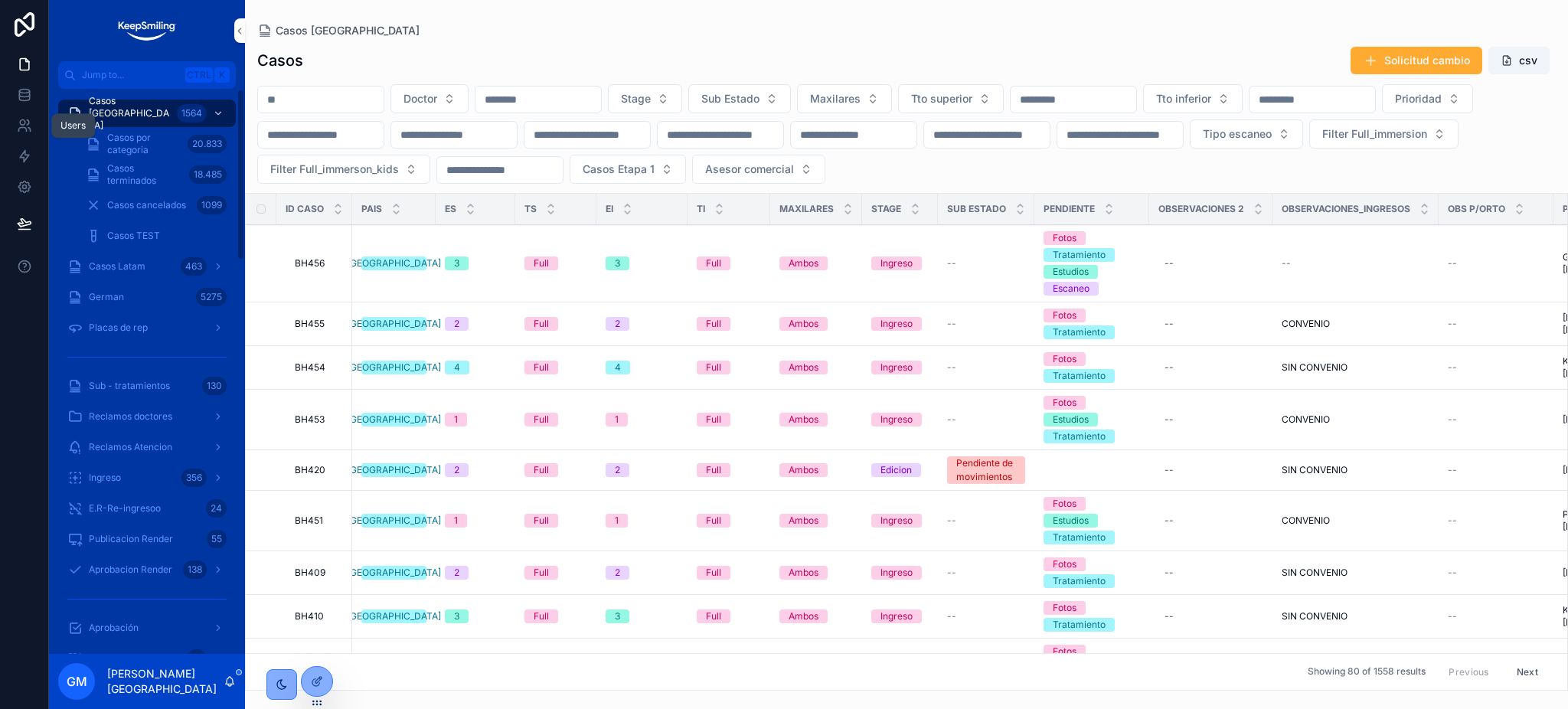
click at [19, 115] on link at bounding box center [23, 125] width 48 height 31
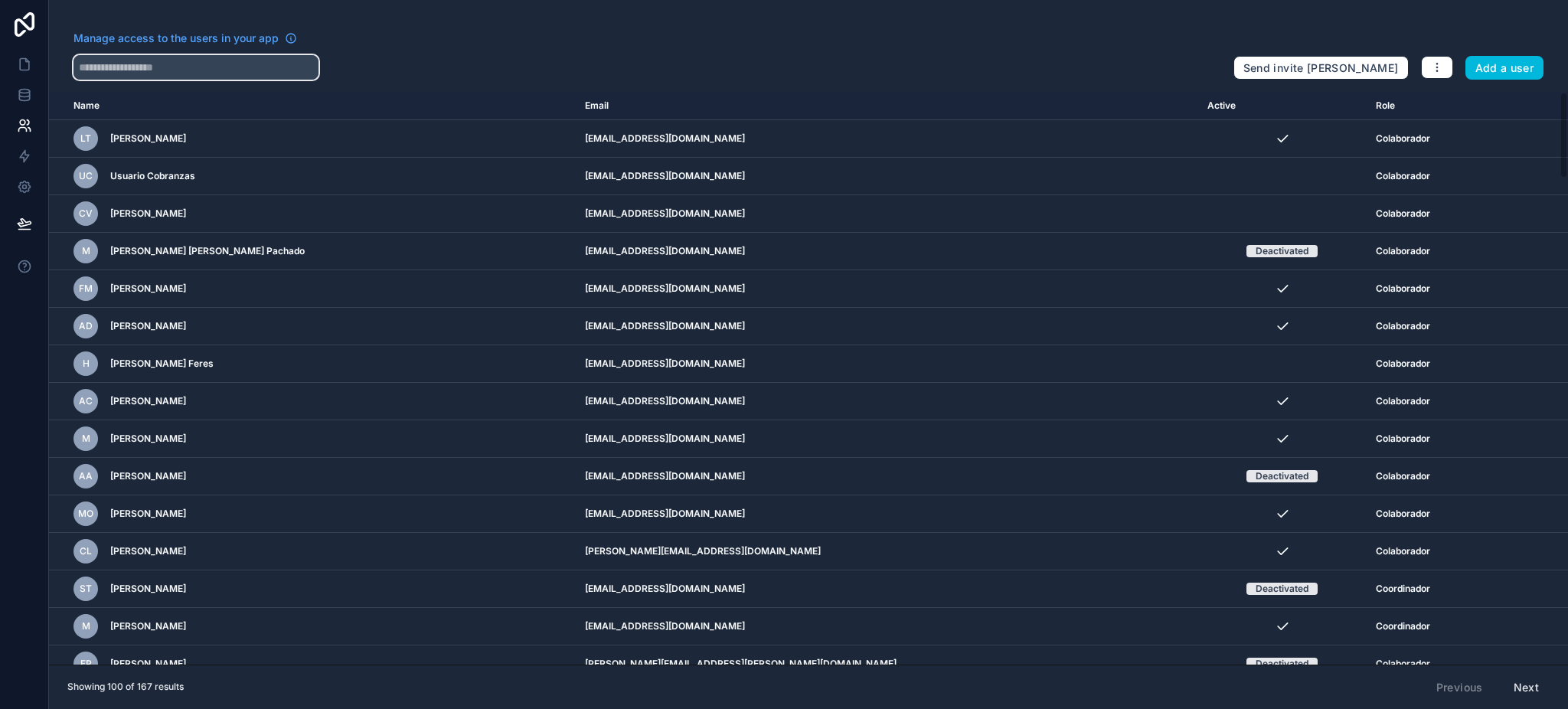
click at [271, 69] on input "text" at bounding box center [195, 68] width 245 height 24
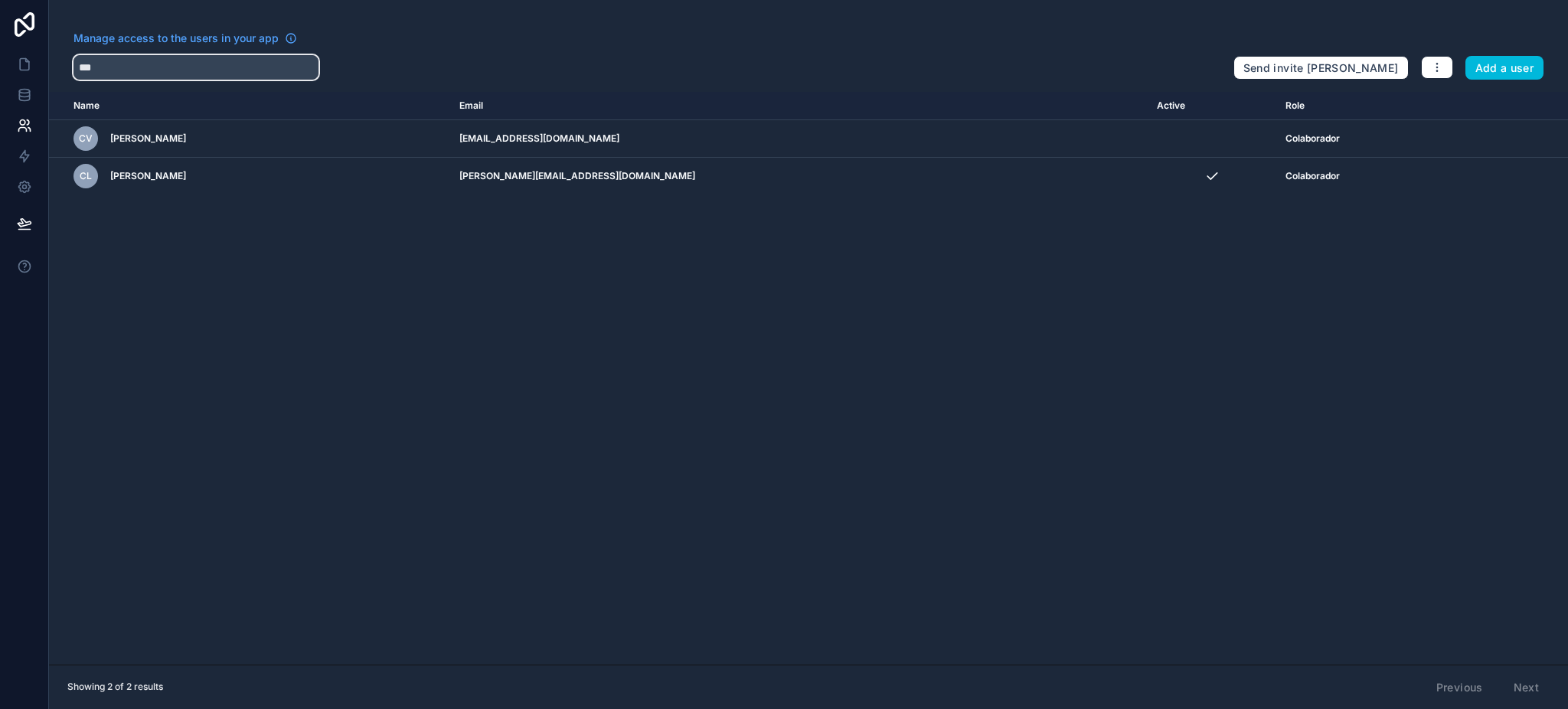
type input "***"
click at [0, 0] on icon "scrollable content" at bounding box center [0, 0] width 0 height 0
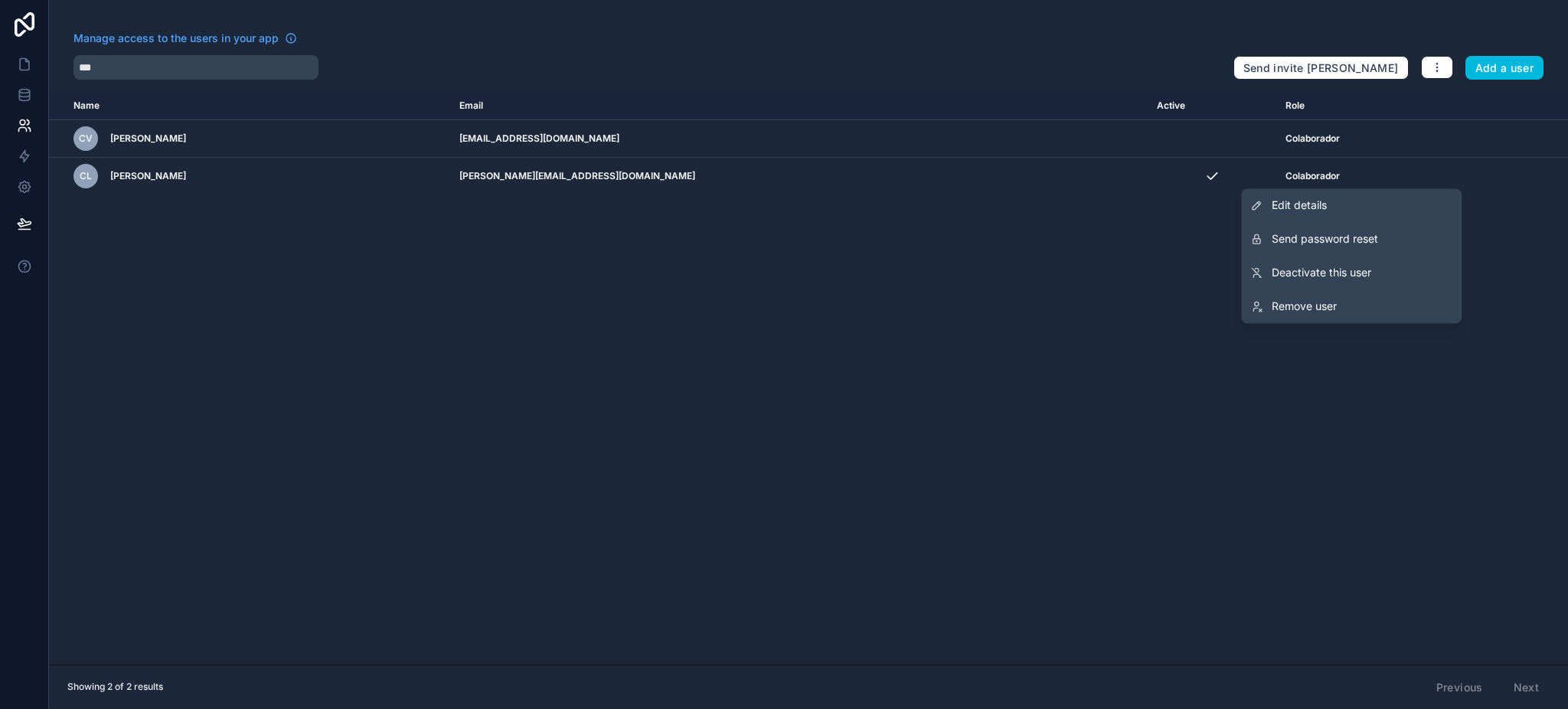
click at [1298, 274] on span "Deactivate this user" at bounding box center [1322, 272] width 100 height 15
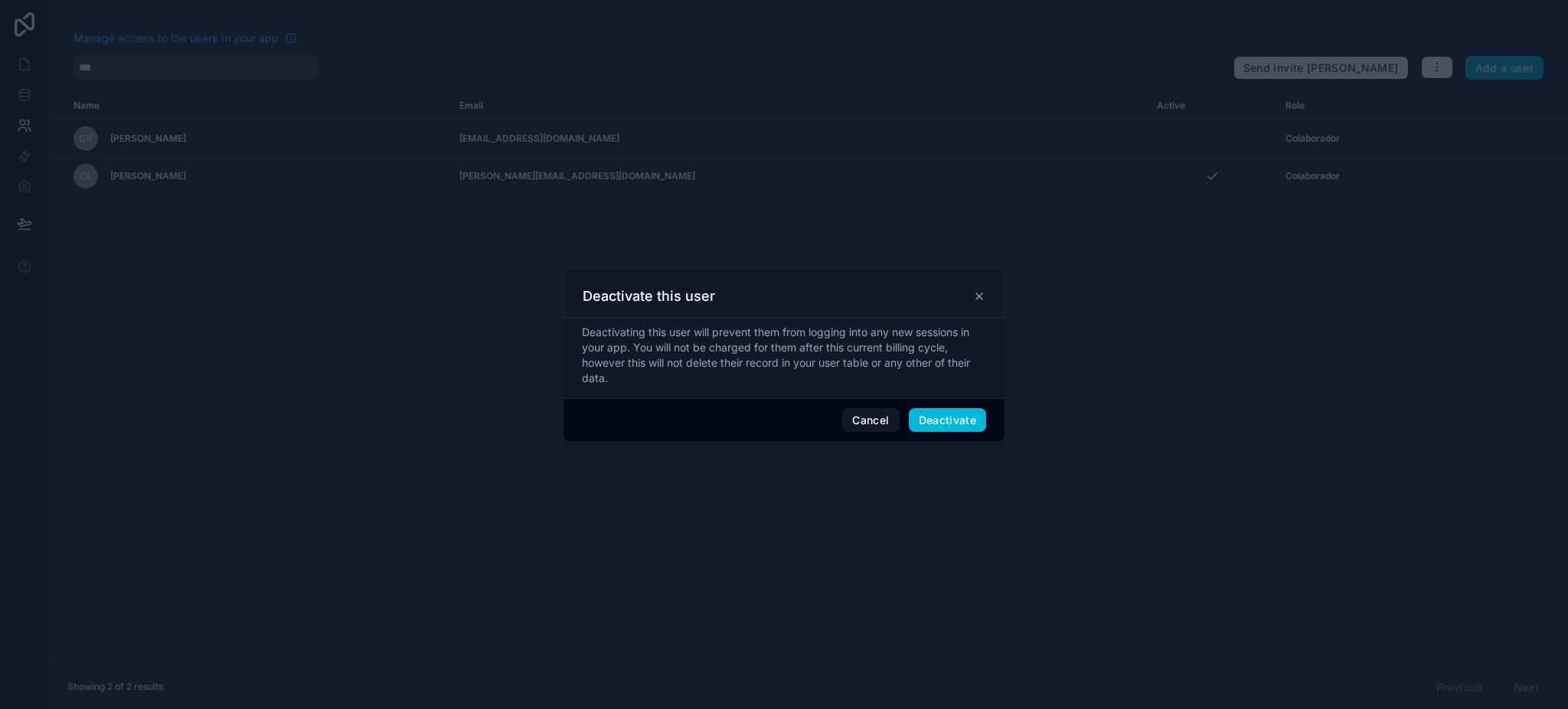
click at [935, 424] on button "Deactivate" at bounding box center [947, 420] width 78 height 24
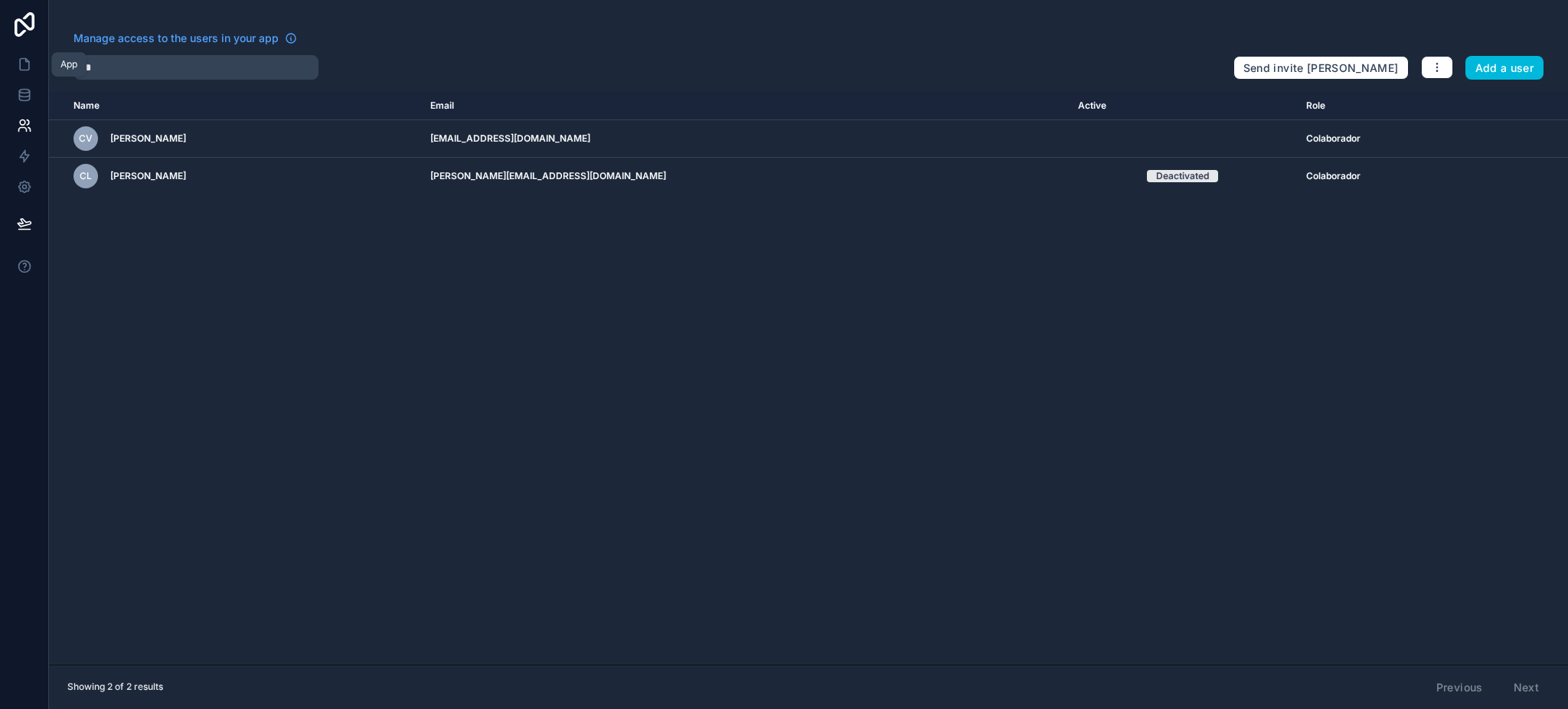
click at [22, 69] on icon at bounding box center [24, 64] width 15 height 15
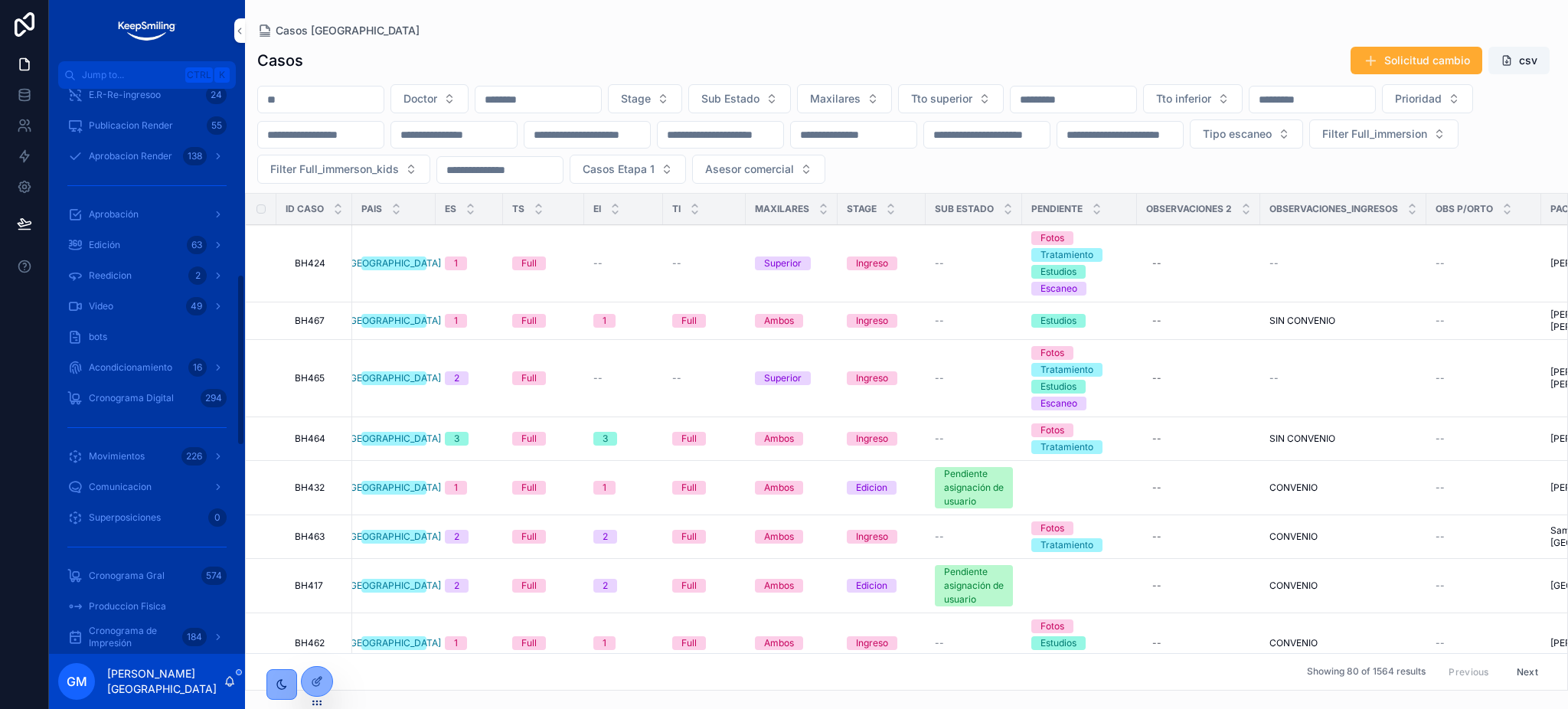
scroll to position [612, 0]
click at [167, 262] on div "Movimientos 226" at bounding box center [147, 257] width 160 height 24
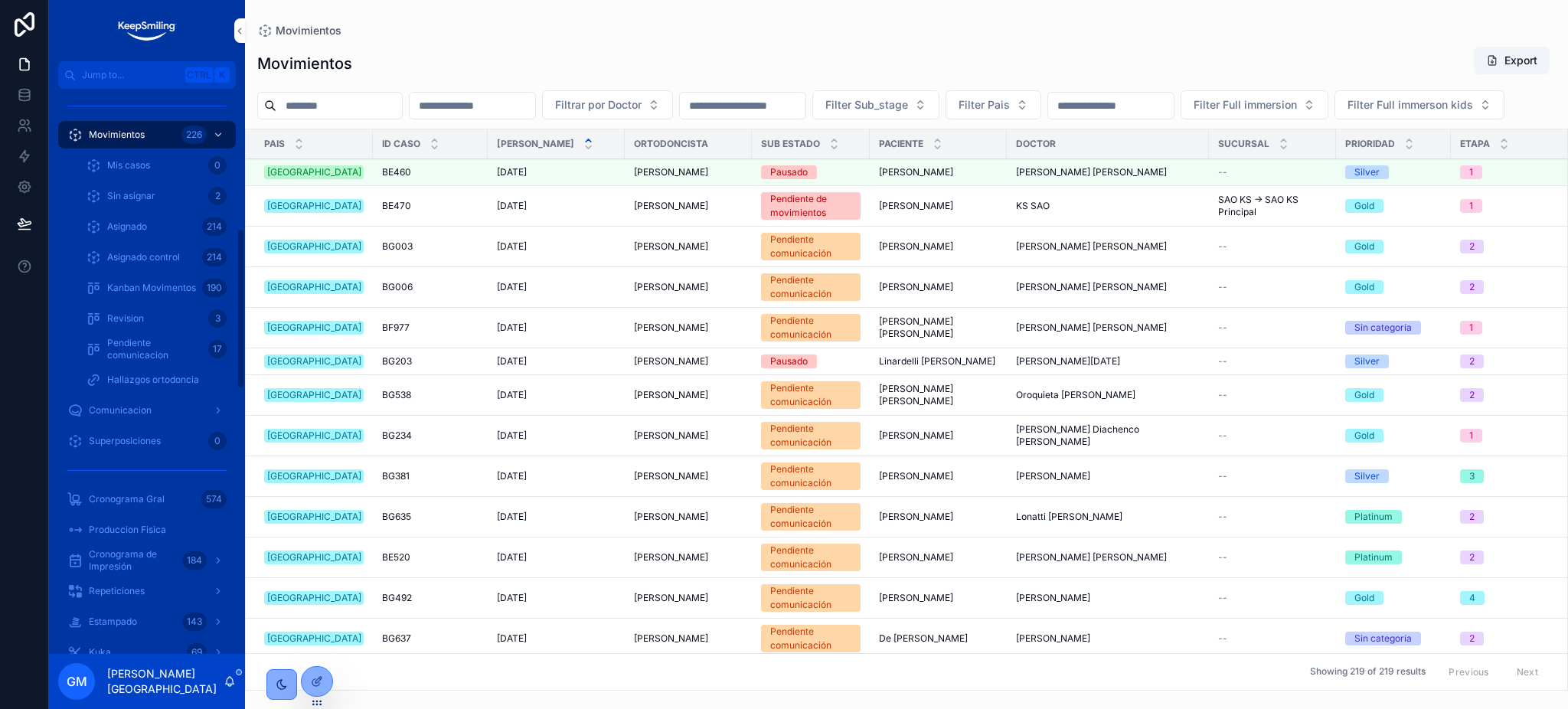
scroll to position [490, 0]
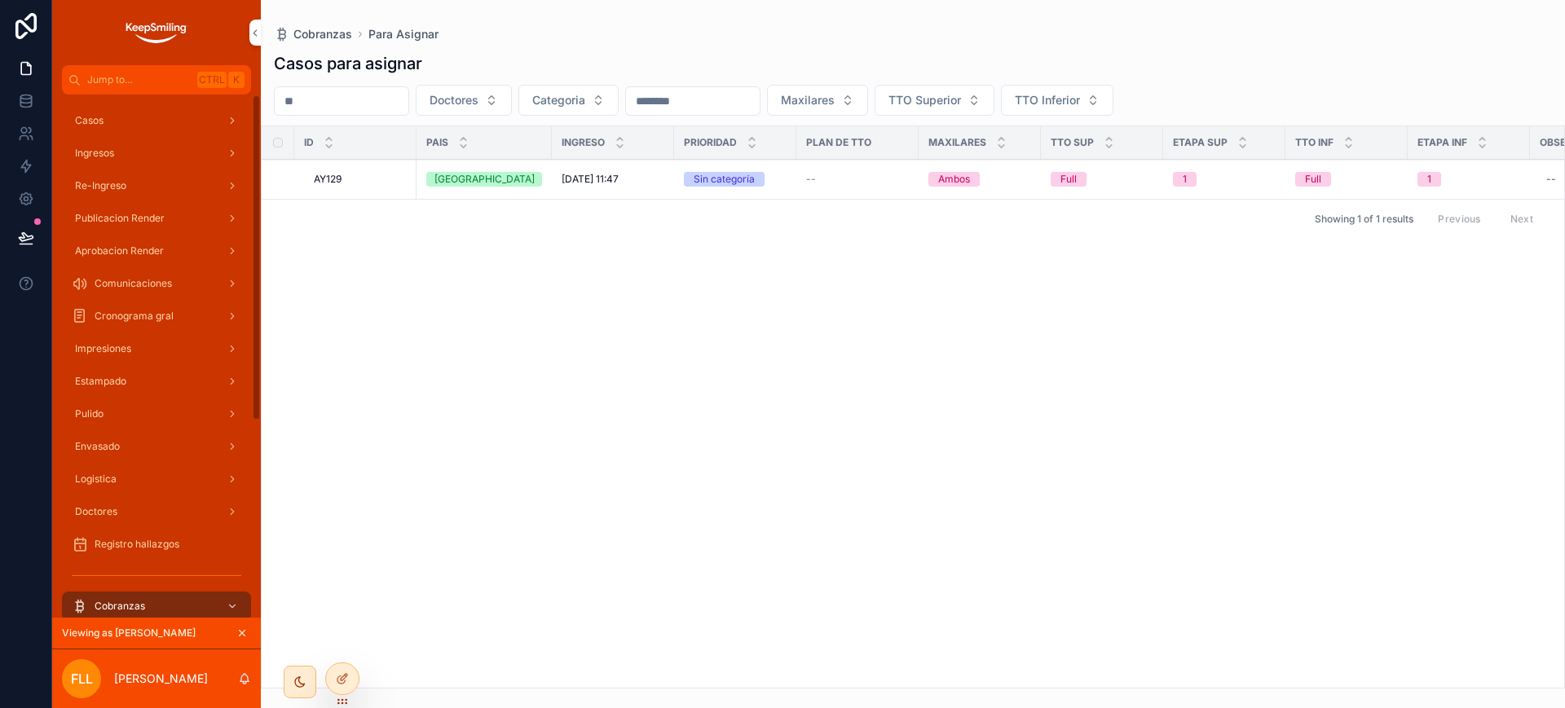
drag, startPoint x: 193, startPoint y: 115, endPoint x: 217, endPoint y: 109, distance: 24.3
click at [193, 115] on div "Casos" at bounding box center [157, 121] width 170 height 26
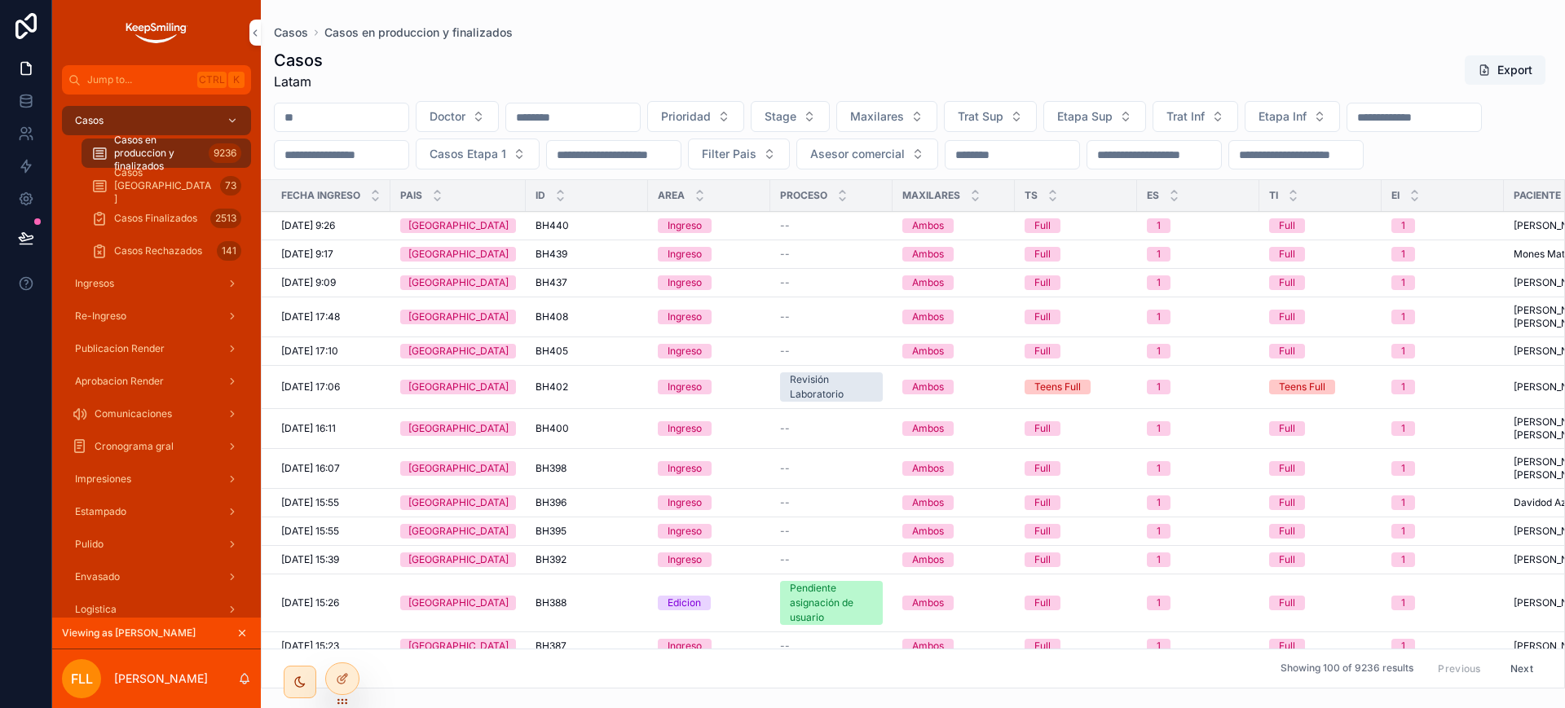
drag, startPoint x: 217, startPoint y: 109, endPoint x: 380, endPoint y: 105, distance: 163.0
click at [380, 106] on input "scrollable content" at bounding box center [342, 117] width 134 height 23
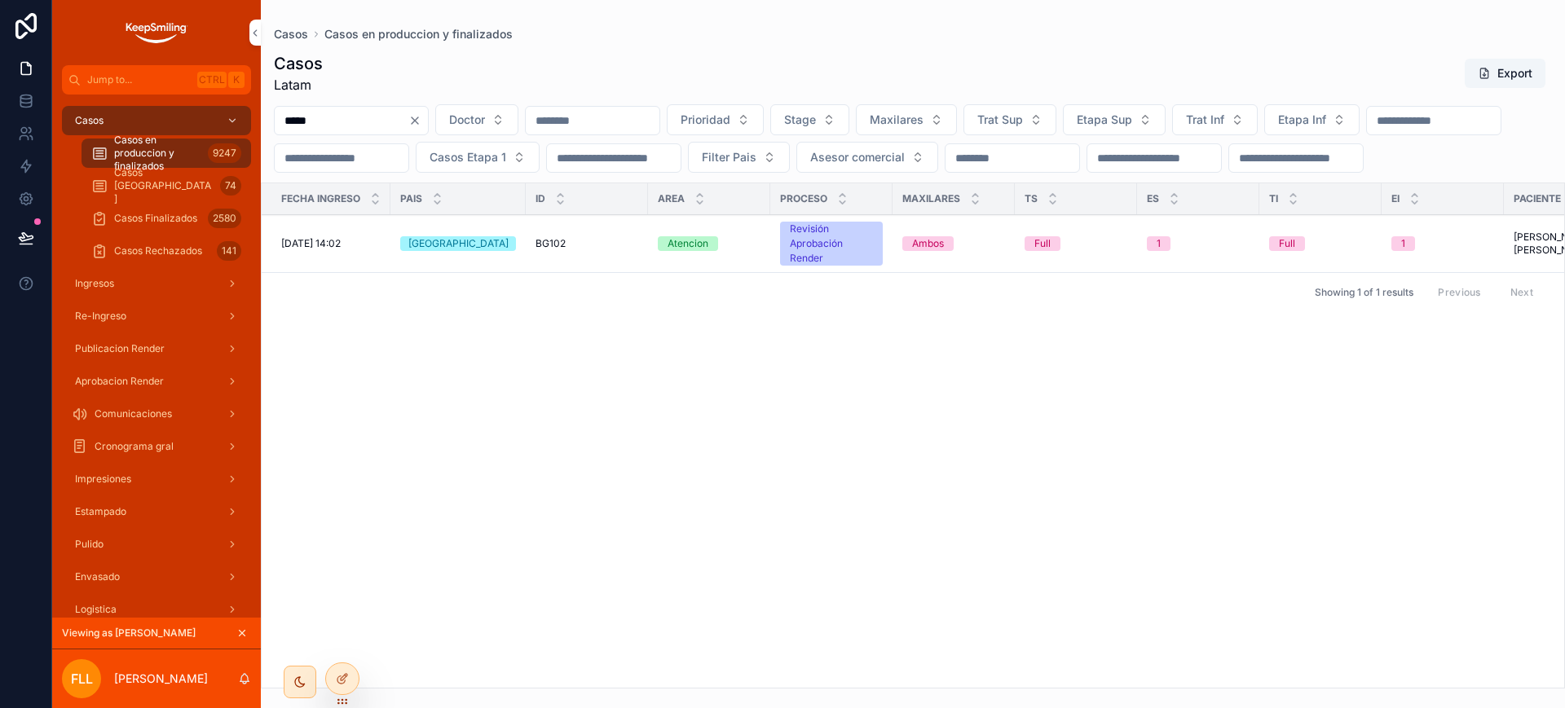
click at [294, 120] on input "*****" at bounding box center [342, 120] width 134 height 23
type input "*****"
click at [139, 382] on span "Aprobacion Render" at bounding box center [119, 381] width 89 height 13
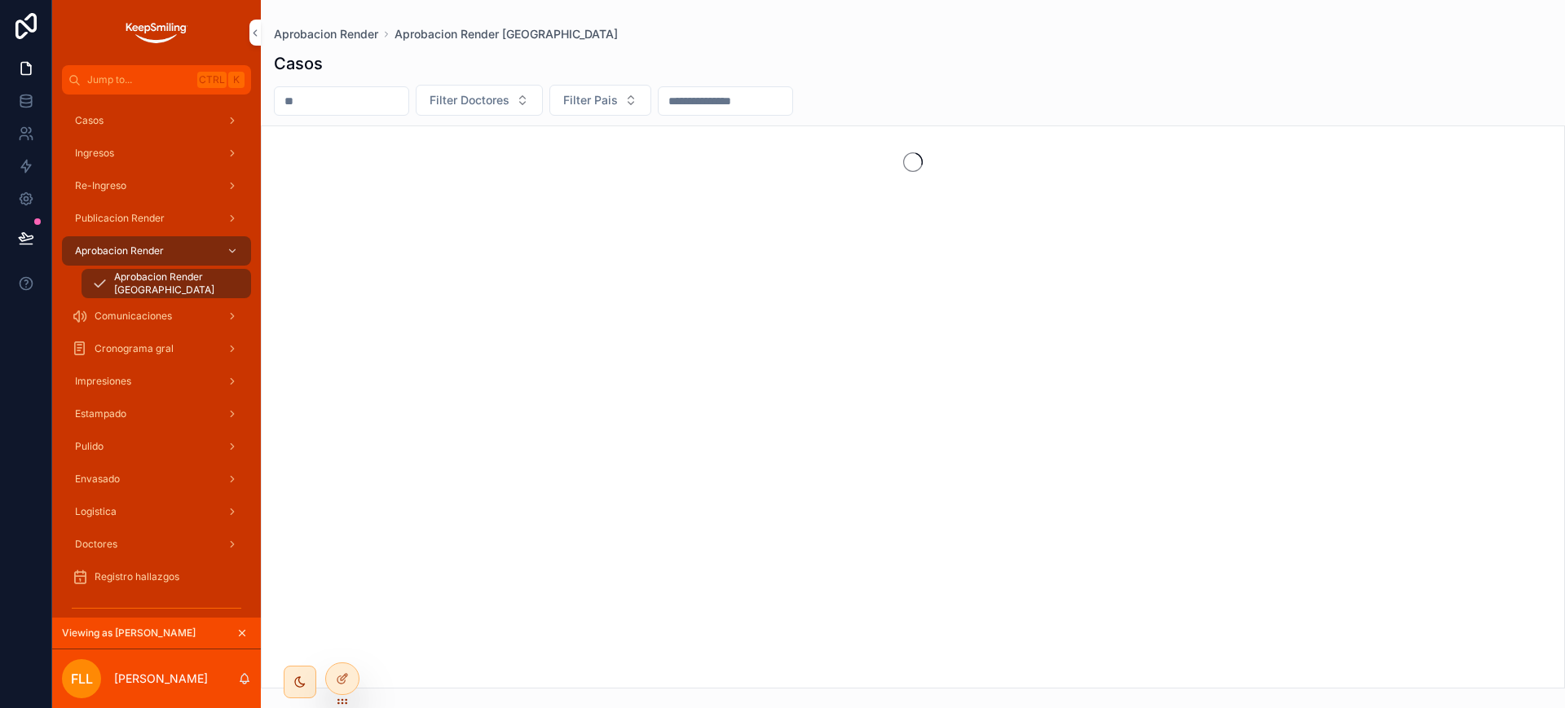
click at [347, 99] on input "scrollable content" at bounding box center [342, 101] width 134 height 23
paste input "*****"
type input "*****"
click at [0, 0] on icon at bounding box center [0, 0] width 0 height 0
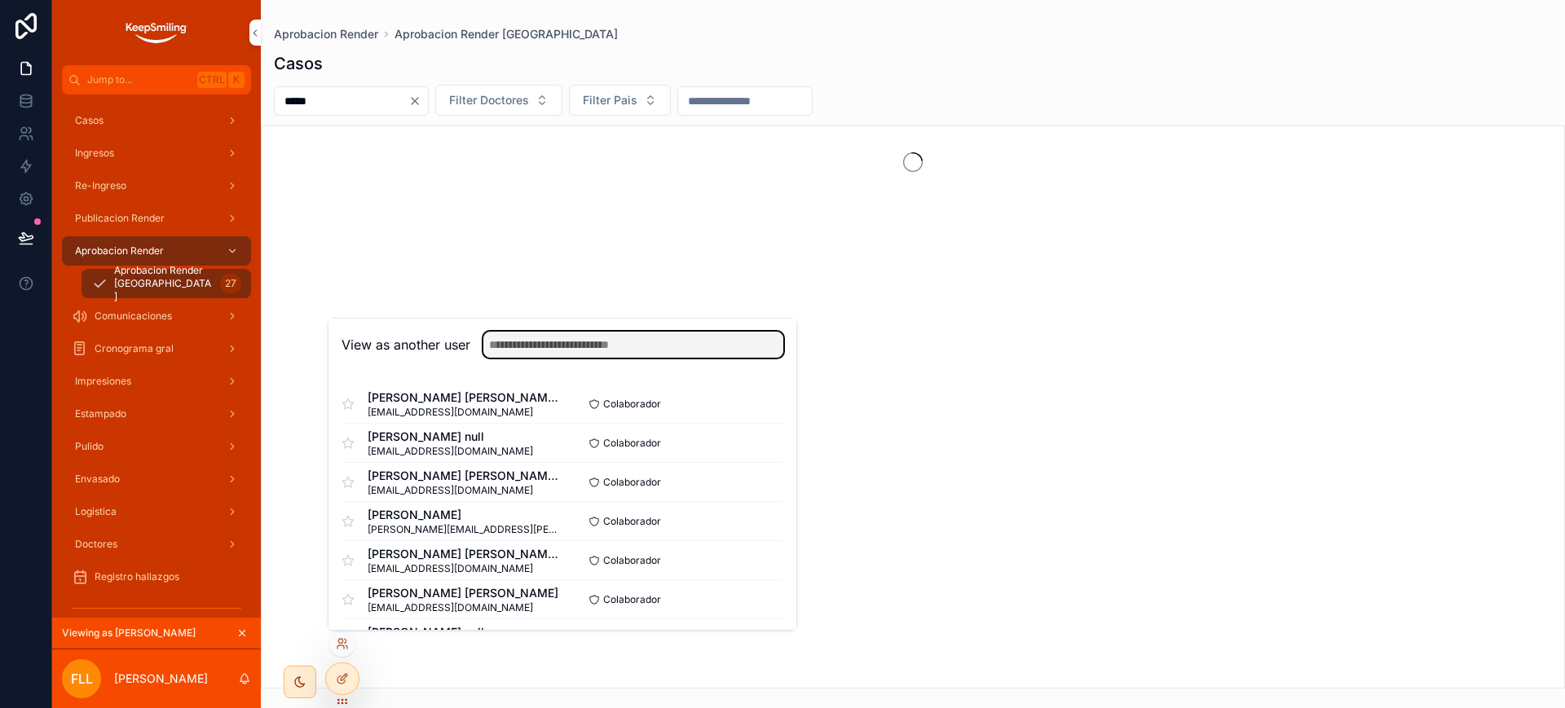
click at [541, 350] on input "text" at bounding box center [633, 345] width 300 height 26
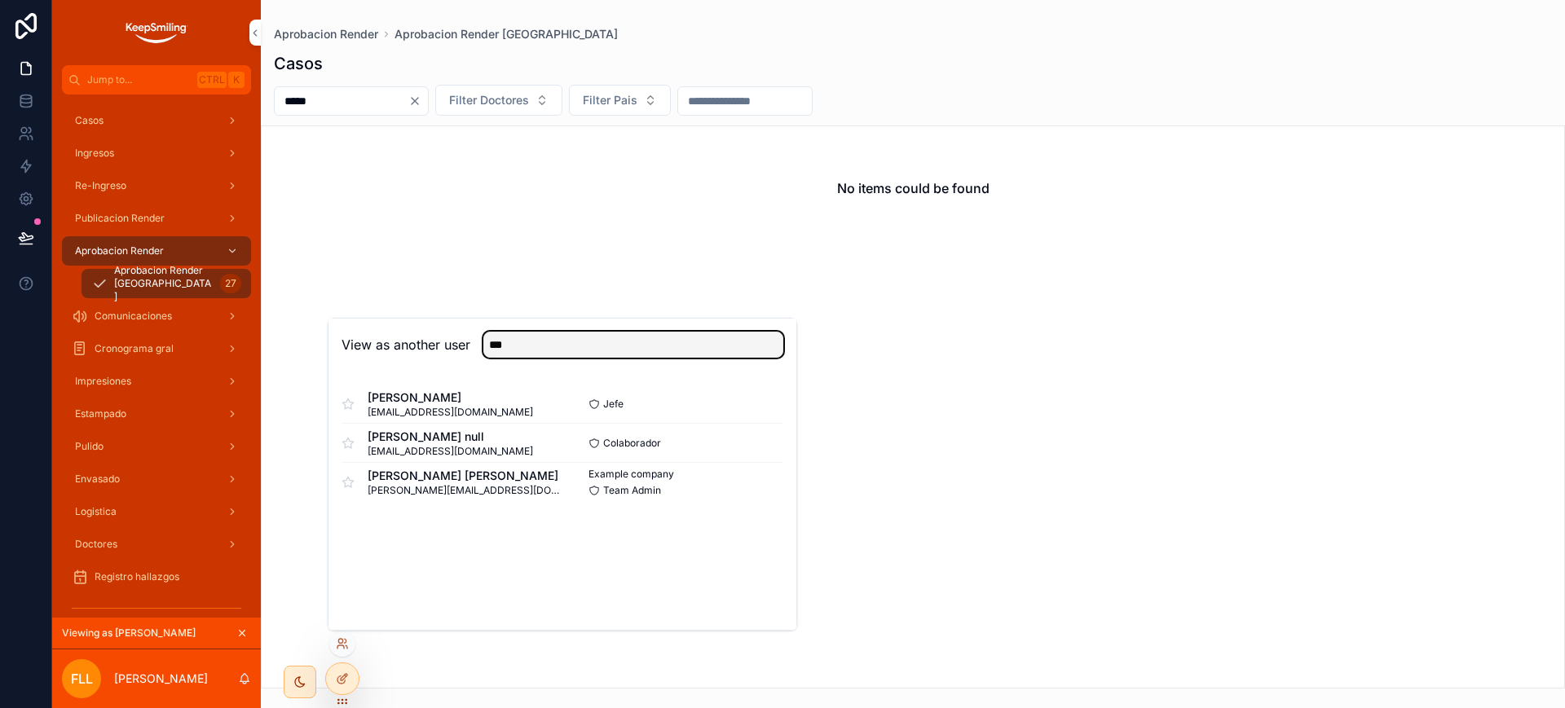
type input "***"
click at [0, 0] on button "Select" at bounding box center [0, 0] width 0 height 0
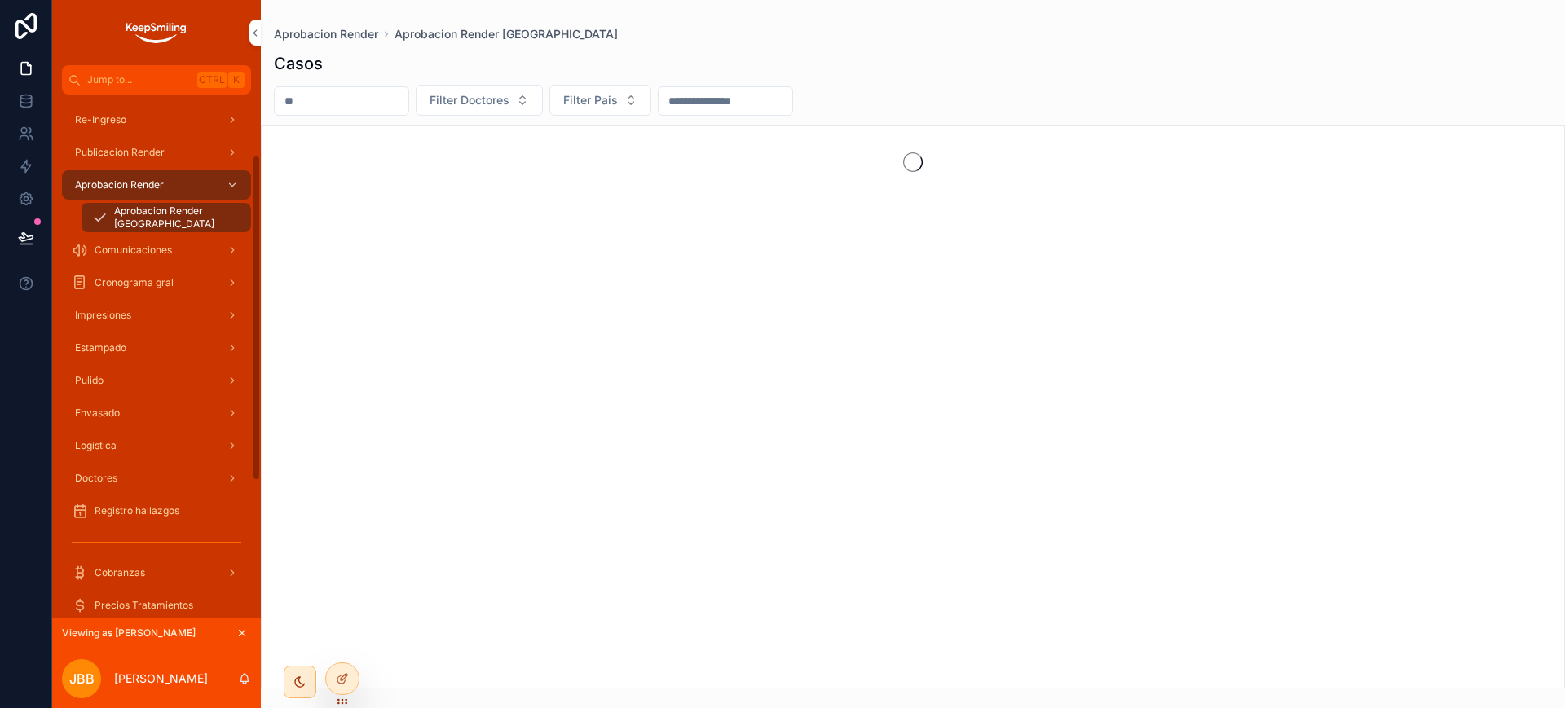
scroll to position [102, 0]
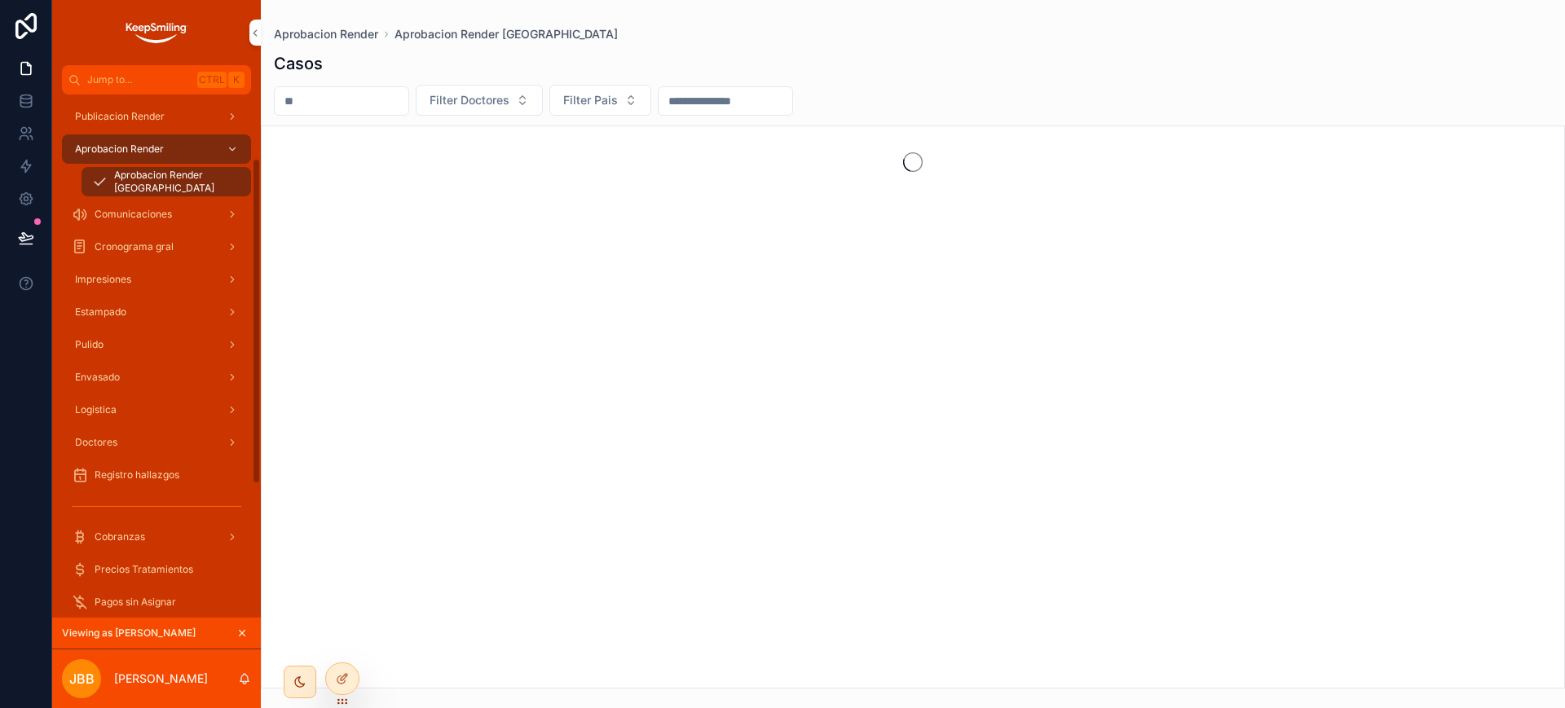
click at [371, 94] on input "scrollable content" at bounding box center [342, 101] width 134 height 23
paste input "*****"
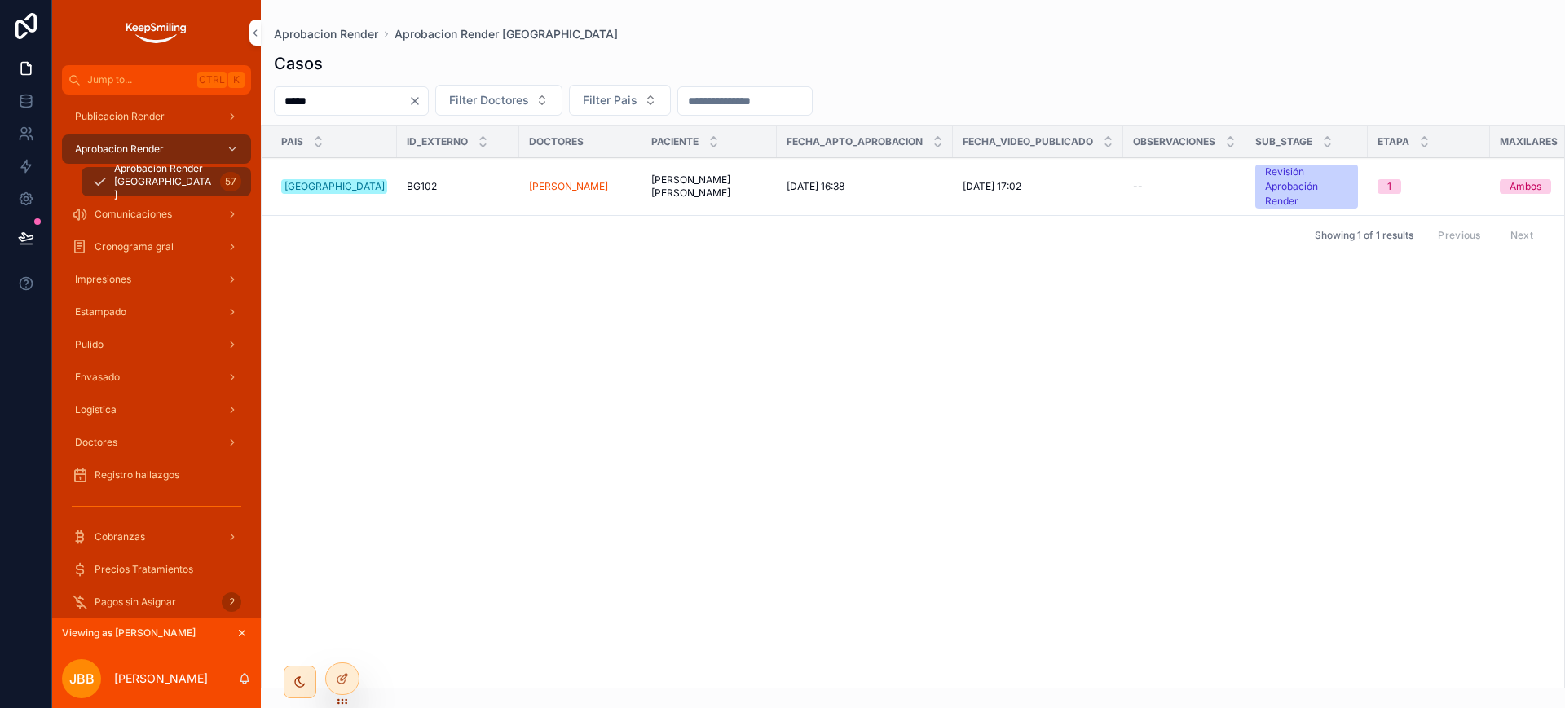
type input "*****"
click at [1215, 465] on div "Pais Id_externo Doctores Paciente Fecha_apto_aprobacion Fecha_video_publicado O…" at bounding box center [913, 406] width 1302 height 561
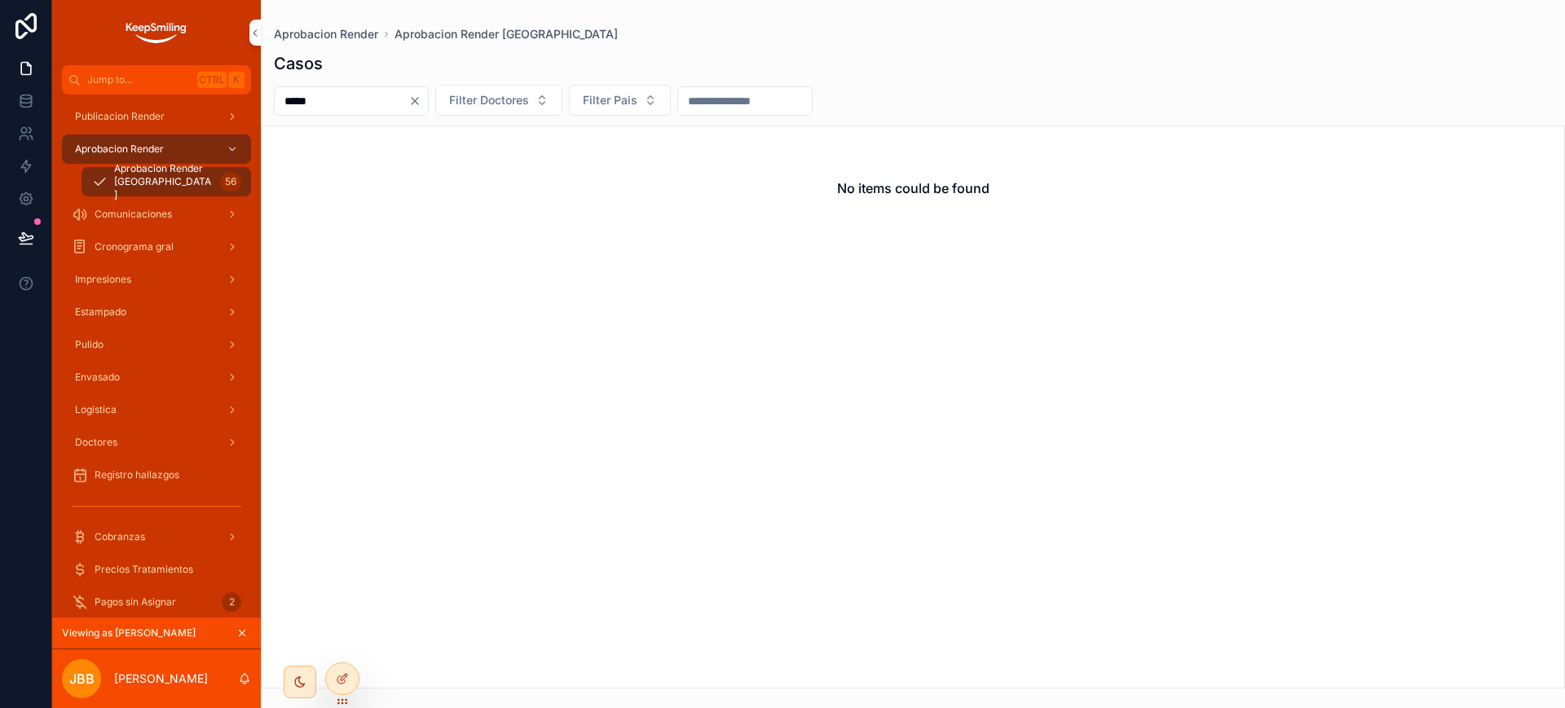
click at [408, 95] on input "*****" at bounding box center [342, 101] width 134 height 23
click at [408, 101] on input "*****" at bounding box center [342, 101] width 134 height 23
click at [418, 102] on icon "Clear" at bounding box center [415, 101] width 7 height 7
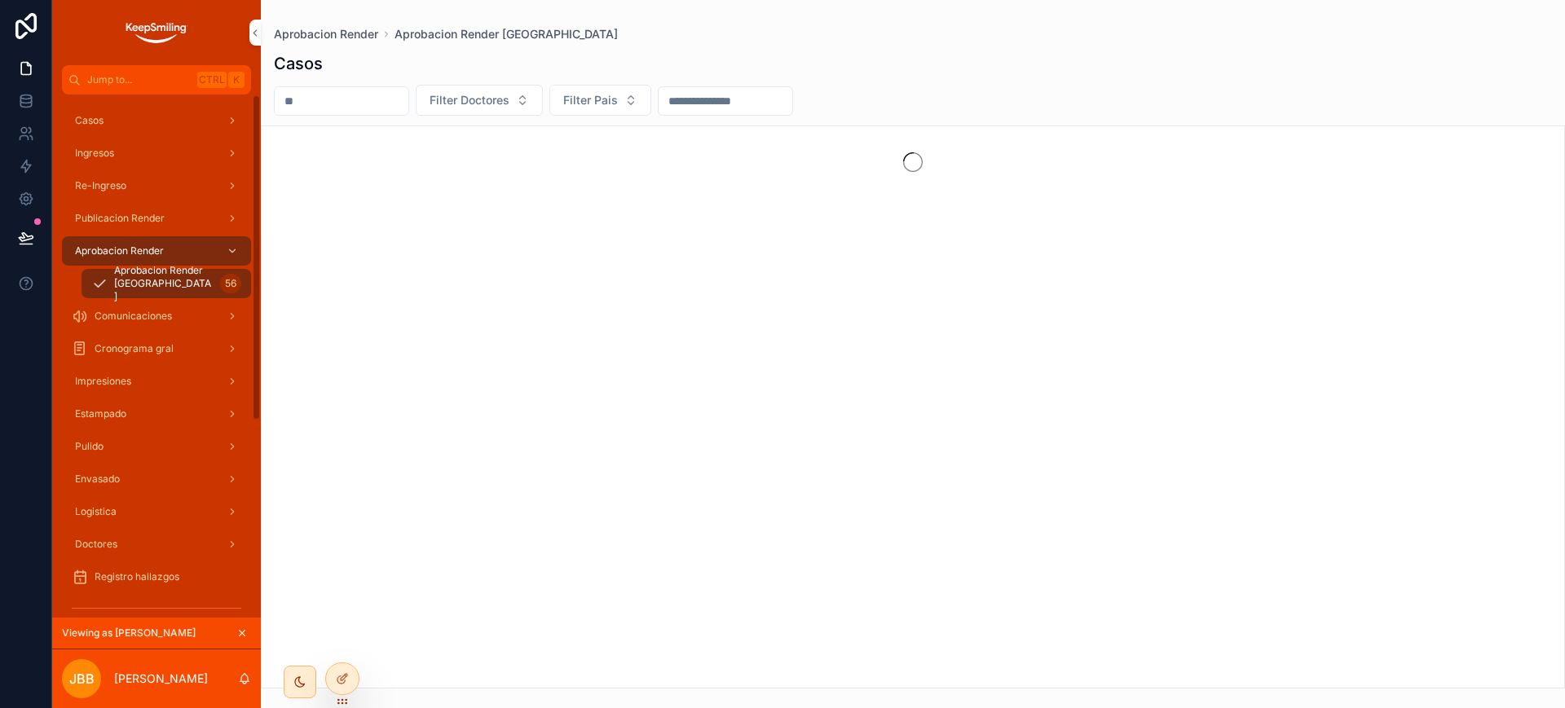
click at [136, 118] on div "Casos" at bounding box center [157, 121] width 170 height 26
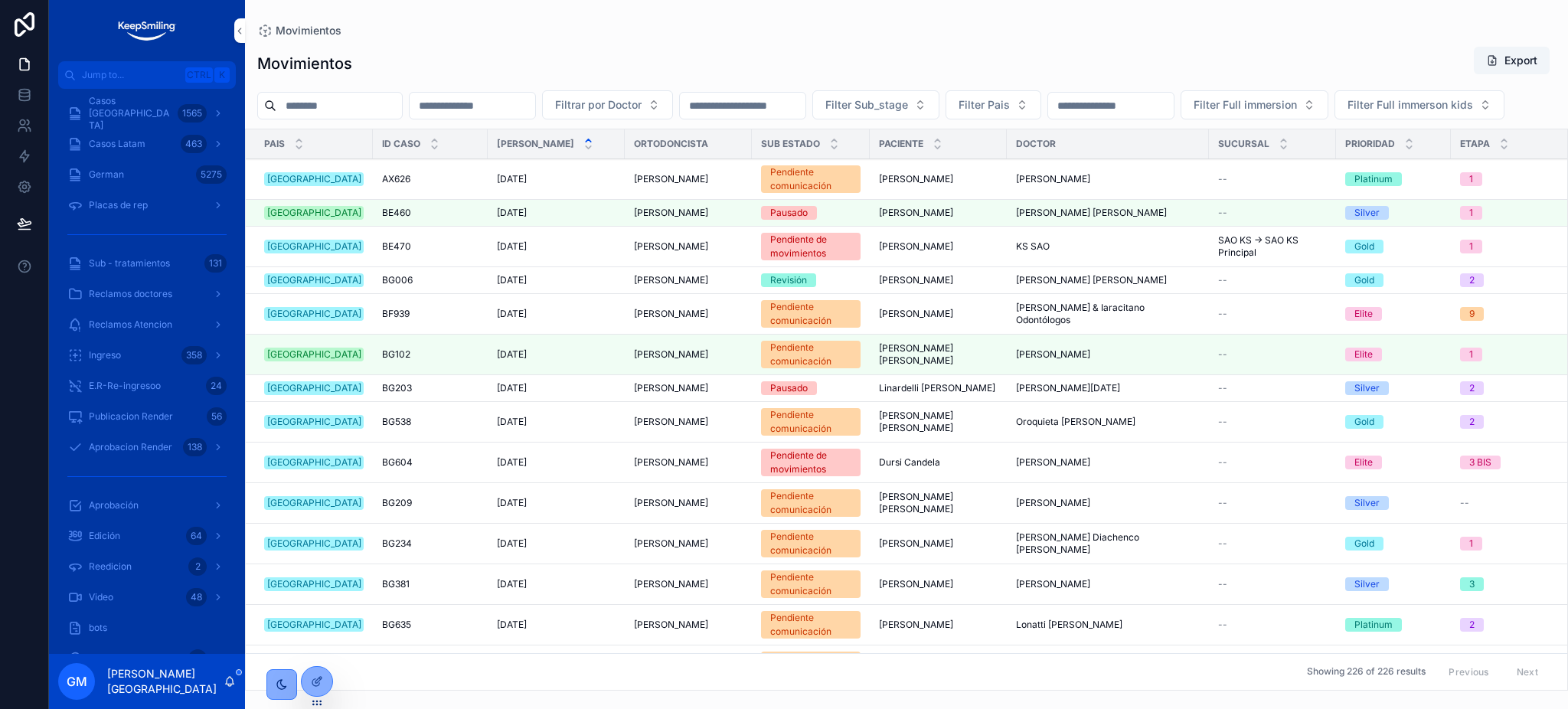
scroll to position [490, 0]
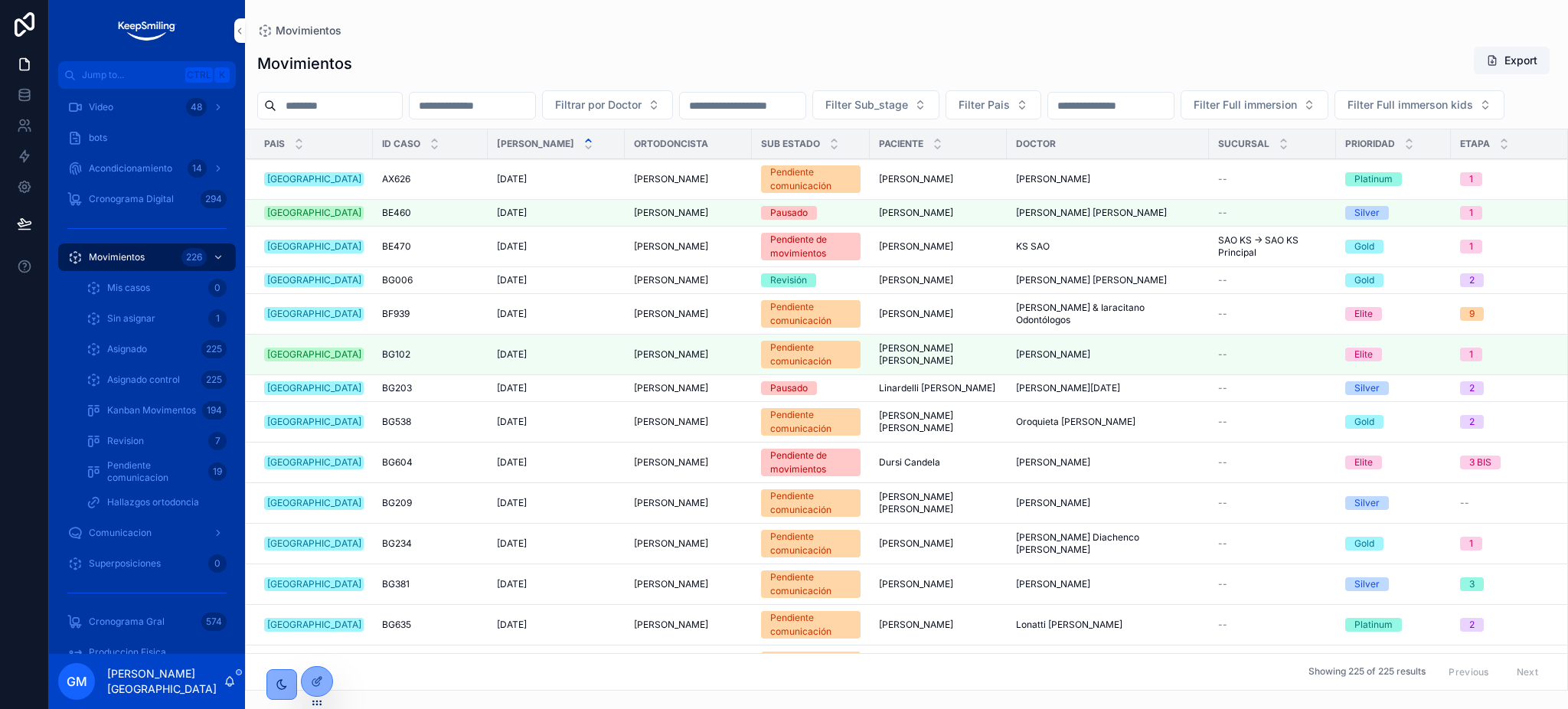
click at [588, 70] on div "Movimientos Export" at bounding box center [907, 63] width 1298 height 35
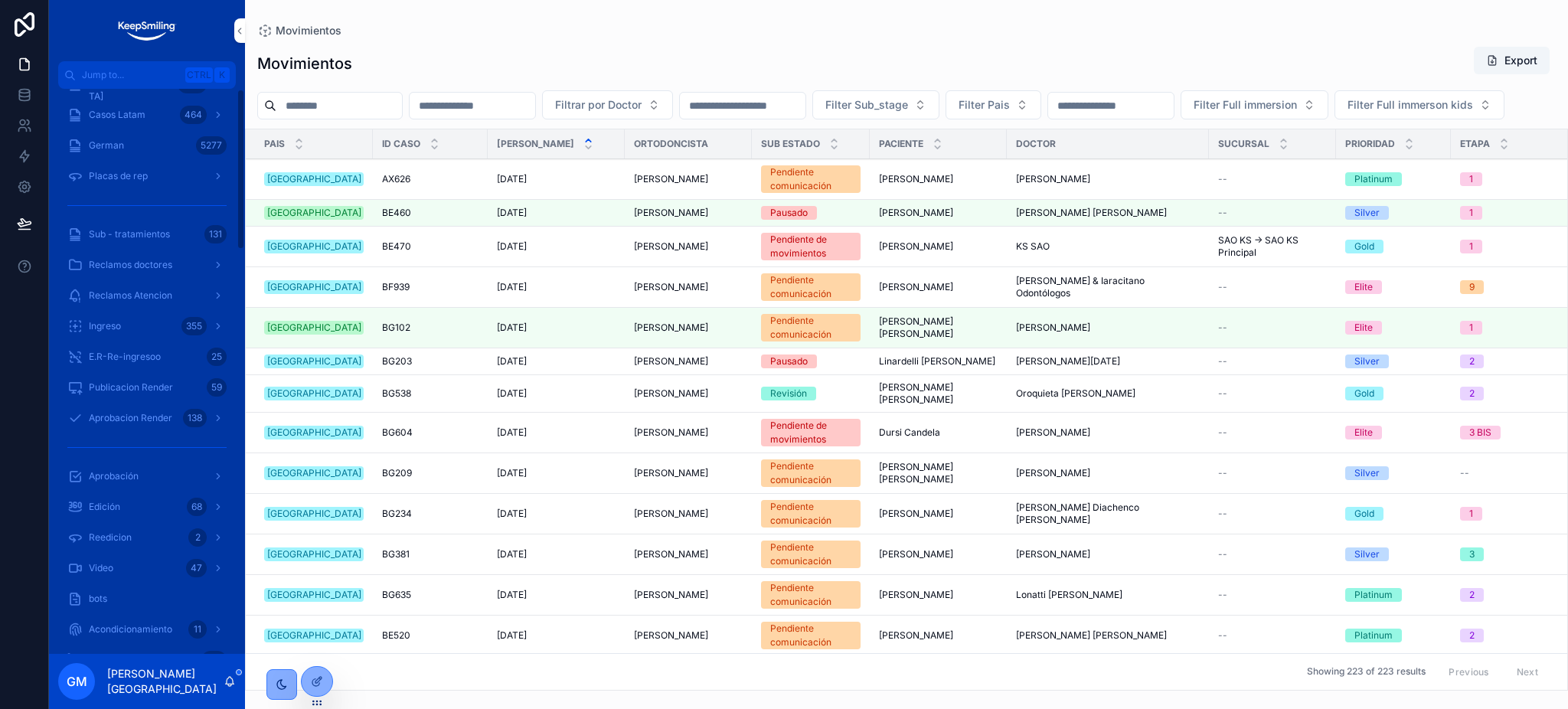
scroll to position [0, 0]
click at [139, 122] on div "Casos [GEOGRAPHIC_DATA] 1568" at bounding box center [147, 114] width 160 height 24
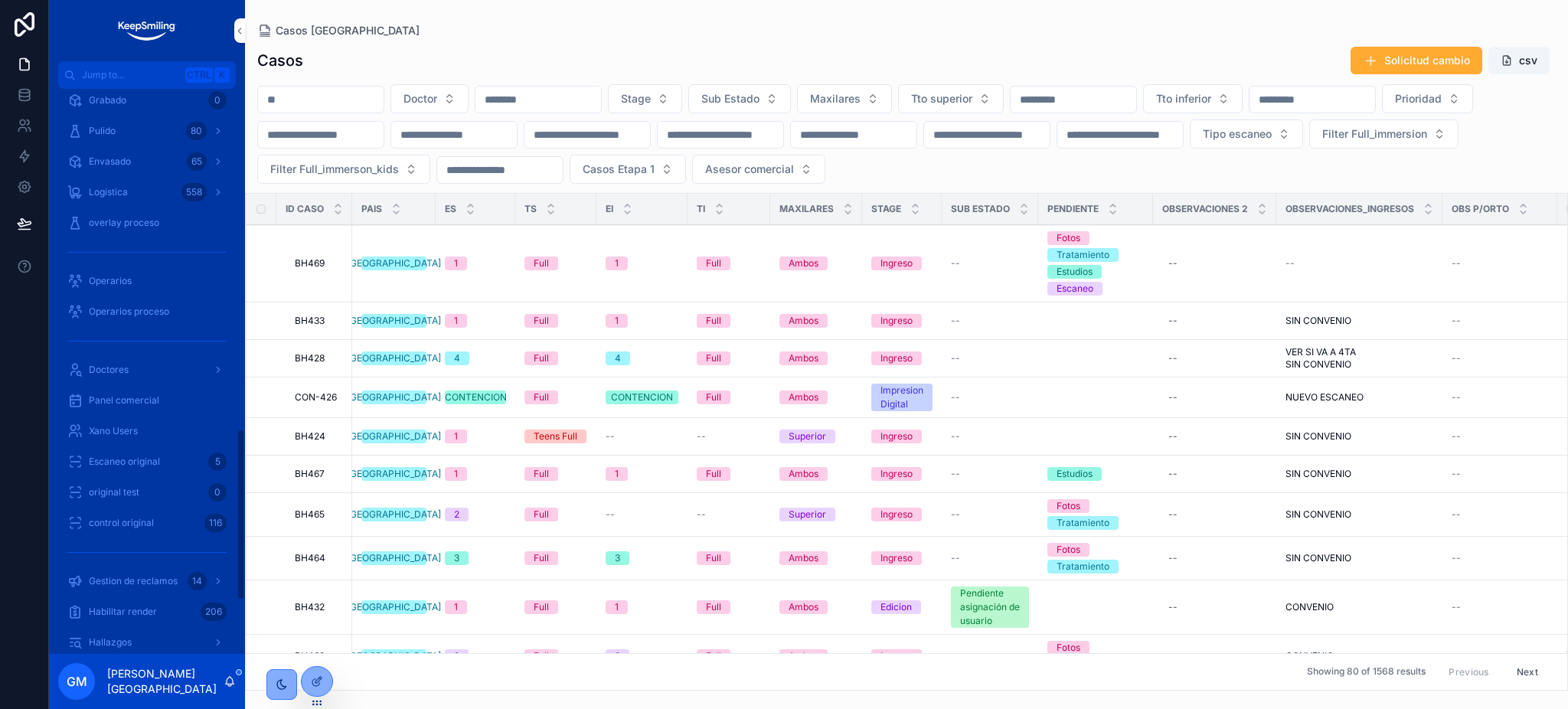
scroll to position [1122, 0]
click at [235, 685] on icon "scrollable content" at bounding box center [229, 681] width 12 height 12
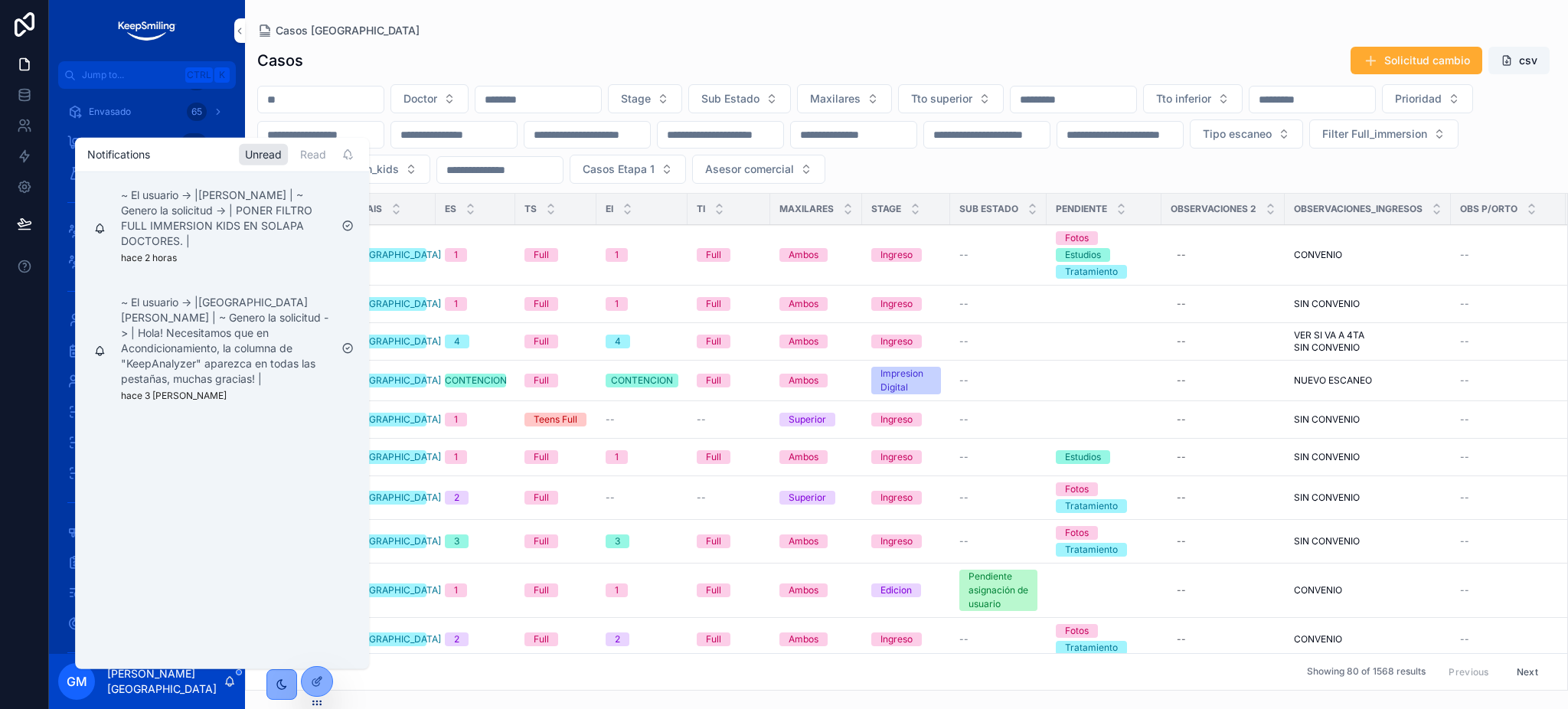
click at [236, 685] on div "GM [PERSON_NAME][GEOGRAPHIC_DATA]" at bounding box center [147, 681] width 196 height 55
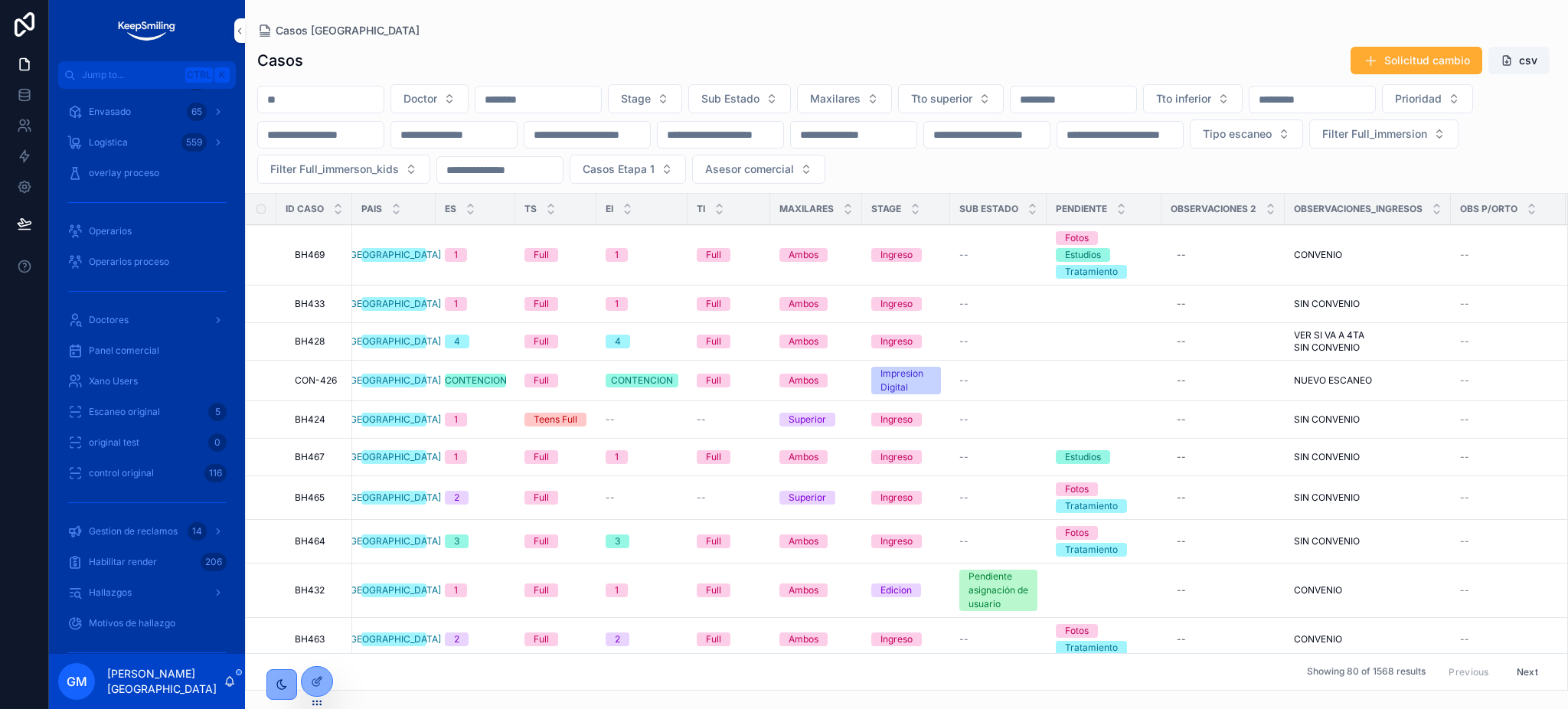
drag, startPoint x: 616, startPoint y: 37, endPoint x: 482, endPoint y: 81, distance: 141.0
click at [616, 37] on div "Casos Solicitud cambio csv Doctor Stage Sub Estado Maxilares Tto superior Tto i…" at bounding box center [907, 363] width 1323 height 654
click at [235, 678] on icon "scrollable content" at bounding box center [229, 681] width 12 height 12
click at [486, 69] on div "Casos Solicitud cambio csv" at bounding box center [907, 60] width 1298 height 29
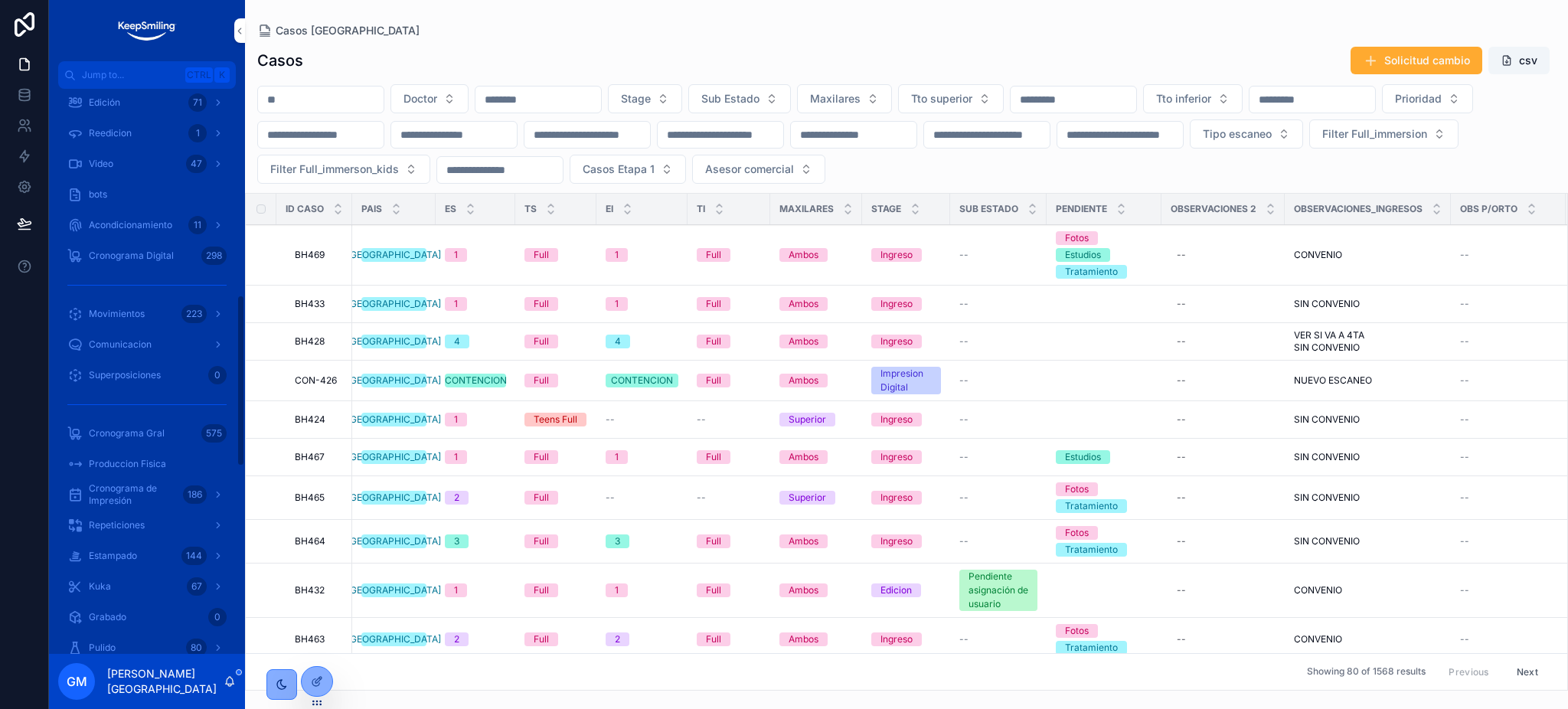
scroll to position [306, 0]
click at [130, 467] on div "Acondicionamiento 11" at bounding box center [147, 474] width 160 height 24
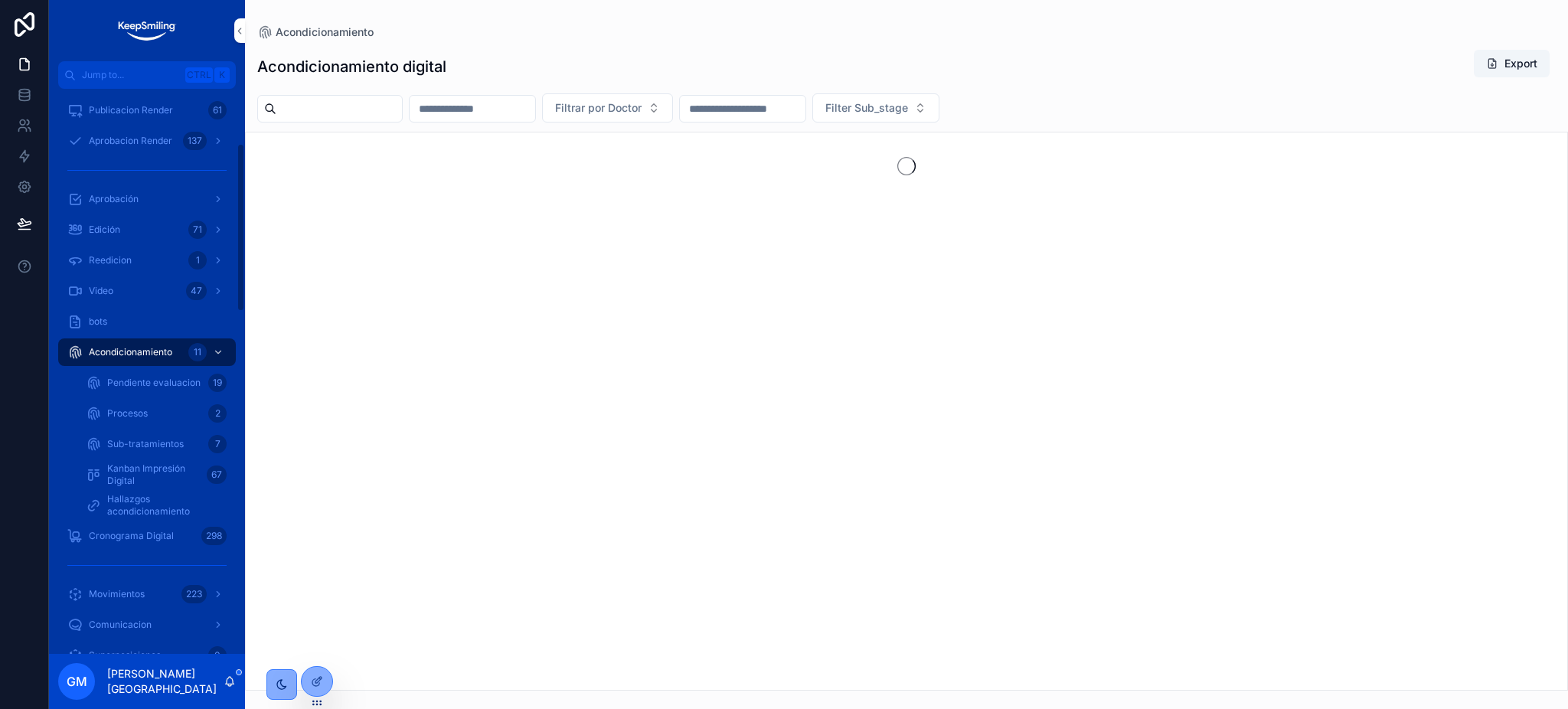
scroll to position [184, 0]
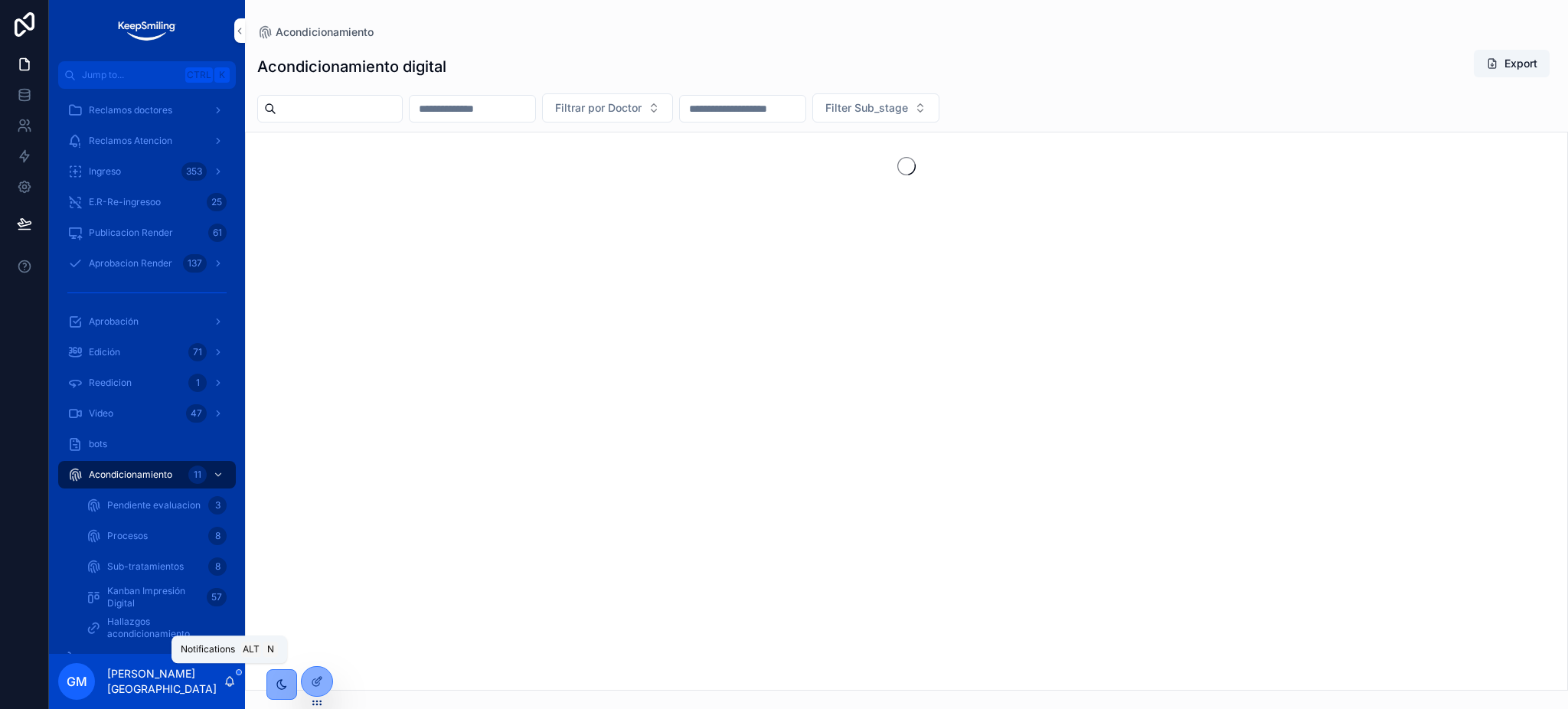
click at [229, 686] on icon "scrollable content" at bounding box center [229, 685] width 3 height 2
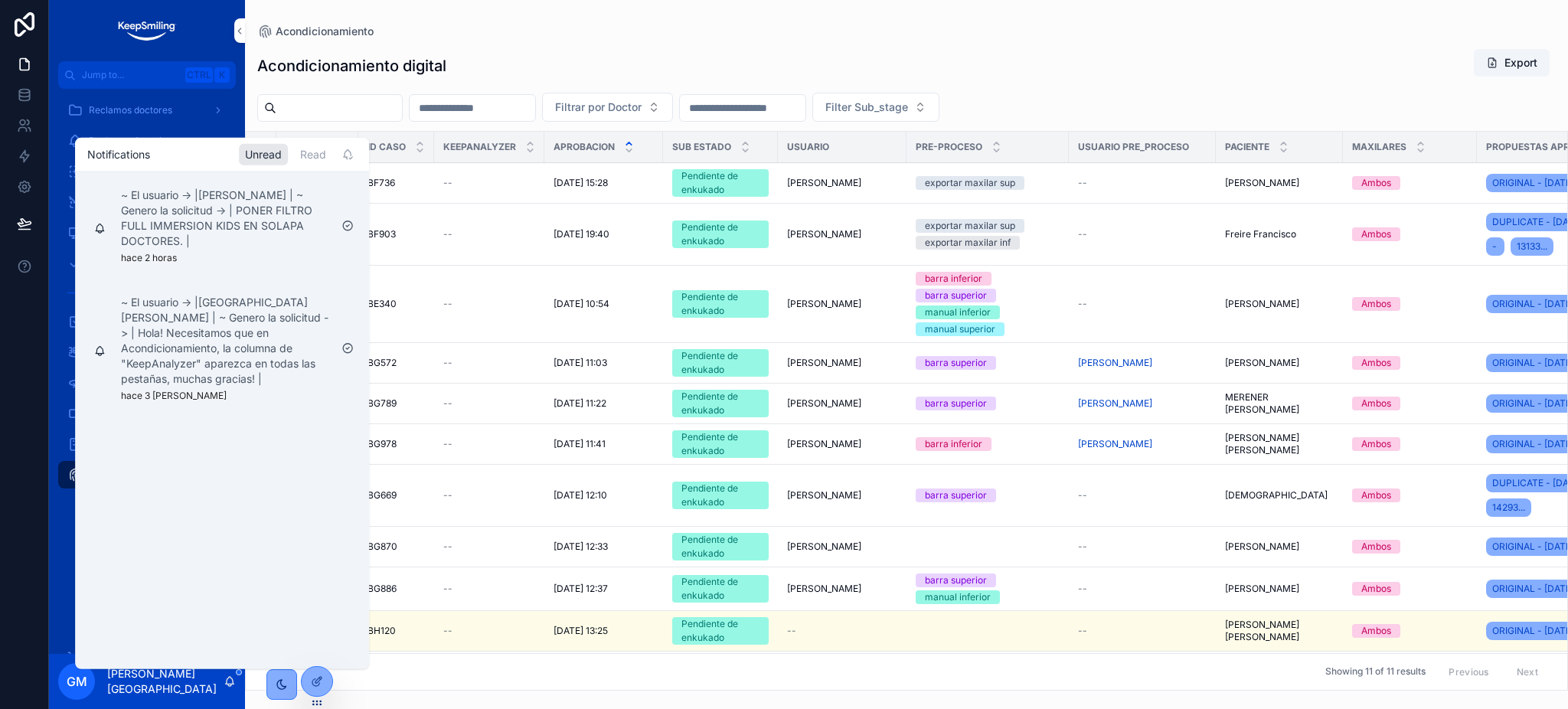
click at [229, 686] on icon "scrollable content" at bounding box center [229, 685] width 3 height 2
click at [922, 48] on div "Acondicionamiento digital Export" at bounding box center [907, 65] width 1298 height 35
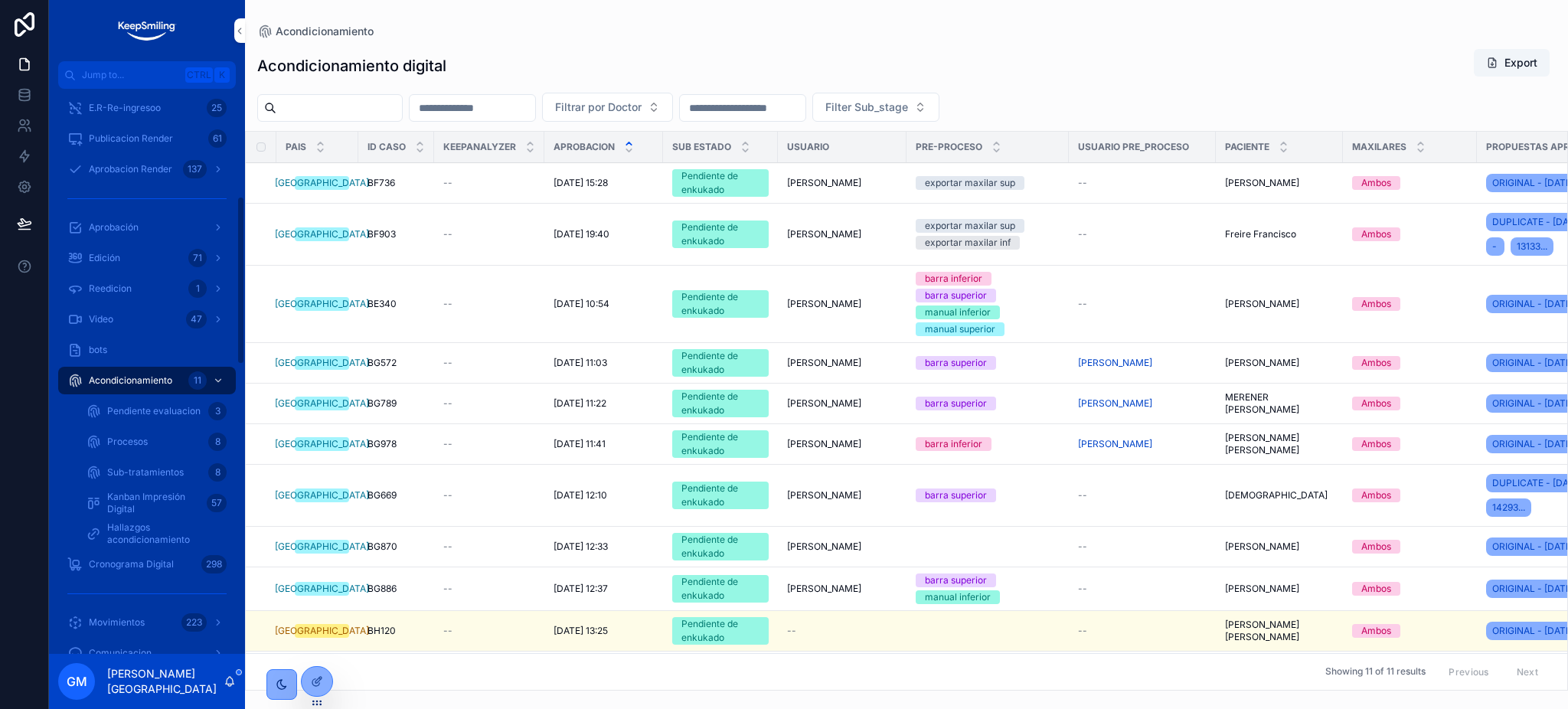
scroll to position [387, 0]
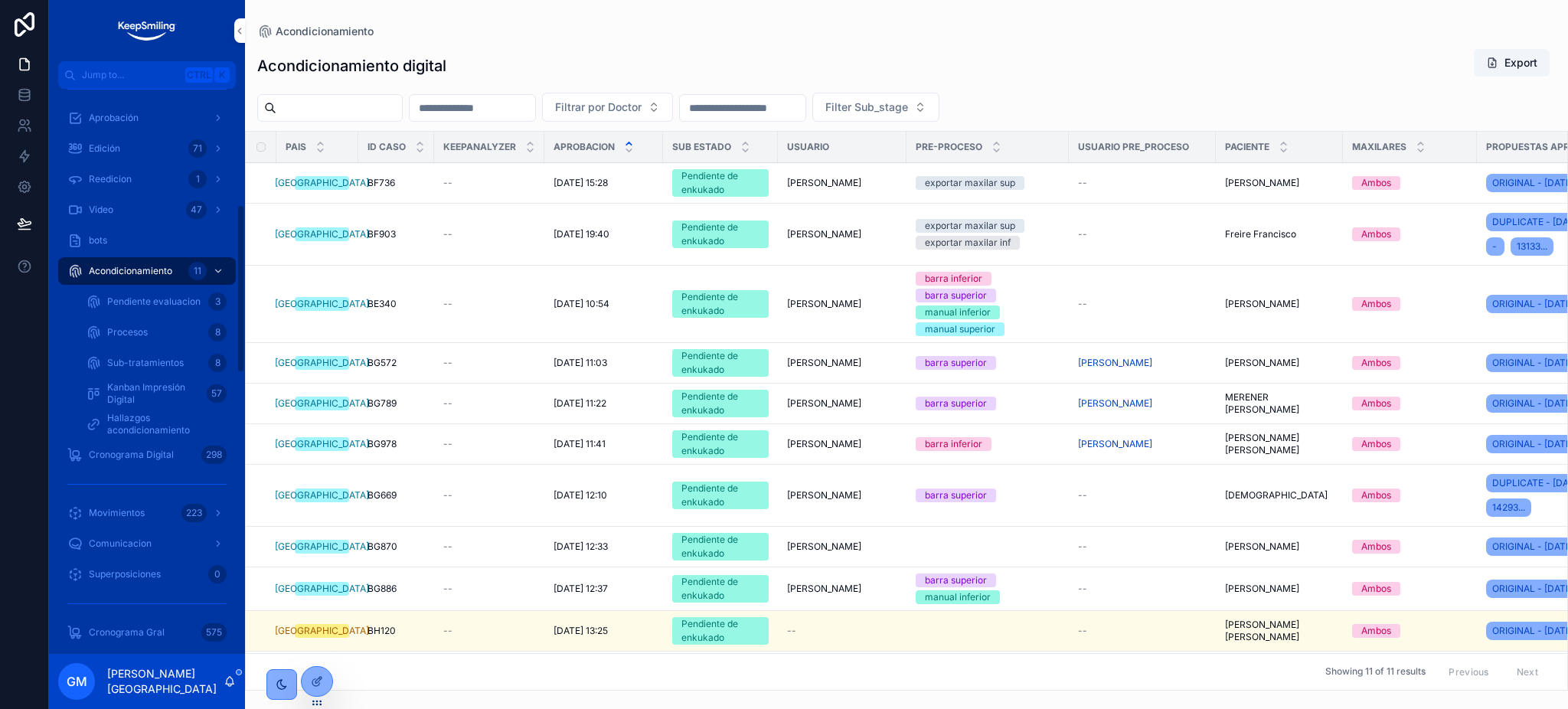
click at [139, 296] on span "Pendiente evaluacion" at bounding box center [153, 301] width 93 height 12
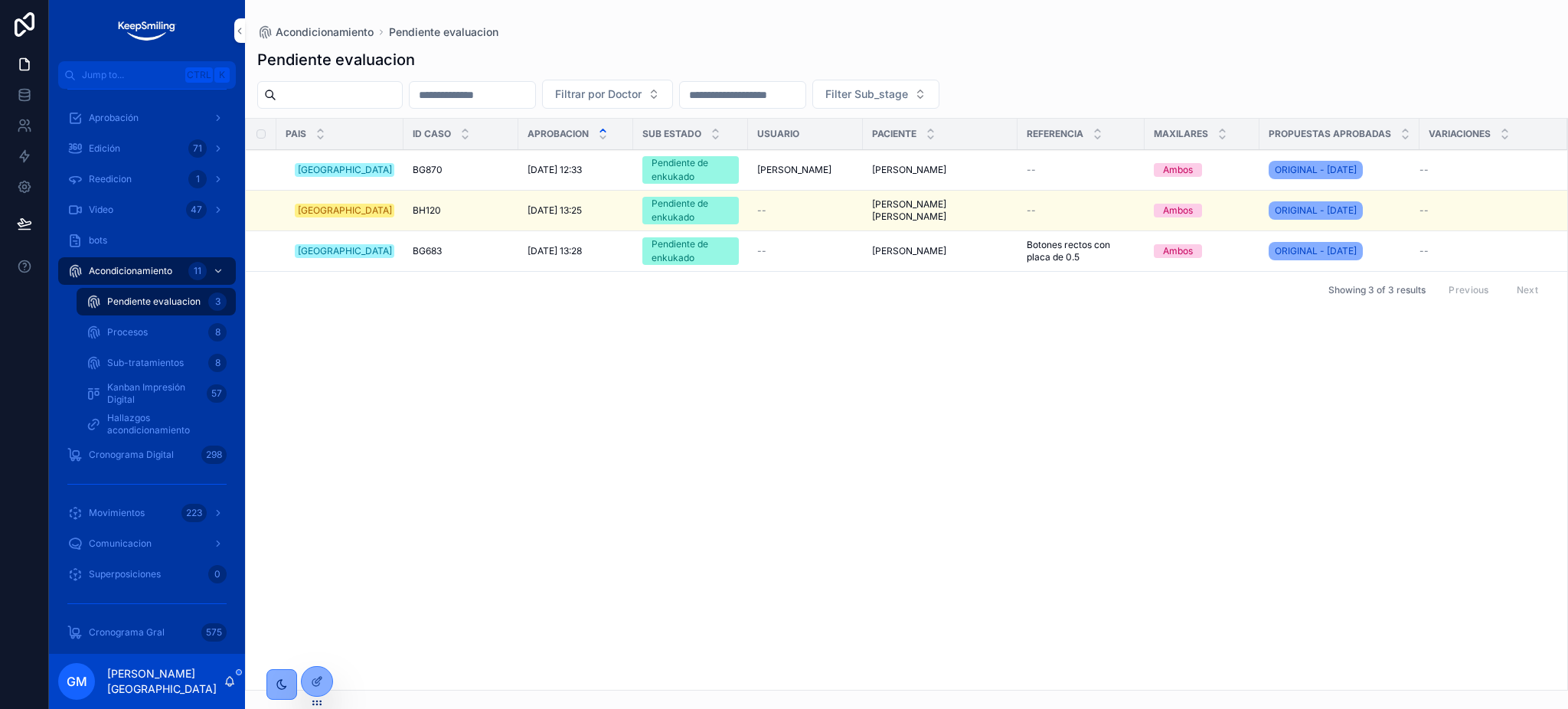
click at [154, 270] on span "Acondicionamiento" at bounding box center [131, 270] width 84 height 12
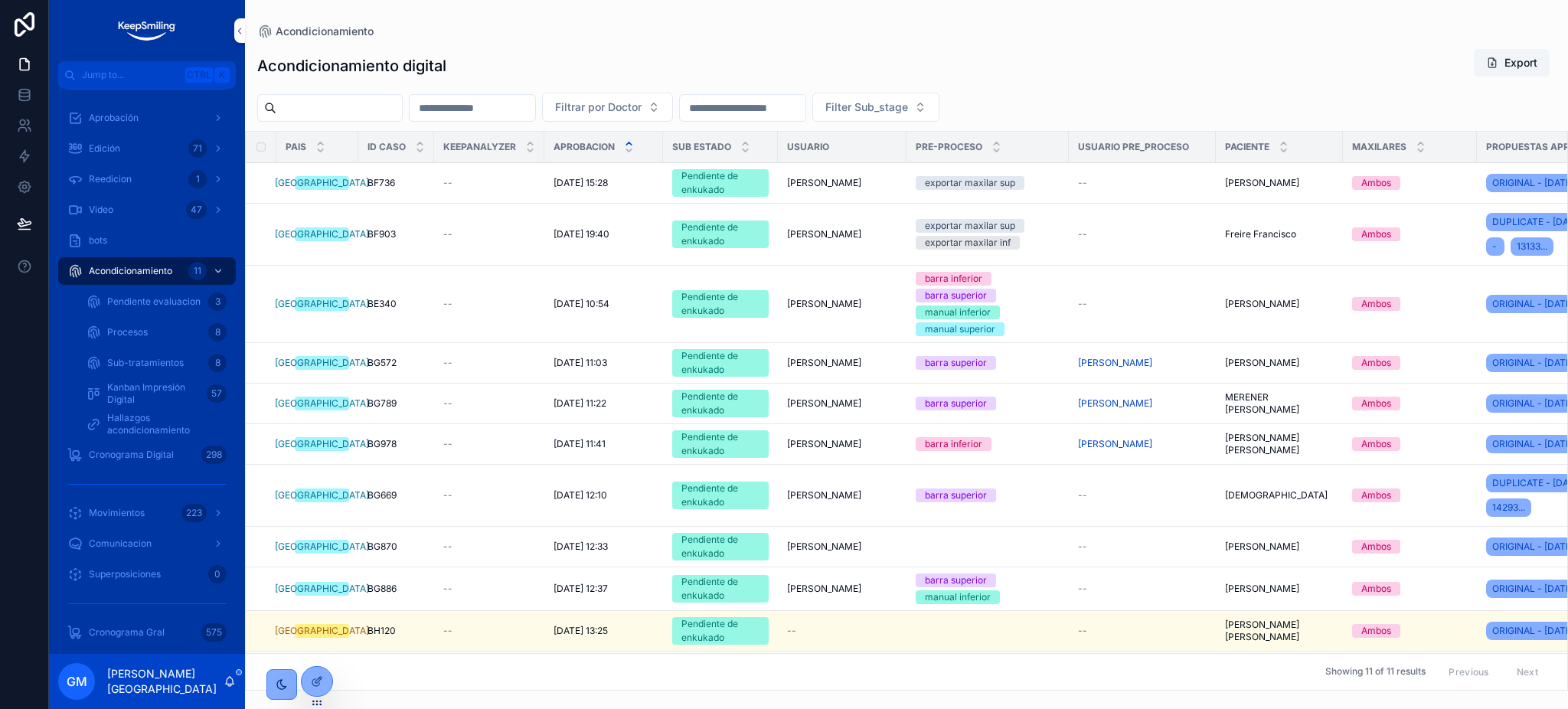
click at [325, 682] on div at bounding box center [317, 681] width 31 height 29
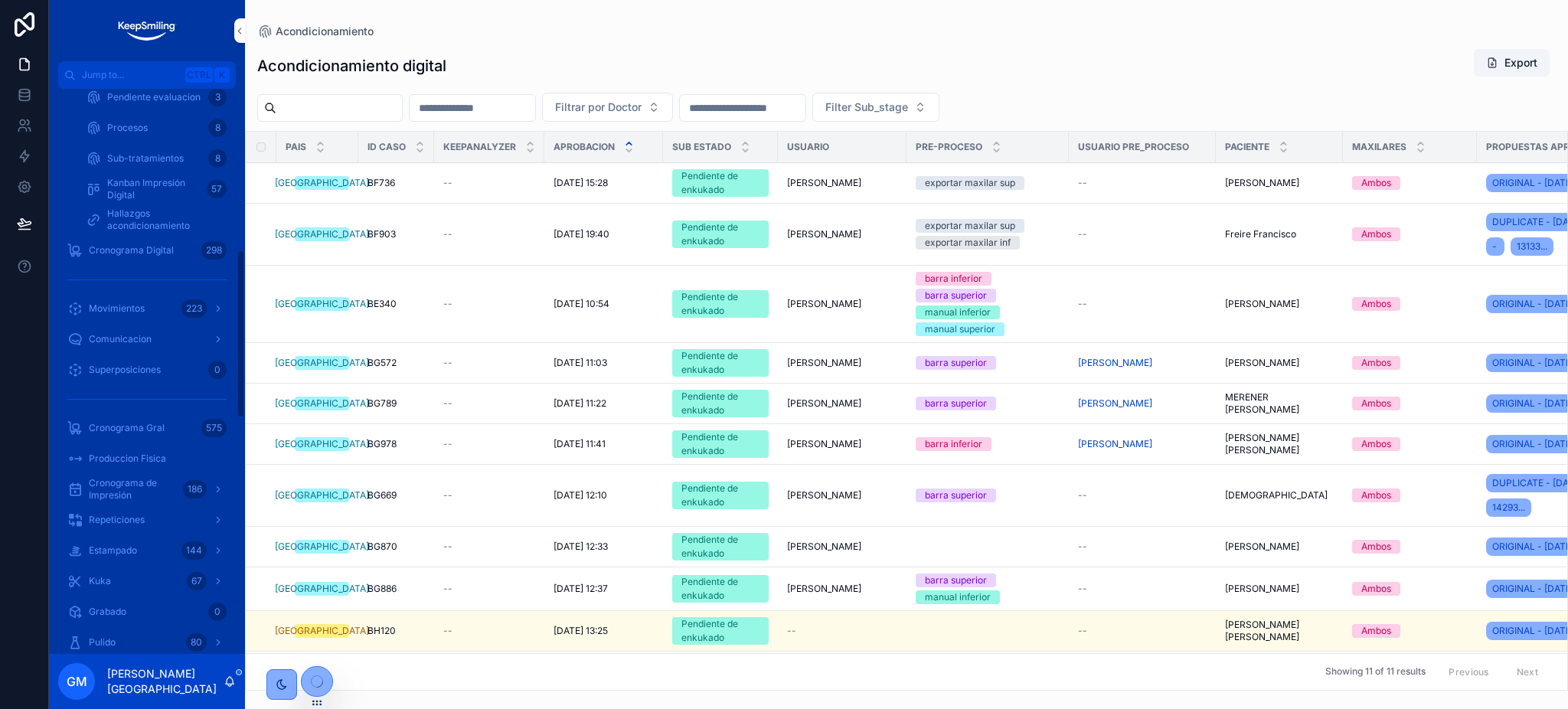
scroll to position [490, 0]
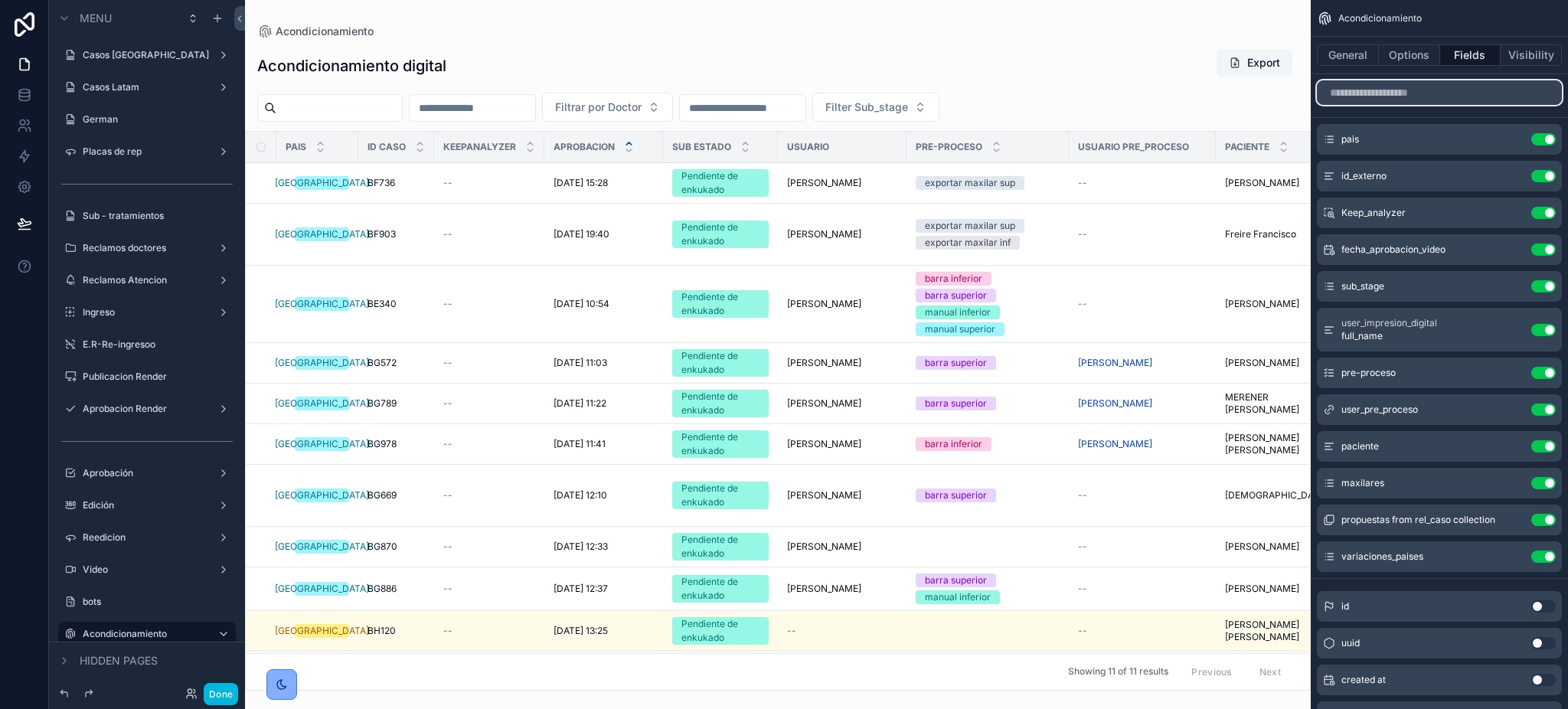
click at [1414, 90] on input "scrollable content" at bounding box center [1439, 93] width 245 height 24
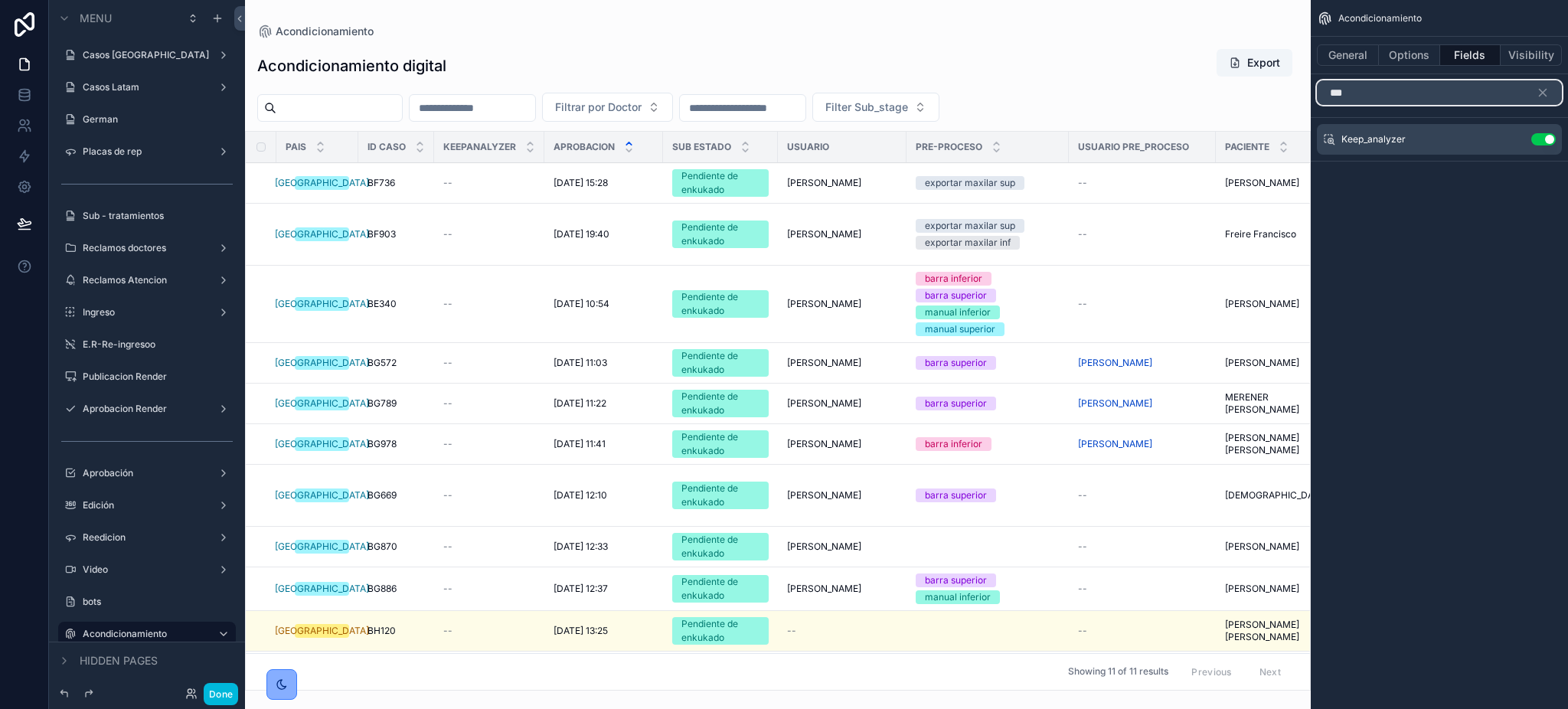
type input "***"
click at [0, 0] on button "scrollable content" at bounding box center [0, 0] width 0 height 0
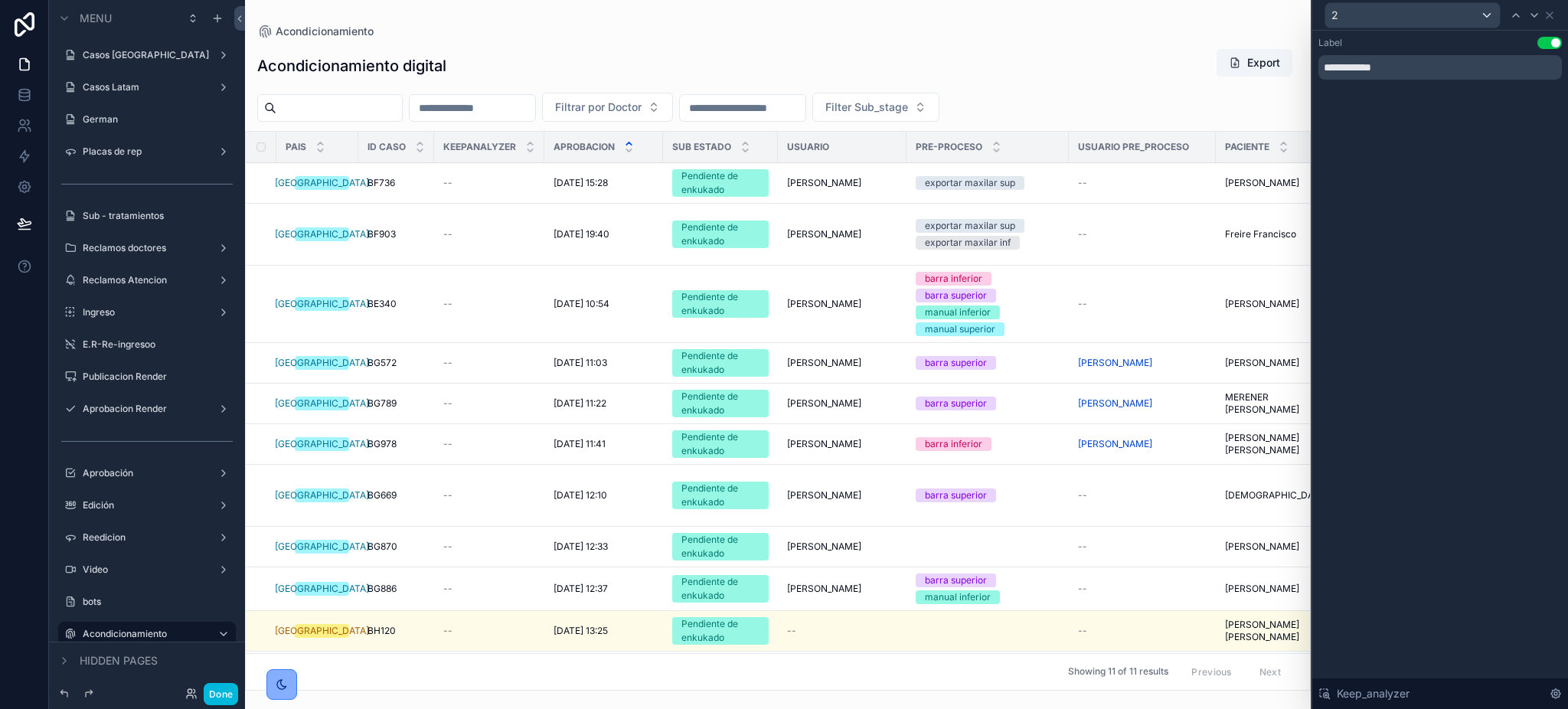
click at [1559, 11] on div "2" at bounding box center [1439, 15] width 243 height 30
click at [1551, 12] on icon at bounding box center [1549, 15] width 7 height 7
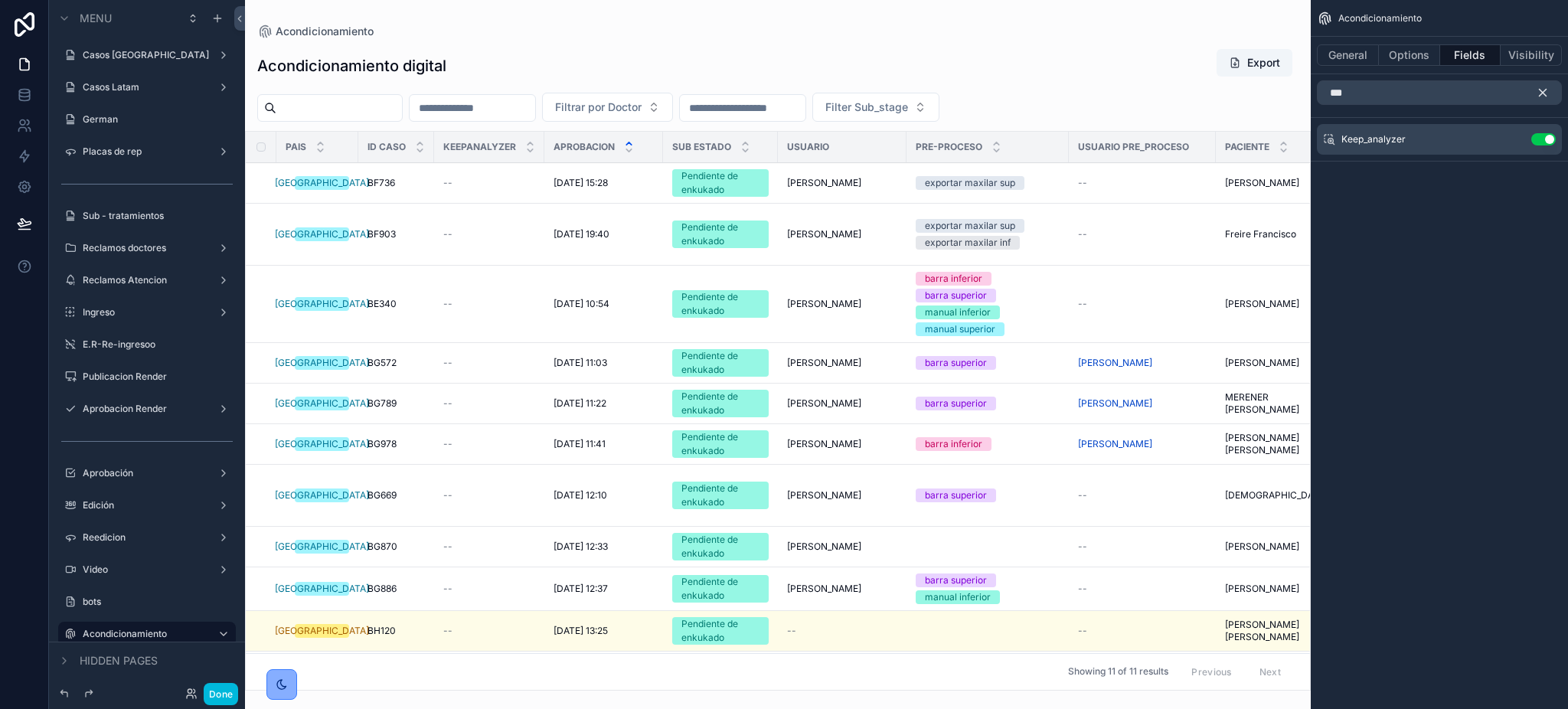
click at [1548, 96] on icon "scrollable content" at bounding box center [1543, 92] width 14 height 14
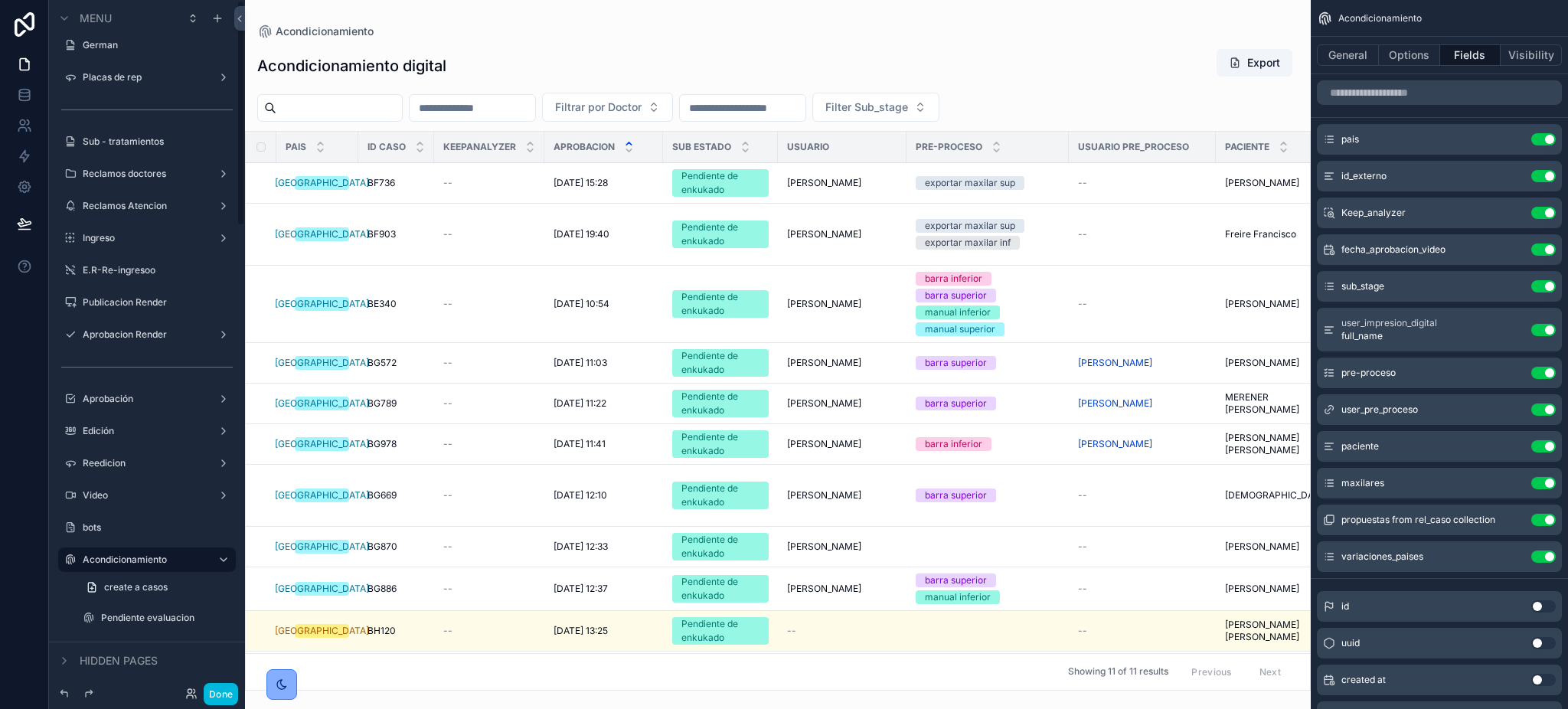
scroll to position [306, 0]
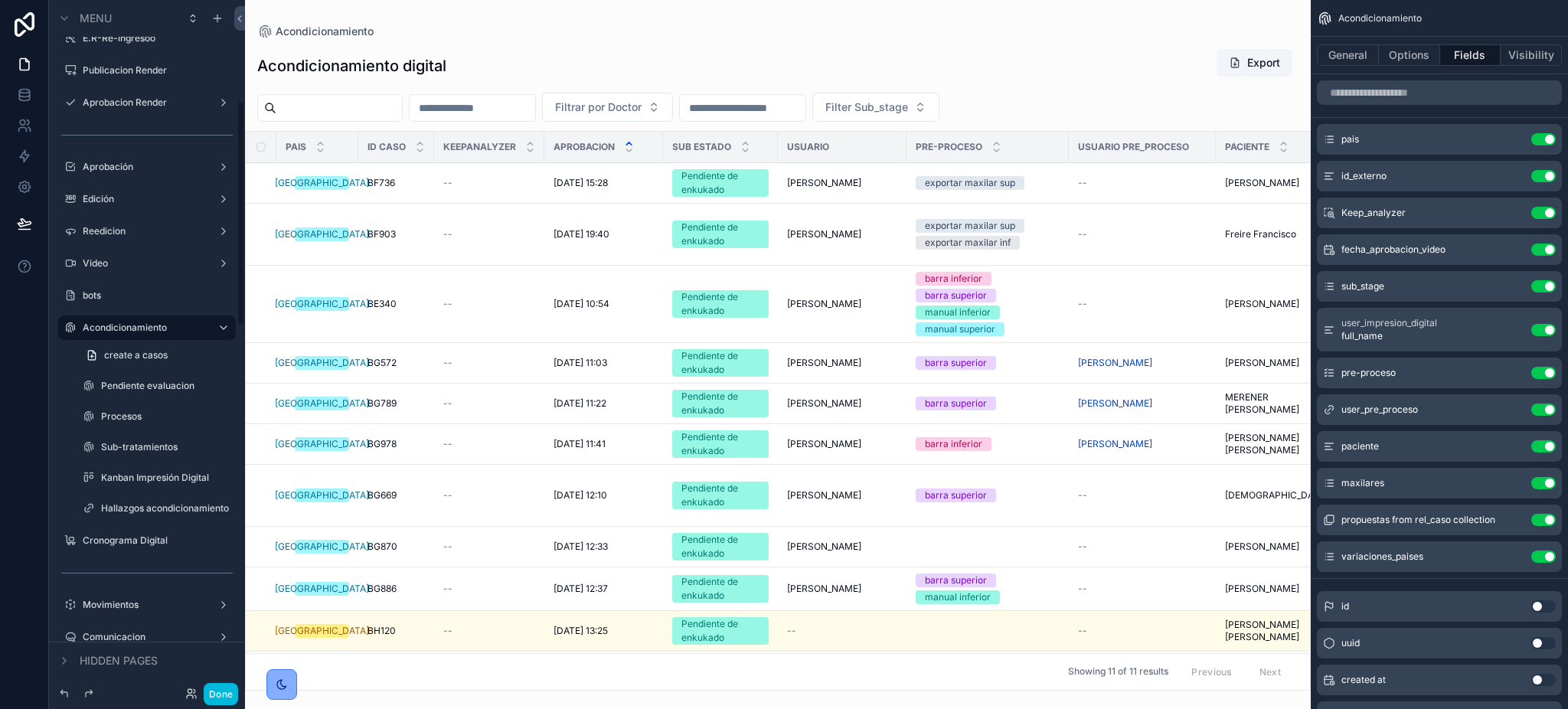
click at [130, 380] on label "Pendiente evaluacion" at bounding box center [164, 385] width 126 height 12
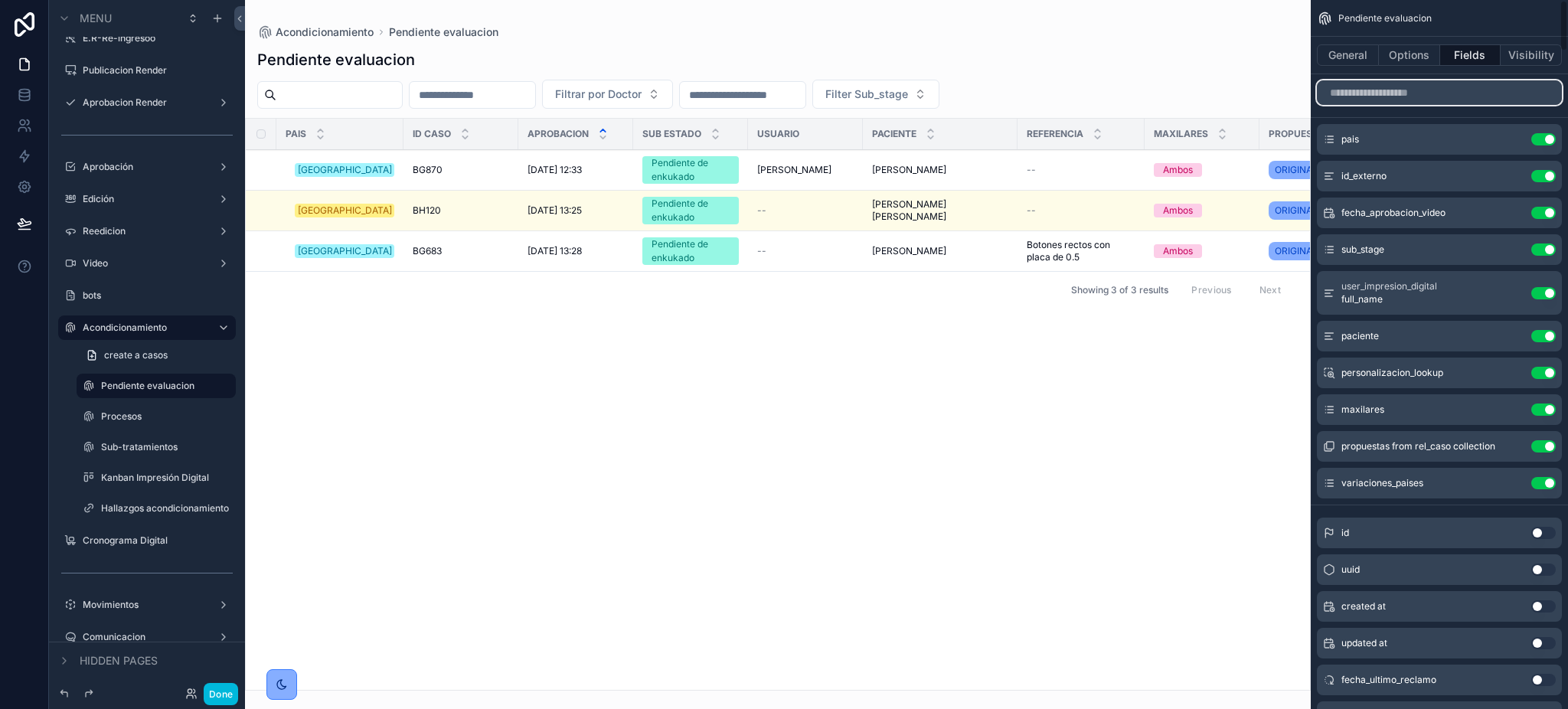
click at [1450, 97] on input "scrollable content" at bounding box center [1439, 93] width 245 height 24
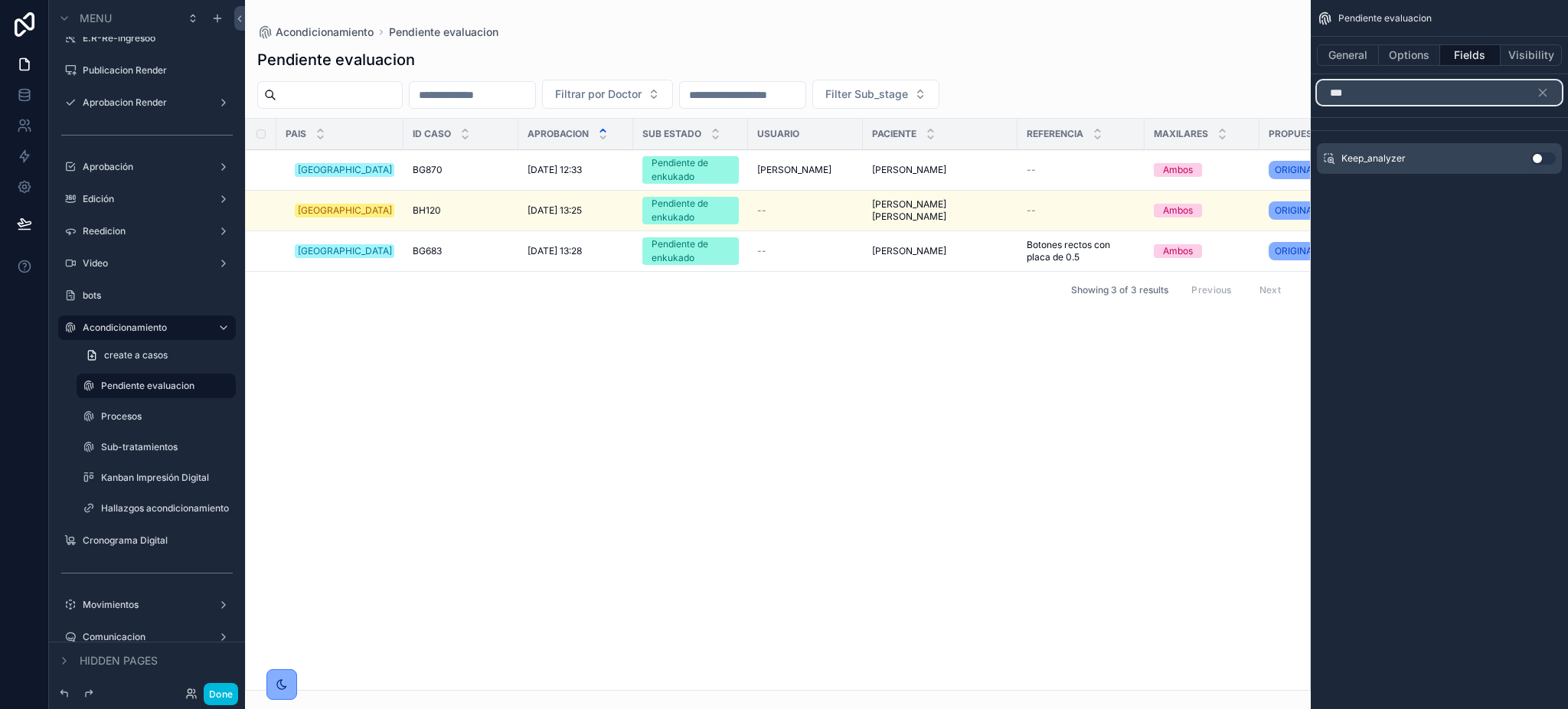
type input "***"
click at [1538, 160] on button "Use setting" at bounding box center [1544, 158] width 24 height 12
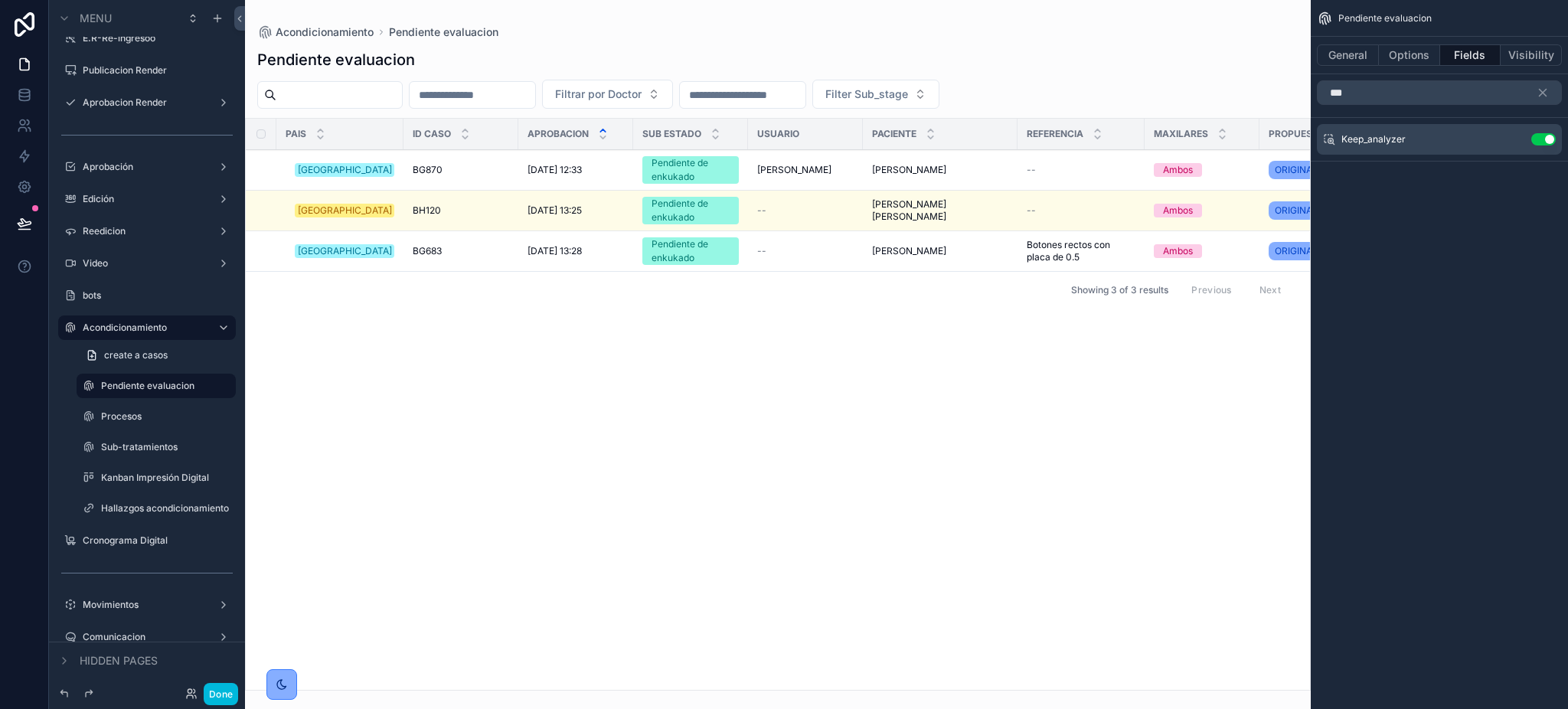
click at [0, 0] on icon "scrollable content" at bounding box center [0, 0] width 0 height 0
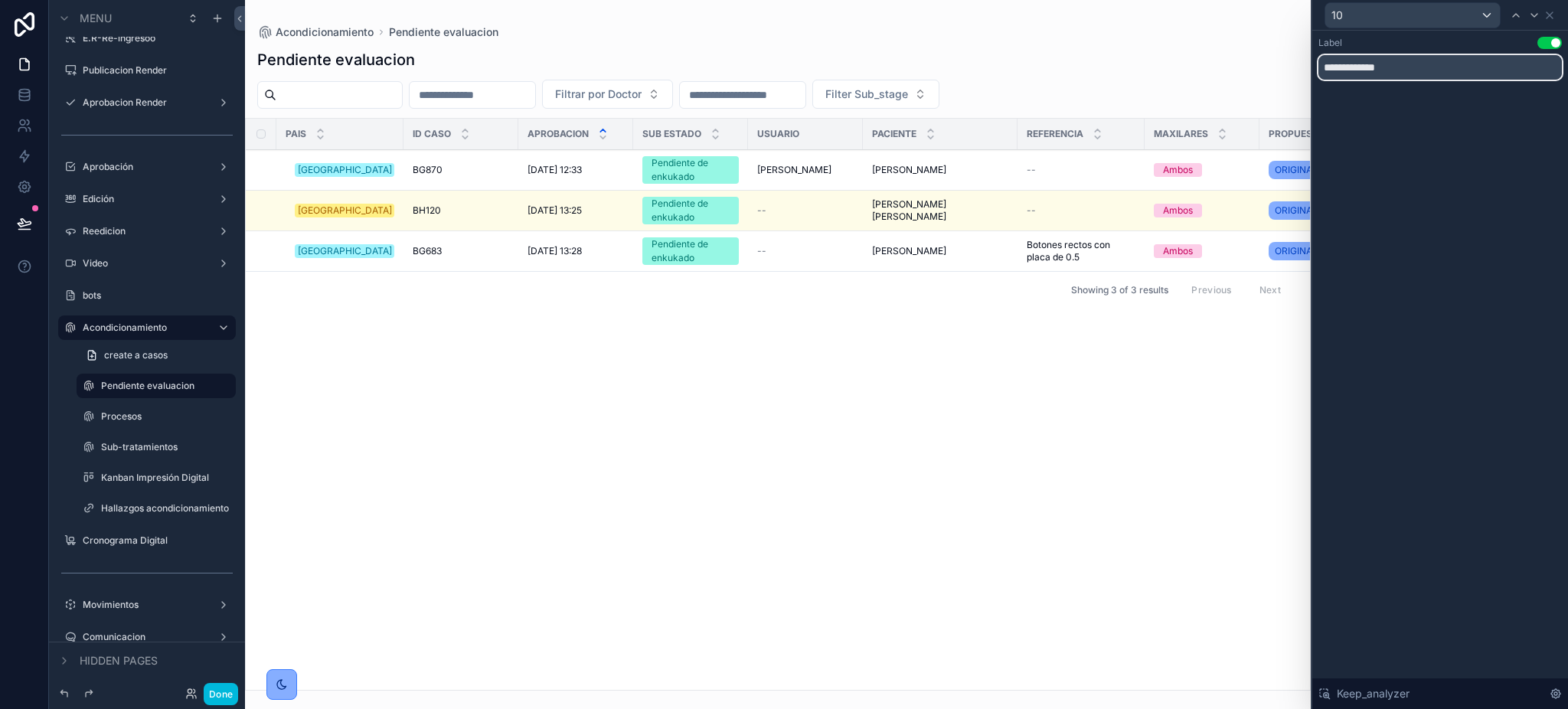
click at [1351, 58] on input "**********" at bounding box center [1439, 68] width 243 height 24
drag, startPoint x: 1424, startPoint y: 61, endPoint x: 1243, endPoint y: 61, distance: 181.0
click at [1243, 61] on div "**********" at bounding box center [784, 354] width 1568 height 709
type input "**********"
click at [1549, 10] on icon at bounding box center [1549, 15] width 12 height 12
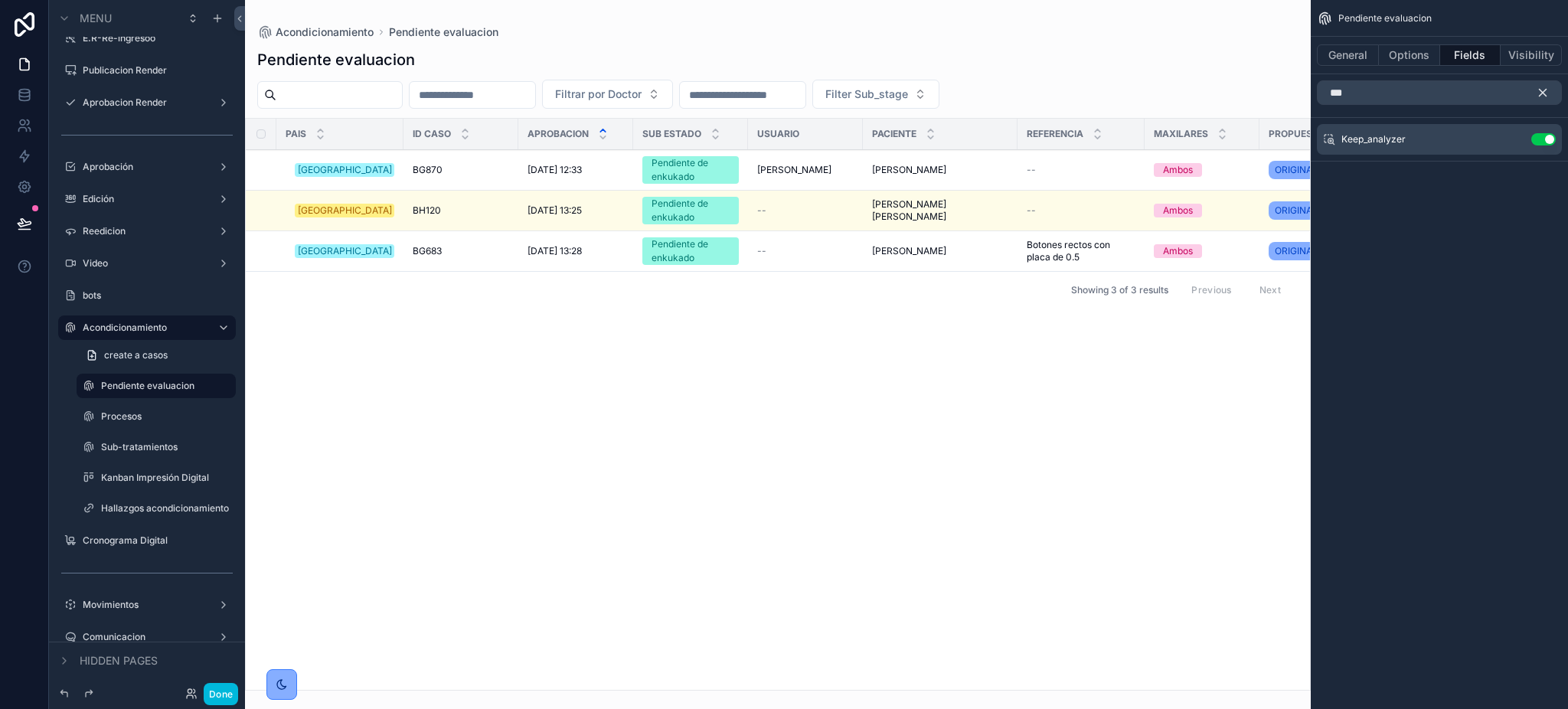
click at [1546, 102] on button "scrollable content" at bounding box center [1549, 93] width 26 height 24
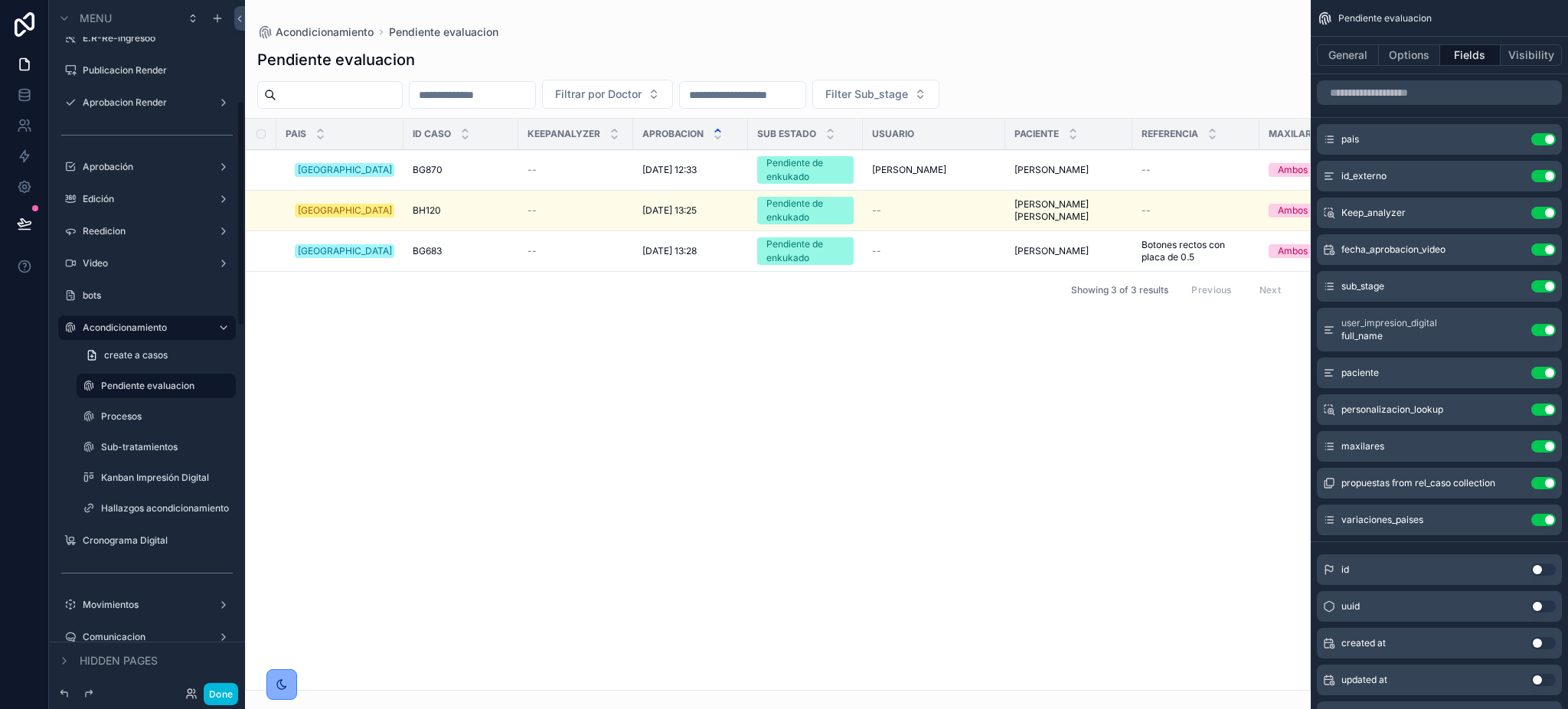
click at [116, 417] on label "Procesos" at bounding box center [164, 416] width 126 height 12
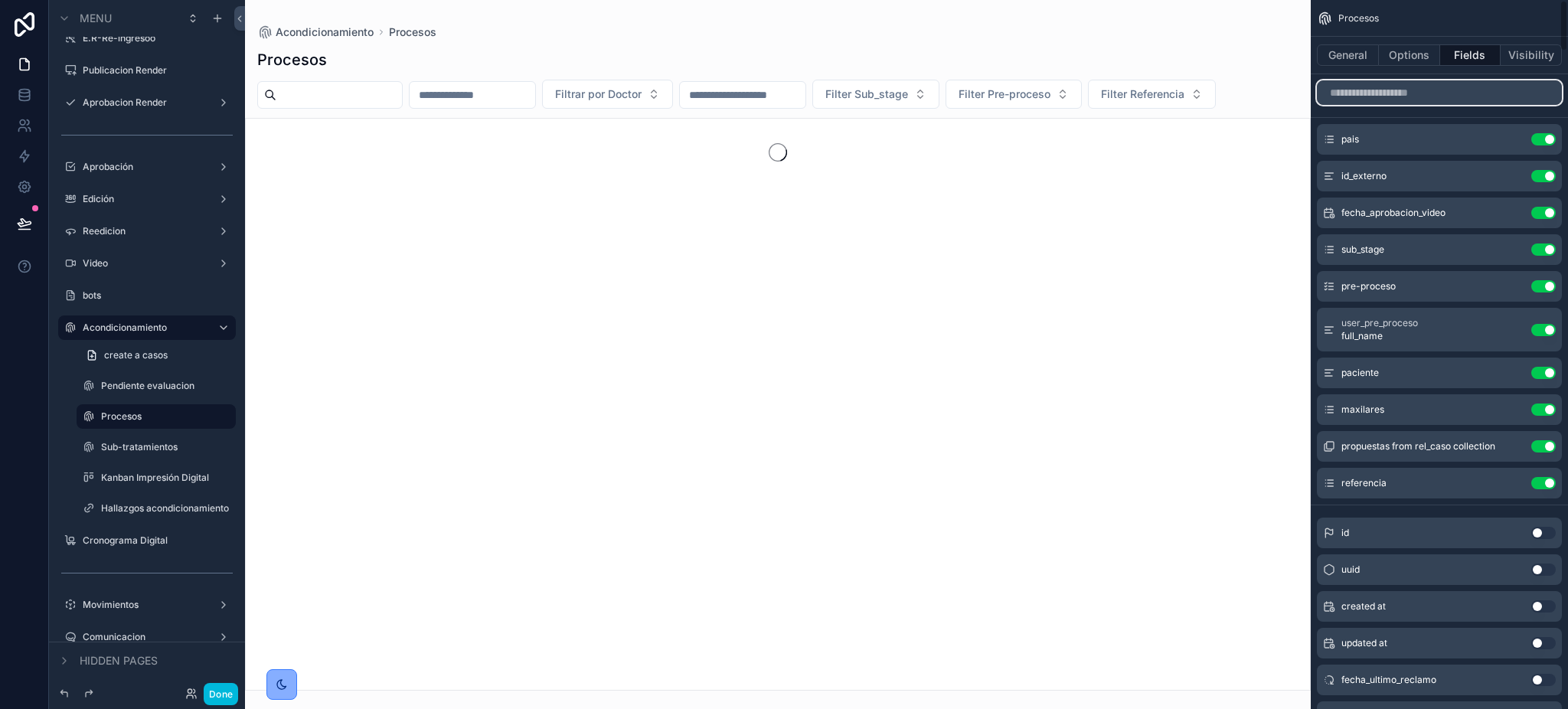
click at [1401, 101] on input "scrollable content" at bounding box center [1439, 93] width 245 height 24
paste input "**********"
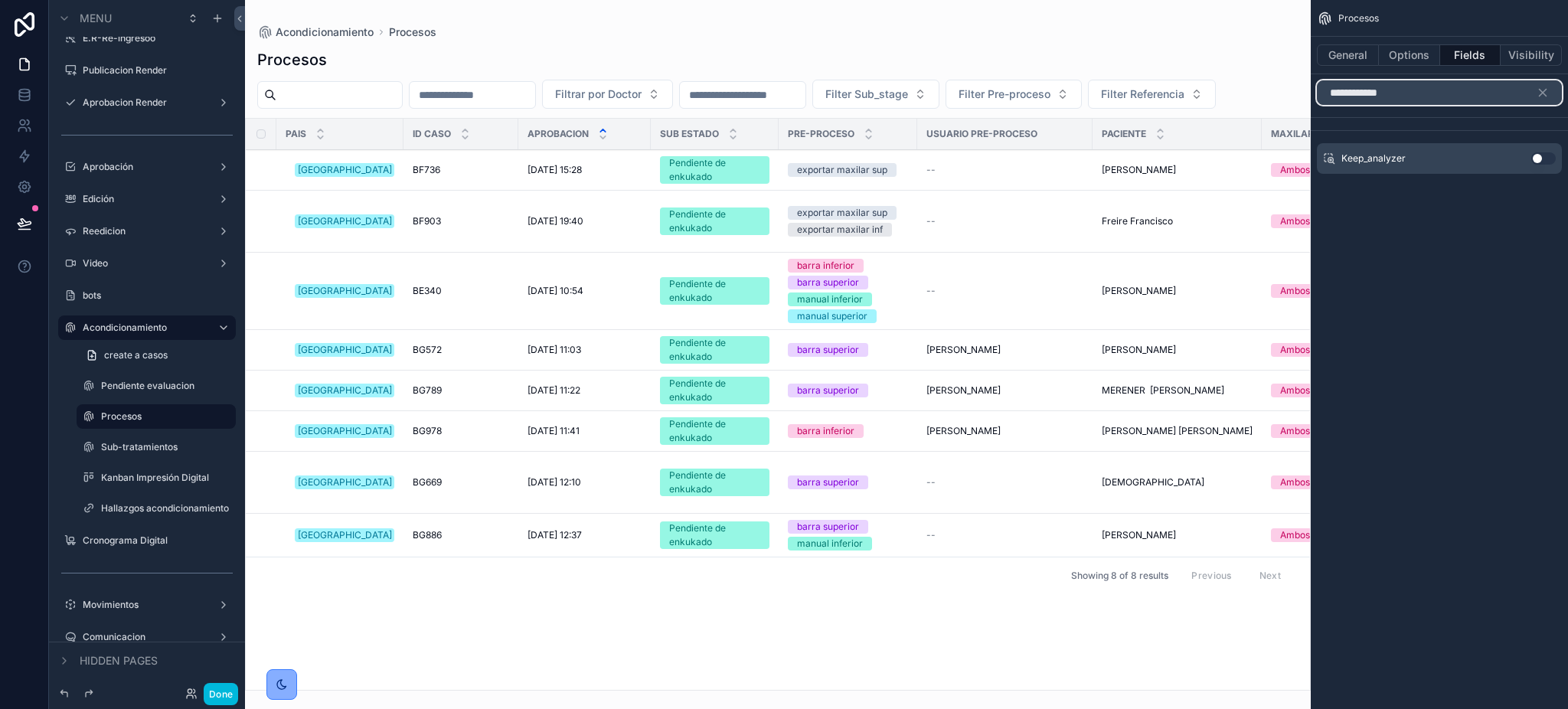
type input "**********"
click at [1535, 159] on button "Use setting" at bounding box center [1544, 158] width 24 height 12
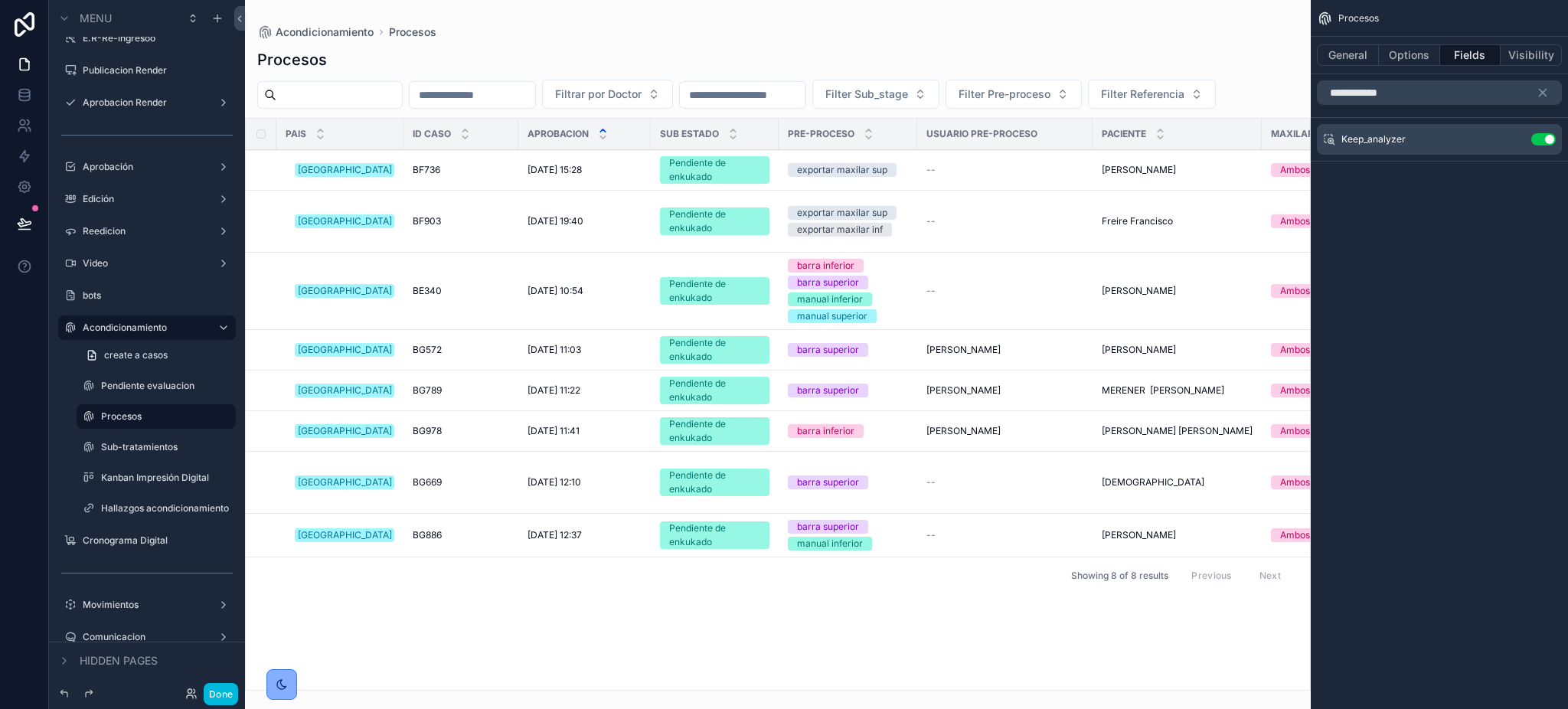
click at [0, 0] on icon "scrollable content" at bounding box center [0, 0] width 0 height 0
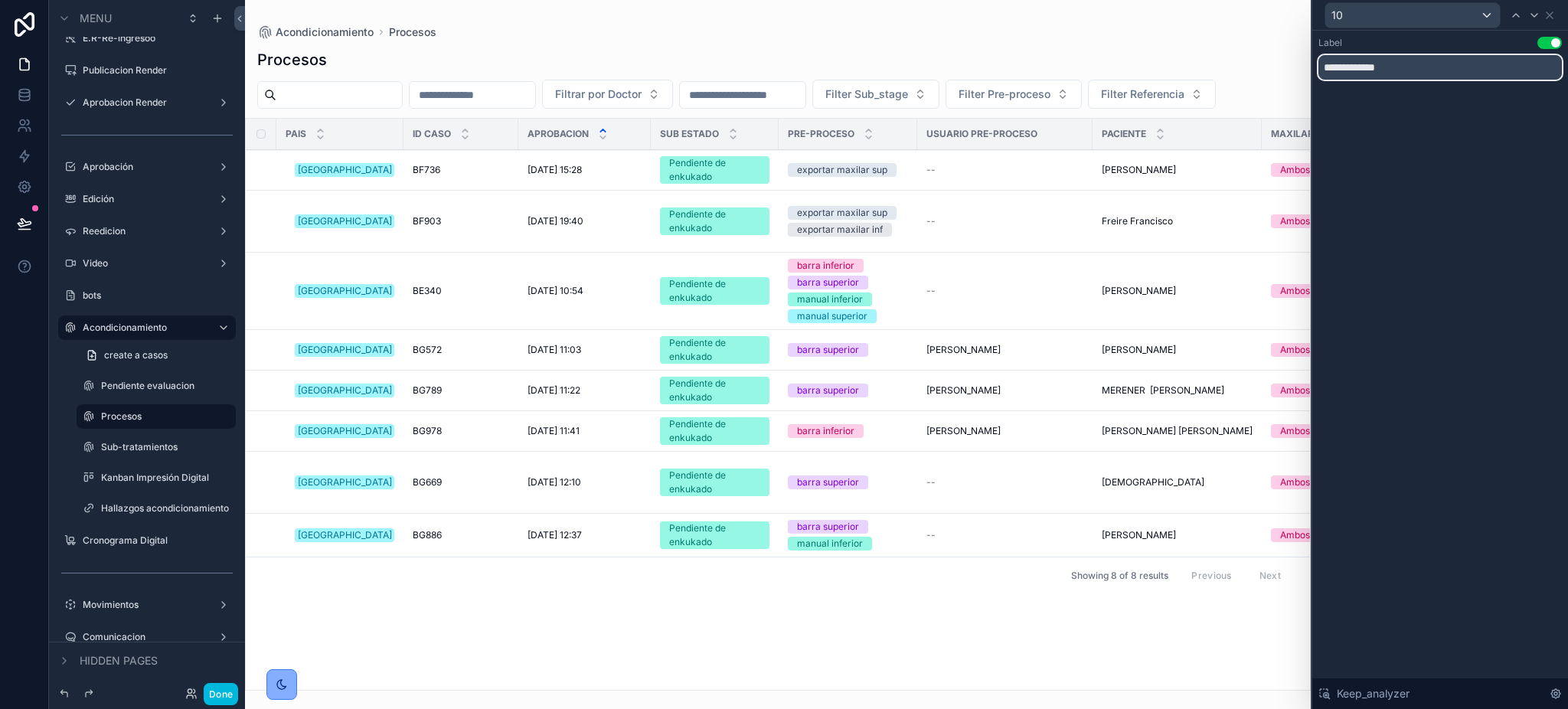
drag, startPoint x: 1440, startPoint y: 69, endPoint x: 1057, endPoint y: 63, distance: 383.0
click at [1057, 63] on div "**********" at bounding box center [784, 354] width 1568 height 709
paste input "text"
type input "**********"
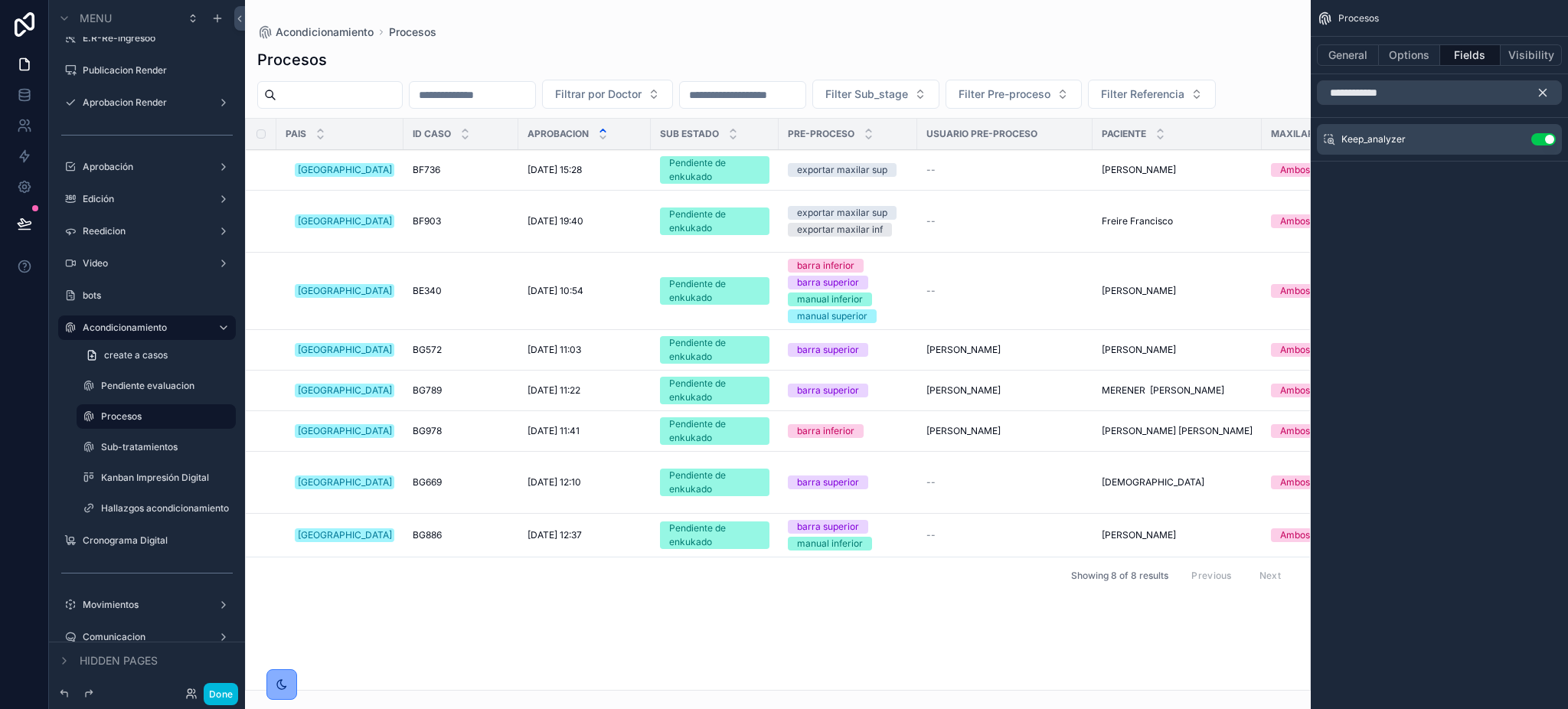
click at [1544, 93] on icon "scrollable content" at bounding box center [1543, 92] width 7 height 7
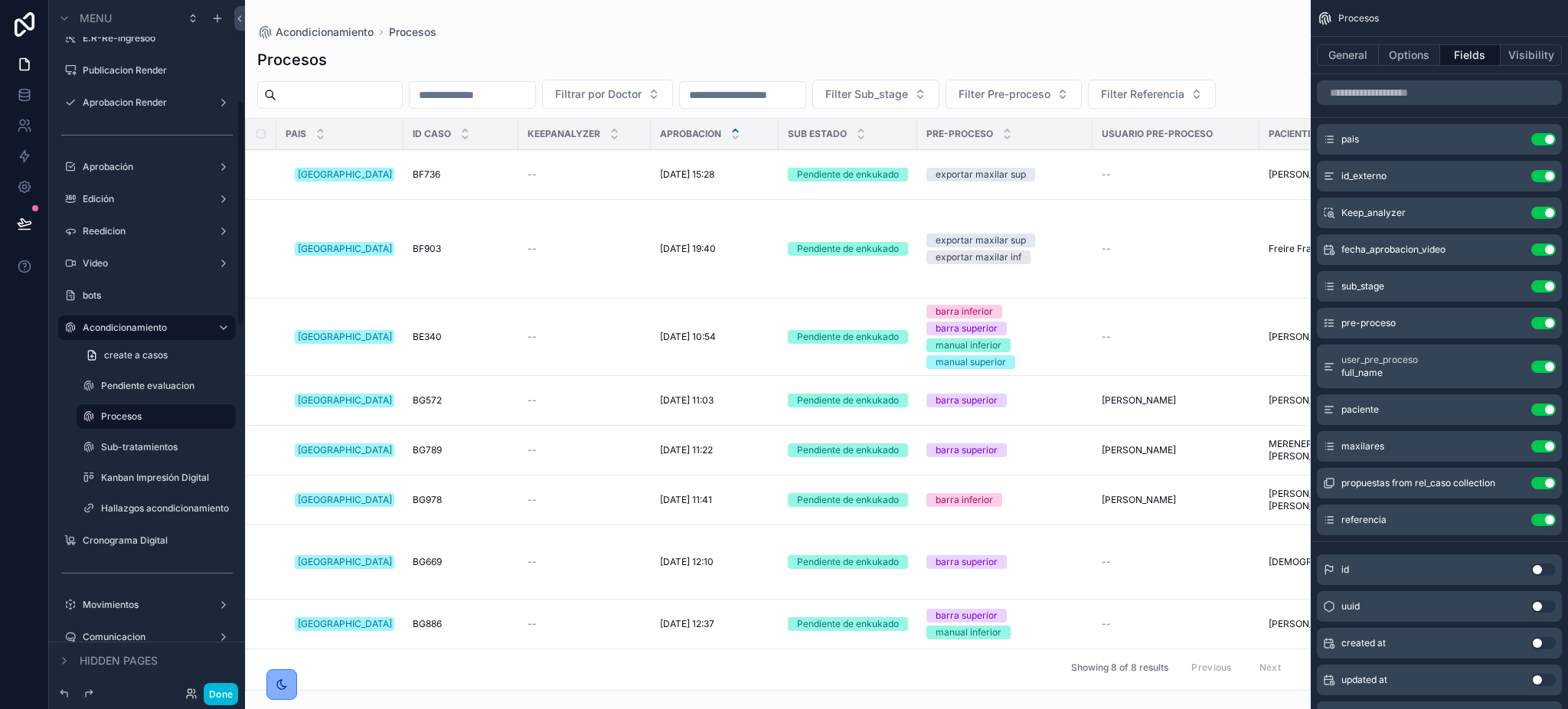
drag, startPoint x: 145, startPoint y: 457, endPoint x: 151, endPoint y: 437, distance: 20.9
click at [145, 456] on div "Sub-tratamientos" at bounding box center [156, 447] width 153 height 24
click at [131, 453] on div "Sub-tratamientos" at bounding box center [167, 446] width 132 height 12
click at [131, 444] on label "Sub-tratamientos" at bounding box center [164, 446] width 126 height 12
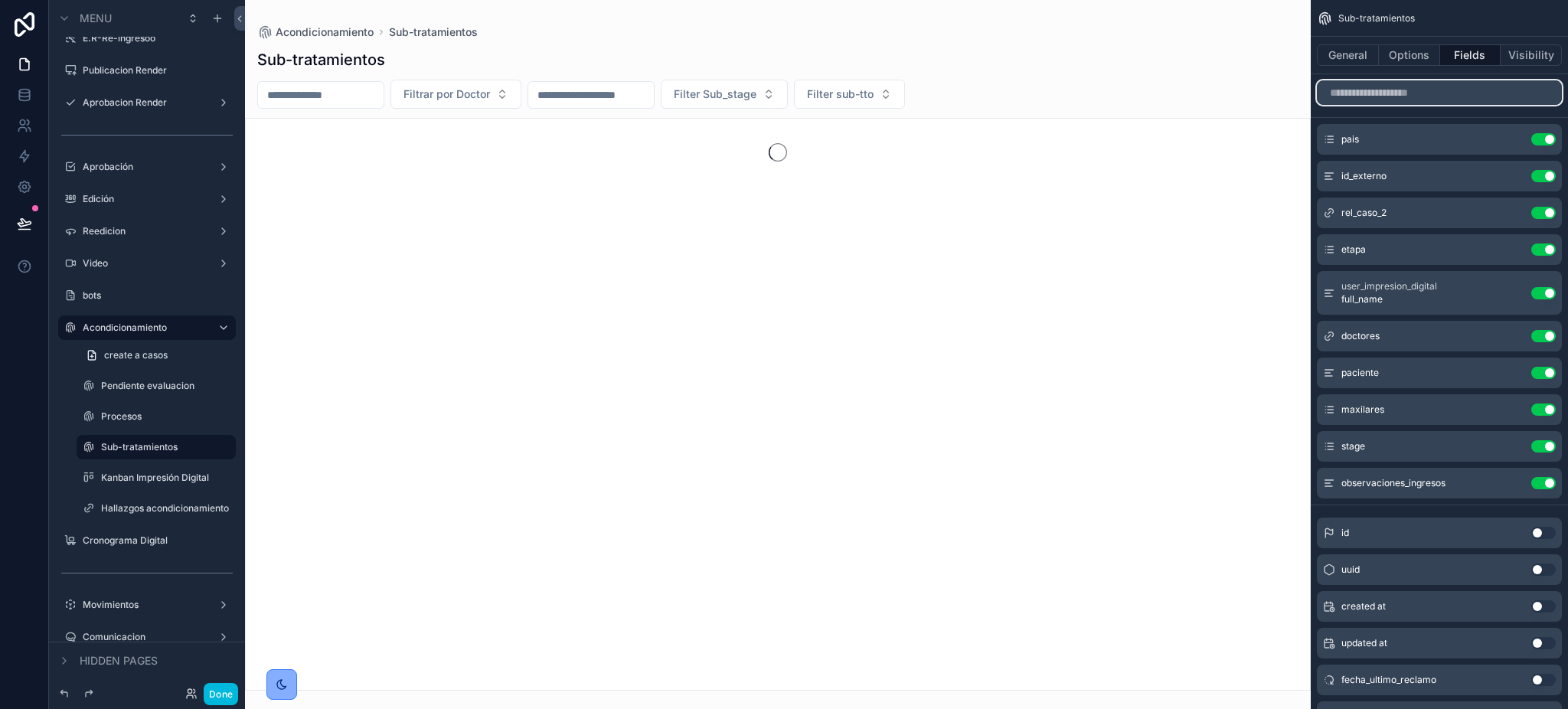
click at [1406, 84] on input "scrollable content" at bounding box center [1439, 93] width 245 height 24
paste input "**********"
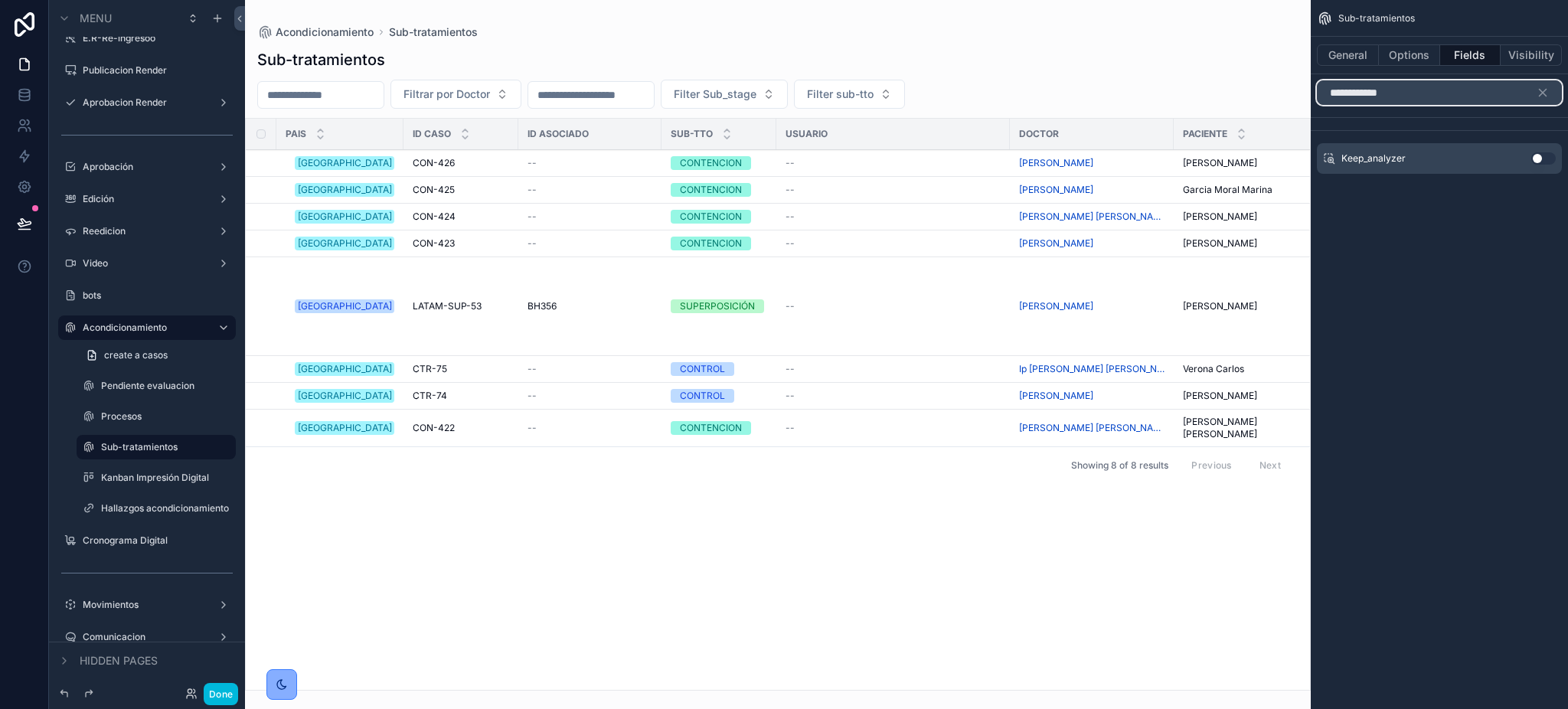
type input "**********"
click at [1566, 147] on div "Keep_analyzer Use setting" at bounding box center [1439, 155] width 257 height 37
click at [1541, 159] on button "Use setting" at bounding box center [1544, 158] width 24 height 12
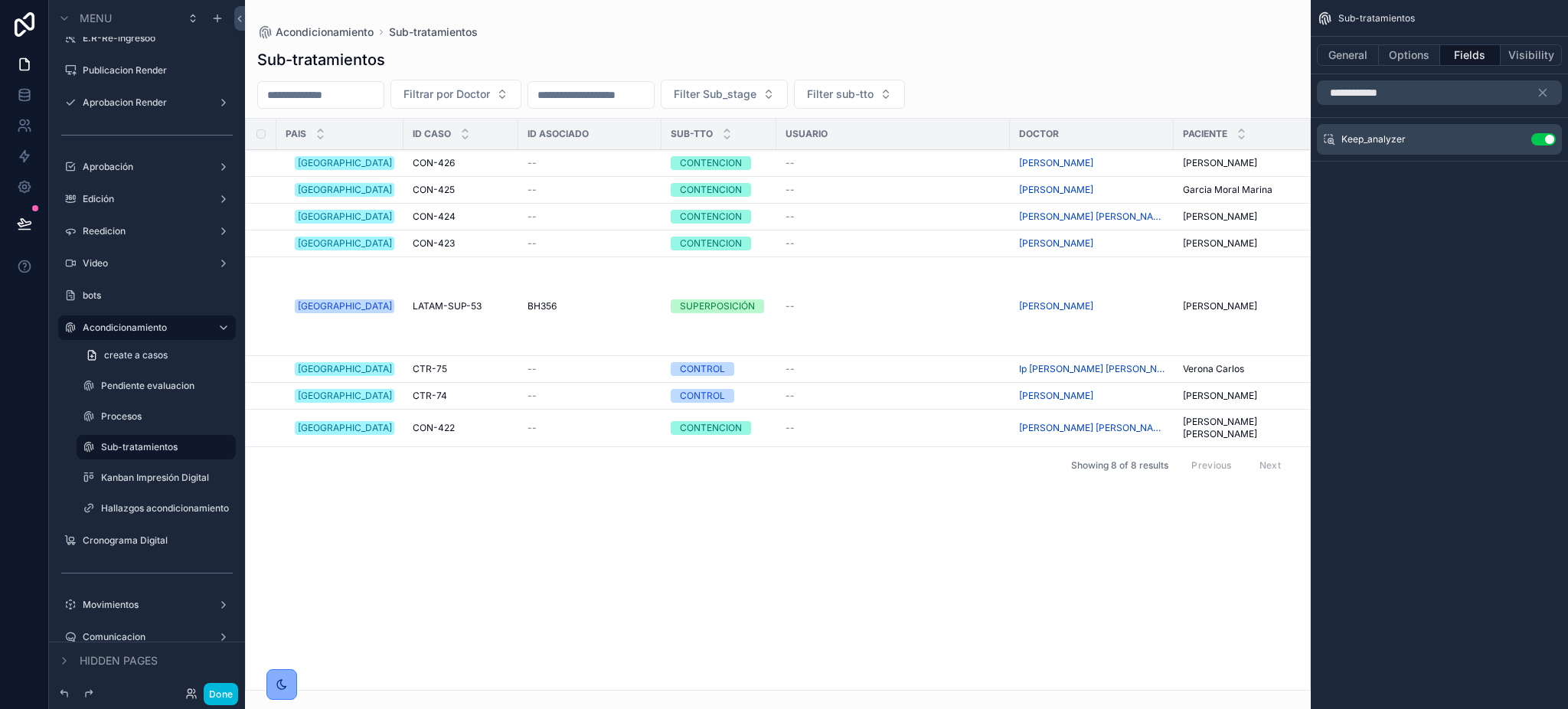
click at [0, 0] on icon "scrollable content" at bounding box center [0, 0] width 0 height 0
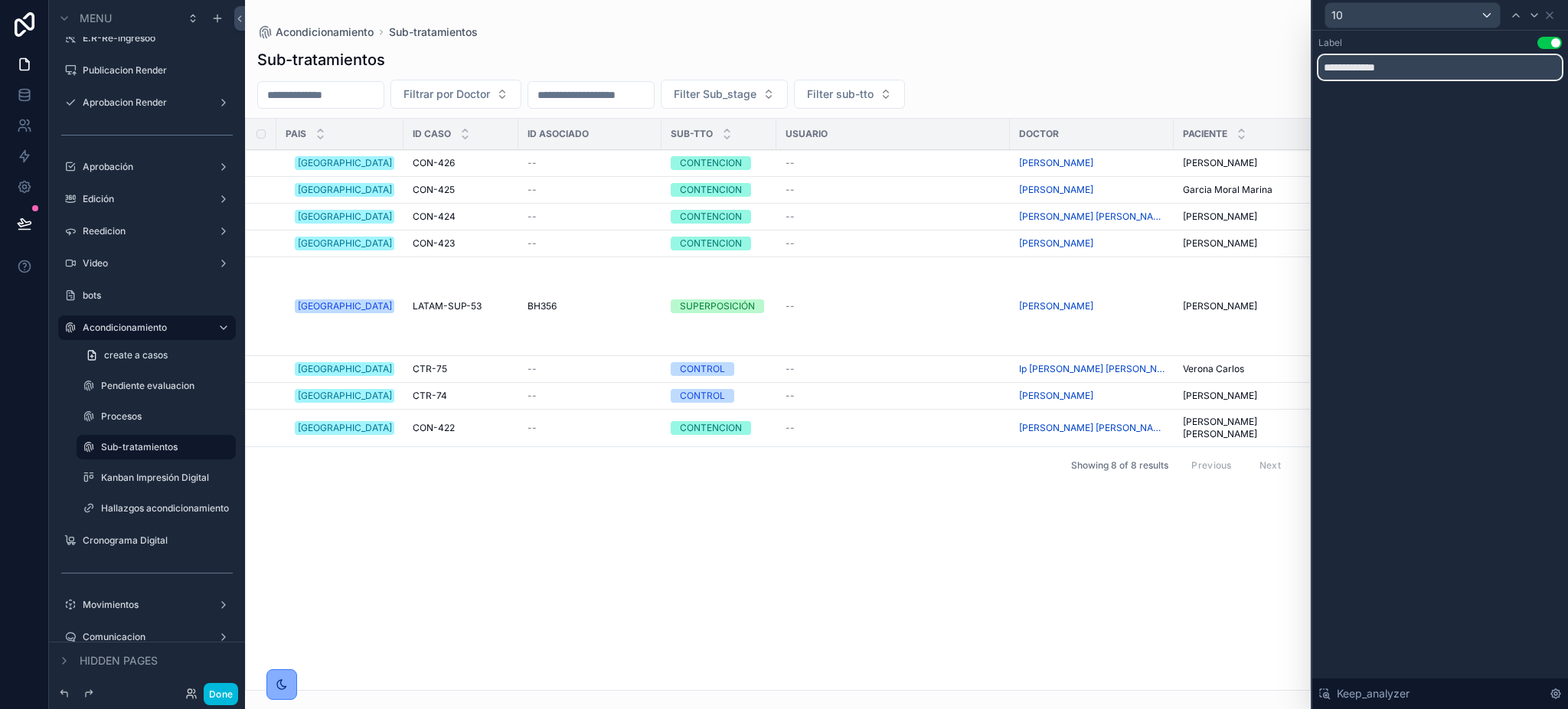
drag, startPoint x: 1437, startPoint y: 67, endPoint x: 1248, endPoint y: 55, distance: 189.4
click at [1248, 55] on div "**********" at bounding box center [784, 354] width 1568 height 709
paste input "text"
type input "**********"
click at [1552, 8] on div "10" at bounding box center [1439, 15] width 243 height 30
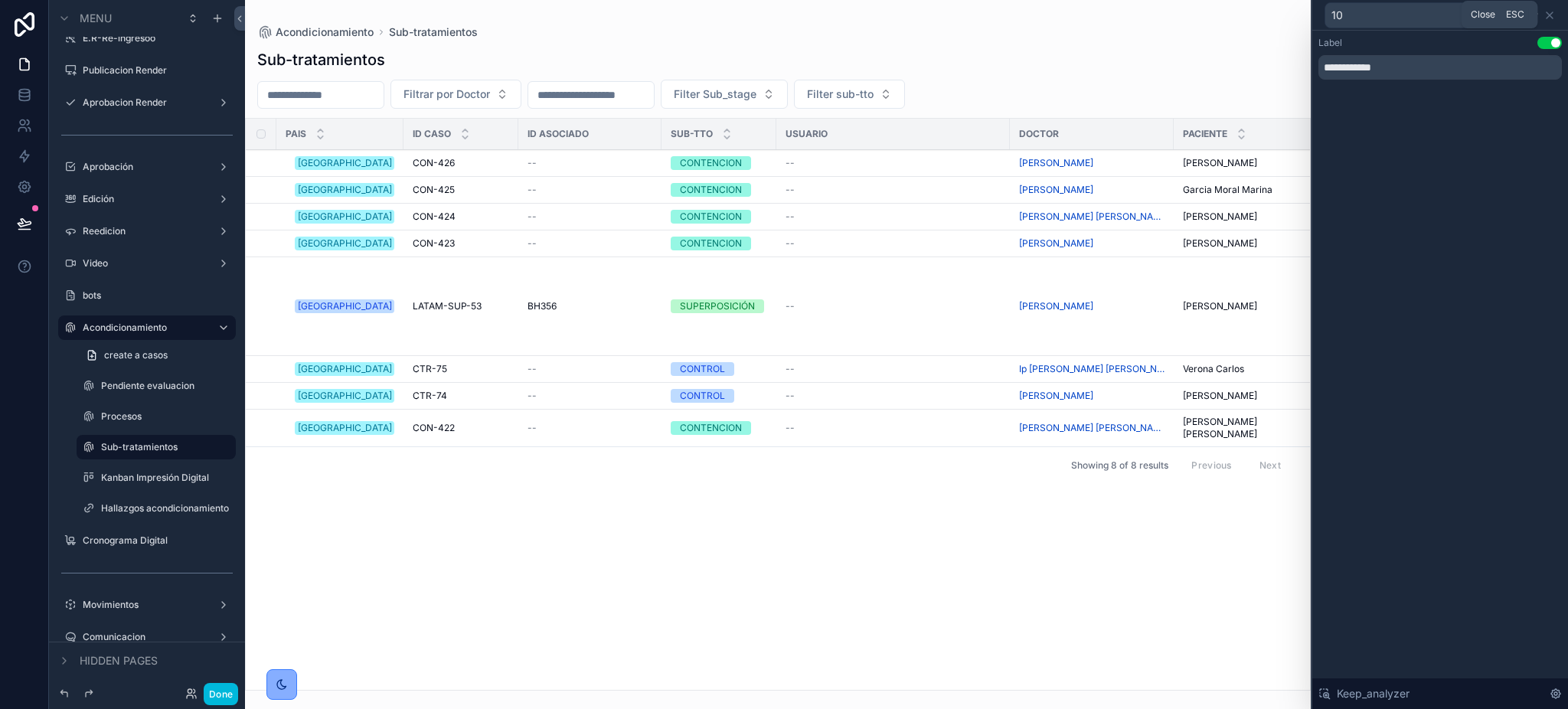
click at [1550, 15] on icon at bounding box center [1549, 15] width 12 height 12
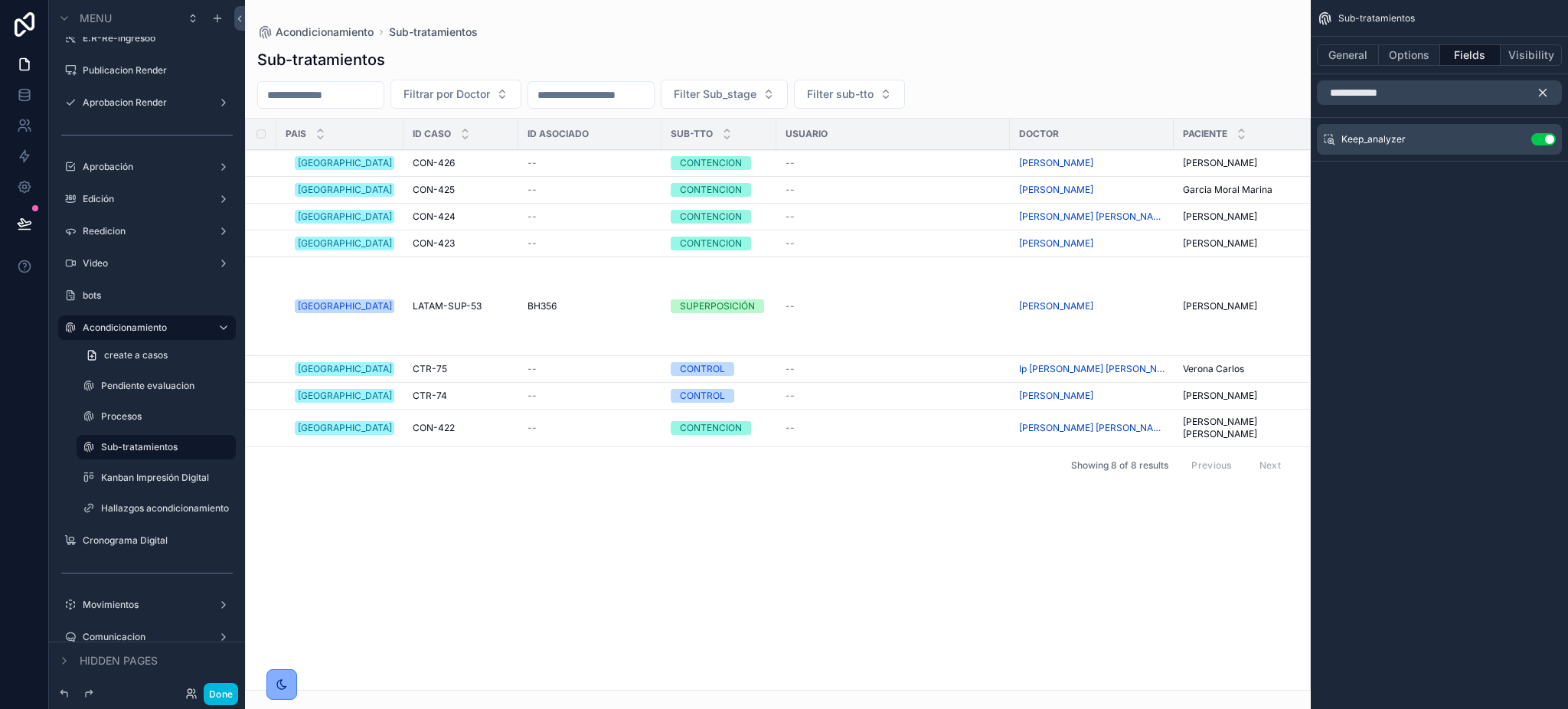
click at [1546, 90] on icon "scrollable content" at bounding box center [1543, 92] width 14 height 14
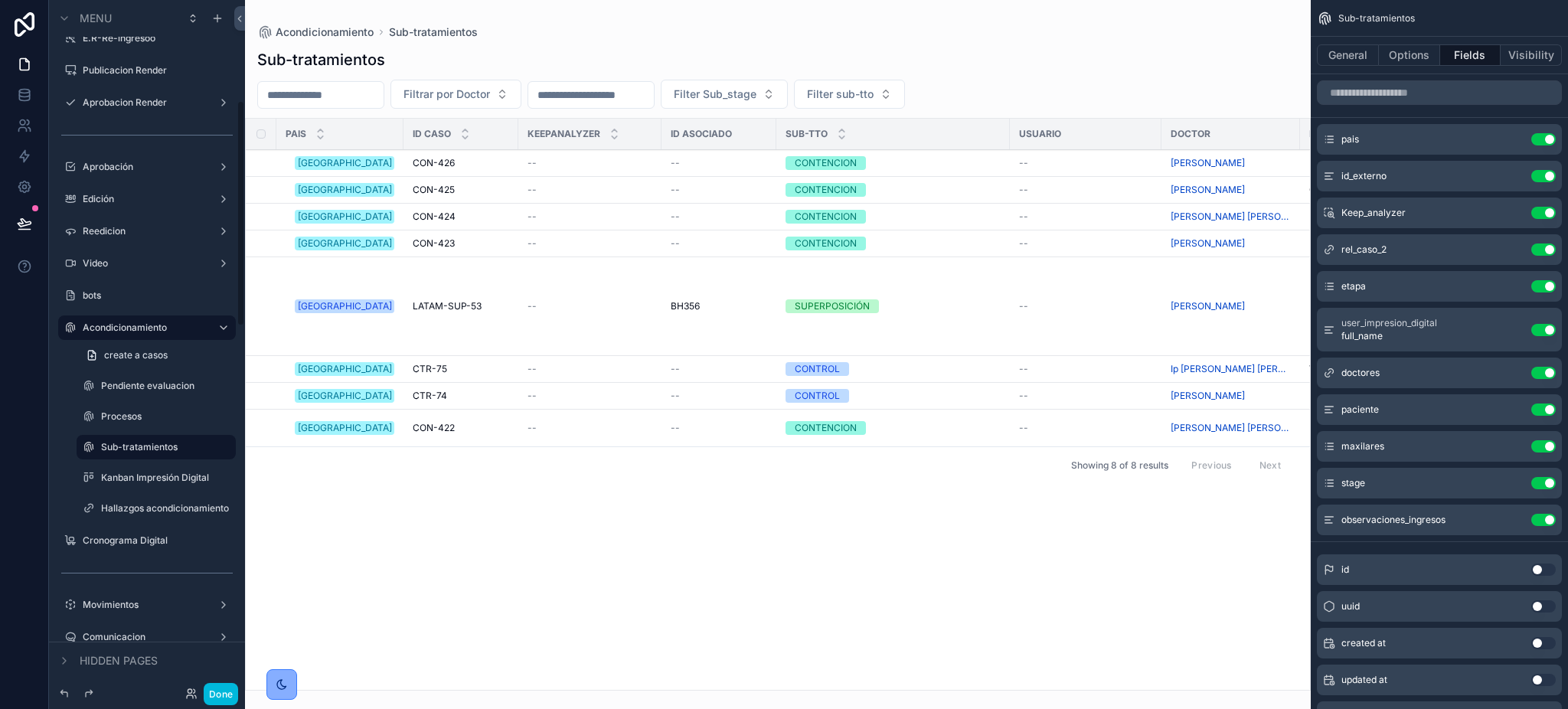
click at [126, 483] on label "Kanban Impresión Digital" at bounding box center [164, 477] width 126 height 12
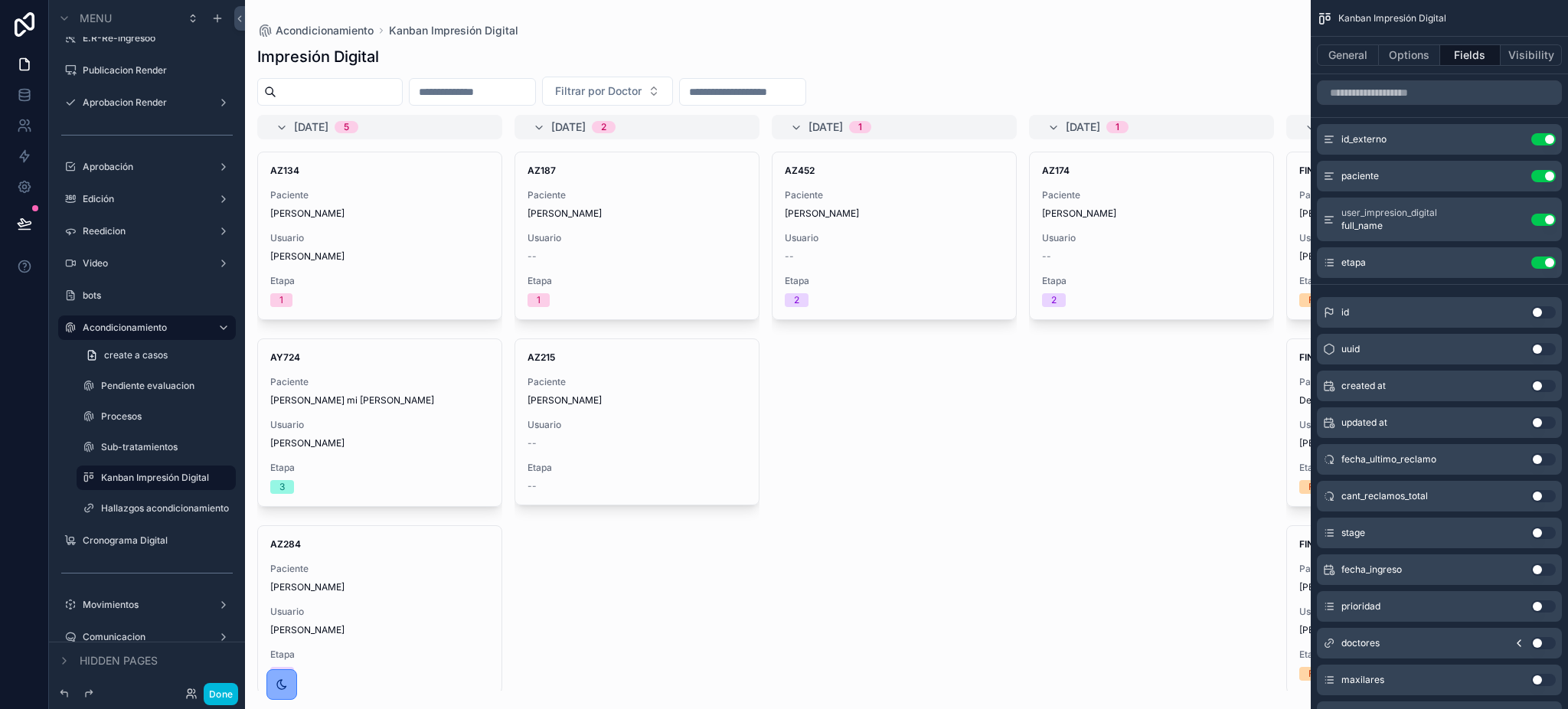
click at [416, 270] on div "scrollable content" at bounding box center [778, 354] width 1065 height 709
click at [1475, 87] on input "scrollable content" at bounding box center [1439, 93] width 245 height 24
paste input "**********"
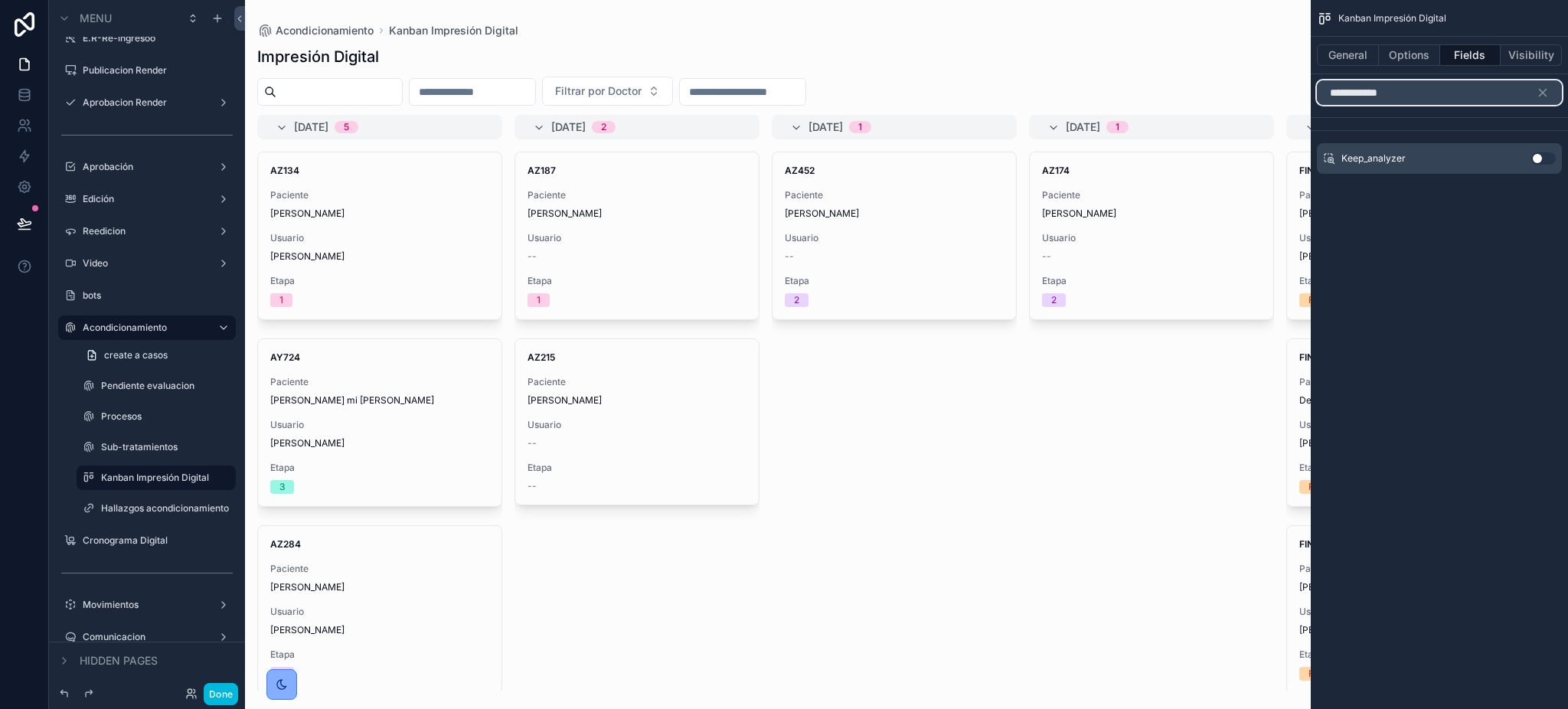
type input "**********"
click at [1542, 161] on button "Use setting" at bounding box center [1544, 158] width 24 height 12
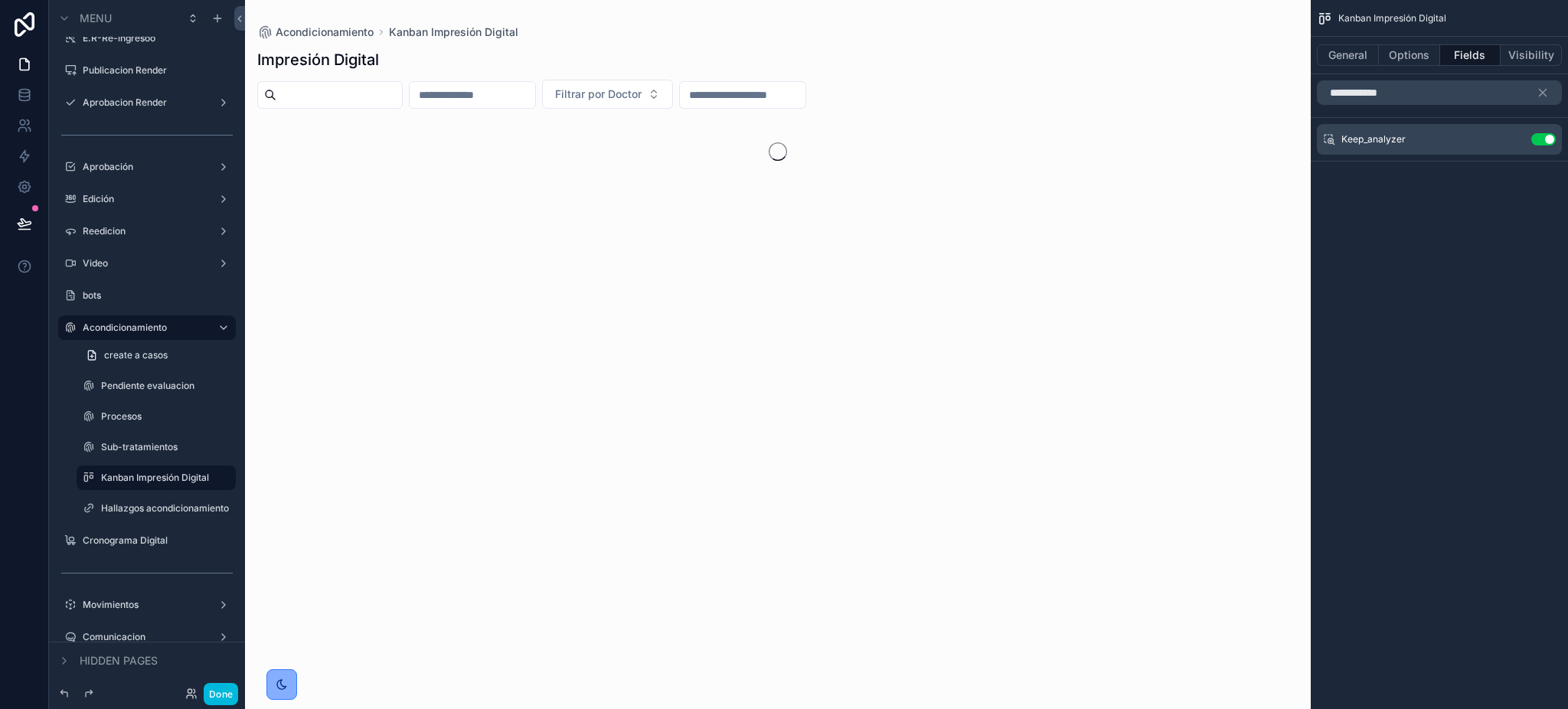
drag, startPoint x: 1511, startPoint y: 136, endPoint x: 1367, endPoint y: 143, distance: 144.2
click at [0, 0] on icon "scrollable content" at bounding box center [0, 0] width 0 height 0
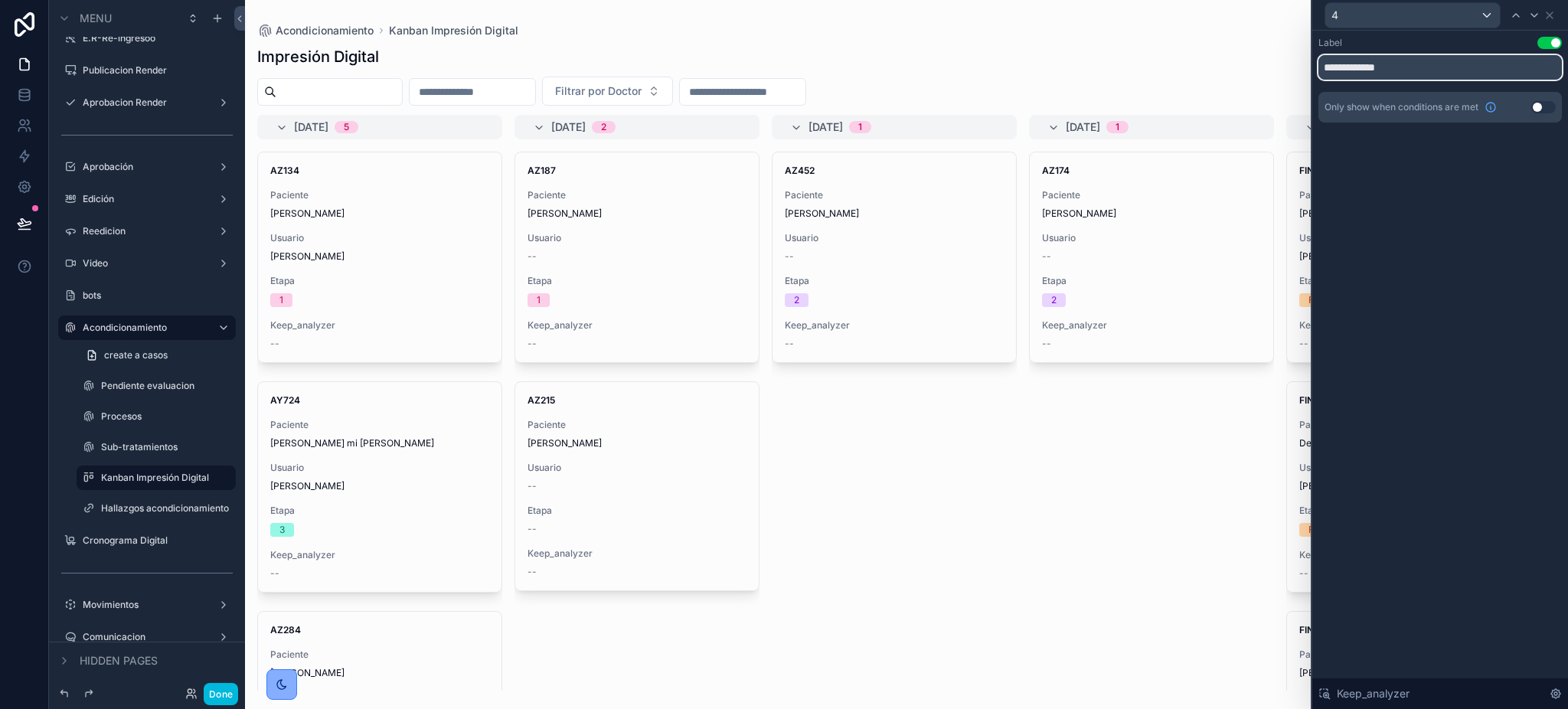
drag, startPoint x: 1434, startPoint y: 72, endPoint x: 1223, endPoint y: 62, distance: 211.2
click at [1223, 62] on div "**********" at bounding box center [784, 354] width 1568 height 709
paste input "text"
type input "**********"
click at [1559, 17] on div "4" at bounding box center [1439, 15] width 243 height 30
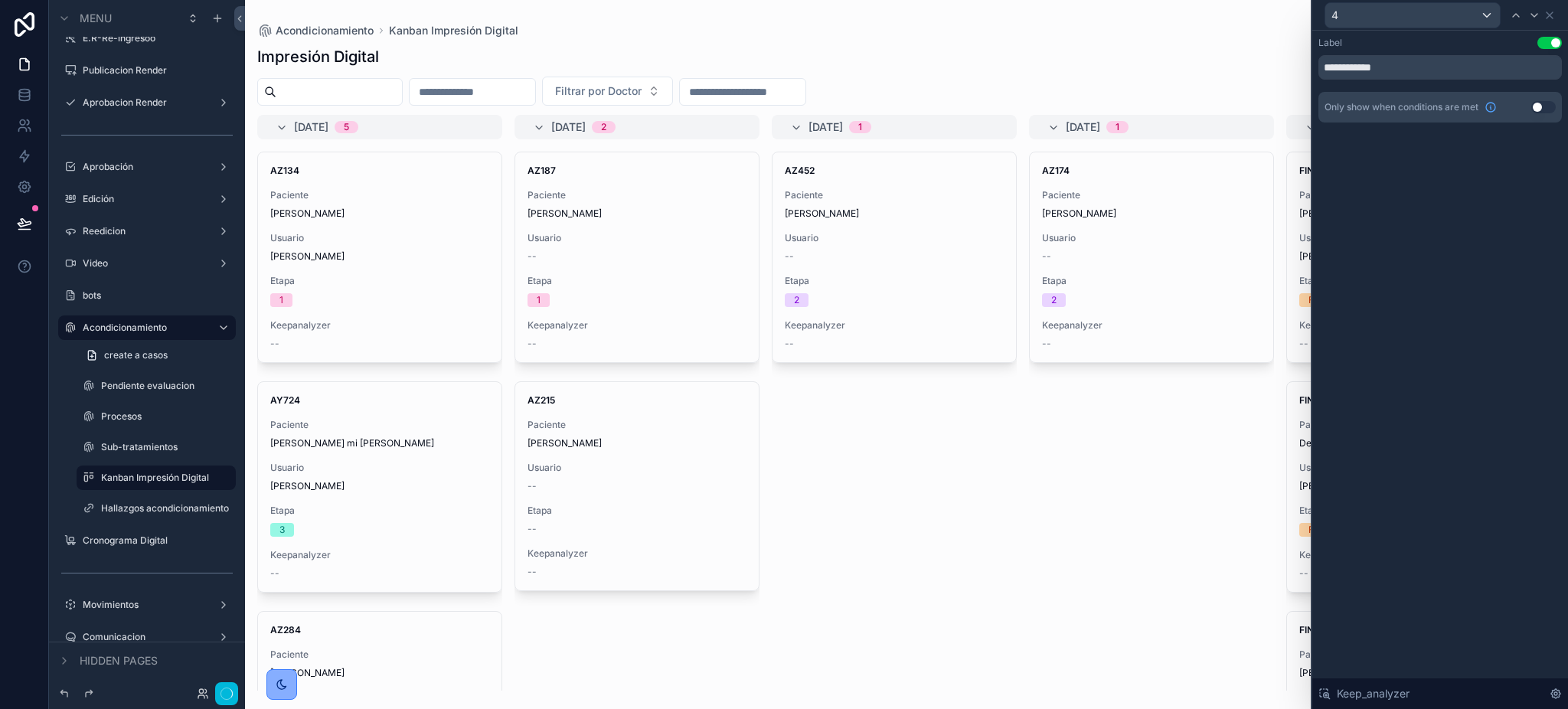
click at [1561, 11] on div "4" at bounding box center [1439, 15] width 243 height 30
click at [1553, 19] on icon at bounding box center [1549, 15] width 12 height 12
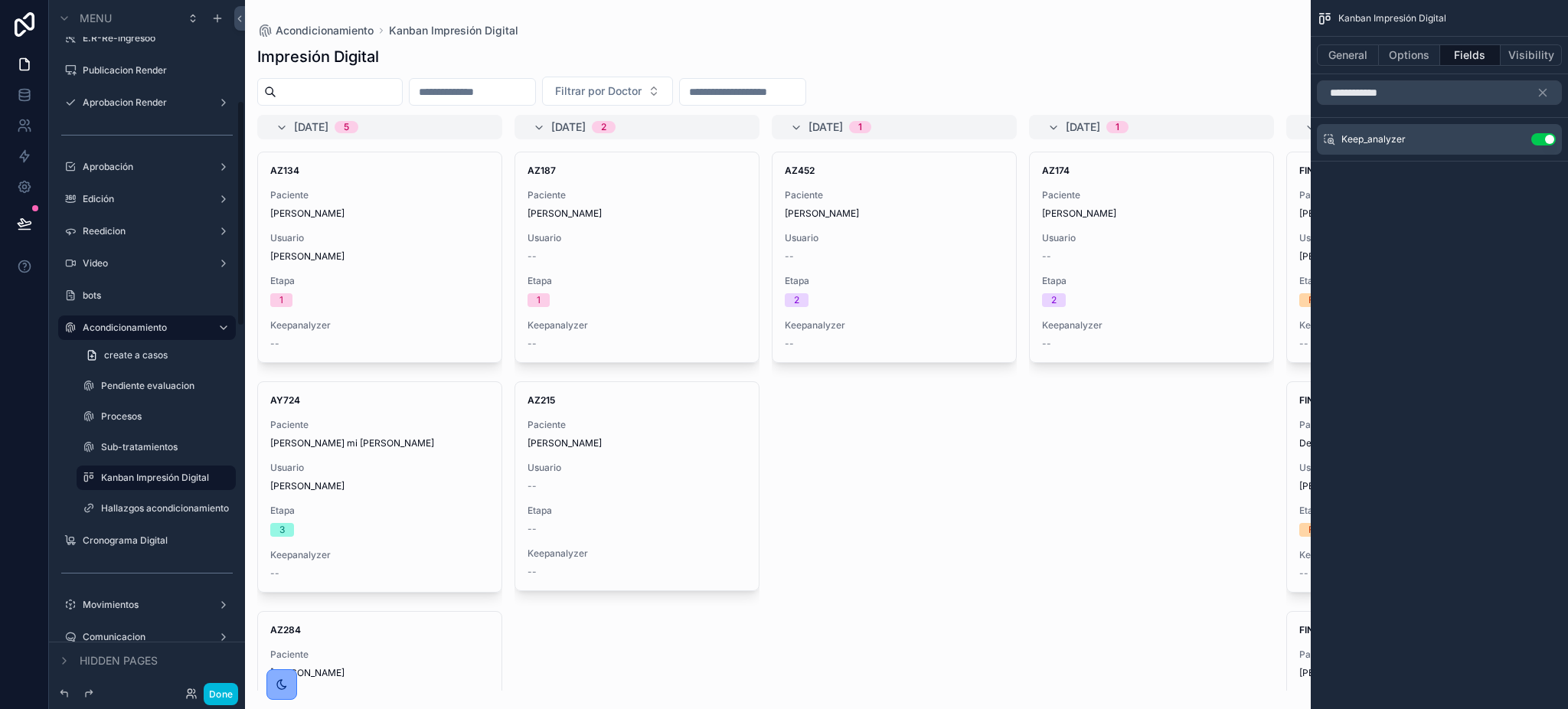
click at [224, 685] on button "Done" at bounding box center [221, 694] width 35 height 23
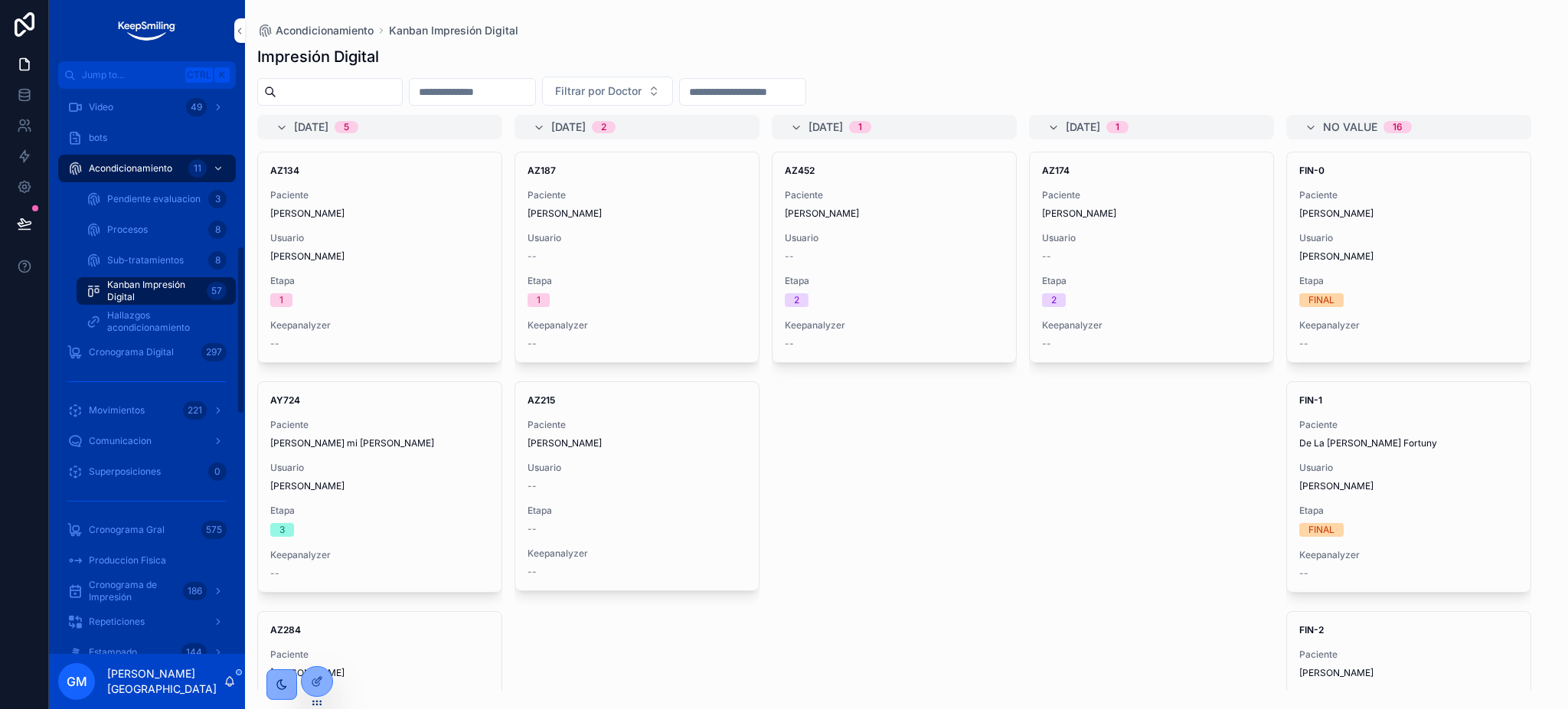
scroll to position [592, 0]
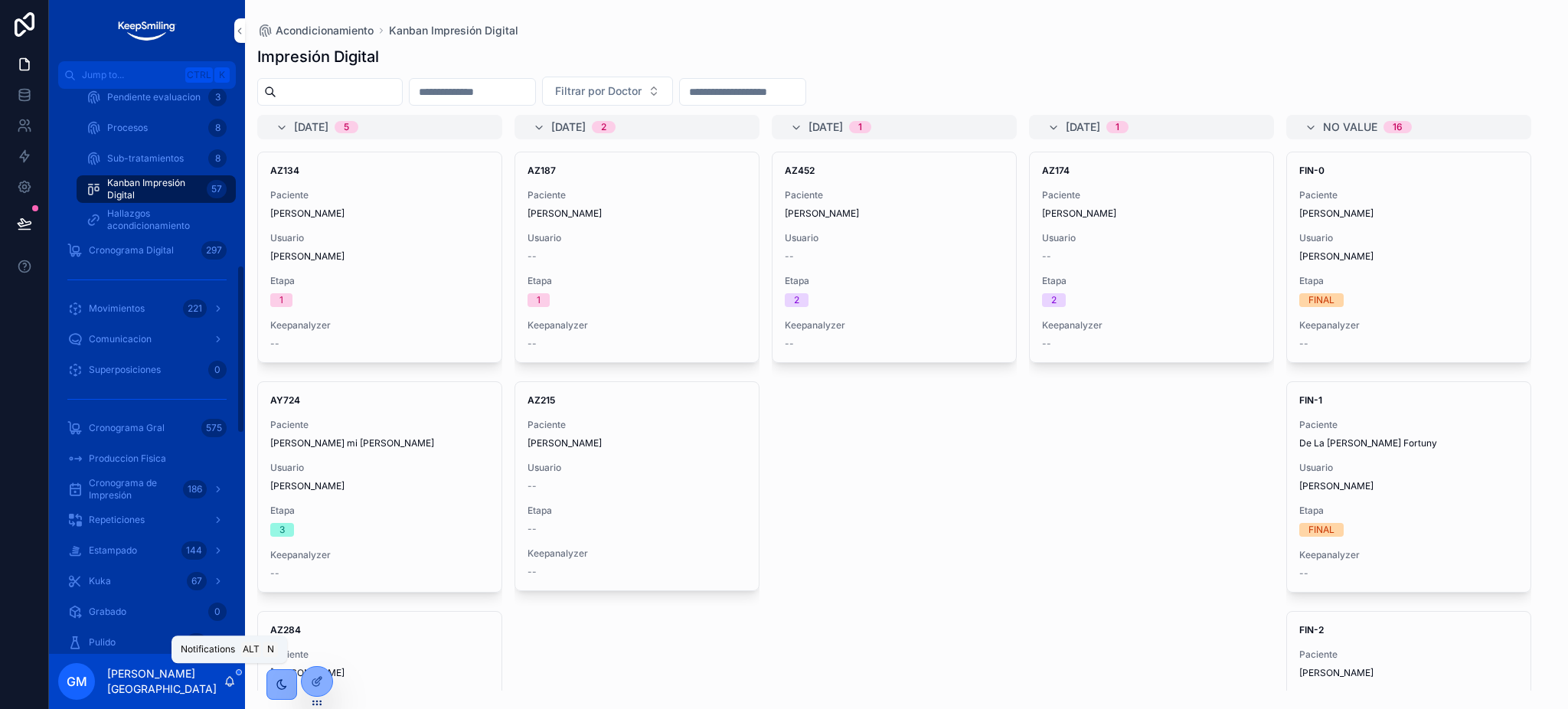
click at [227, 683] on icon "scrollable content" at bounding box center [229, 681] width 12 height 12
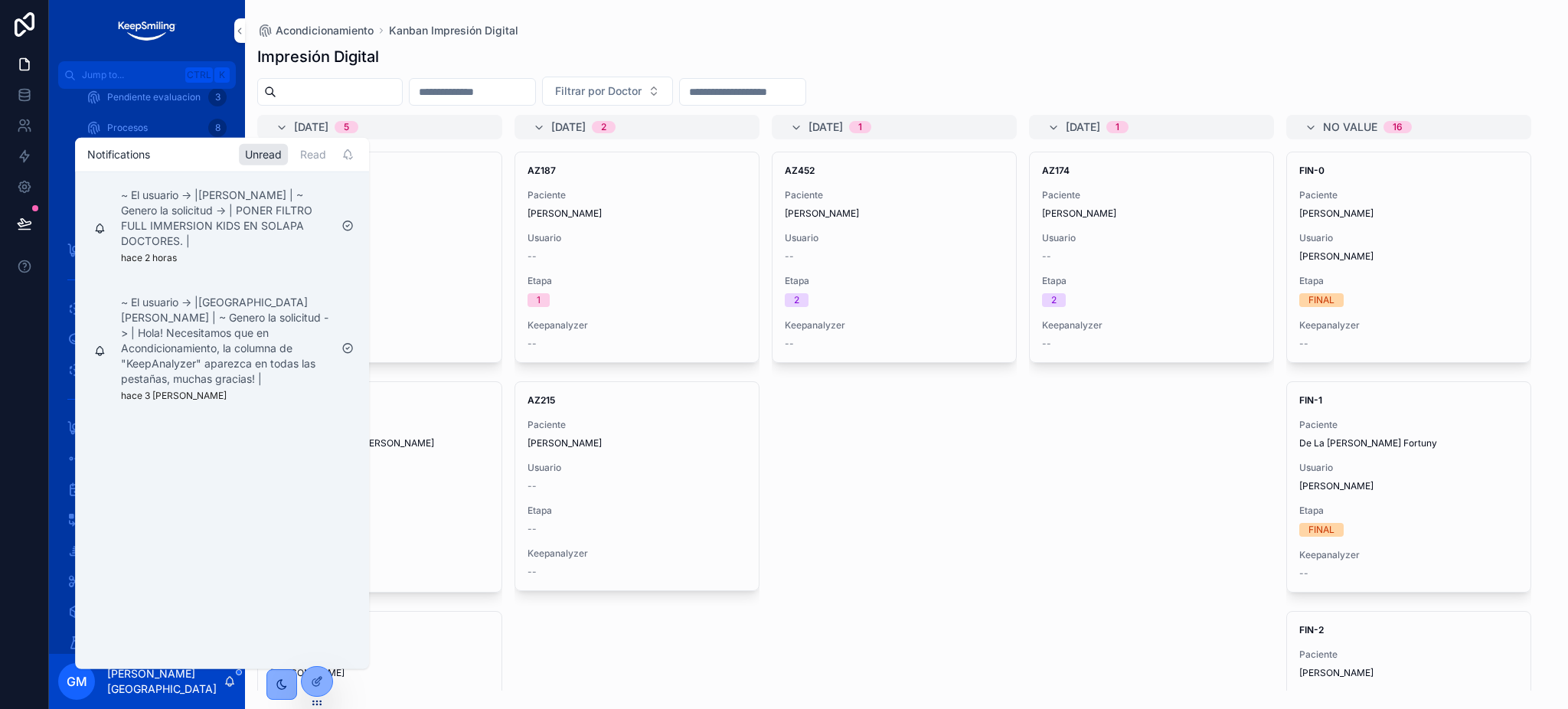
click at [237, 378] on div "~ El usuario -> |Florencia Sgalia | ~ Genero la solicitud -> | Hola! Necesitamo…" at bounding box center [225, 347] width 209 height 107
click at [250, 344] on p "~ El usuario -> |Florencia Sgalia | ~ Genero la solicitud -> | Hola! Necesitamo…" at bounding box center [225, 340] width 209 height 92
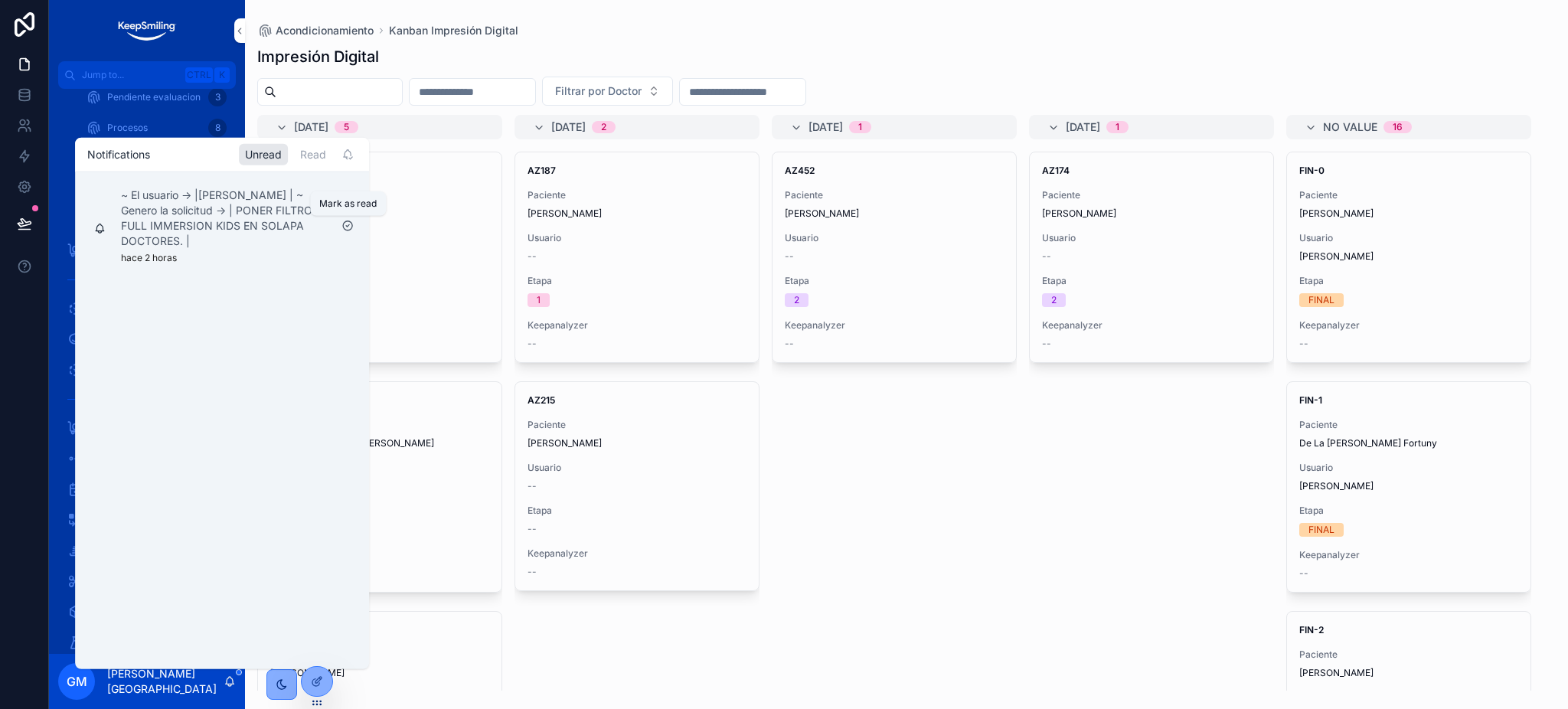
click at [349, 225] on icon "scrollable content" at bounding box center [347, 224] width 12 height 12
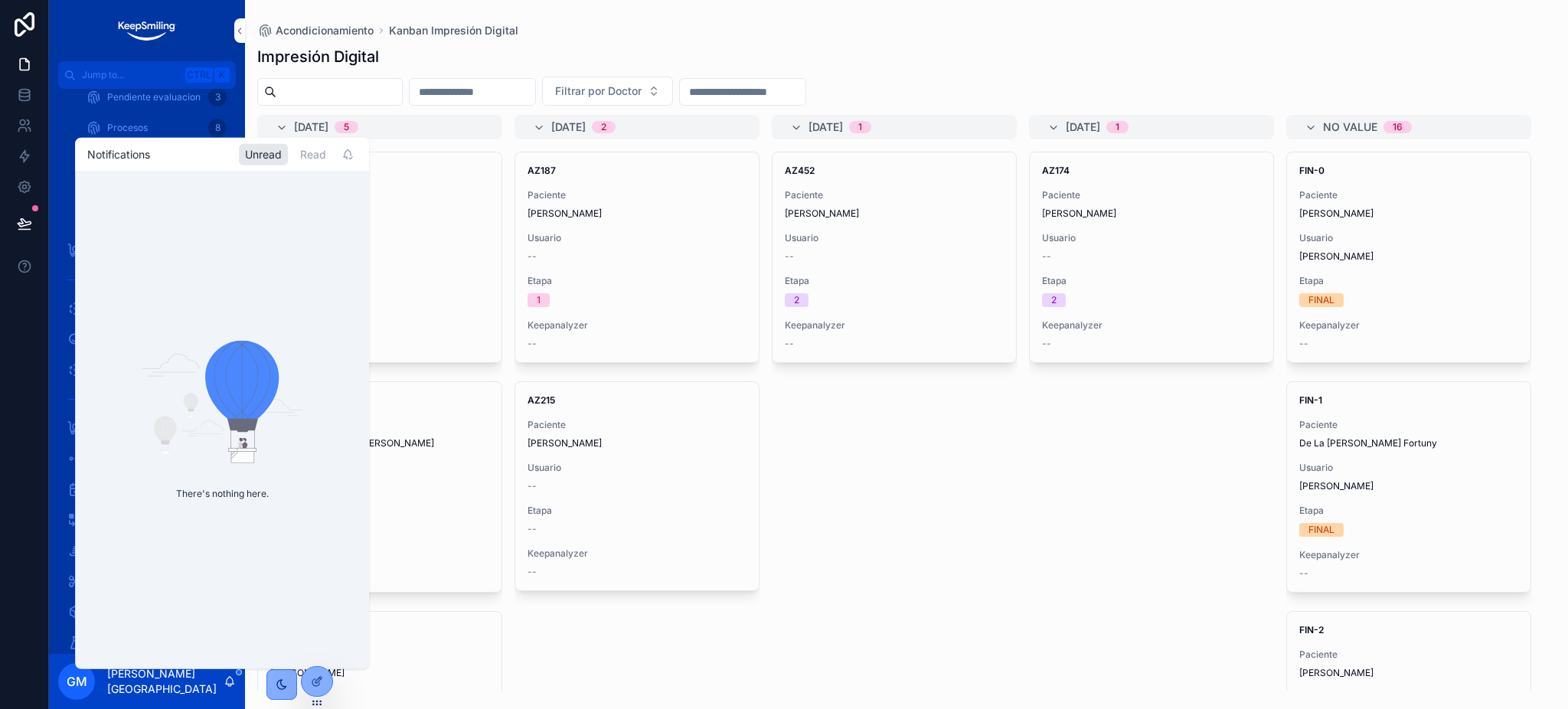
click at [228, 689] on div "GM Guadalupe Monaco" at bounding box center [147, 681] width 196 height 55
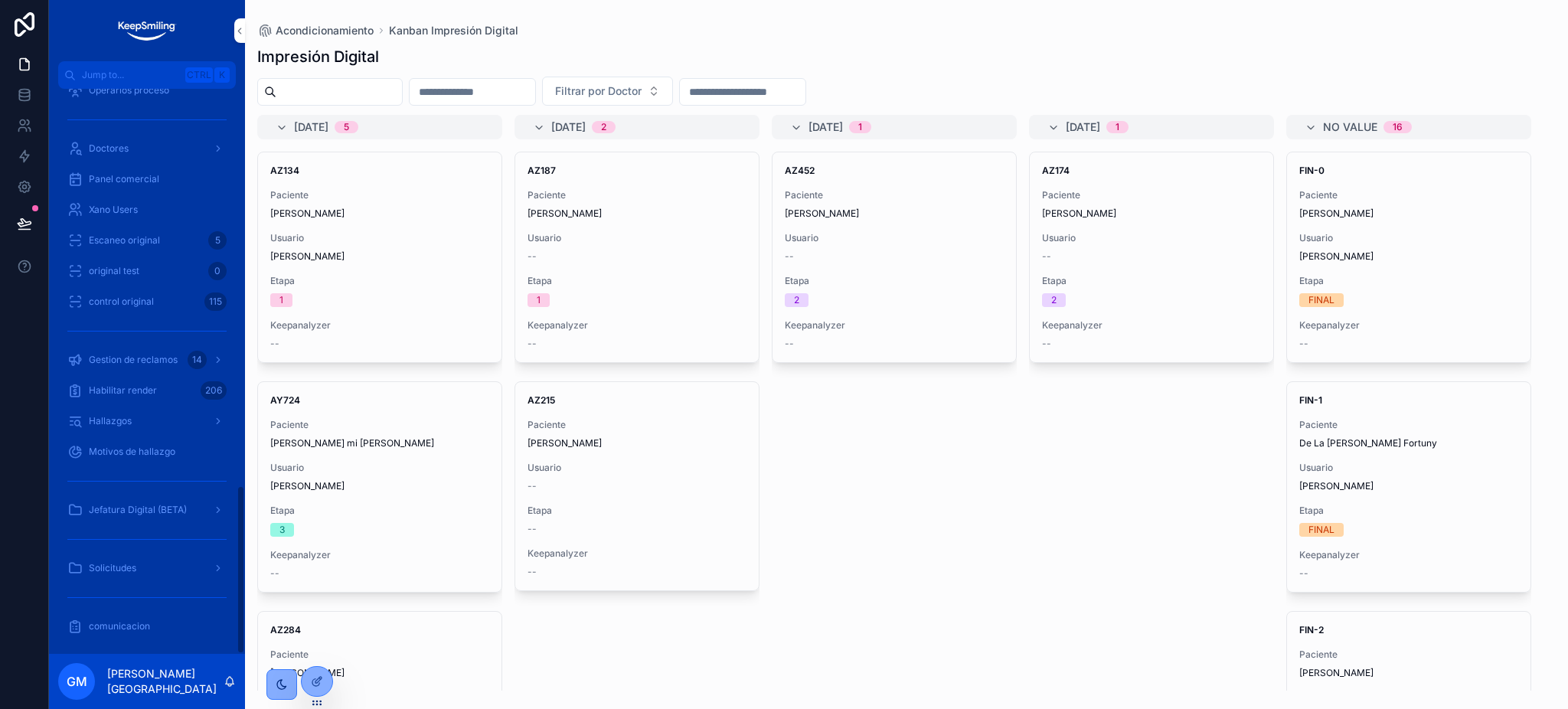
scroll to position [1329, 0]
click at [172, 547] on div "Solicitudes" at bounding box center [147, 563] width 196 height 31
click at [172, 561] on div "Solicitudes" at bounding box center [147, 563] width 160 height 24
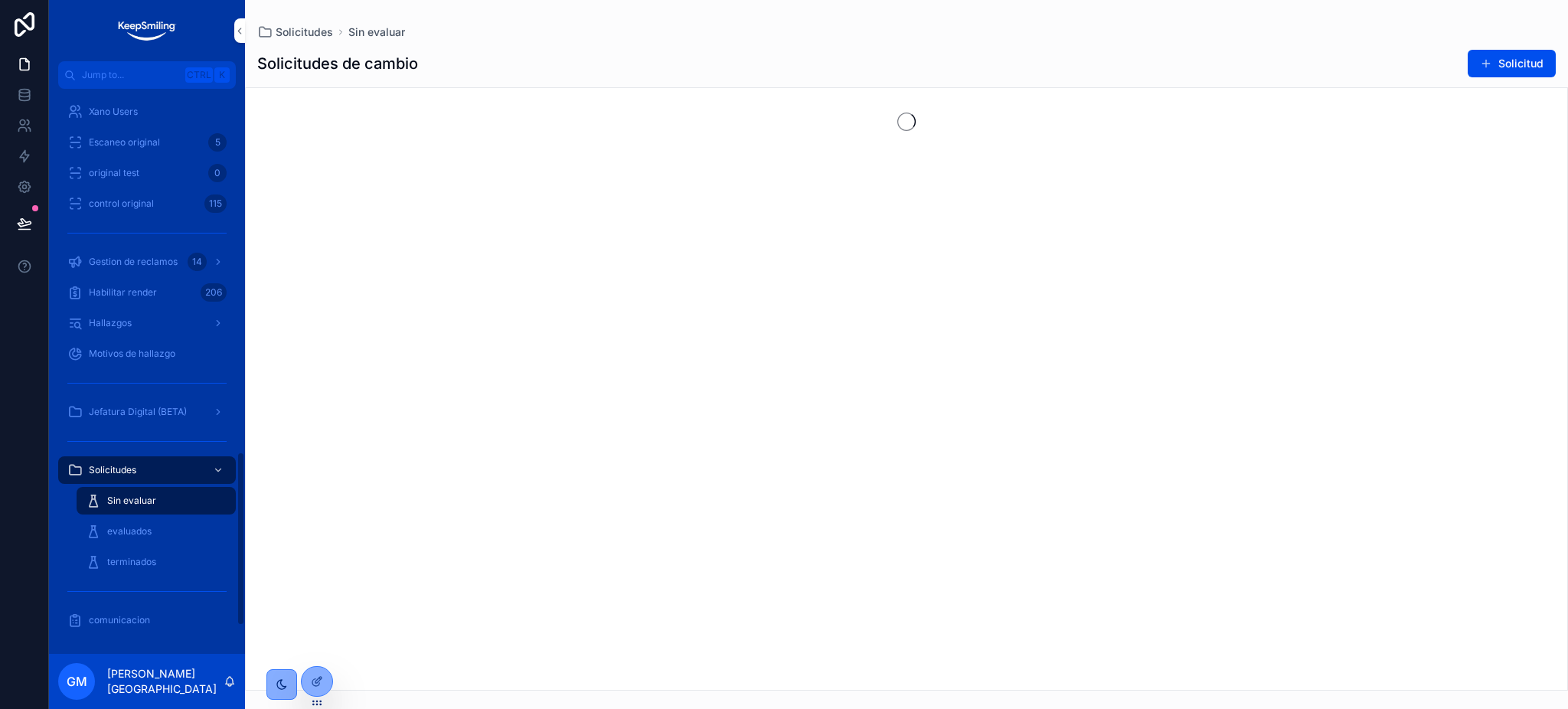
scroll to position [1177, 0]
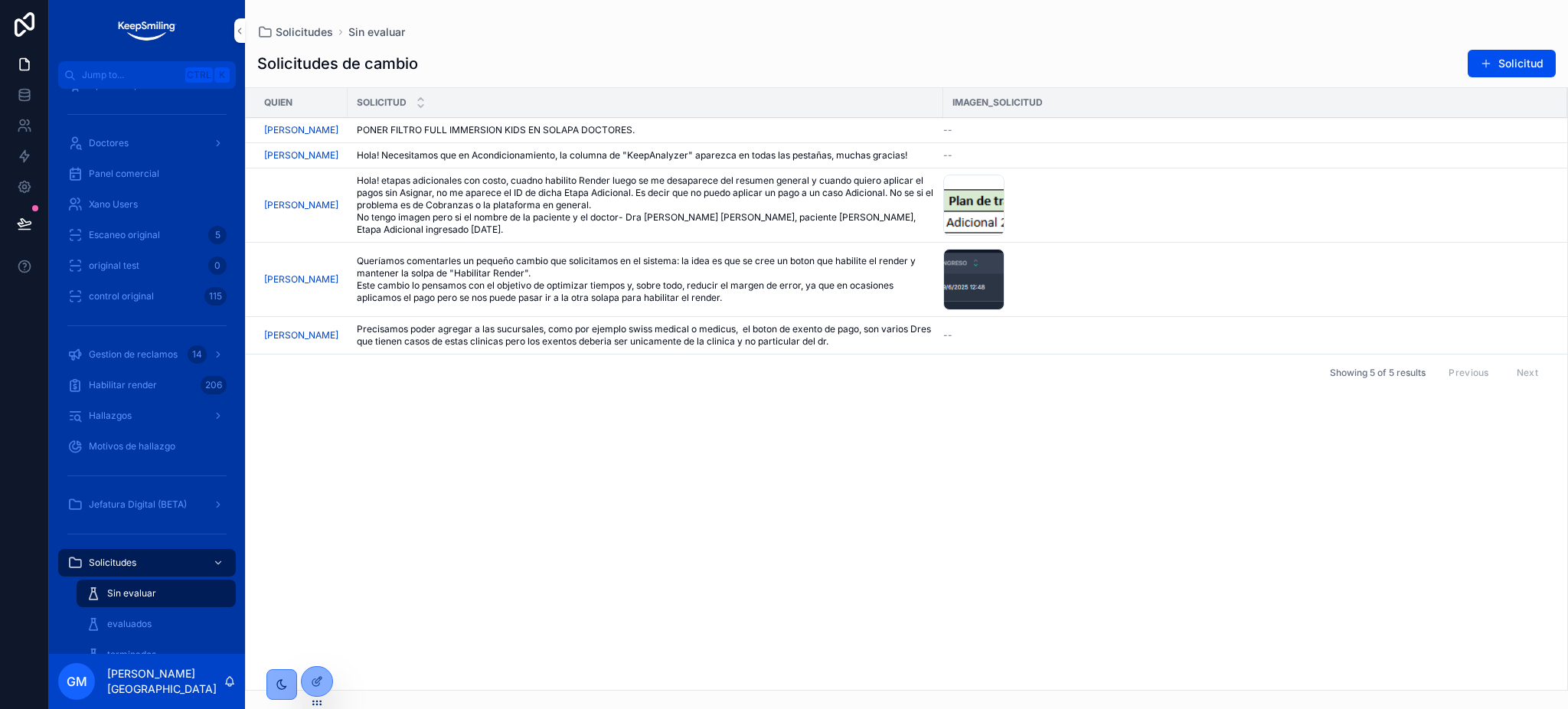
click at [0, 0] on span "evaluar" at bounding box center [0, 0] width 0 height 0
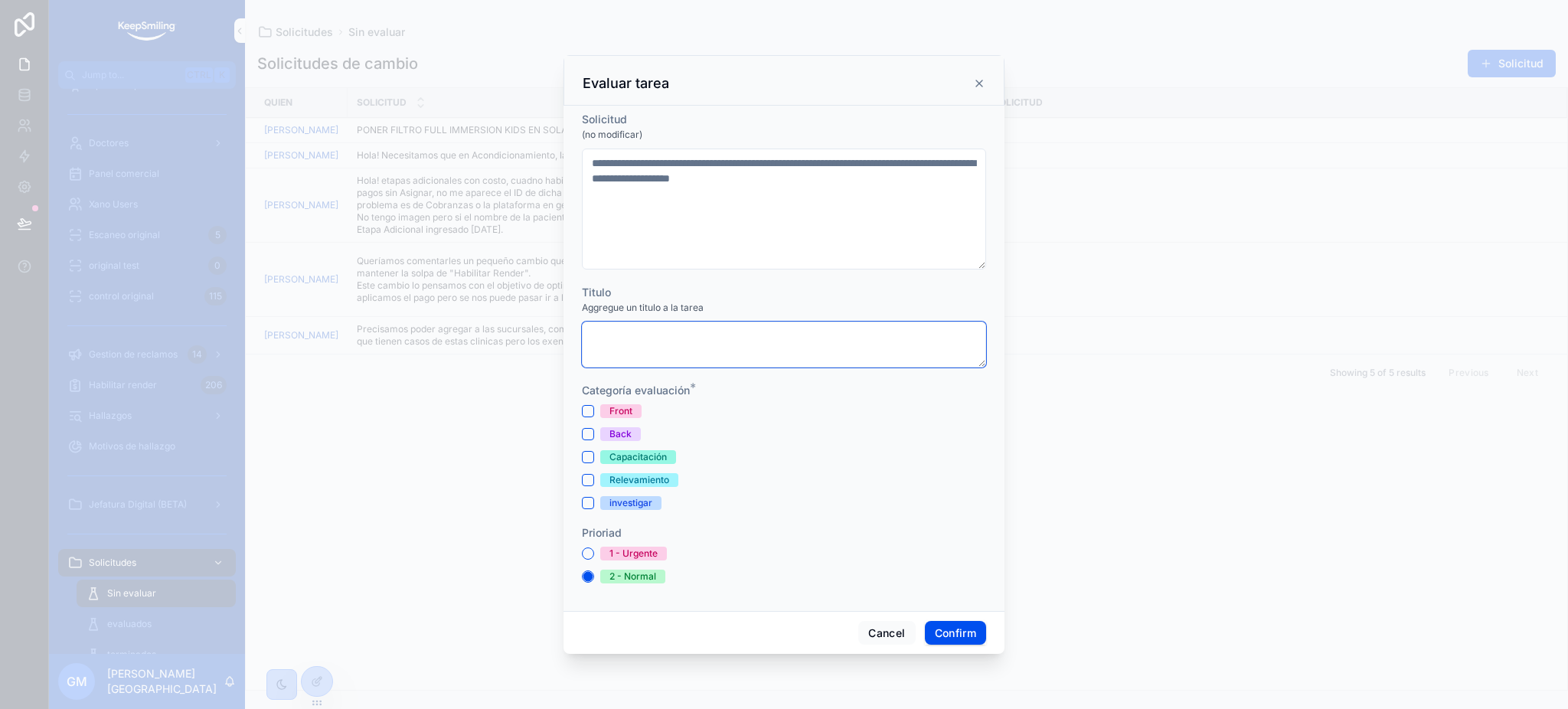
click at [644, 329] on textarea at bounding box center [784, 344] width 404 height 46
type textarea "**********"
click at [582, 411] on button "Front" at bounding box center [587, 410] width 12 height 12
click at [969, 634] on button "Confirm" at bounding box center [955, 633] width 61 height 24
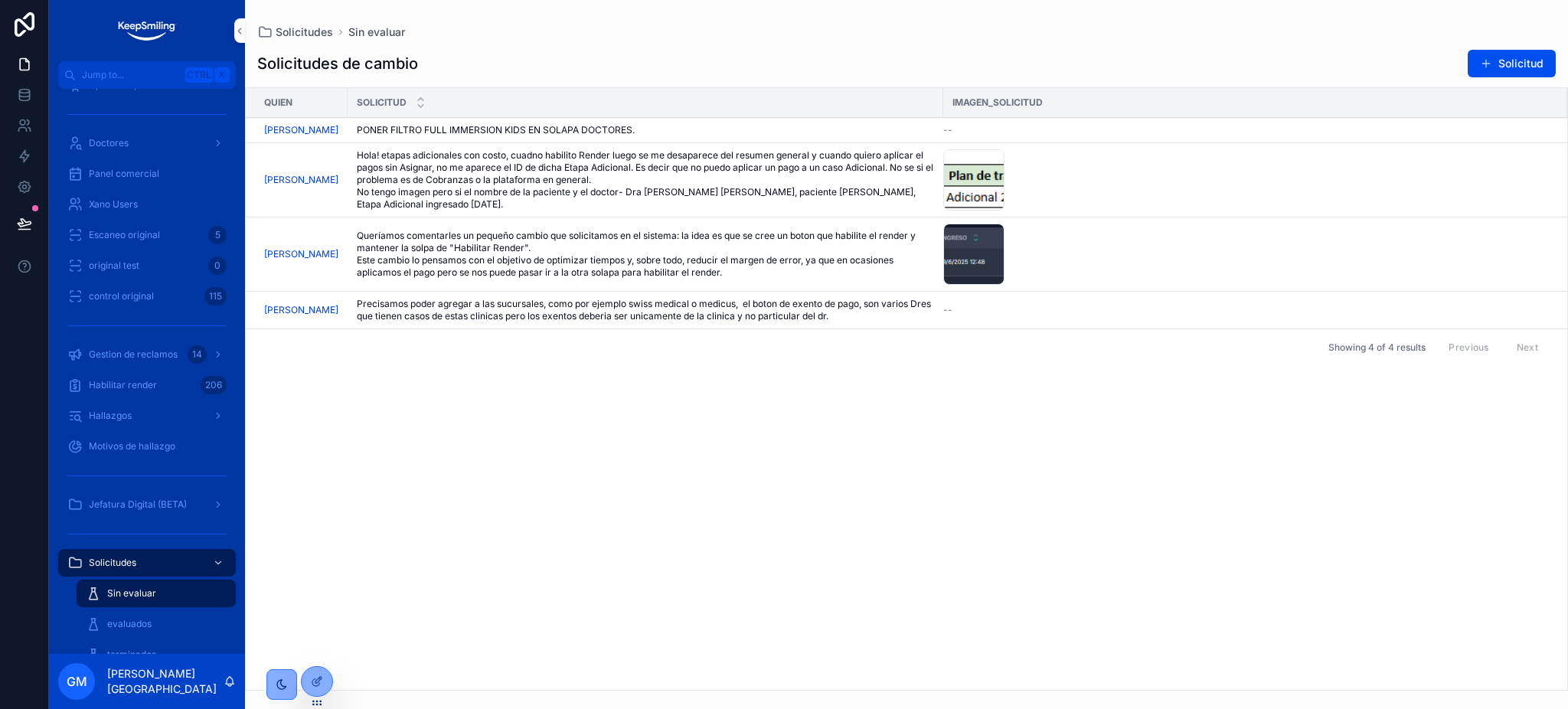
click at [0, 0] on span "evaluar" at bounding box center [0, 0] width 0 height 0
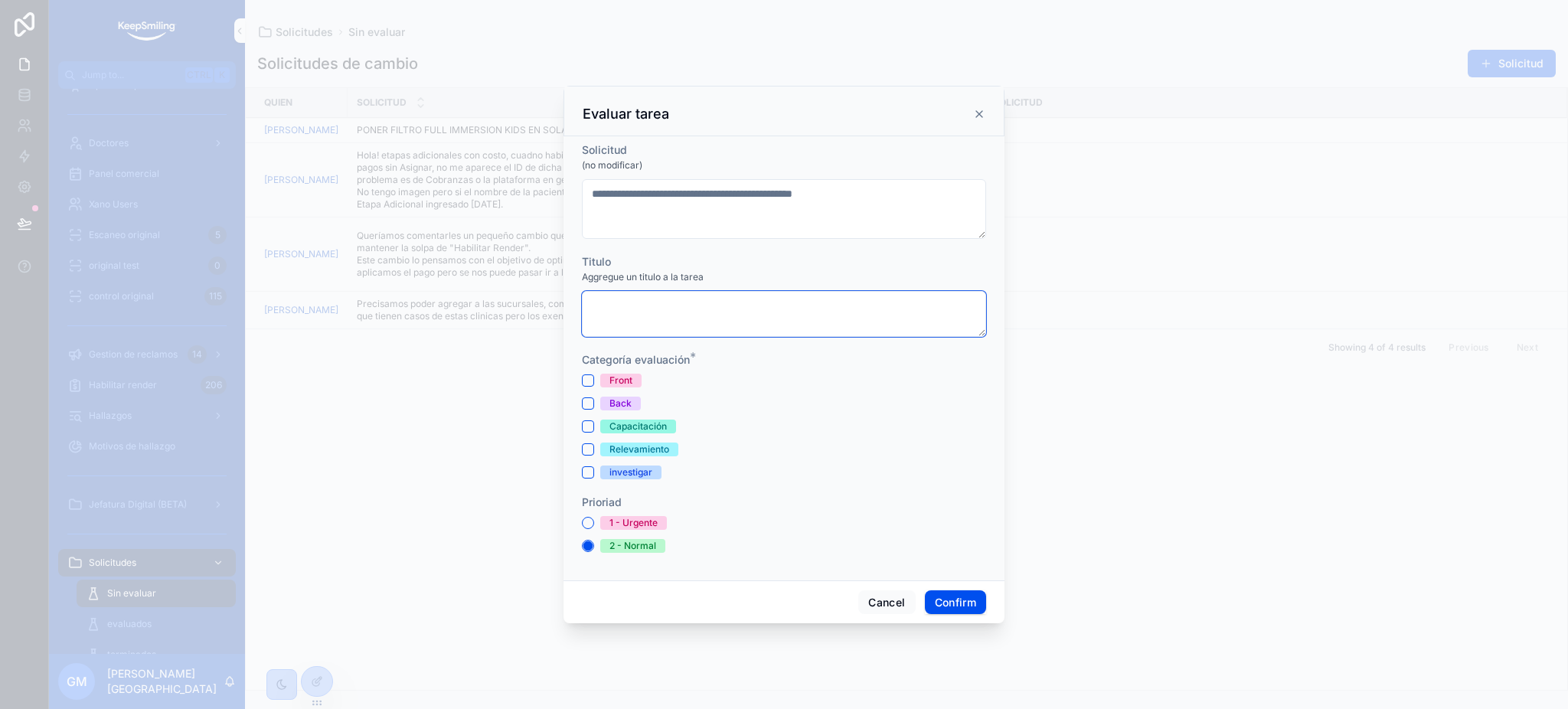
click at [660, 329] on textarea at bounding box center [784, 314] width 404 height 46
type textarea "**********"
click at [592, 378] on button "Front" at bounding box center [587, 379] width 12 height 12
click at [965, 599] on button "Confirm" at bounding box center [955, 602] width 61 height 24
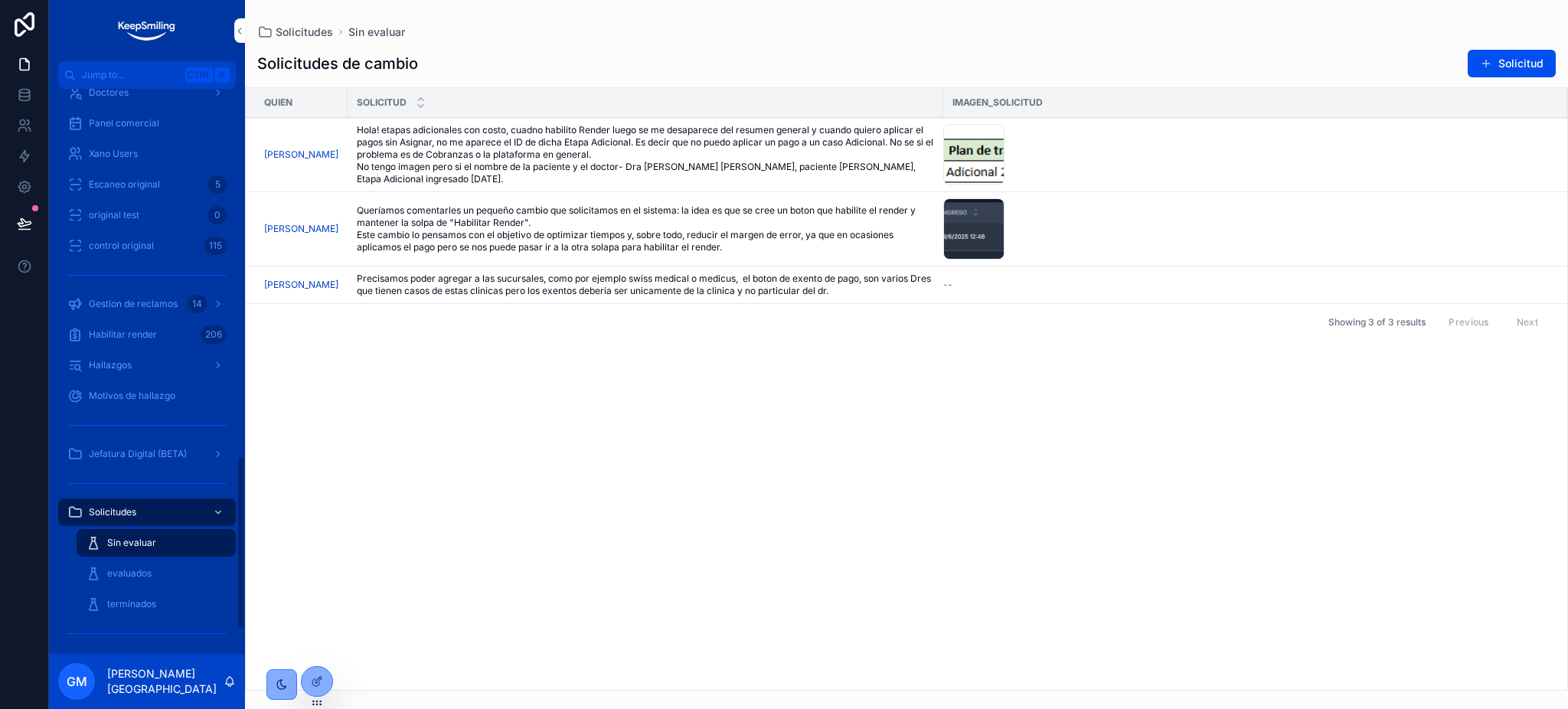
scroll to position [1268, 0]
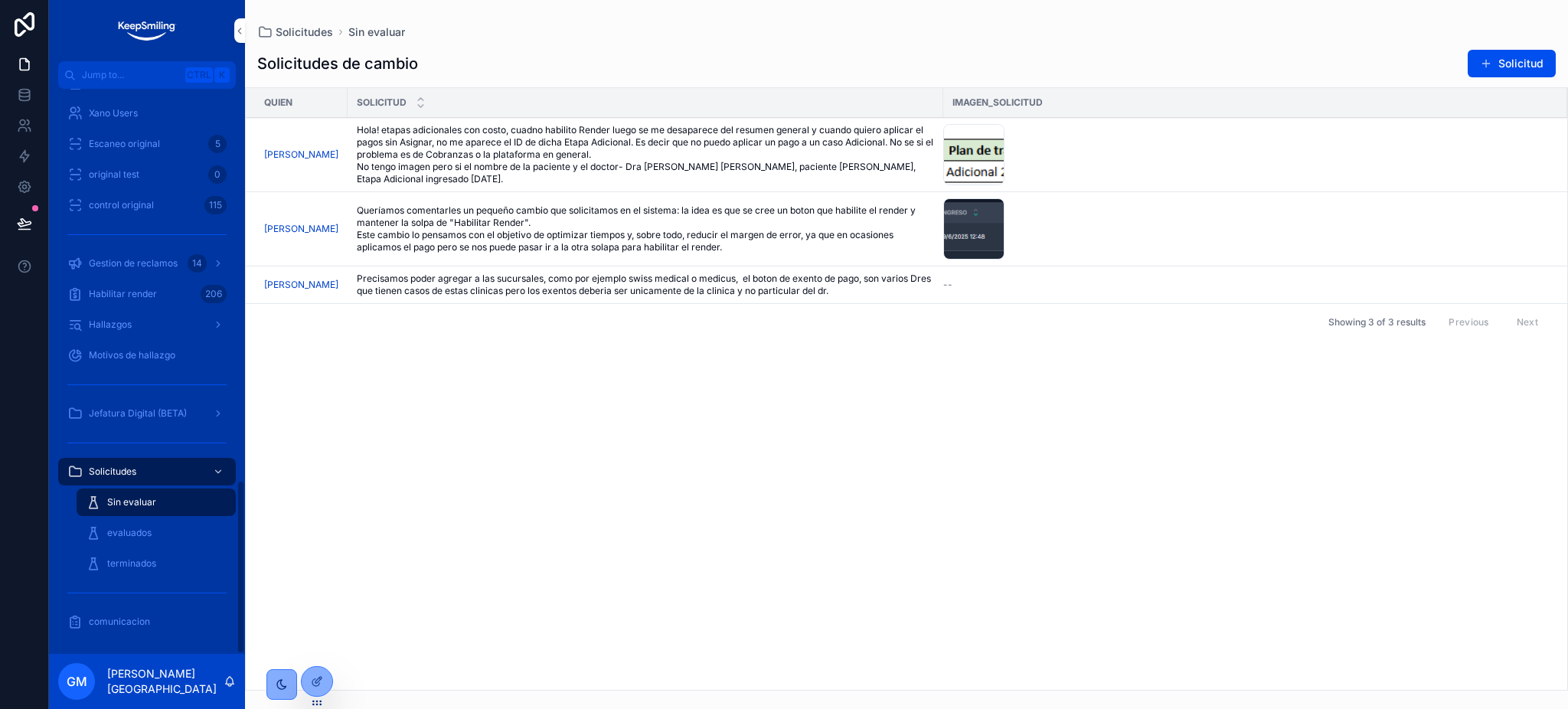
click at [163, 525] on div "evaluados" at bounding box center [156, 532] width 141 height 24
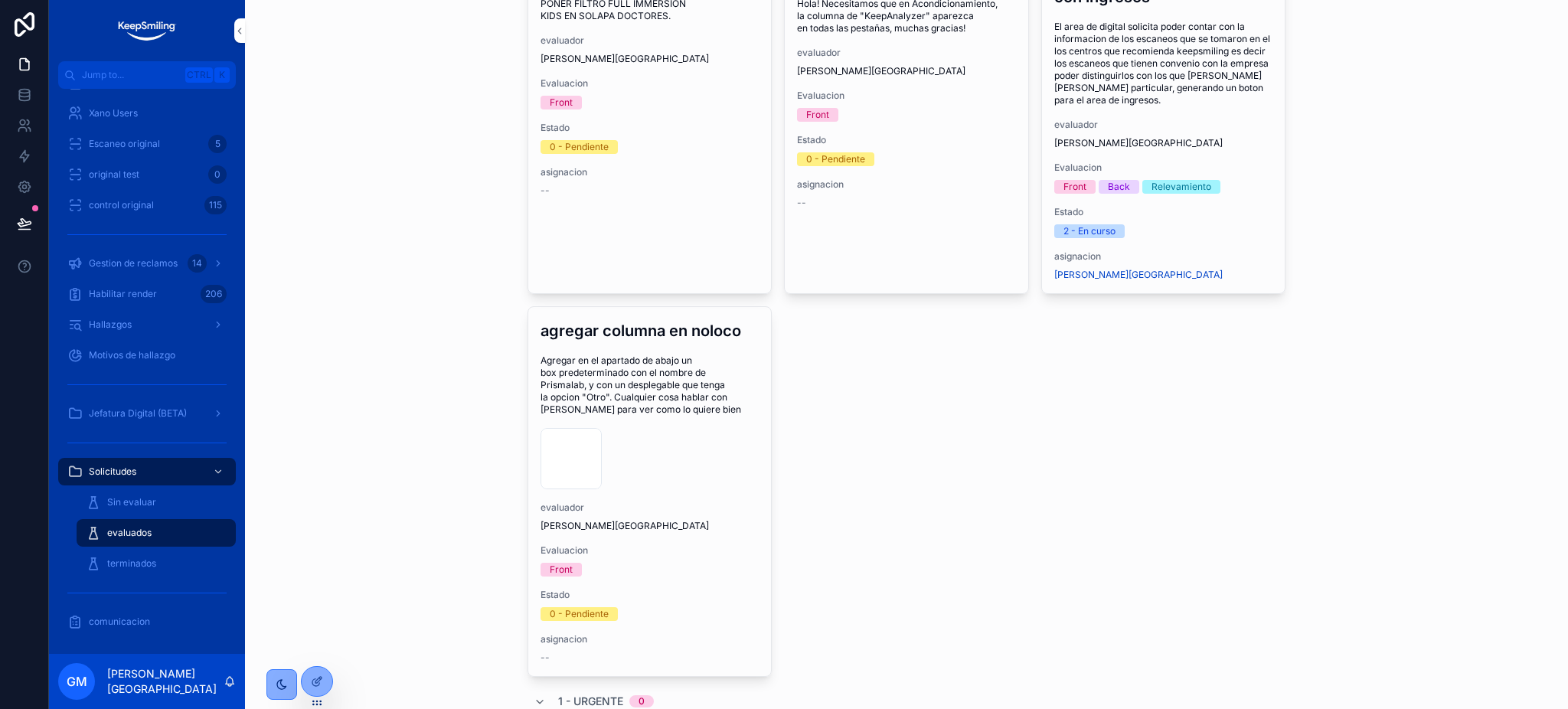
scroll to position [204, 0]
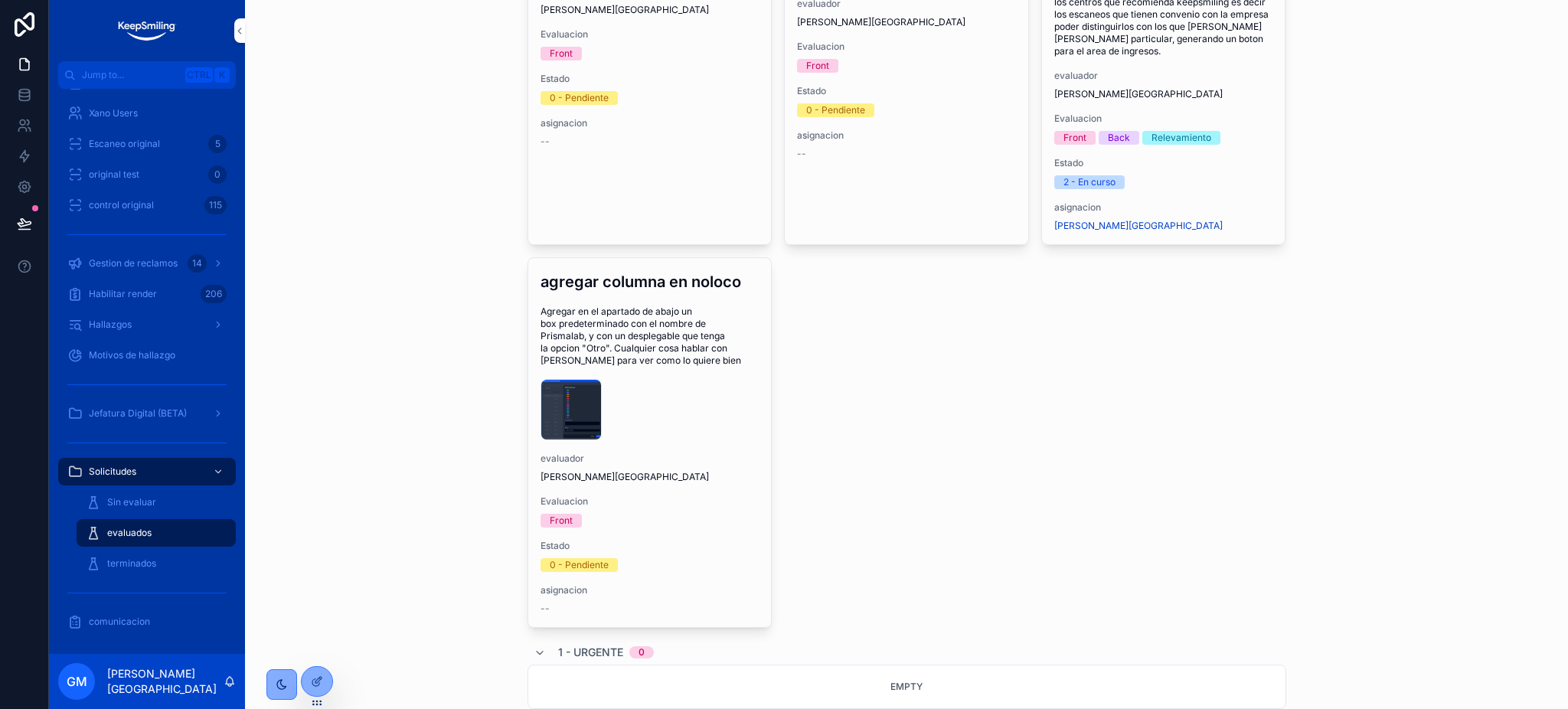
click at [0, 0] on span "tomar solicitud" at bounding box center [0, 0] width 0 height 0
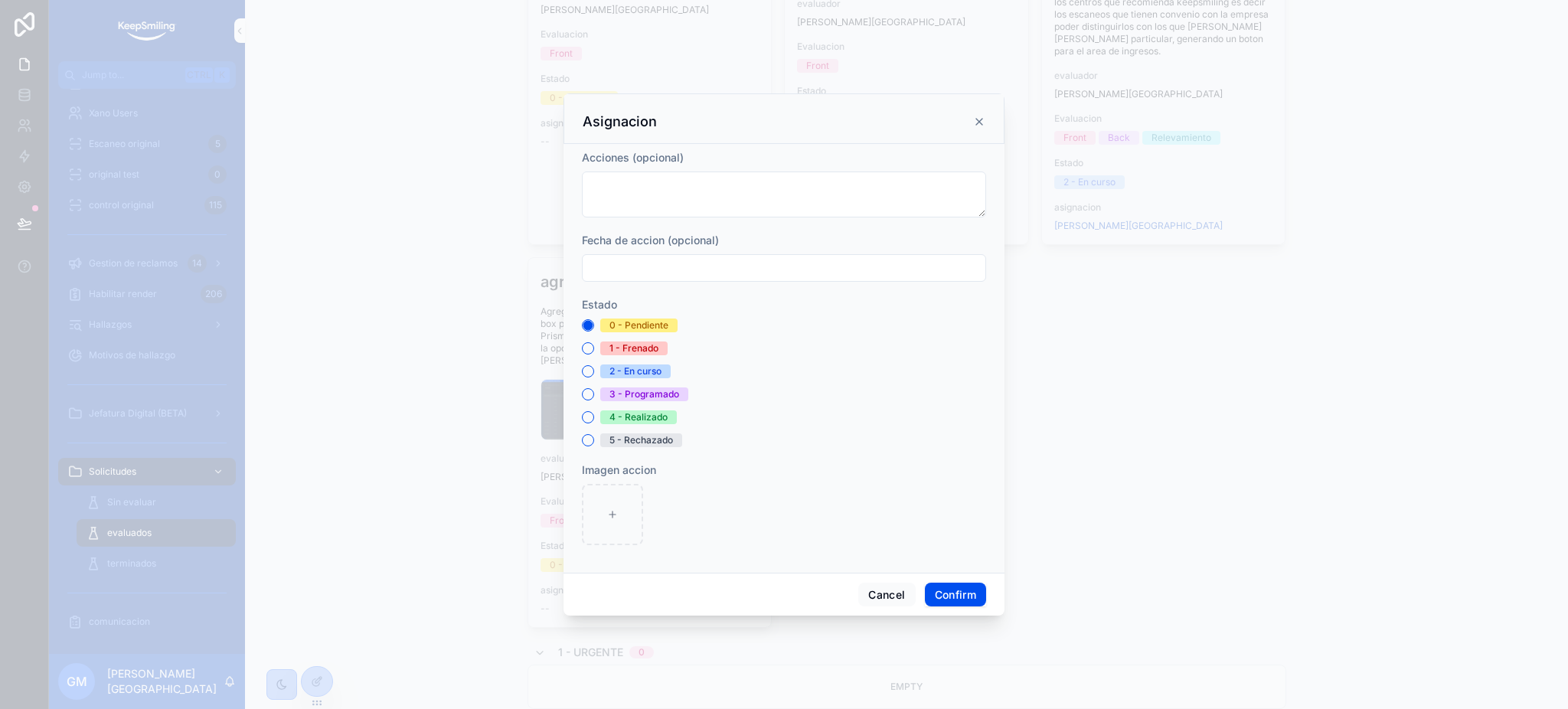
click at [962, 597] on button "Confirm" at bounding box center [955, 594] width 61 height 24
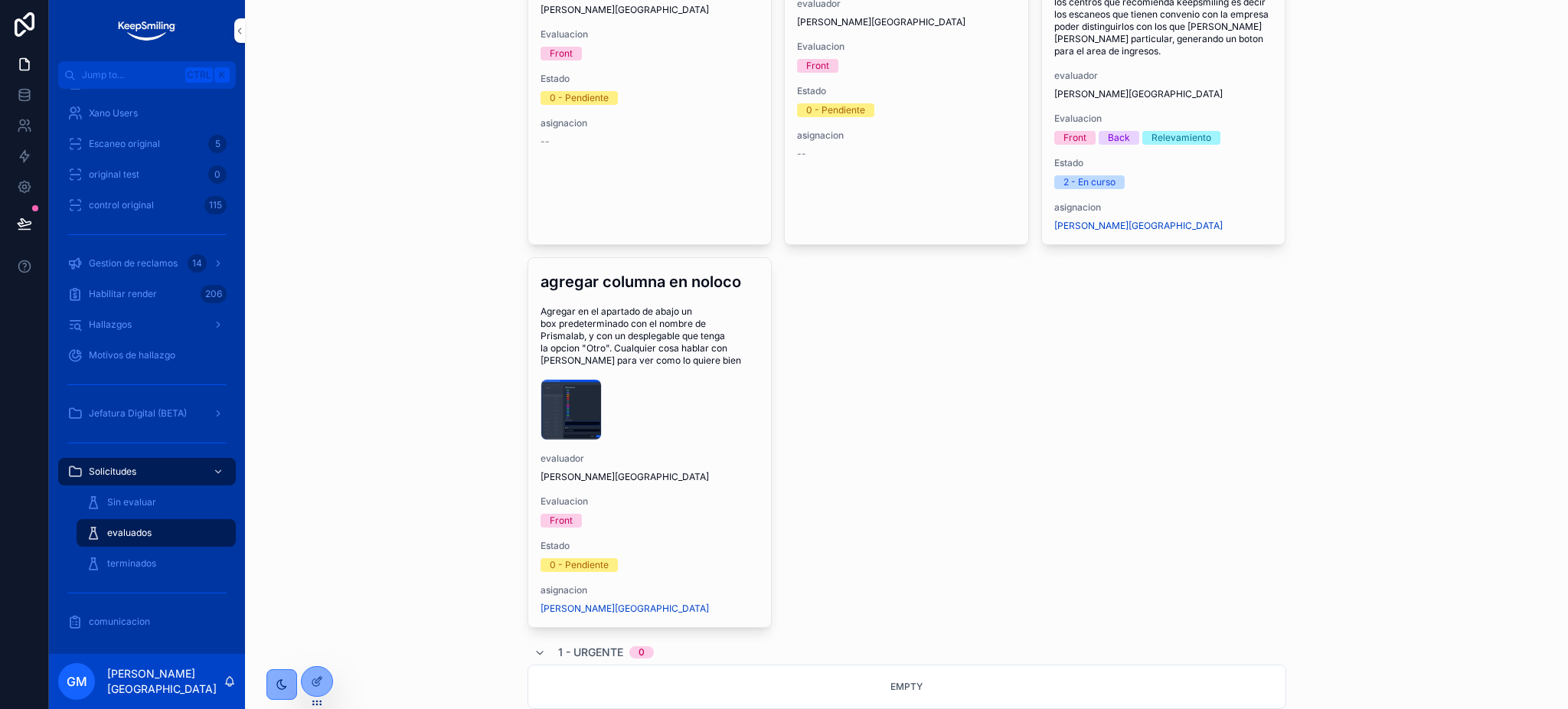
click at [630, 367] on div "agregar columna en noloco Agregar en el apartado de abajo un box predeterminado…" at bounding box center [649, 442] width 243 height 369
click at [609, 358] on span "Agregar en el apartado de abajo un box predeterminado con el nombre de Prismala…" at bounding box center [649, 335] width 219 height 61
click at [0, 0] on span "Completar" at bounding box center [0, 0] width 0 height 0
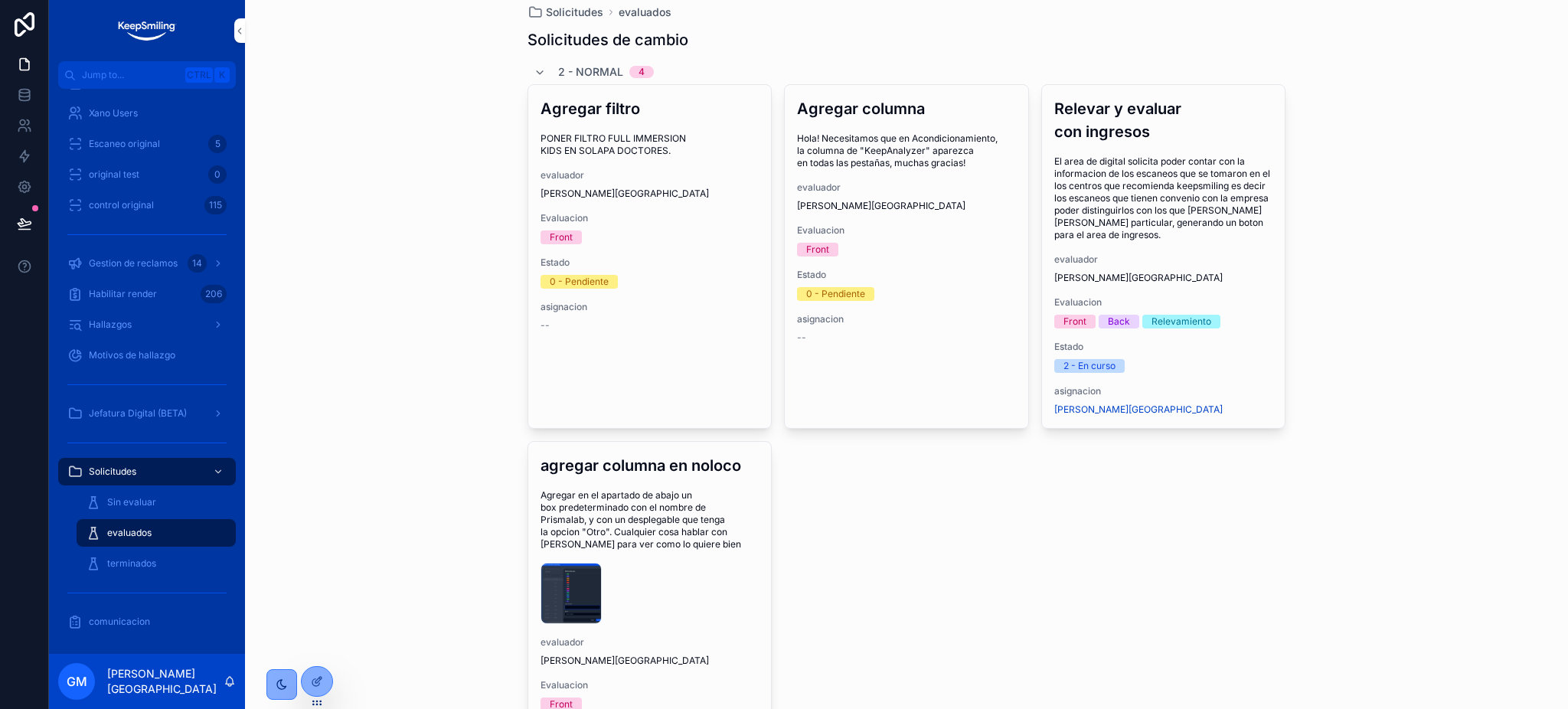
scroll to position [0, 0]
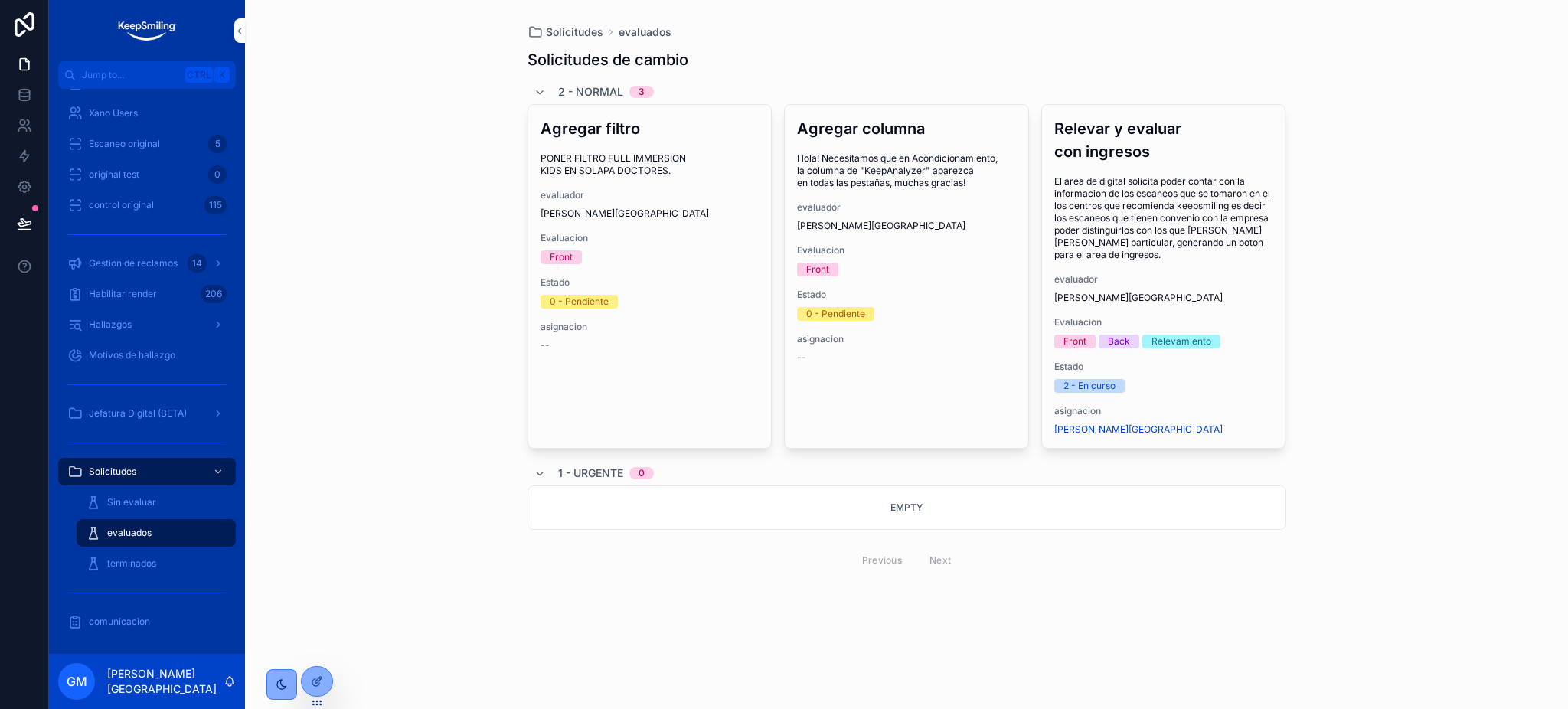
click at [0, 0] on button "tomar solicitud" at bounding box center [0, 0] width 0 height 0
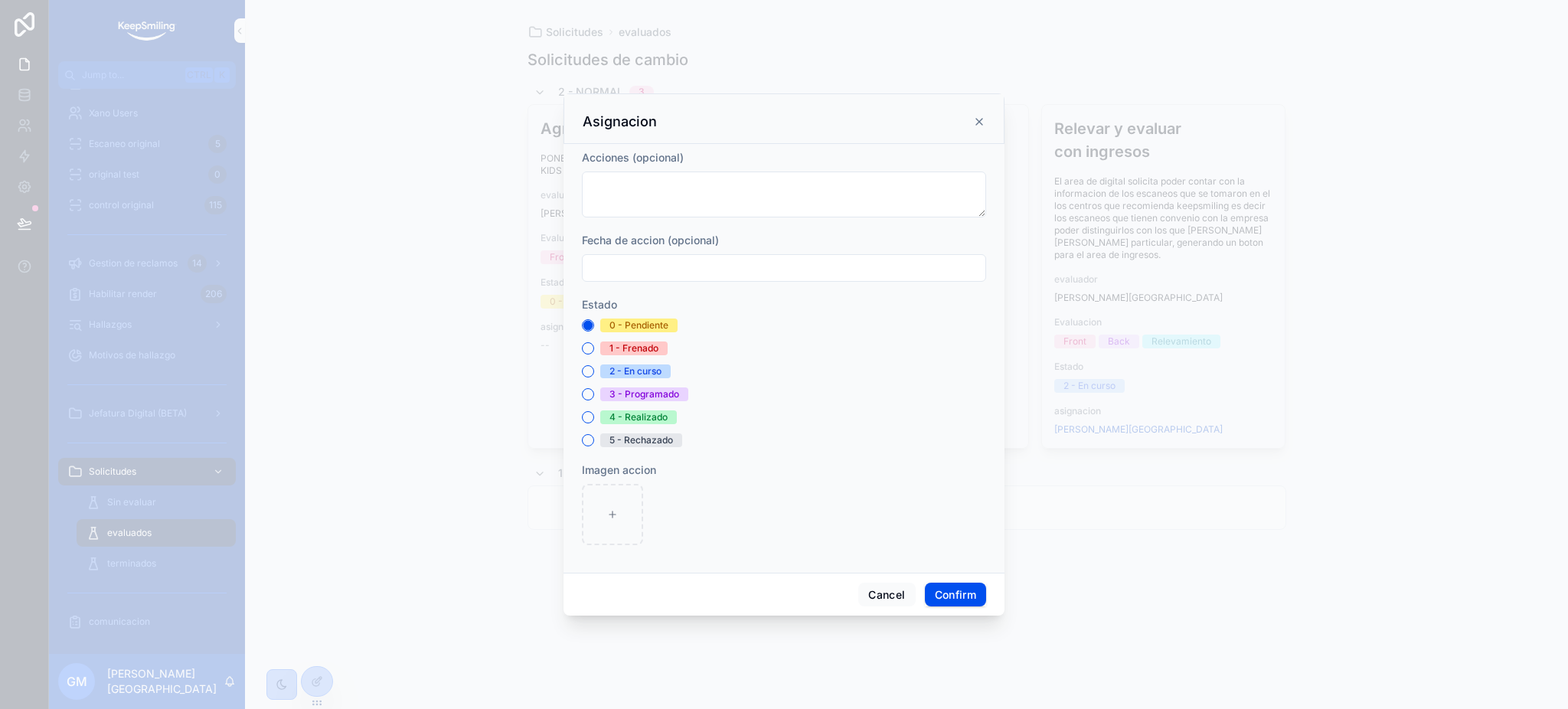
click at [589, 364] on div "2 - En curso" at bounding box center [784, 371] width 404 height 14
click at [597, 366] on div "2 - En curso" at bounding box center [784, 371] width 404 height 14
click at [589, 370] on button "2 - En curso" at bounding box center [587, 371] width 12 height 12
click at [955, 596] on button "Confirm" at bounding box center [955, 594] width 61 height 24
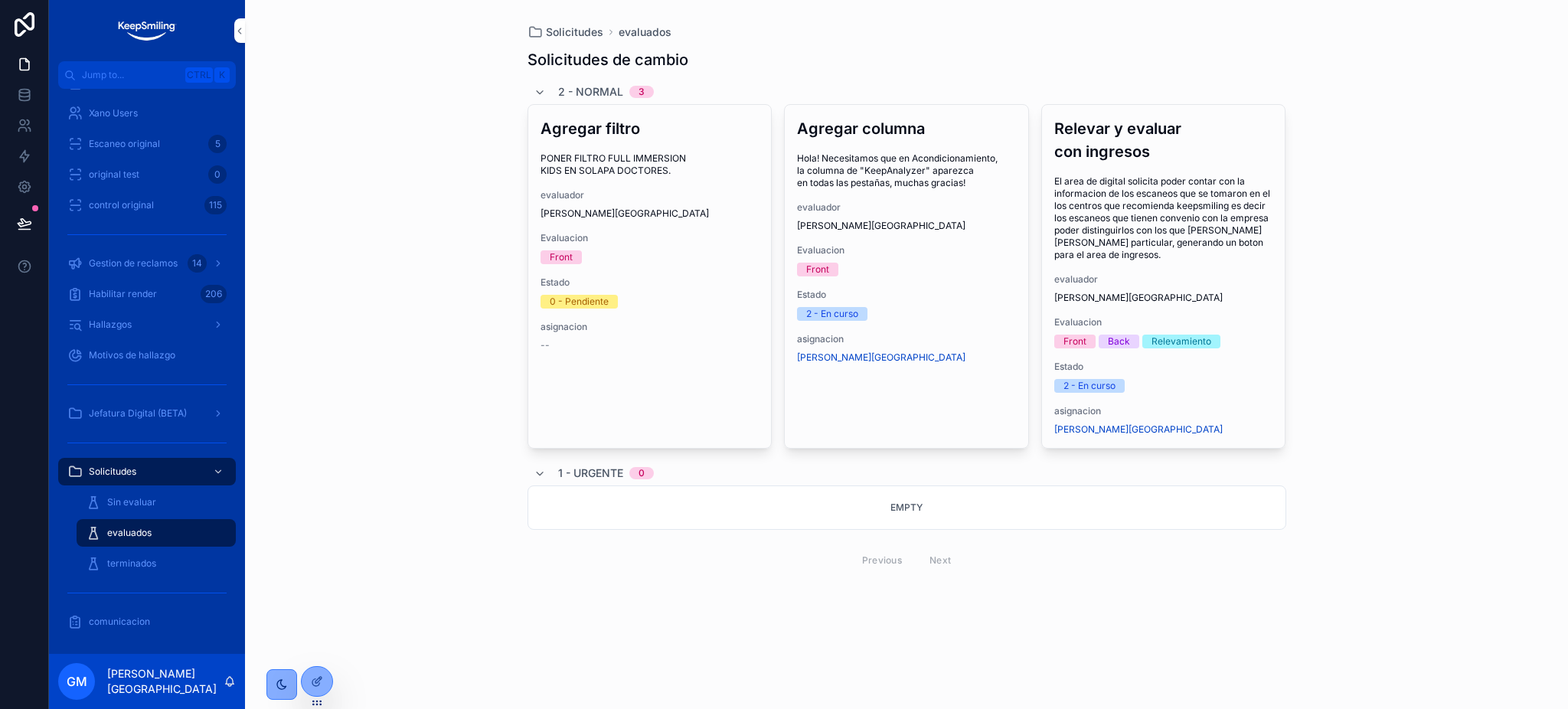
click at [0, 0] on button "tomar solicitud" at bounding box center [0, 0] width 0 height 0
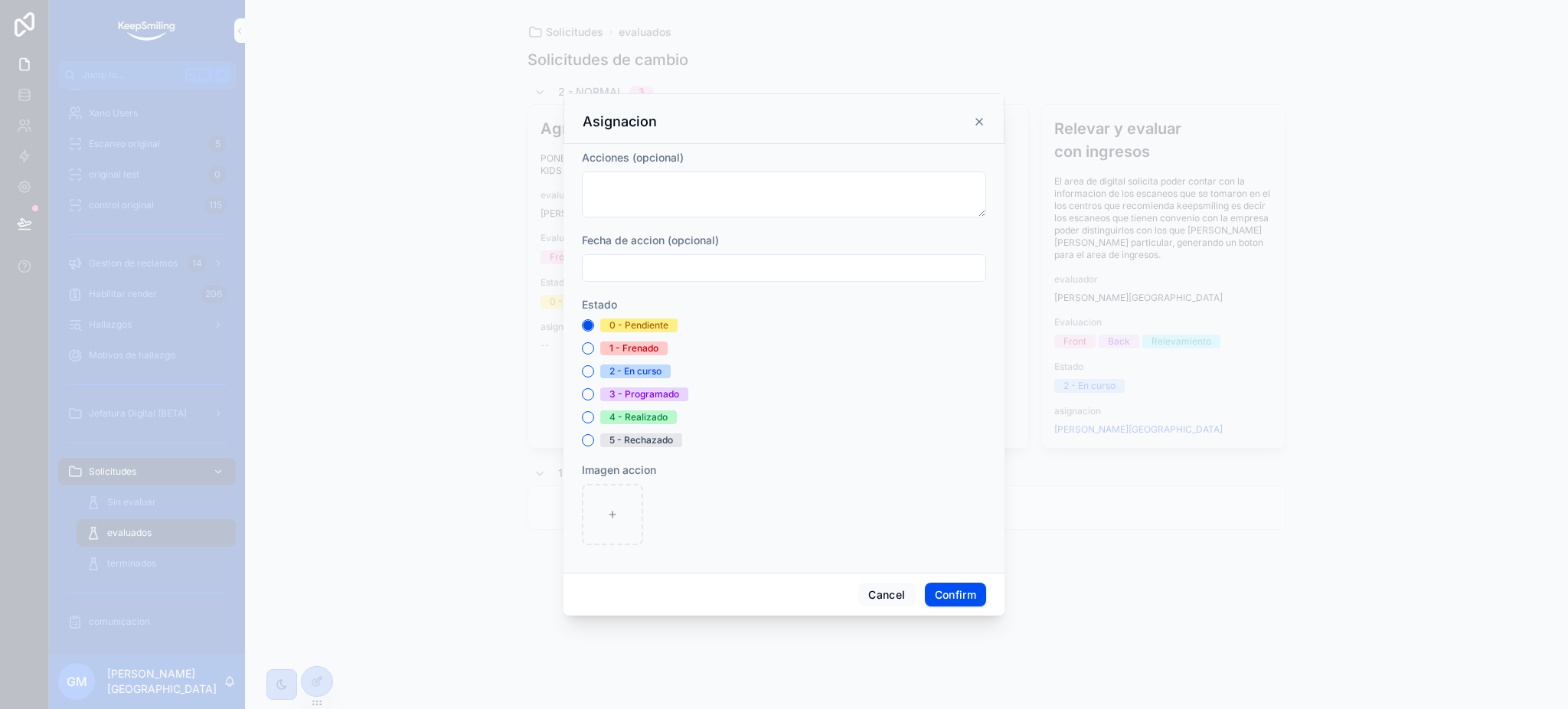
click at [584, 362] on div "0 - Pendiente 1 - Frenado 2 - En curso 3 - Programado 4 - Realizado 5 - Rechaza…" at bounding box center [784, 382] width 404 height 129
click at [588, 371] on button "2 - En curso" at bounding box center [587, 371] width 12 height 12
click at [954, 586] on button "Confirm" at bounding box center [955, 594] width 61 height 24
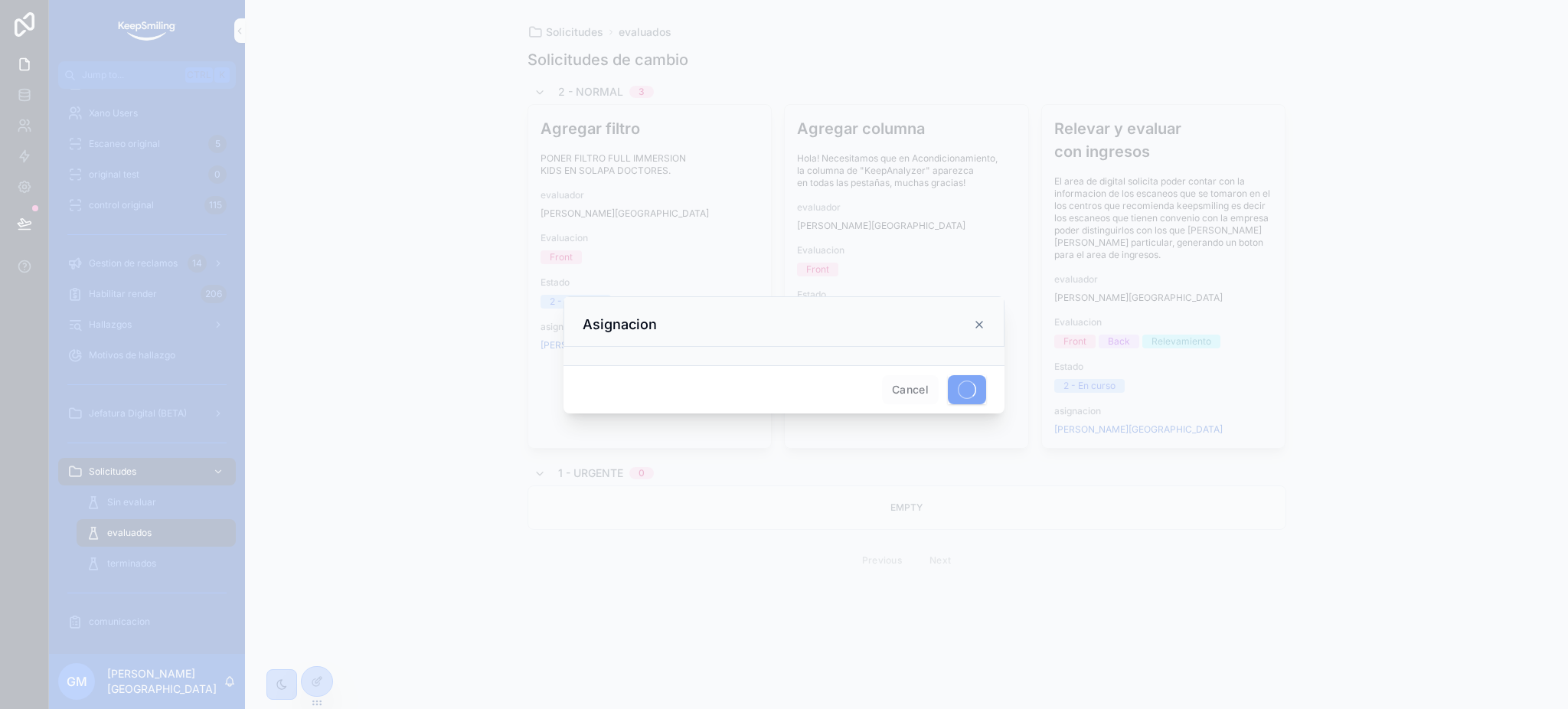
click at [142, 374] on div at bounding box center [784, 354] width 1568 height 709
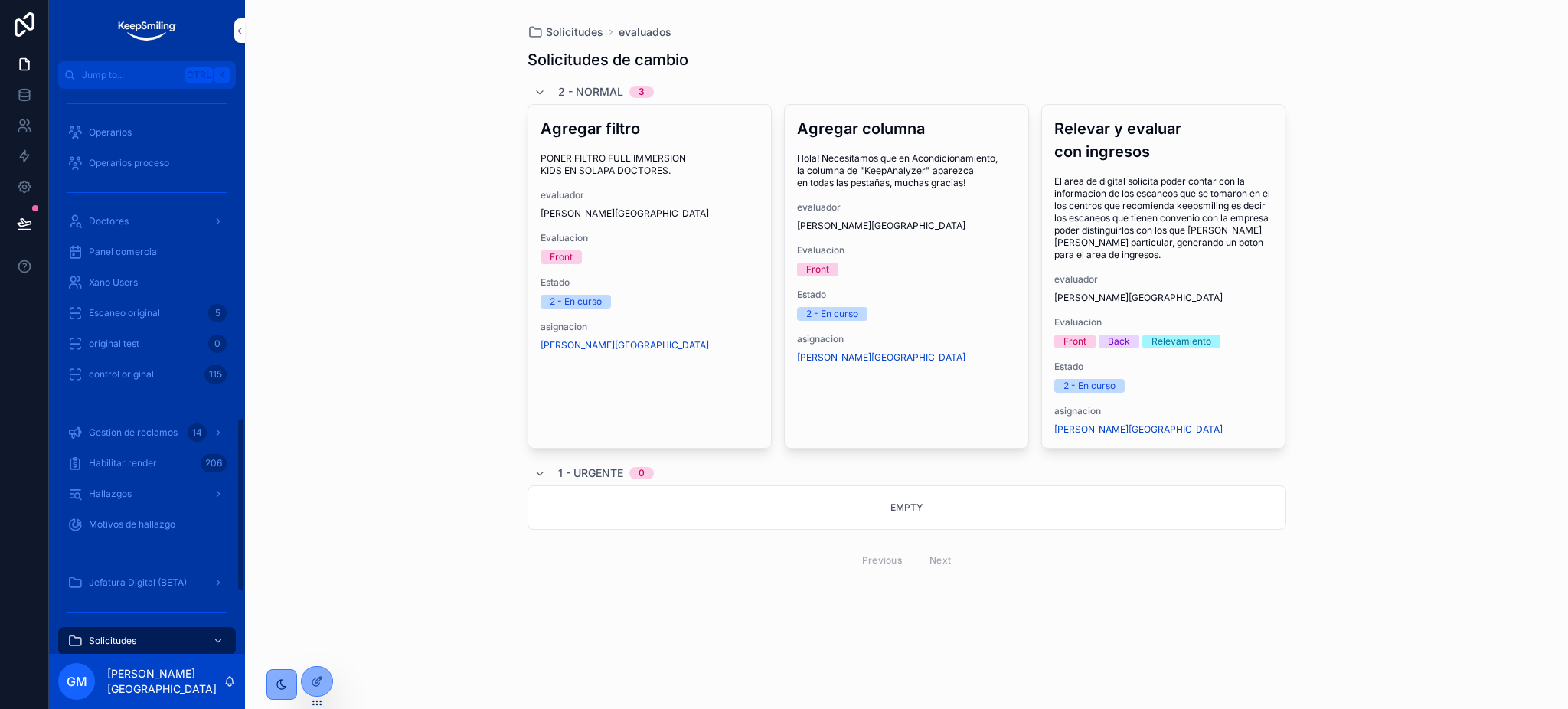
scroll to position [1063, 0]
click at [153, 250] on div "Doctores" at bounding box center [147, 256] width 160 height 24
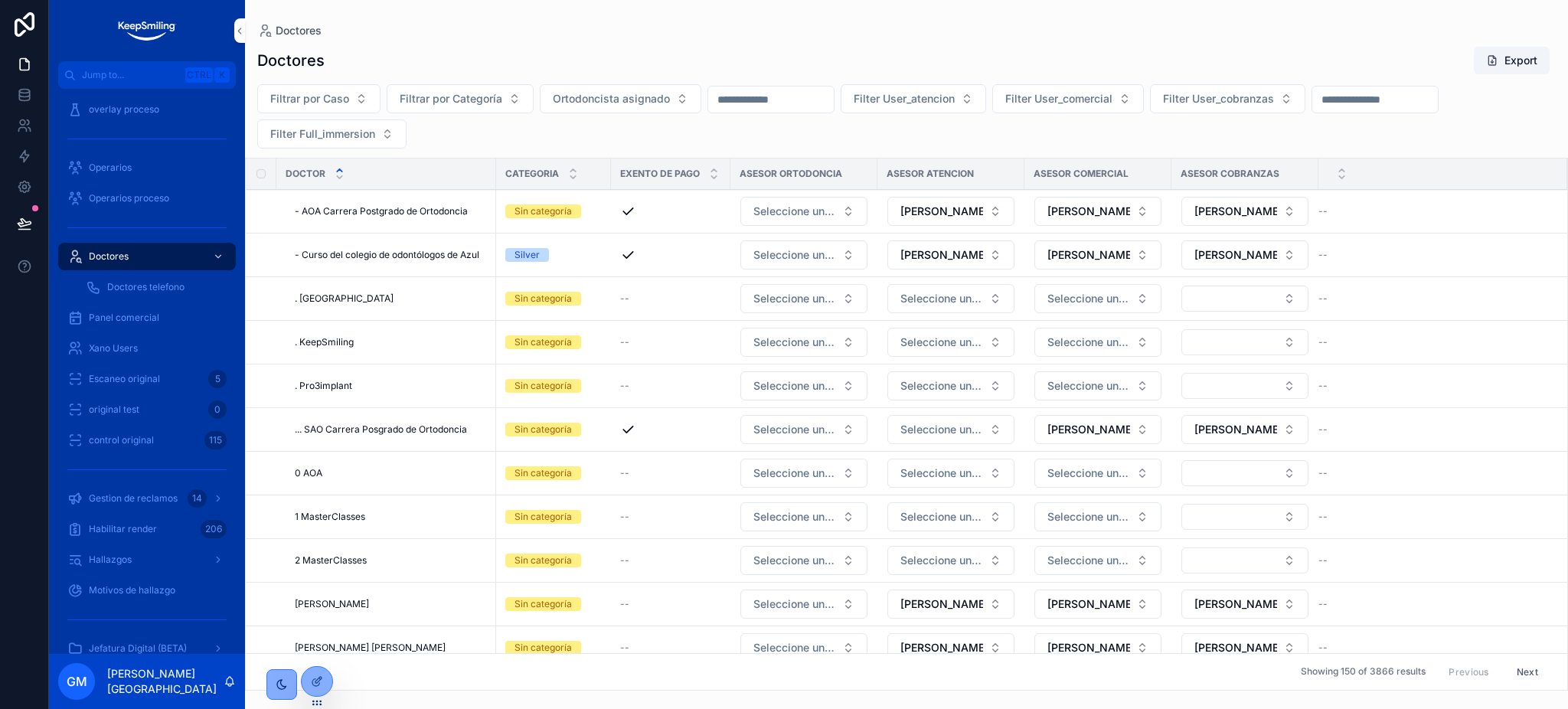
click at [323, 670] on div at bounding box center [317, 681] width 31 height 29
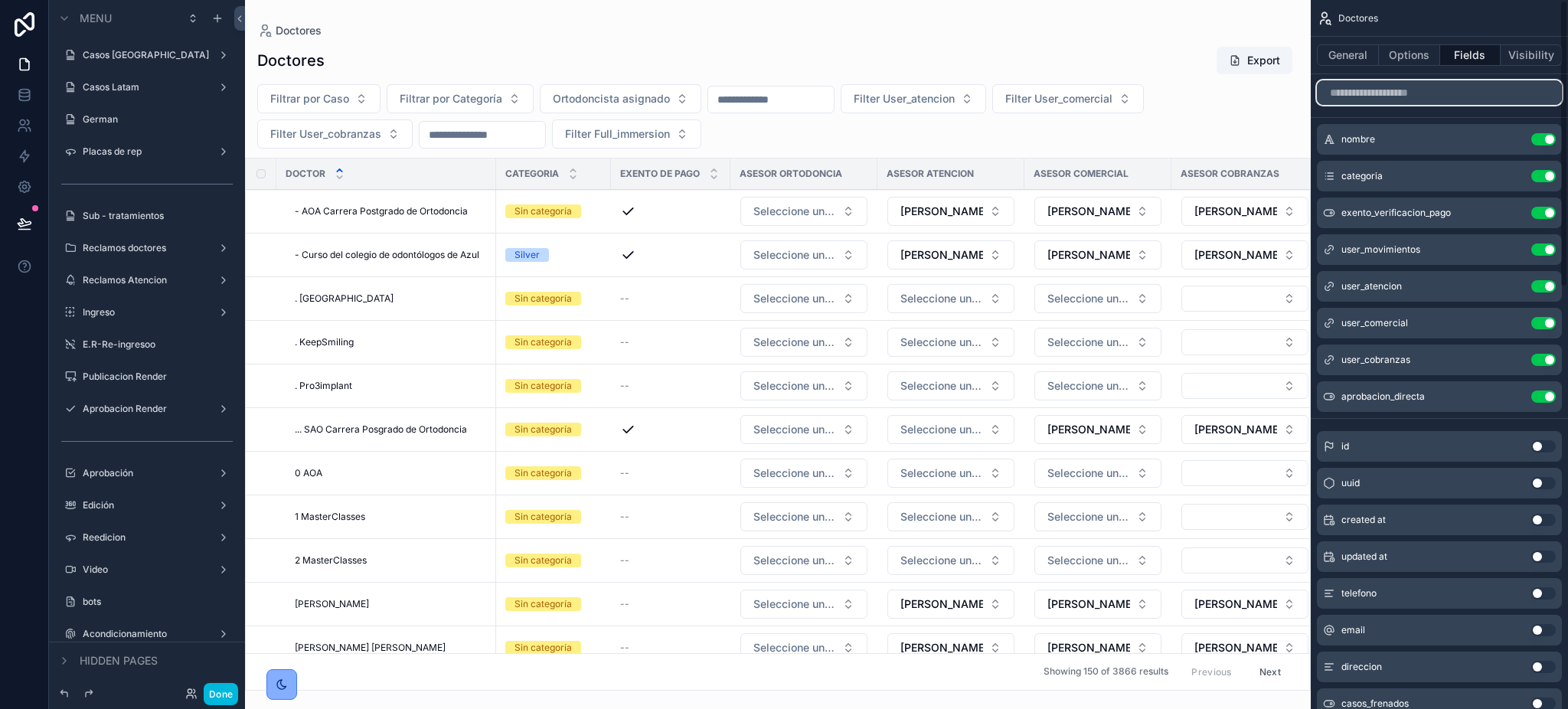
drag, startPoint x: 1377, startPoint y: 84, endPoint x: 1377, endPoint y: 72, distance: 12.0
click at [1377, 82] on input "scrollable content" at bounding box center [1439, 93] width 245 height 24
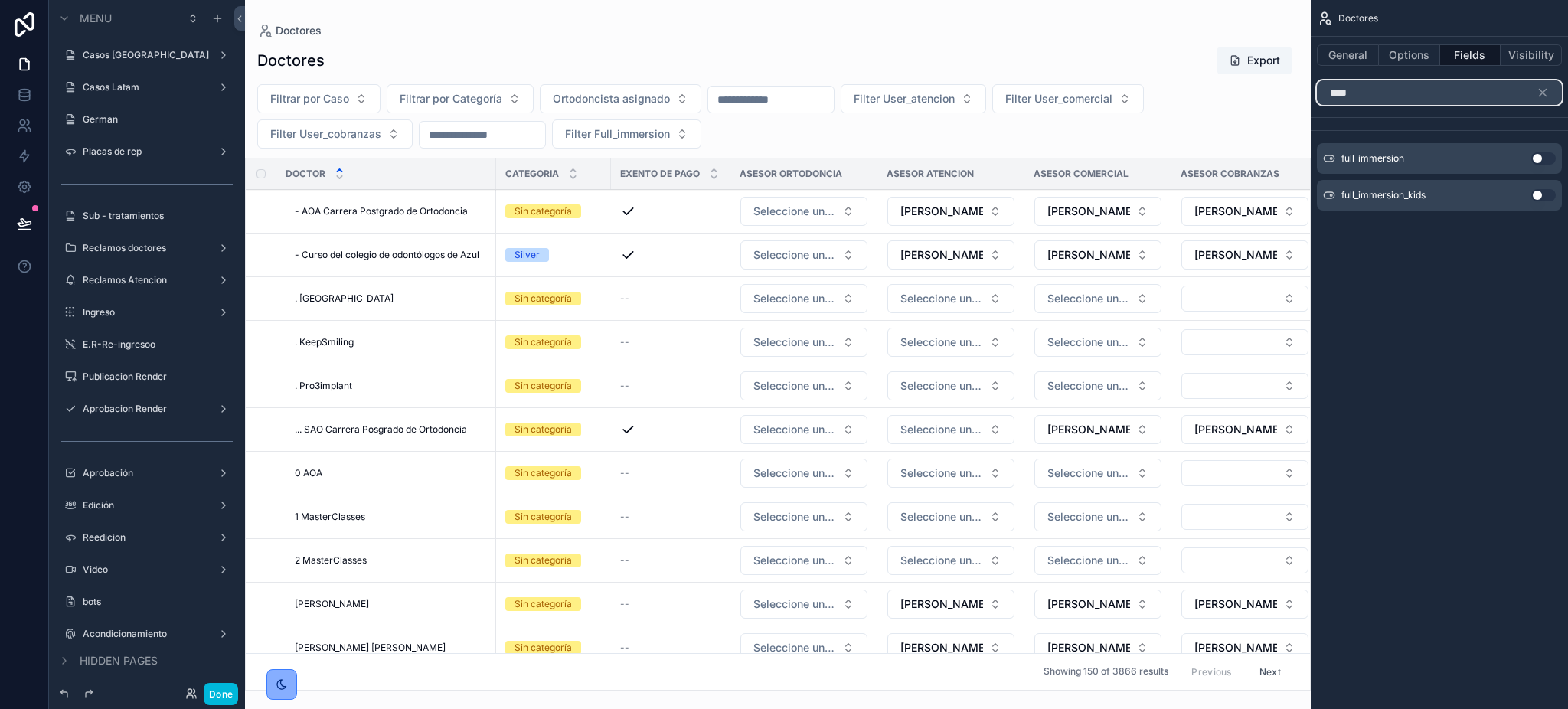
type input "****"
click at [1545, 201] on button "Use setting" at bounding box center [1544, 194] width 24 height 12
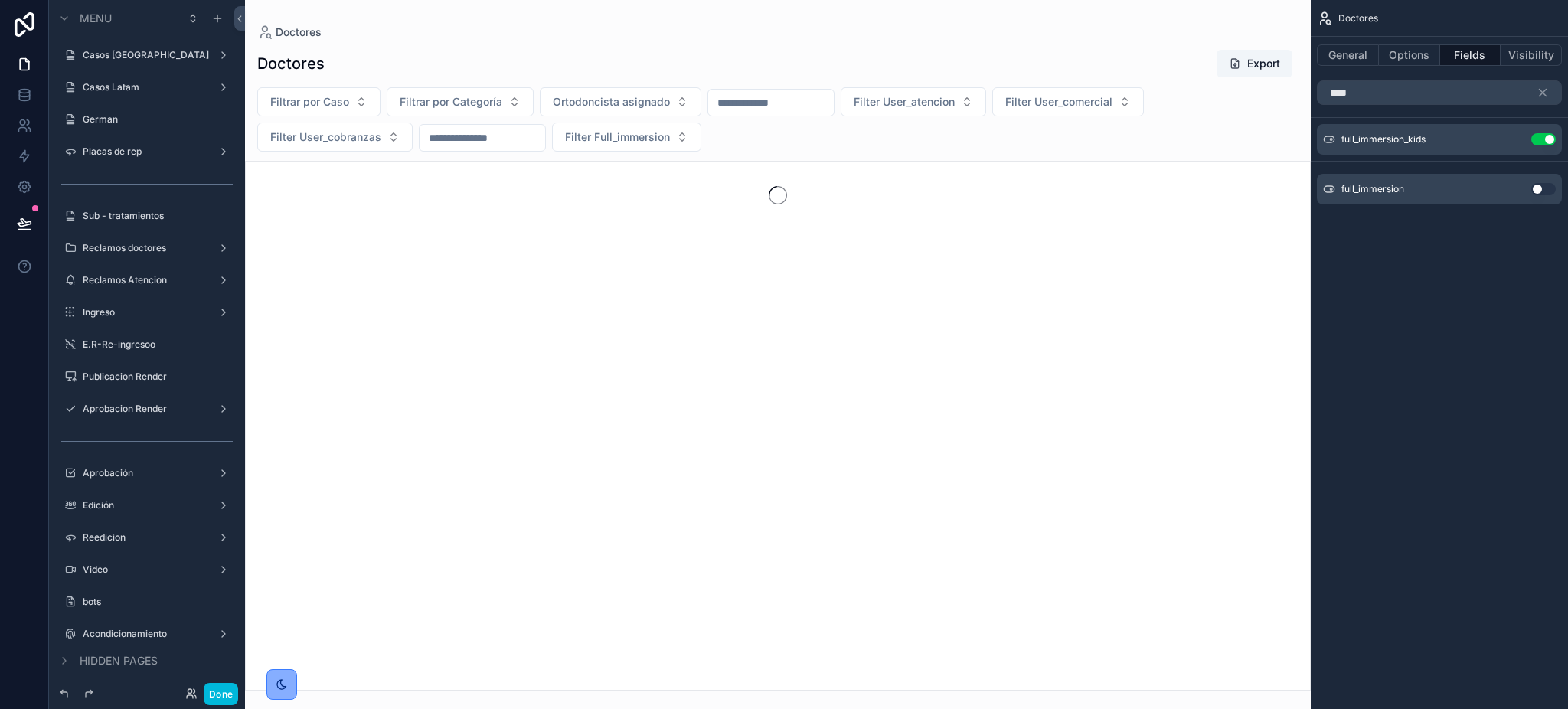
click at [1550, 143] on button "Use setting" at bounding box center [1544, 139] width 24 height 12
click at [1545, 85] on icon "scrollable content" at bounding box center [1543, 92] width 14 height 14
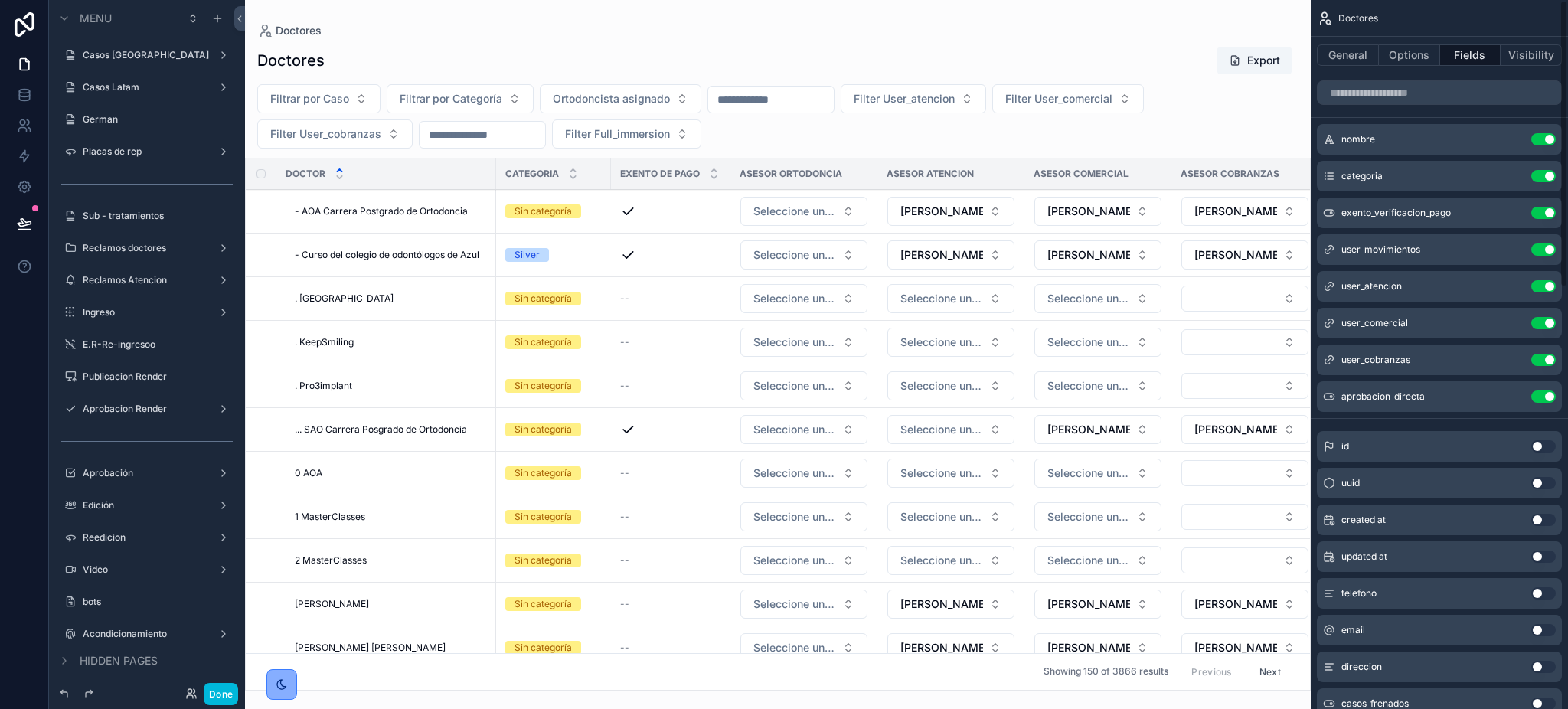
click at [1414, 58] on button "Options" at bounding box center [1409, 54] width 61 height 22
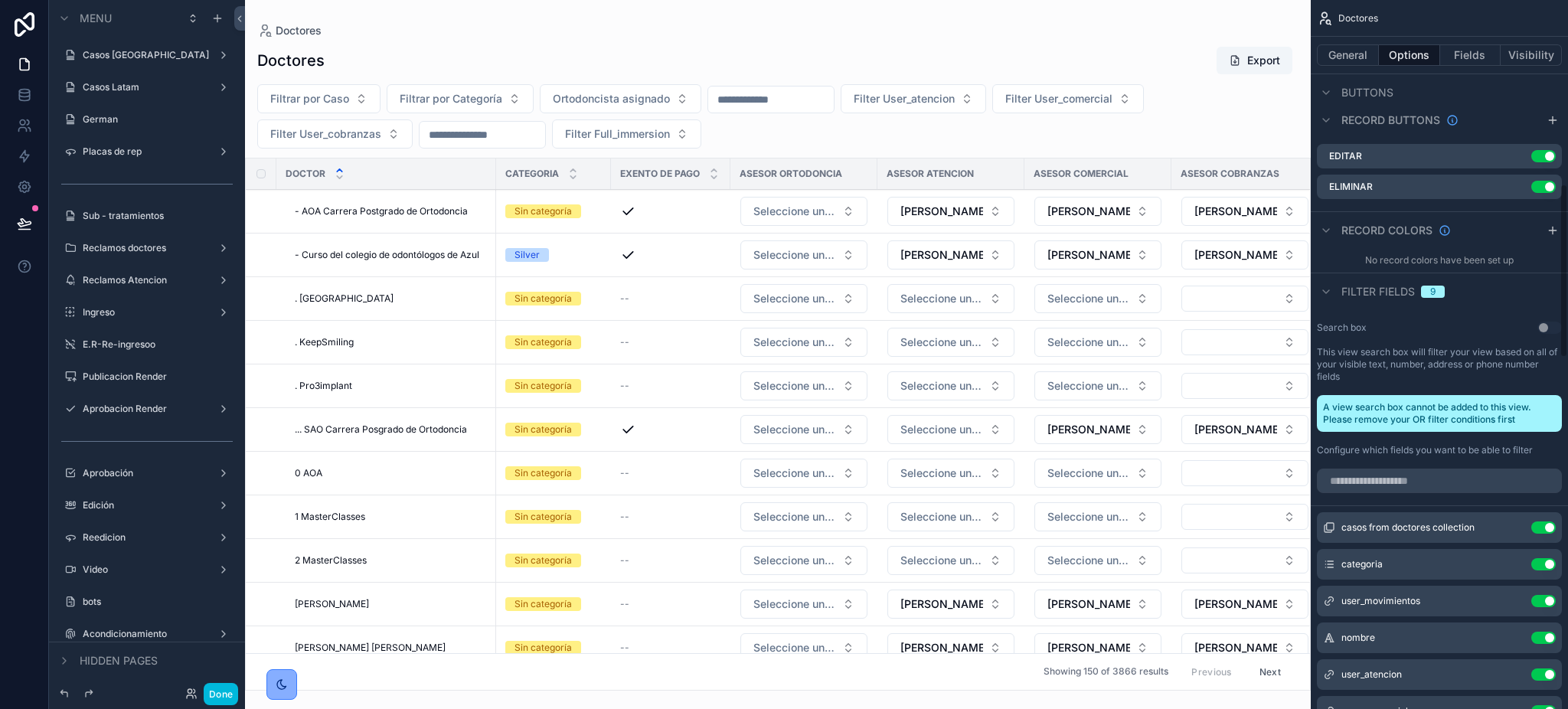
scroll to position [918, 0]
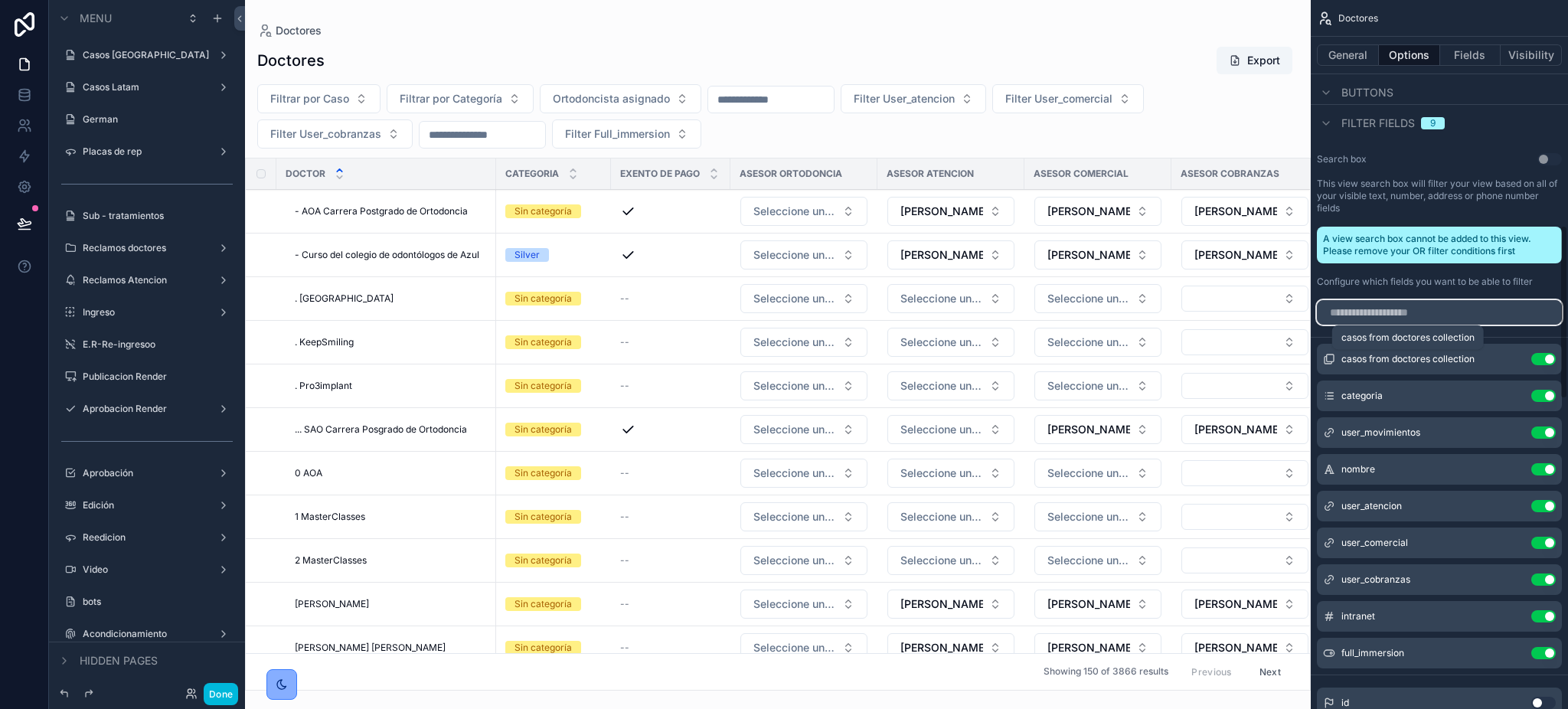
click at [1429, 312] on input "scrollable content" at bounding box center [1439, 312] width 245 height 24
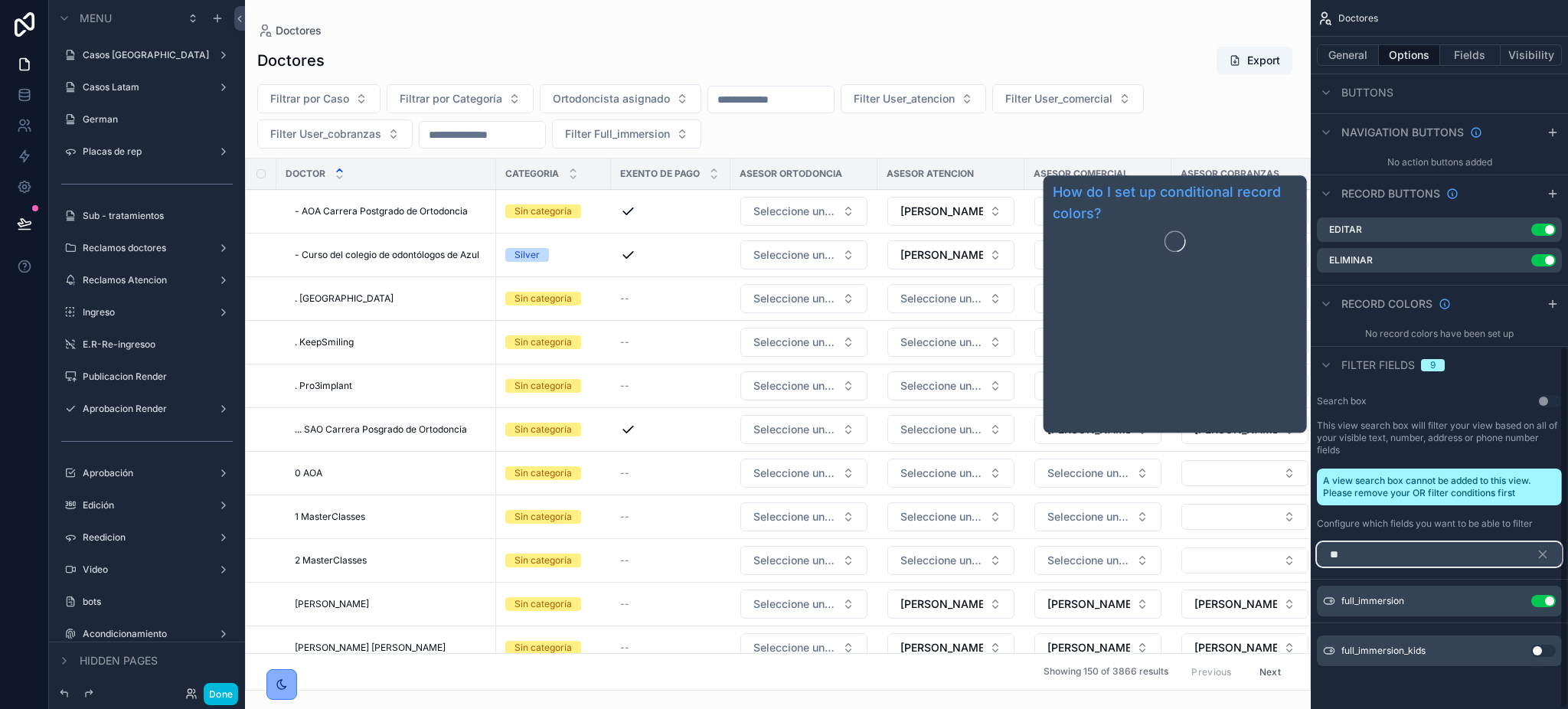
scroll to position [676, 0]
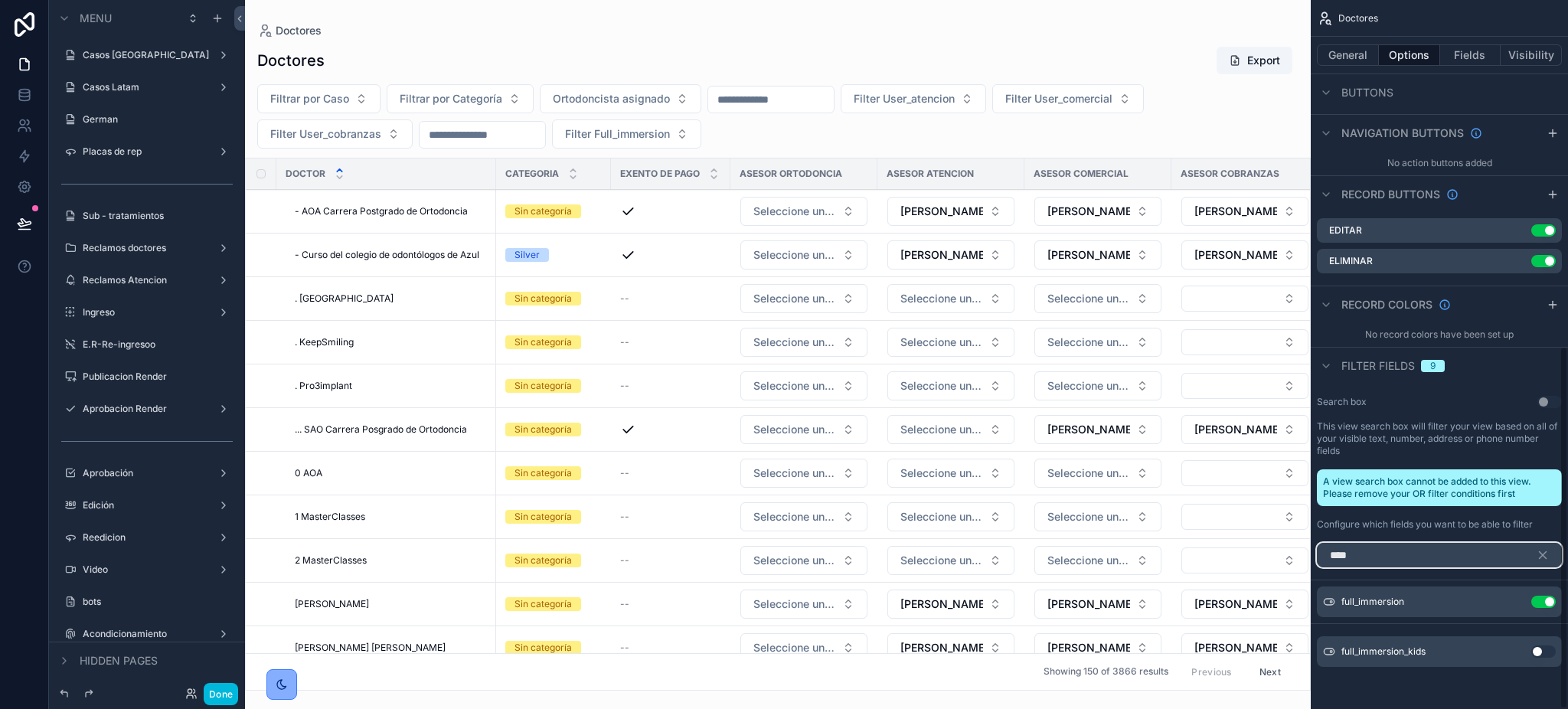
type input "****"
drag, startPoint x: 1550, startPoint y: 657, endPoint x: 1549, endPoint y: 648, distance: 9.1
click at [1550, 656] on div "full_immersion_kids Use setting" at bounding box center [1439, 651] width 245 height 31
click at [1549, 646] on button "Use setting" at bounding box center [1544, 651] width 24 height 12
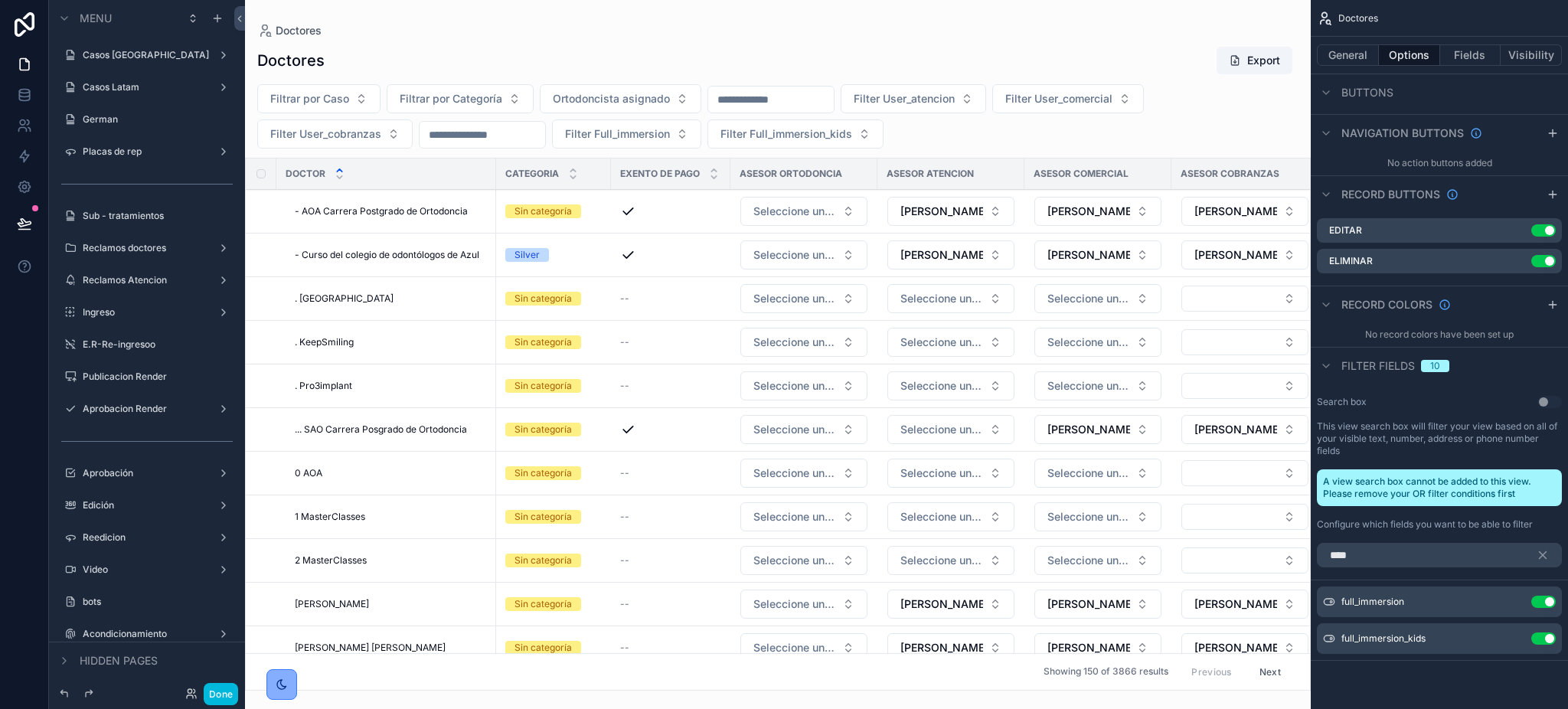
click at [233, 698] on button "Done" at bounding box center [221, 694] width 35 height 23
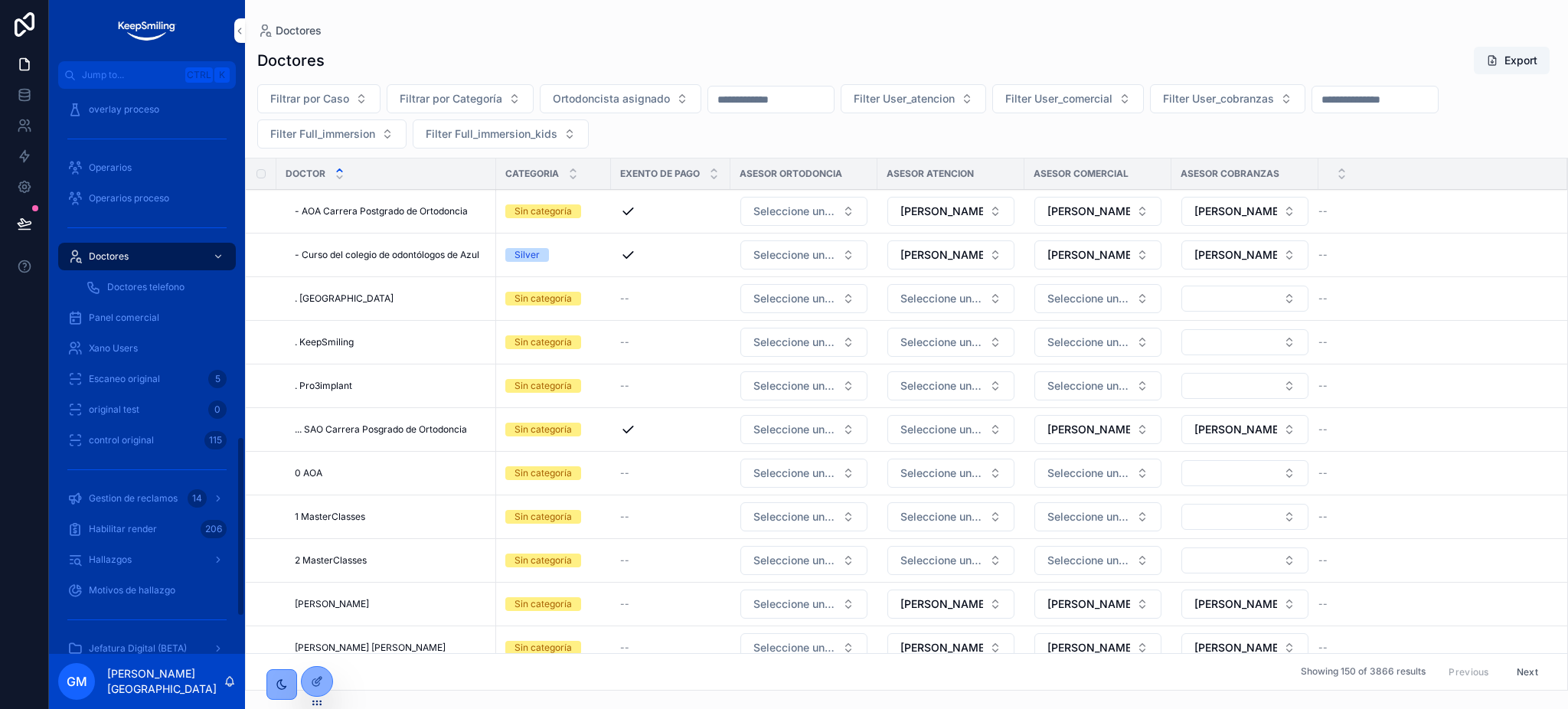
scroll to position [1206, 0]
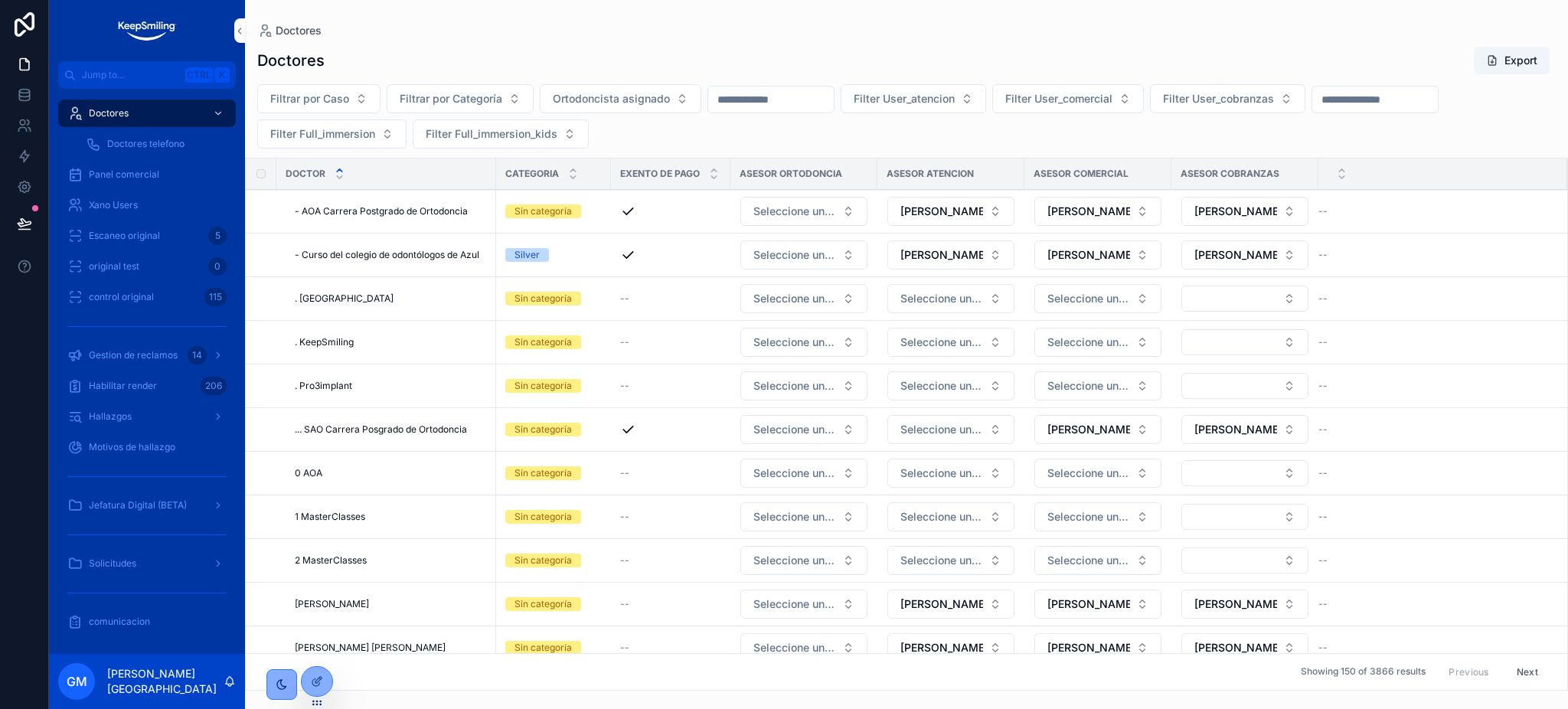
click at [127, 567] on span "Solicitudes" at bounding box center [113, 563] width 48 height 12
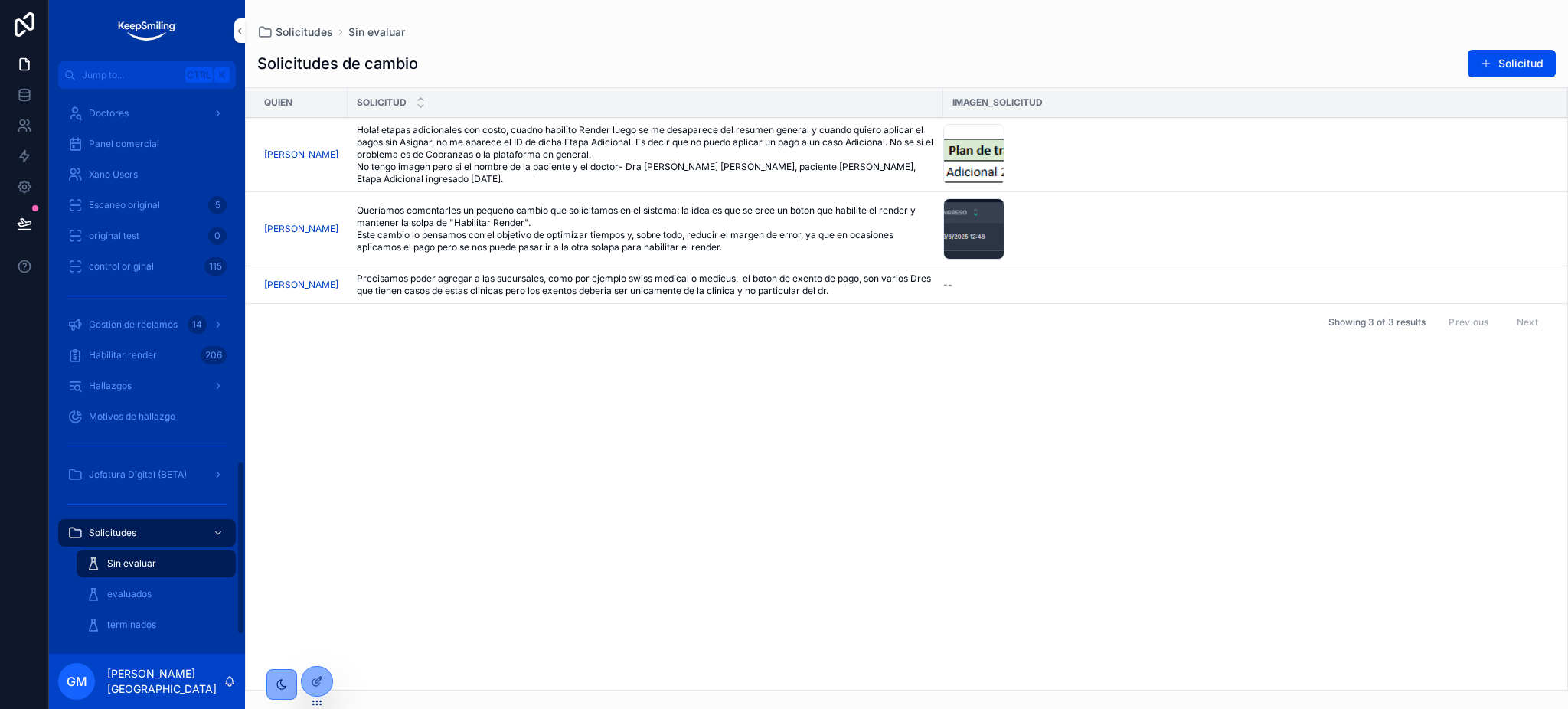
click at [127, 597] on span "evaluados" at bounding box center [129, 593] width 44 height 12
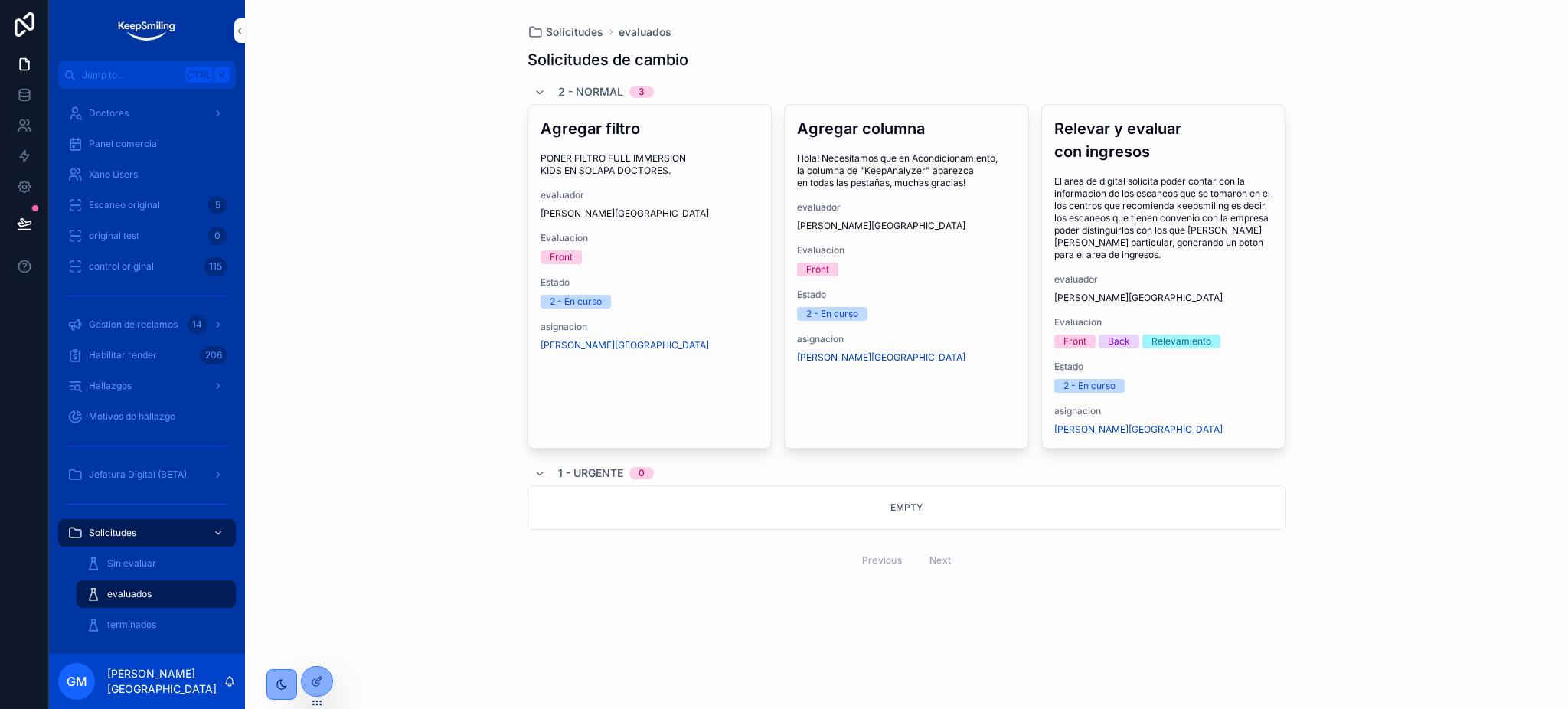
click at [909, 239] on div "Agregar columna Hola! Necesitamos que en Acondicionamiento, la columna de "Keep…" at bounding box center [906, 240] width 243 height 270
click at [0, 0] on button "Completar" at bounding box center [0, 0] width 0 height 0
click at [0, 0] on span "Completar" at bounding box center [0, 0] width 0 height 0
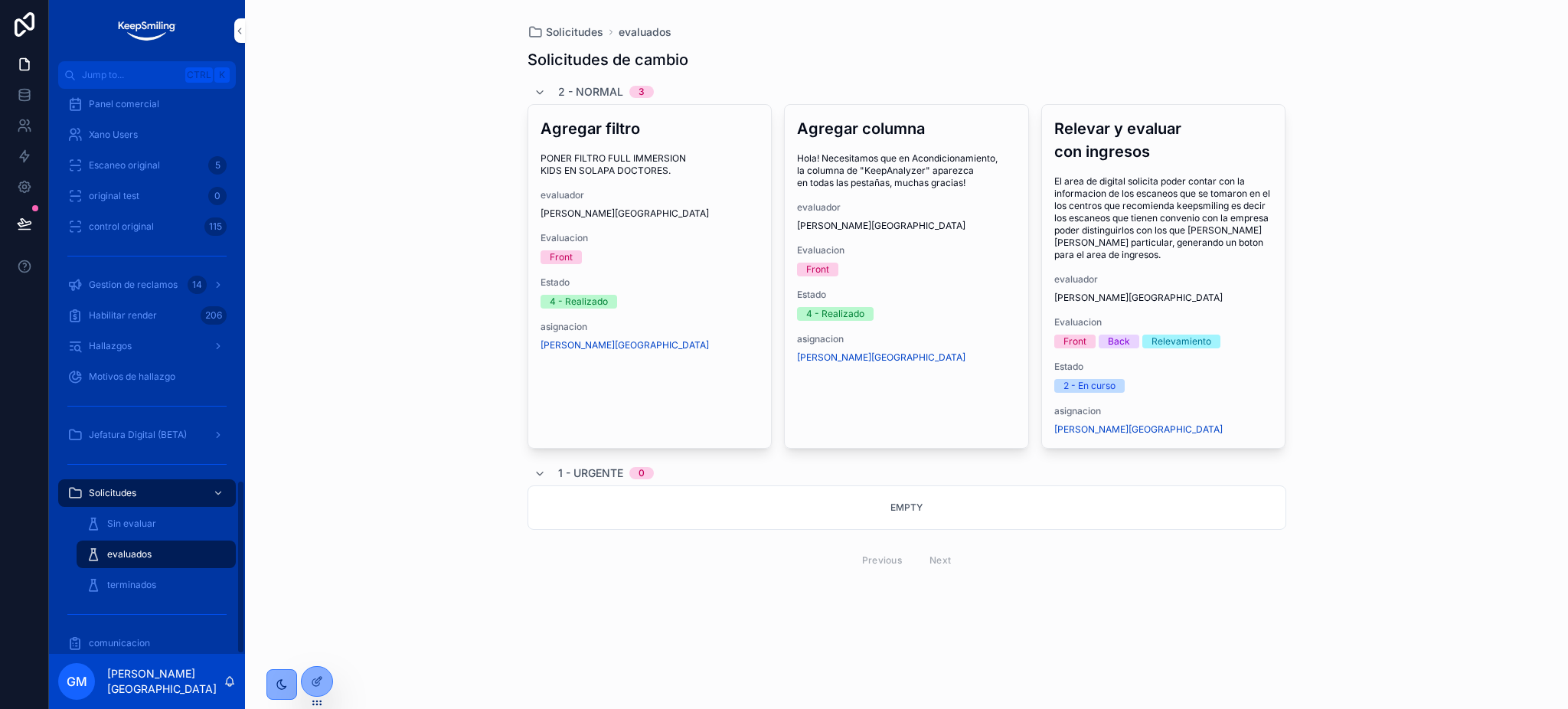
scroll to position [1268, 0]
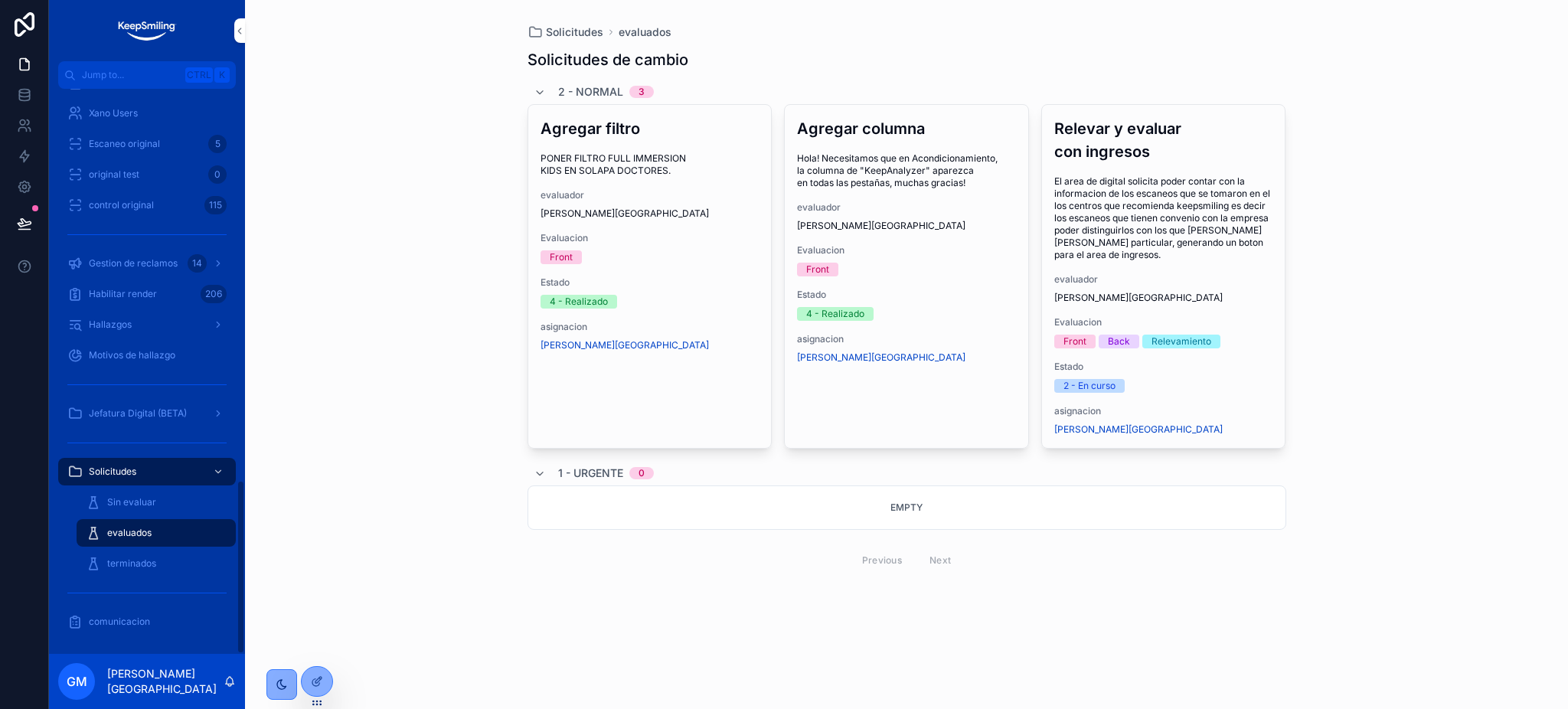
click at [134, 552] on div "terminados" at bounding box center [156, 563] width 141 height 24
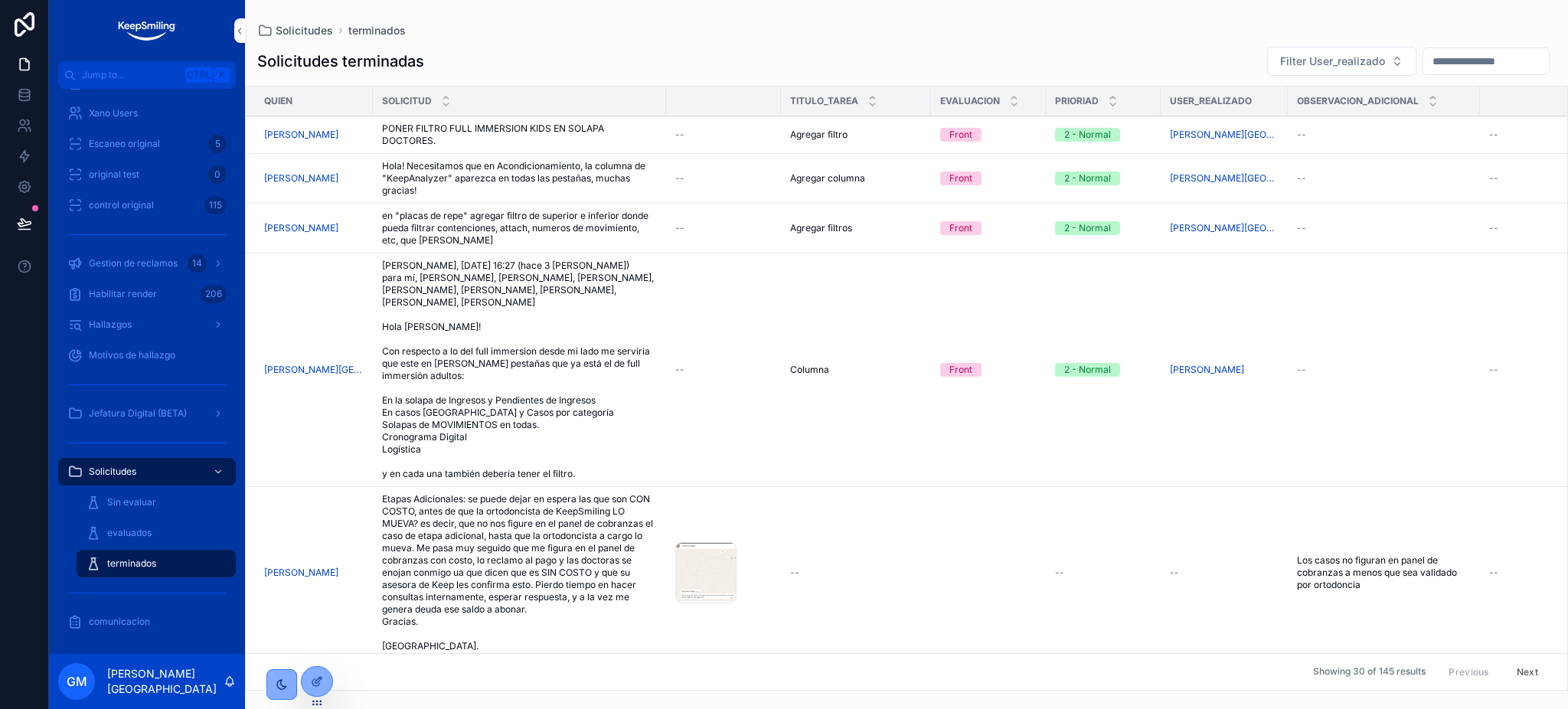
click at [138, 539] on div "evaluados" at bounding box center [156, 532] width 141 height 24
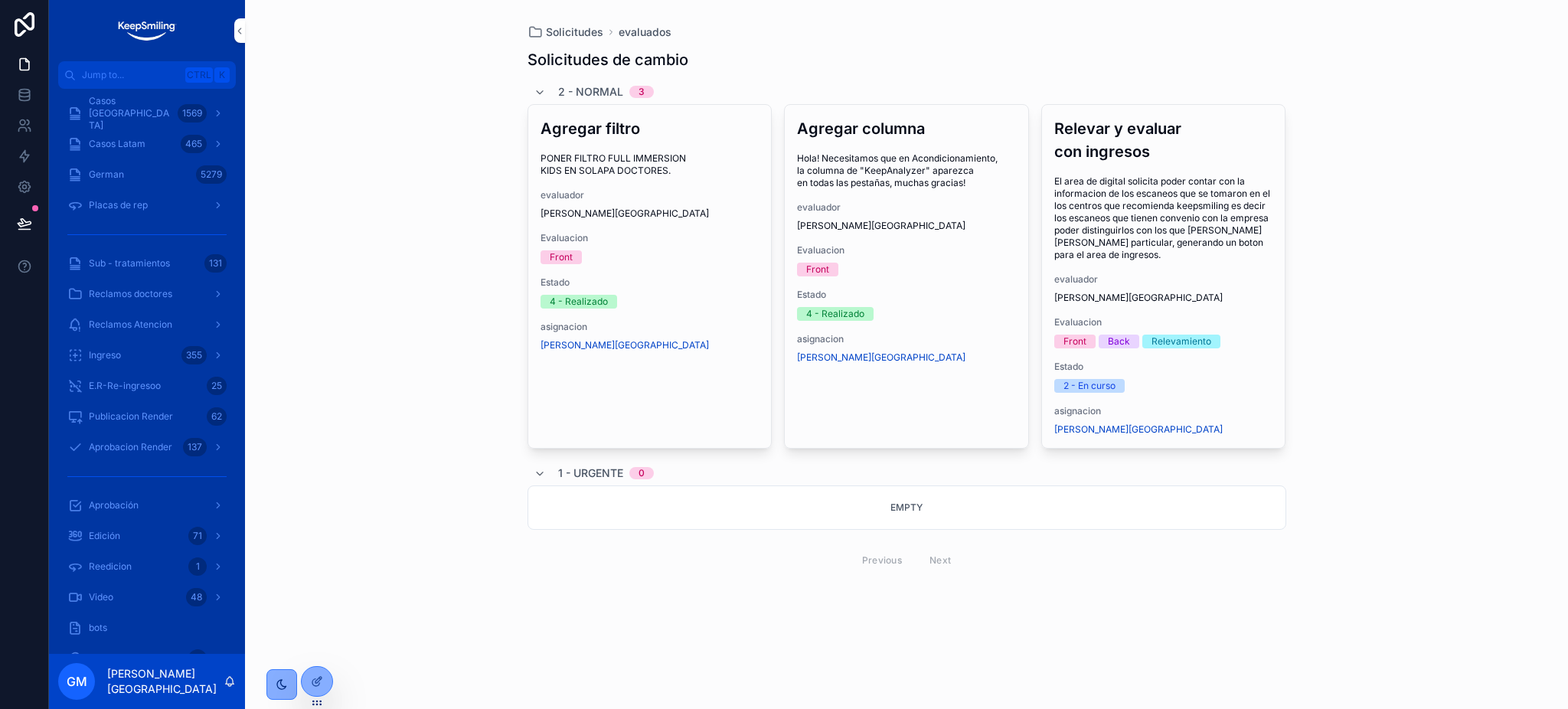
click at [166, 111] on div "Casos Argentina 1569" at bounding box center [147, 114] width 160 height 24
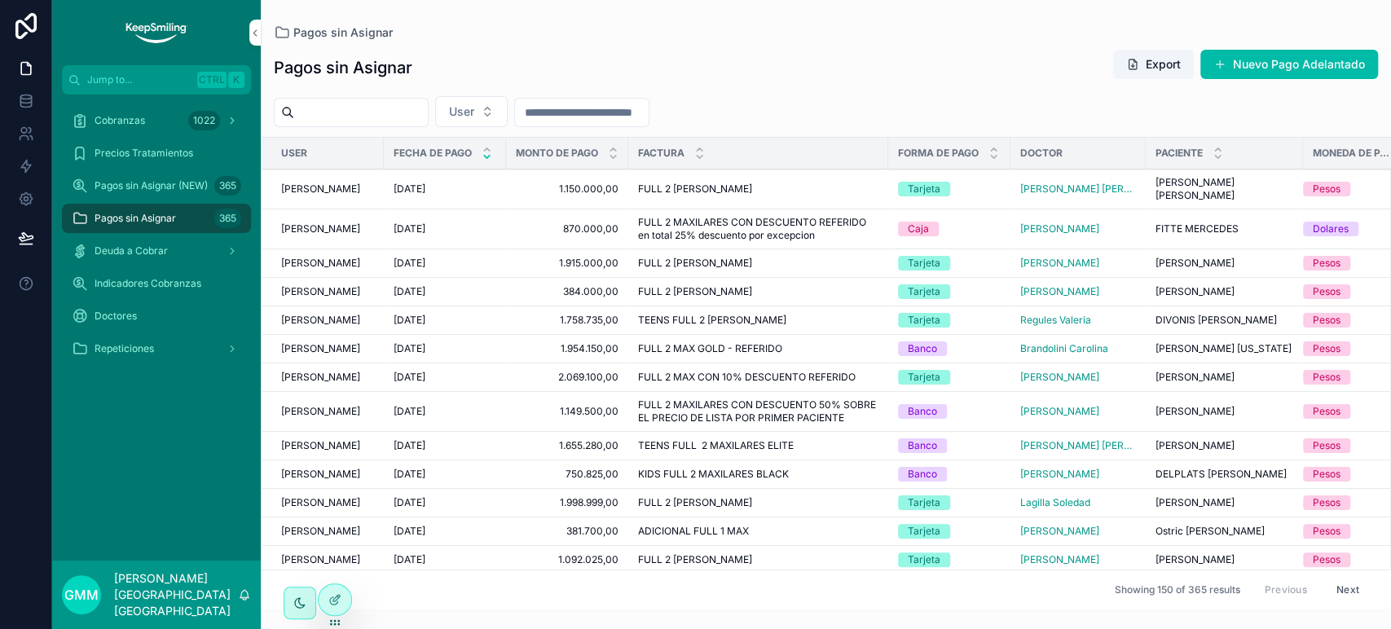
click at [127, 222] on span "Pagos sin Asignar" at bounding box center [135, 218] width 81 height 13
click at [150, 184] on span "Pagos sin Asignar (NEW)" at bounding box center [151, 185] width 113 height 13
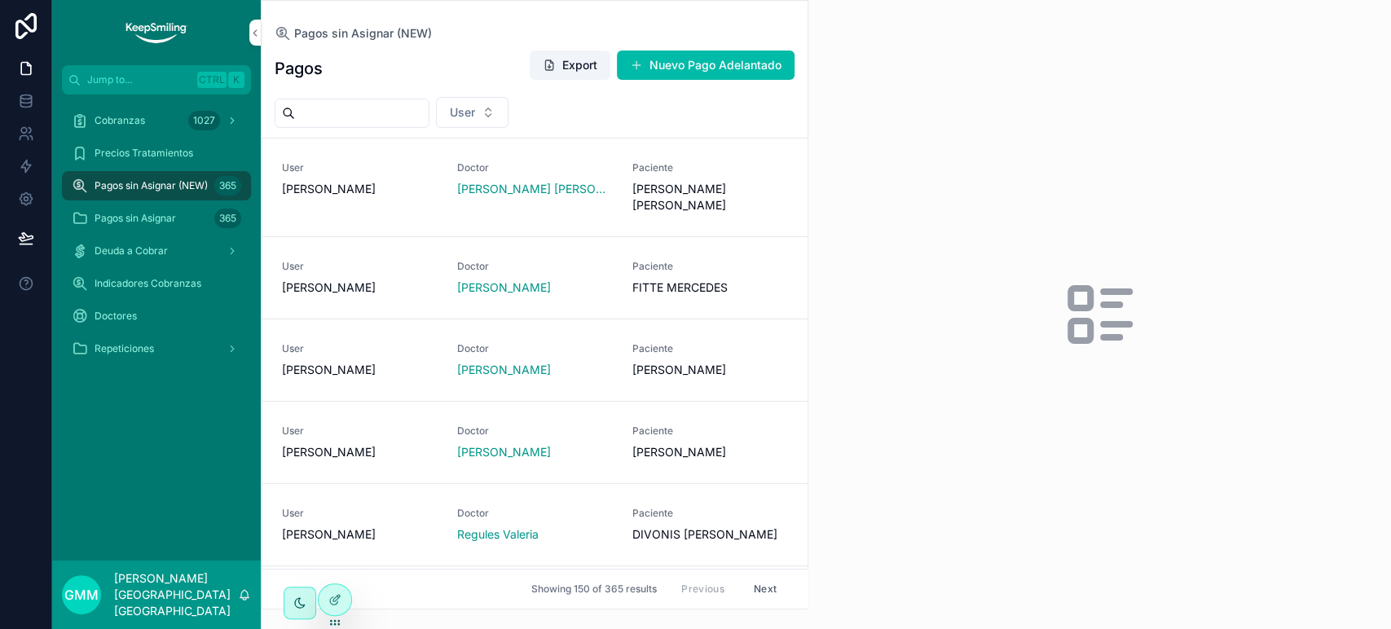
click at [124, 229] on div "Pagos sin Asignar 365" at bounding box center [157, 218] width 170 height 26
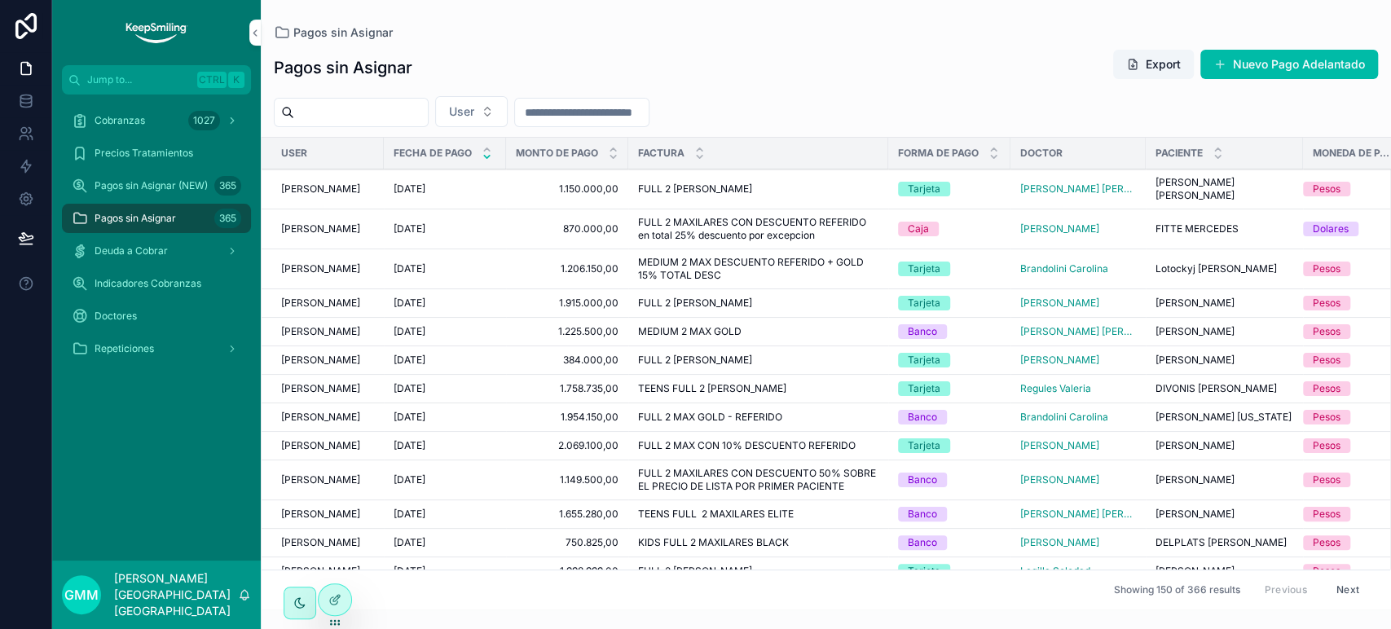
click at [0, 0] on icon at bounding box center [0, 0] width 0 height 0
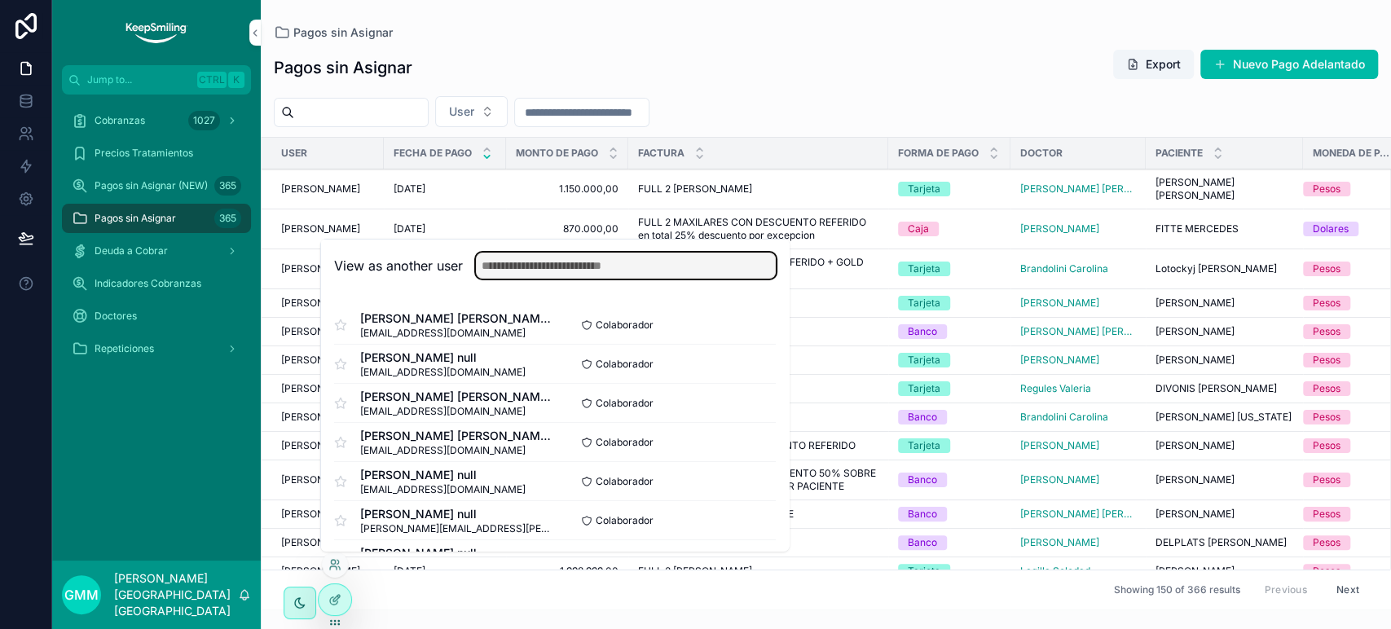
click at [643, 271] on input "text" at bounding box center [626, 266] width 300 height 26
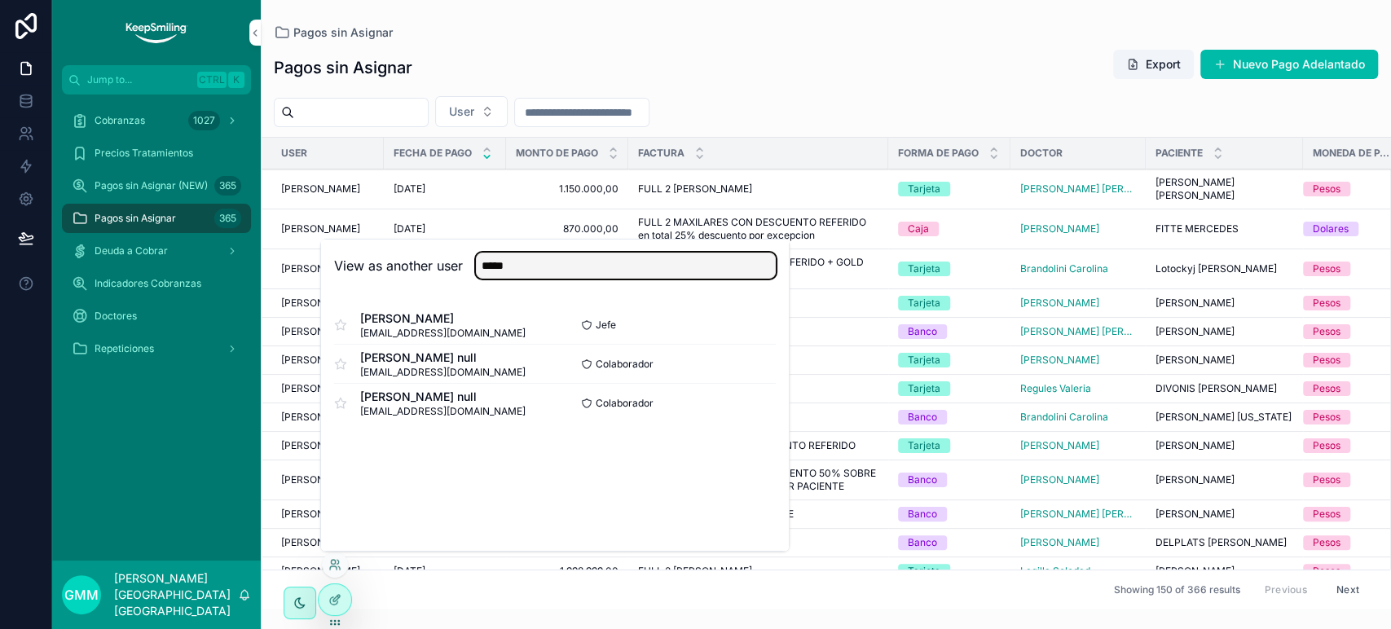
type input "*****"
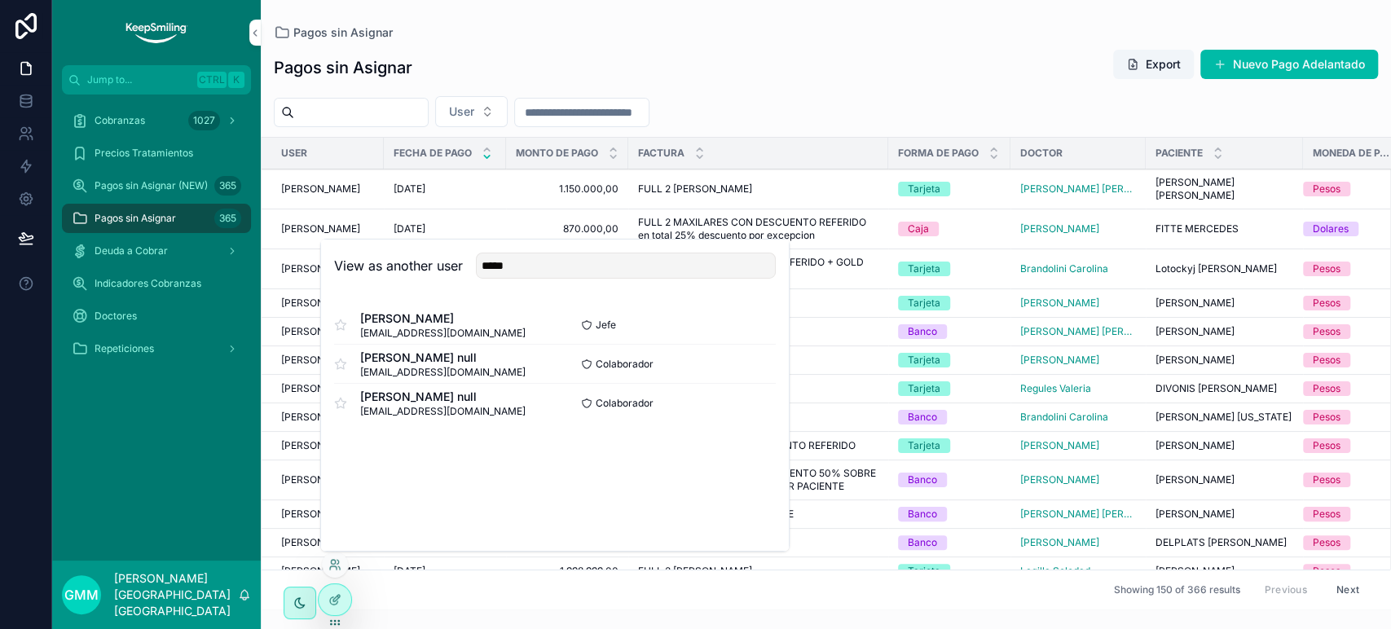
click at [0, 0] on button "Select" at bounding box center [0, 0] width 0 height 0
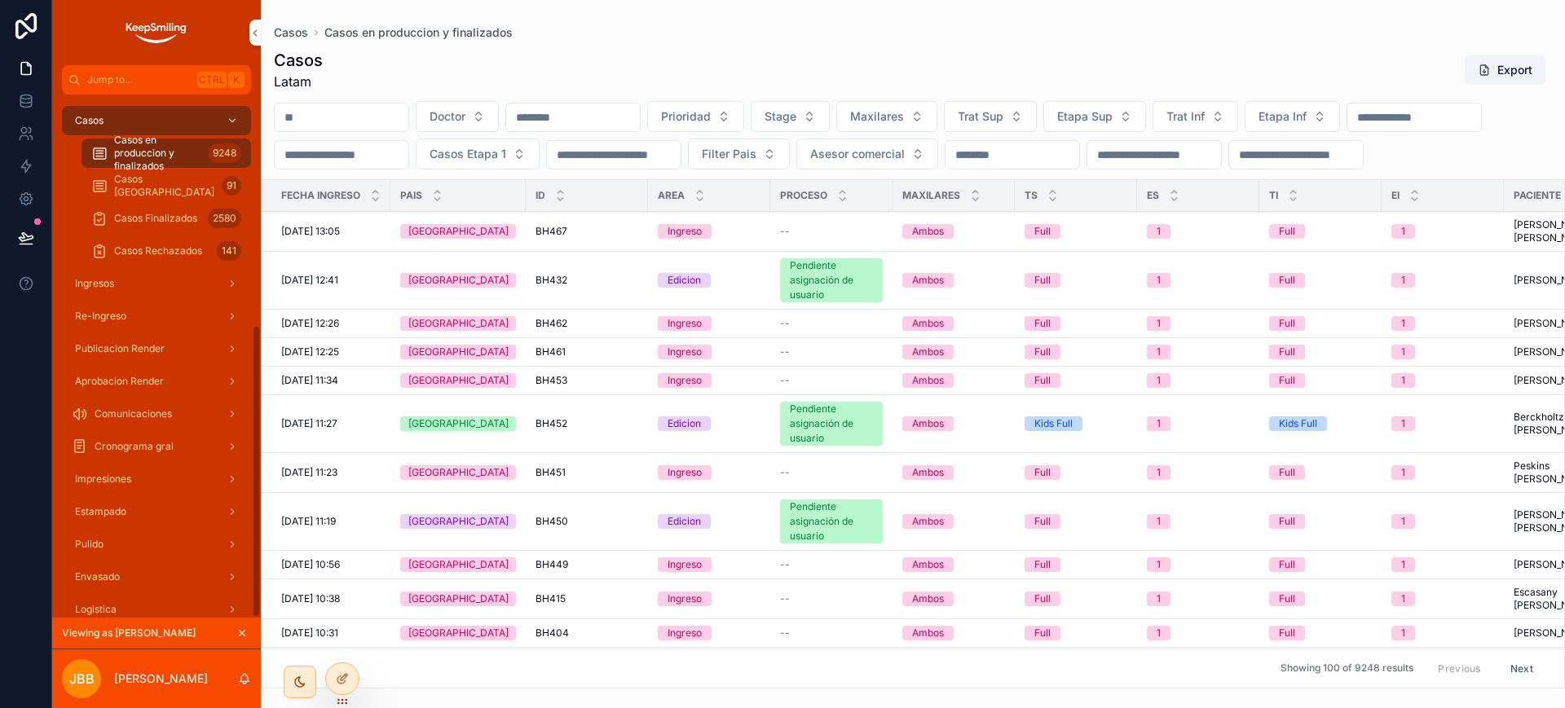
scroll to position [412, 0]
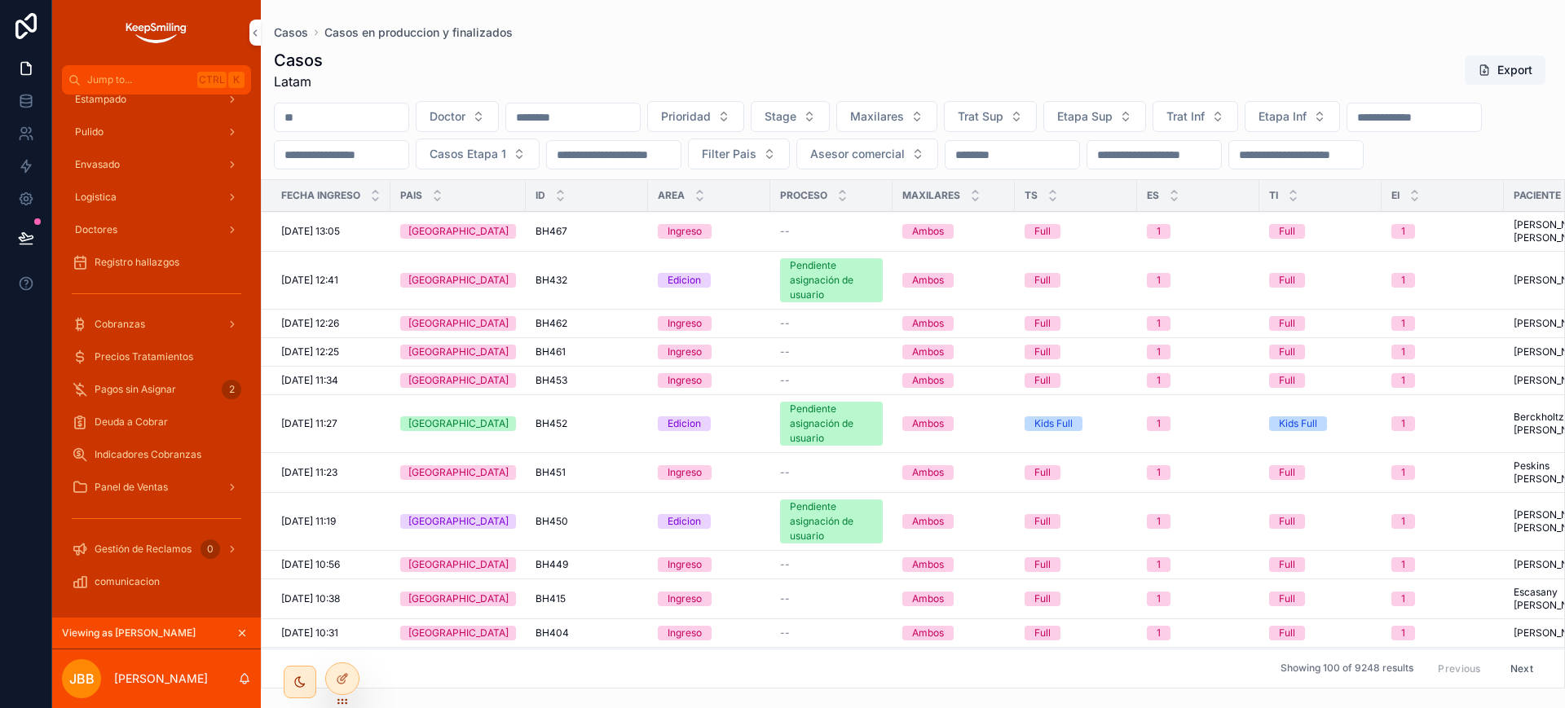
click at [142, 325] on span "Cobranzas" at bounding box center [120, 324] width 51 height 13
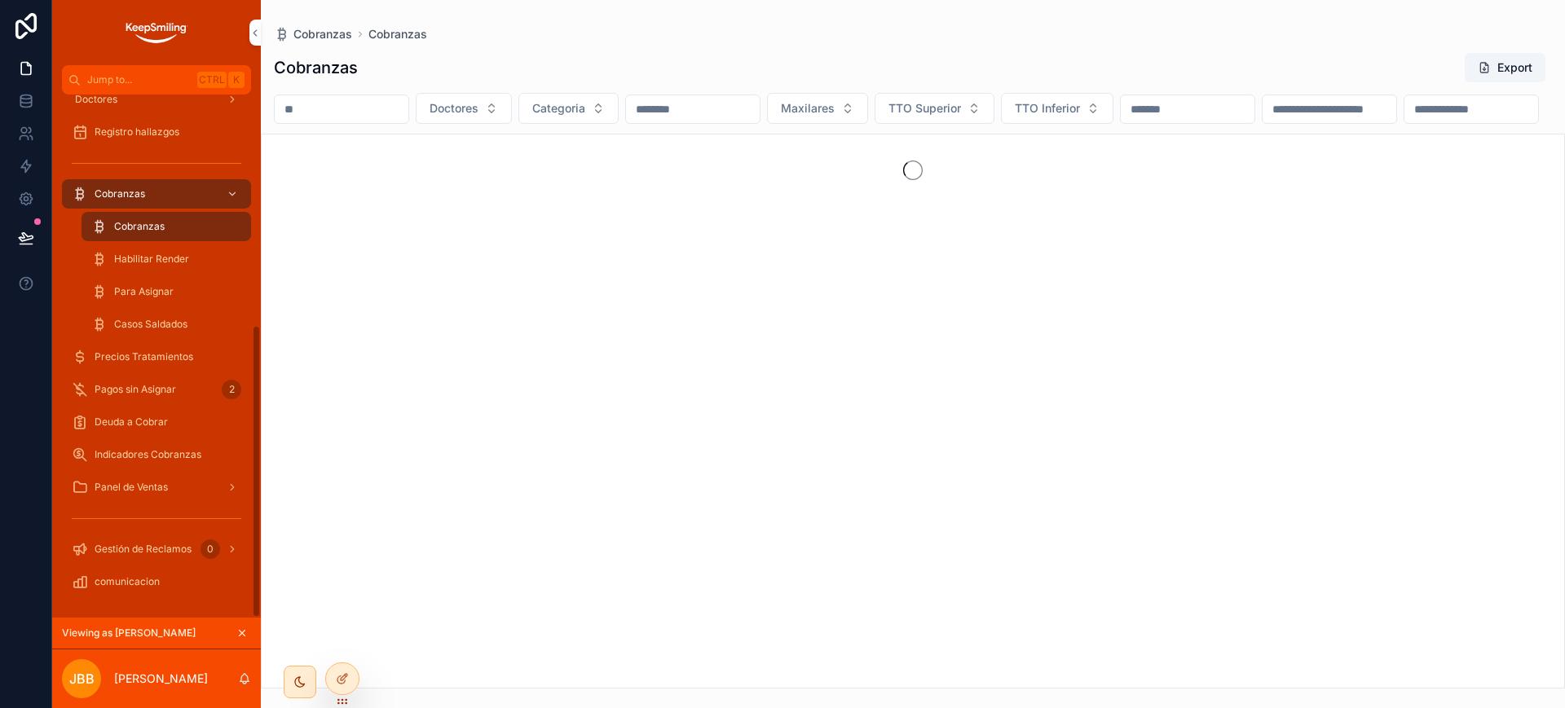
scroll to position [310, 0]
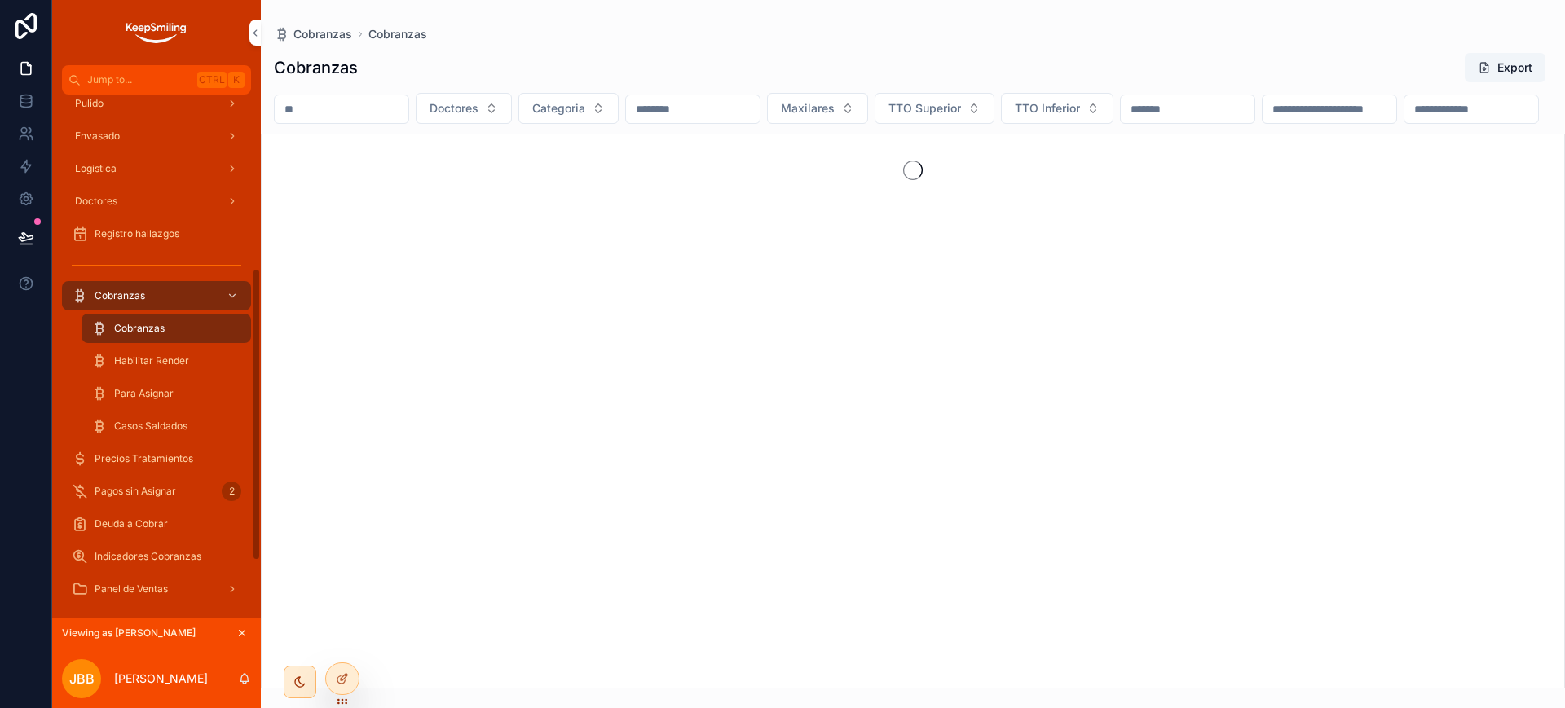
click at [159, 391] on span "Para Asignar" at bounding box center [143, 393] width 59 height 13
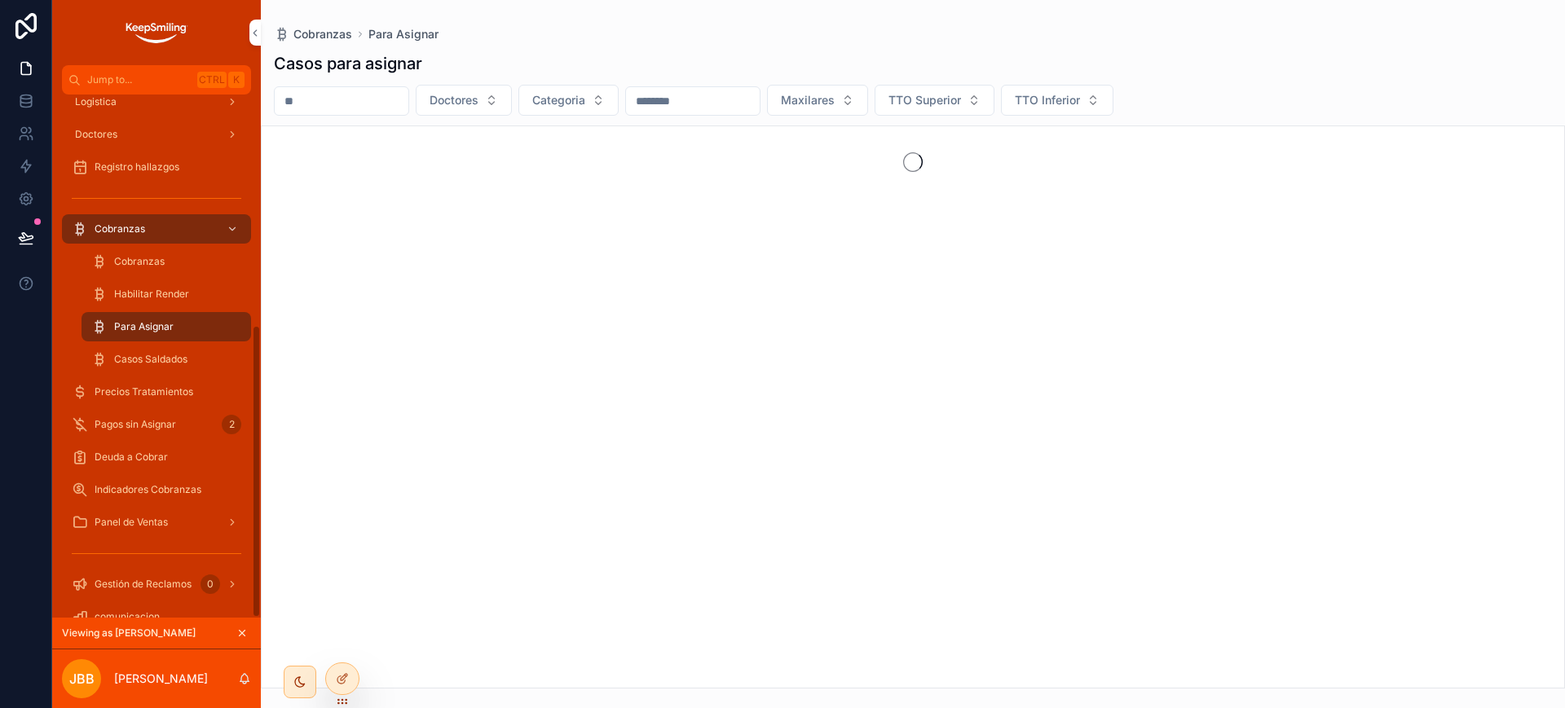
scroll to position [412, 0]
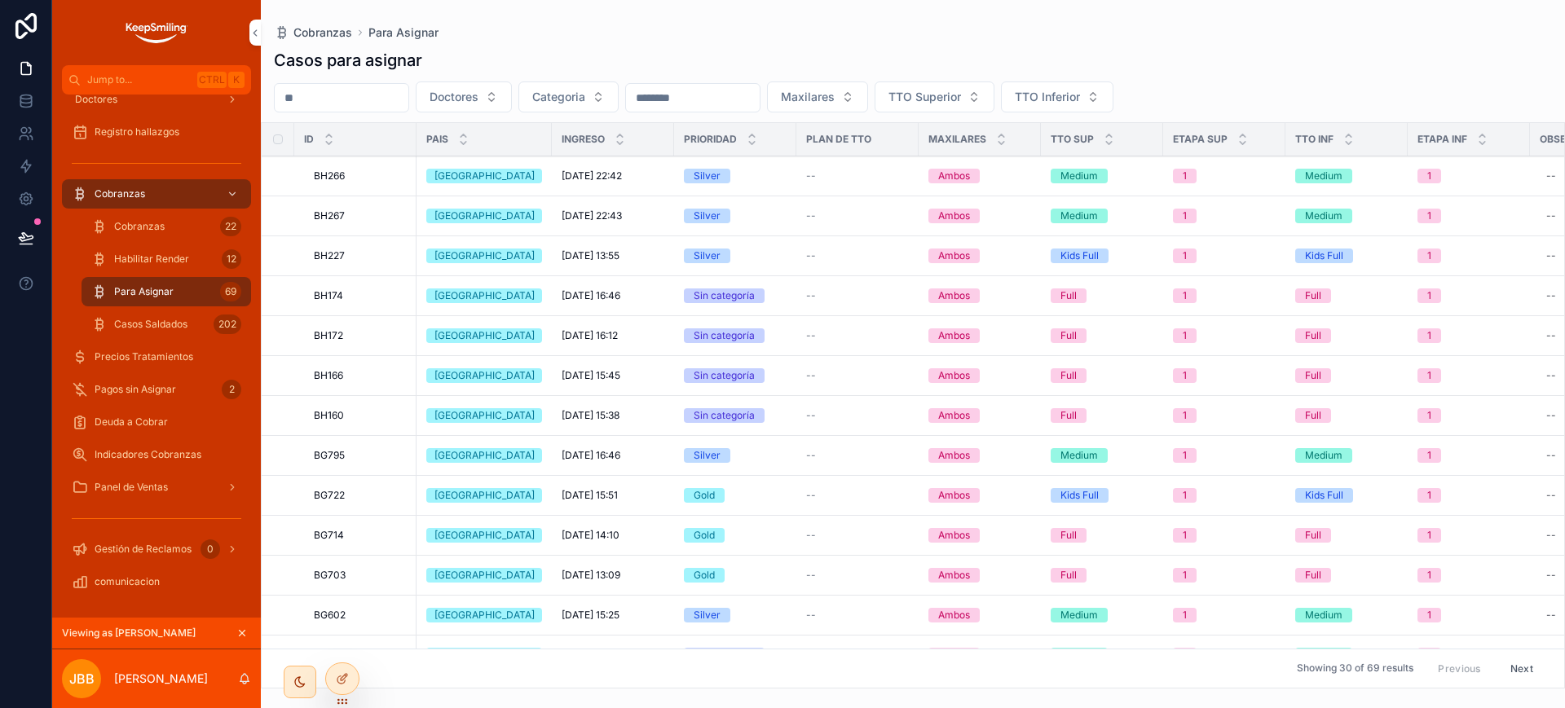
click at [143, 395] on span "Pagos sin Asignar" at bounding box center [135, 389] width 81 height 13
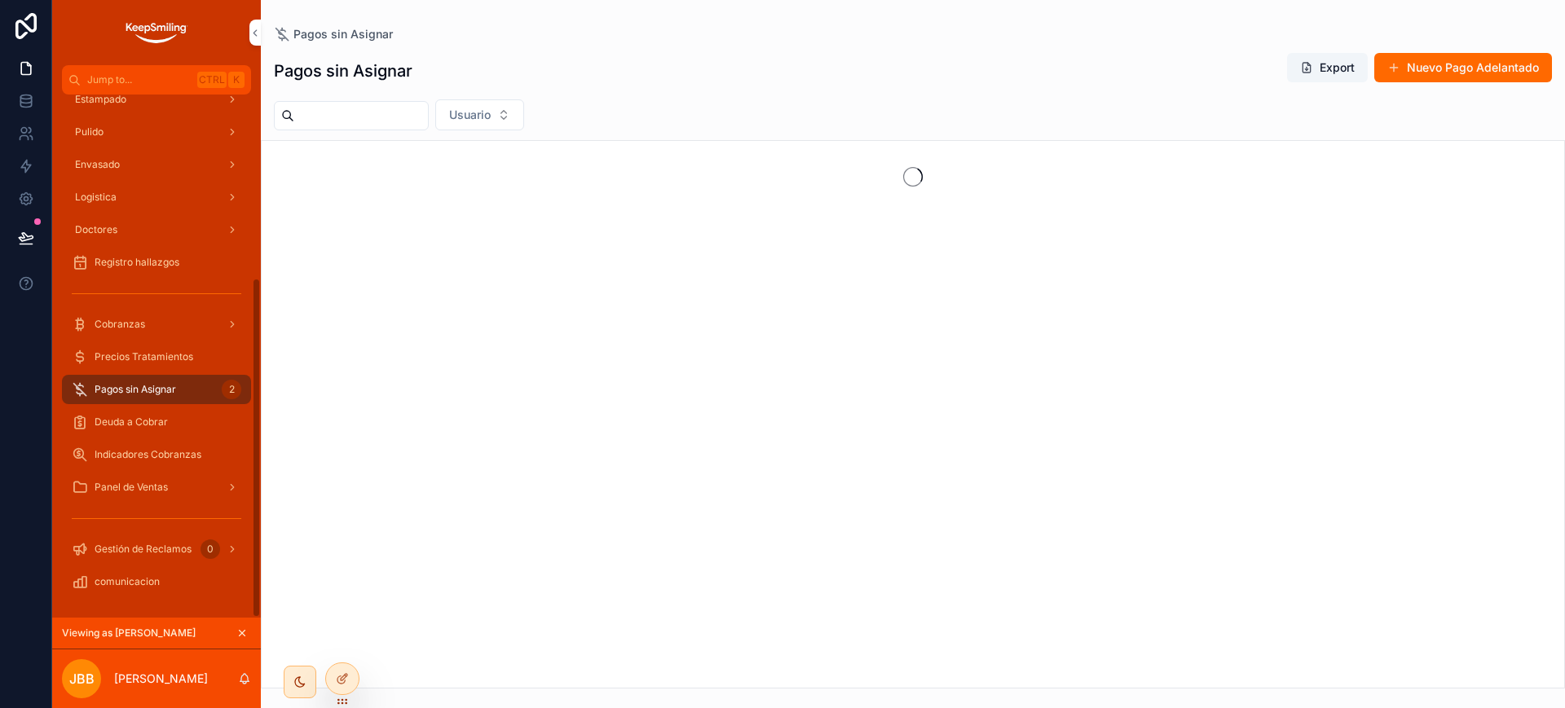
scroll to position [282, 0]
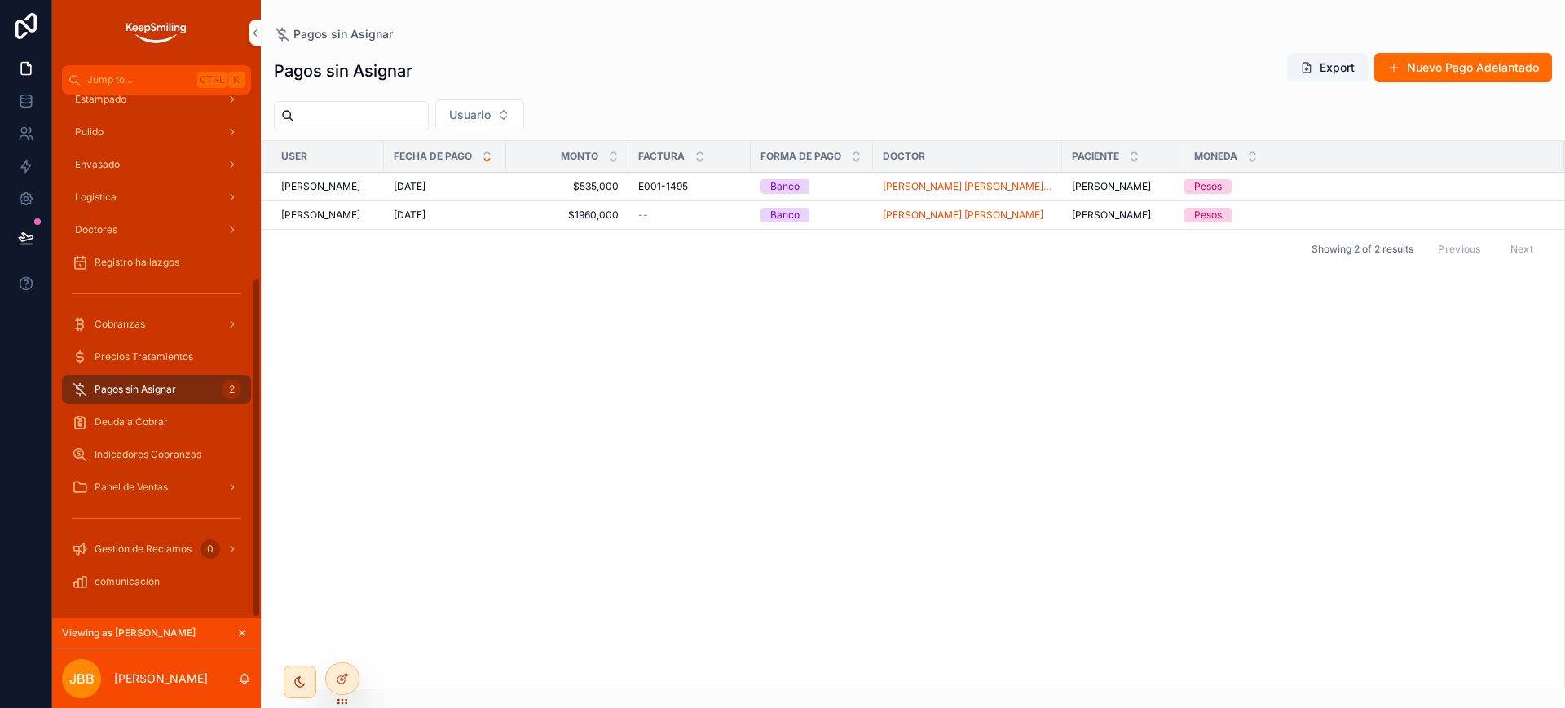
click at [240, 628] on button "scrollable content" at bounding box center [242, 633] width 18 height 18
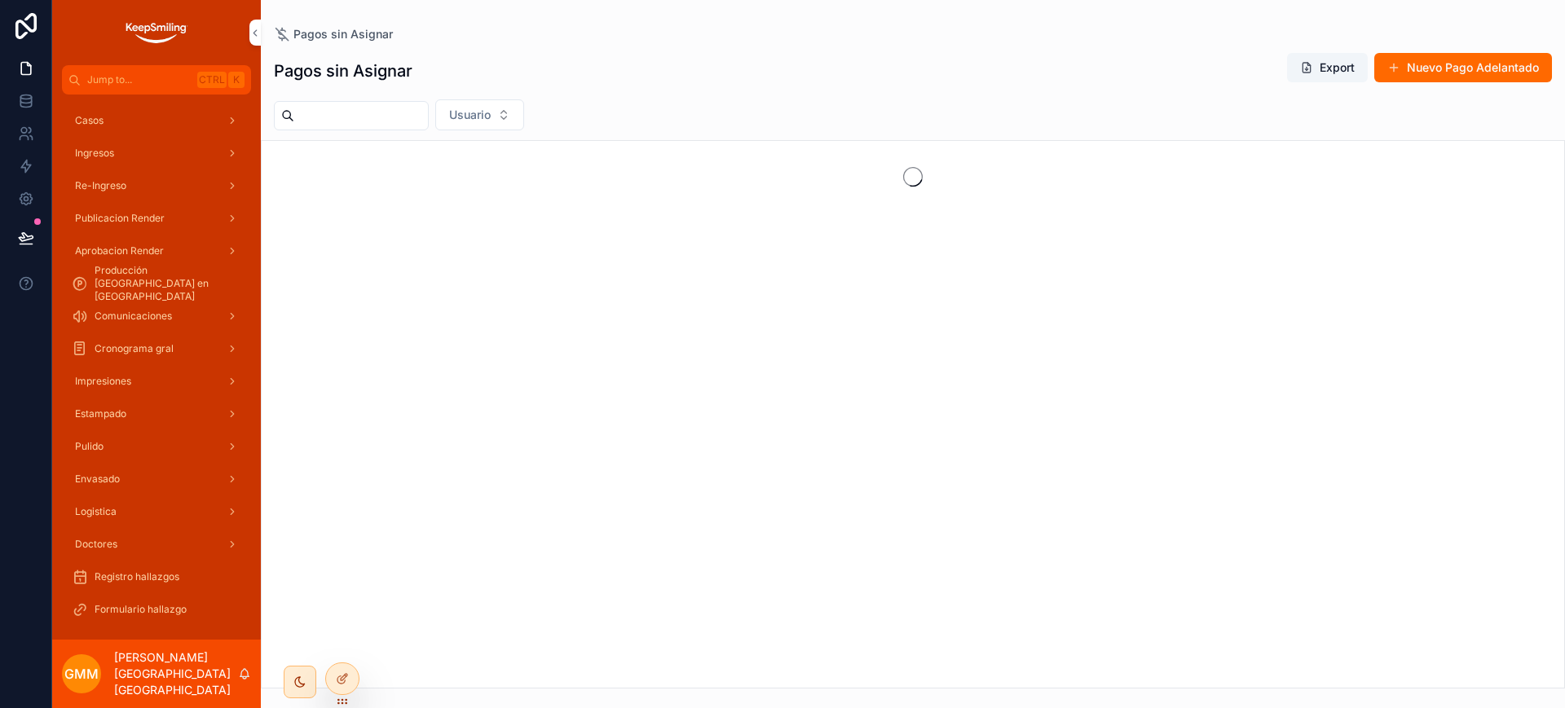
click at [0, 0] on icon at bounding box center [0, 0] width 0 height 0
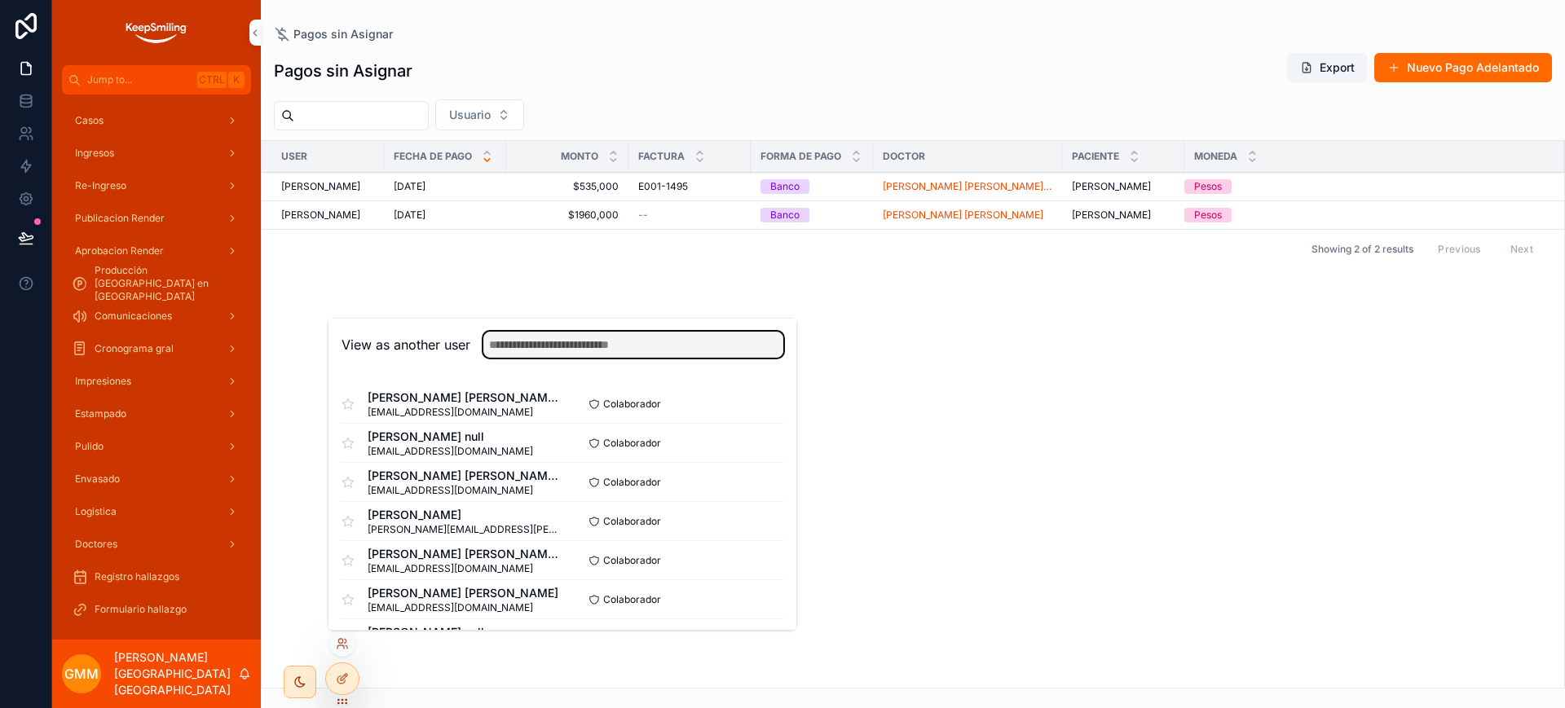
click at [544, 355] on input "text" at bounding box center [633, 345] width 300 height 26
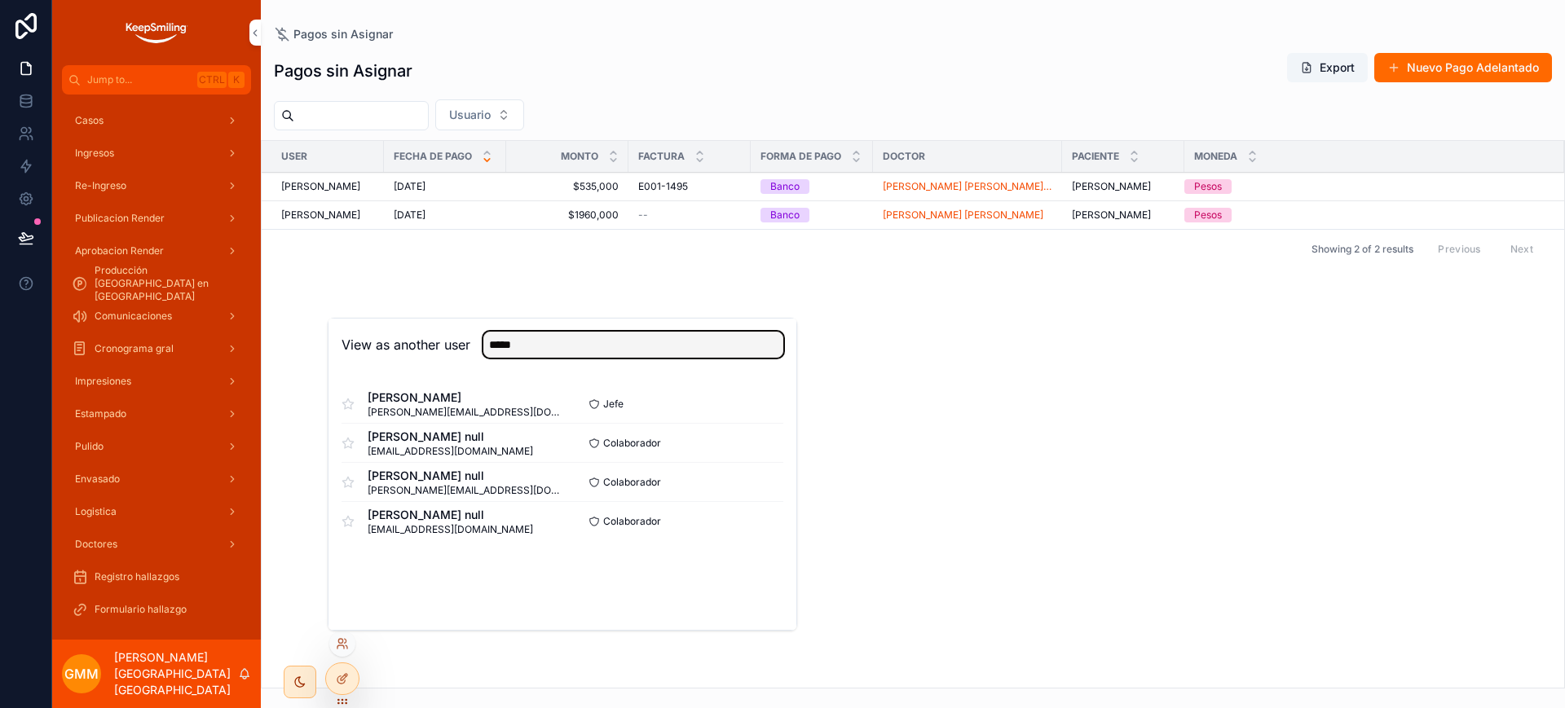
type input "*****"
click at [0, 0] on button "Select" at bounding box center [0, 0] width 0 height 0
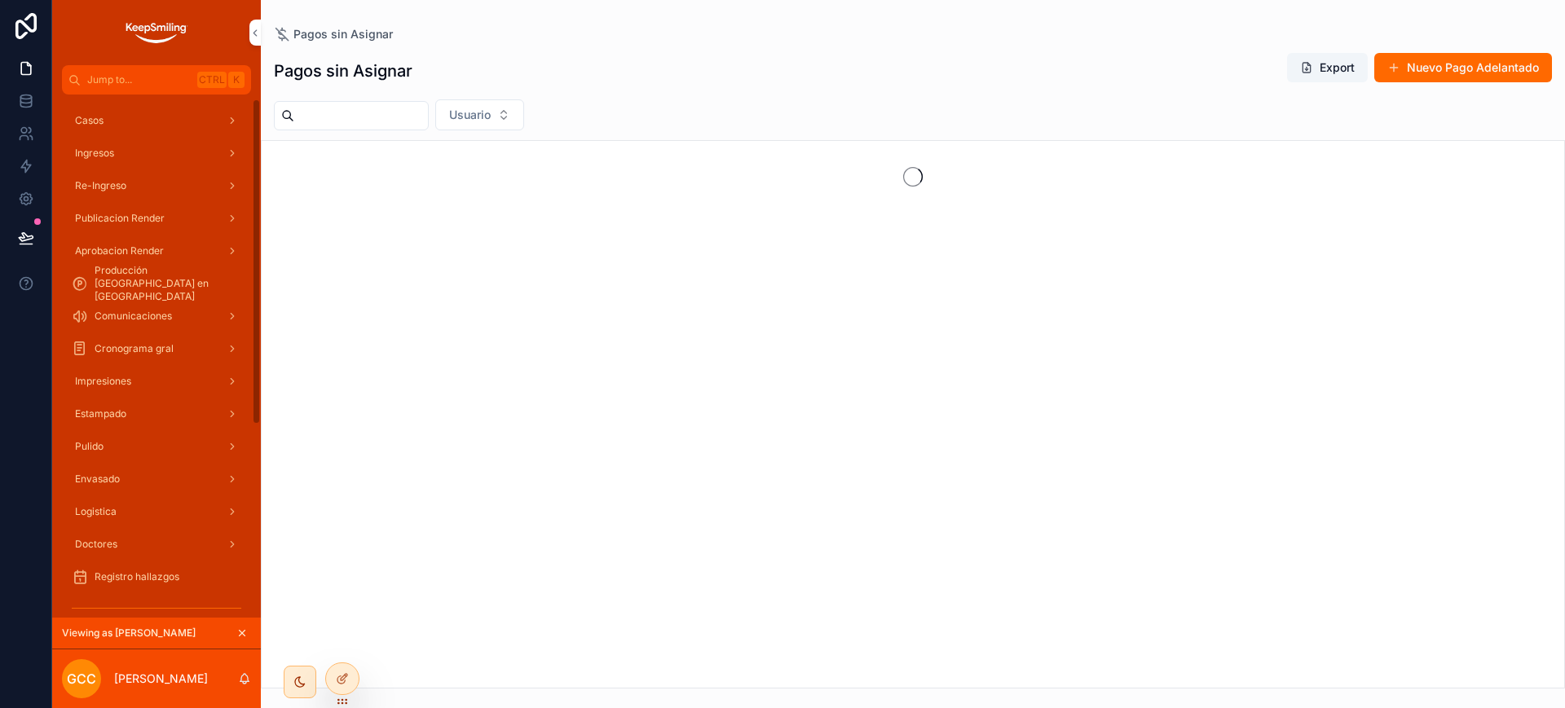
scroll to position [315, 0]
